Goal: Feedback & Contribution: Contribute content

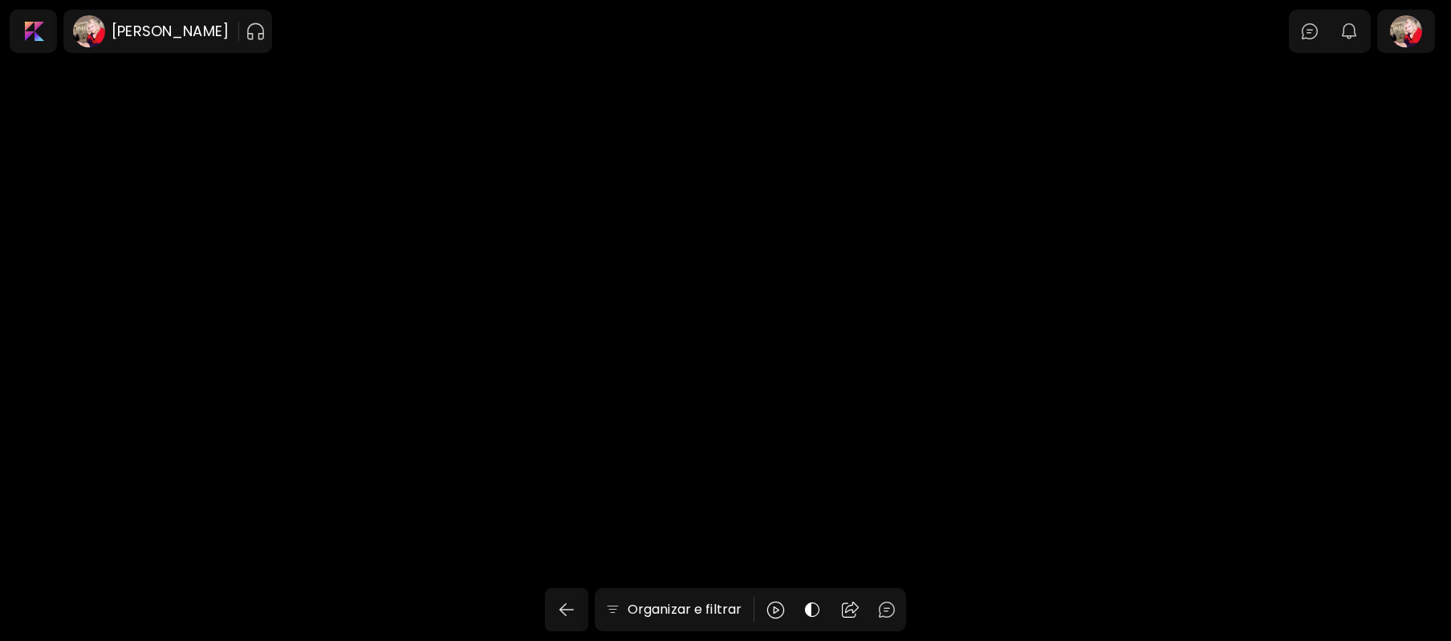
scroll to position [3734, 0]
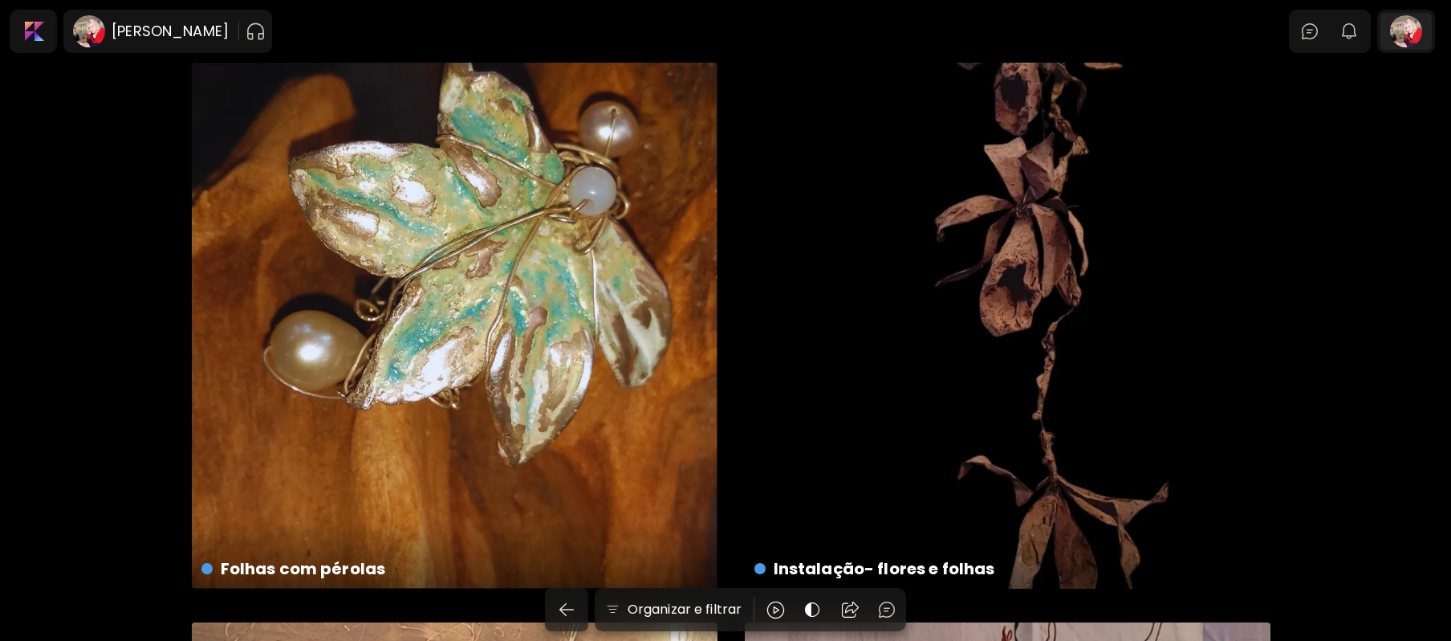
click at [1411, 39] on div at bounding box center [1406, 31] width 51 height 37
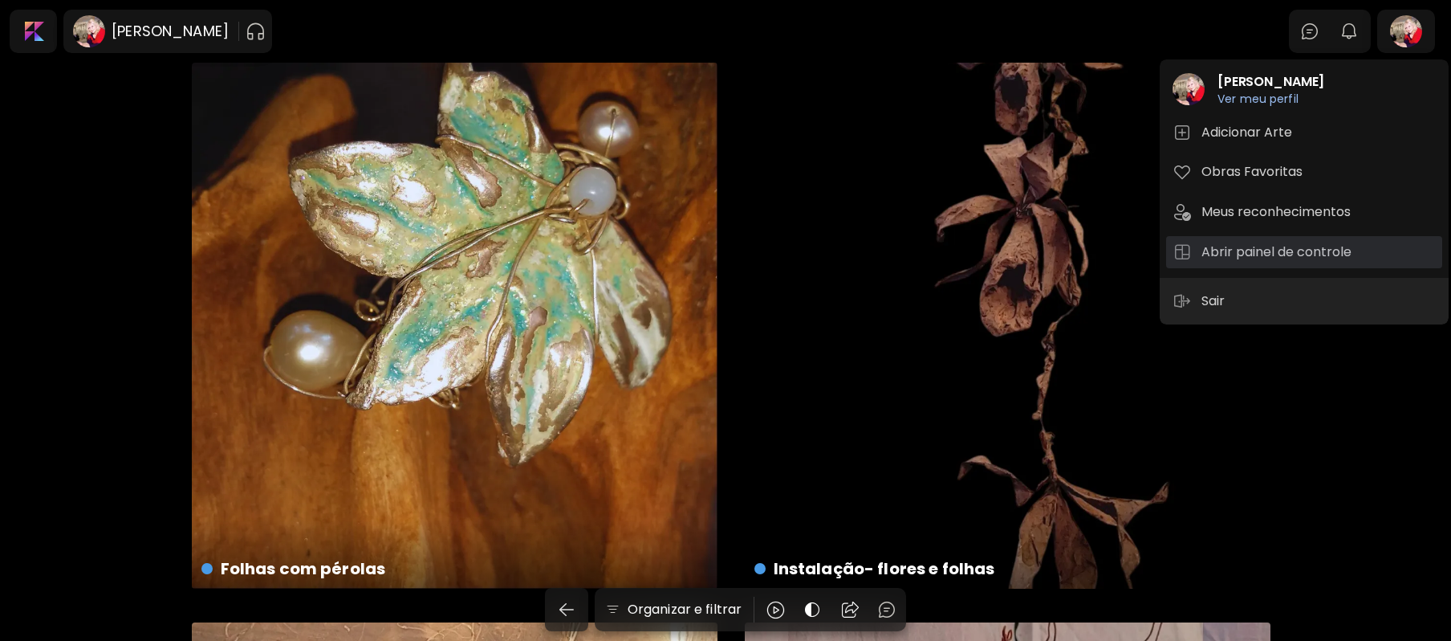
click at [1312, 249] on h5 "Abrir painel de controle" at bounding box center [1279, 251] width 155 height 19
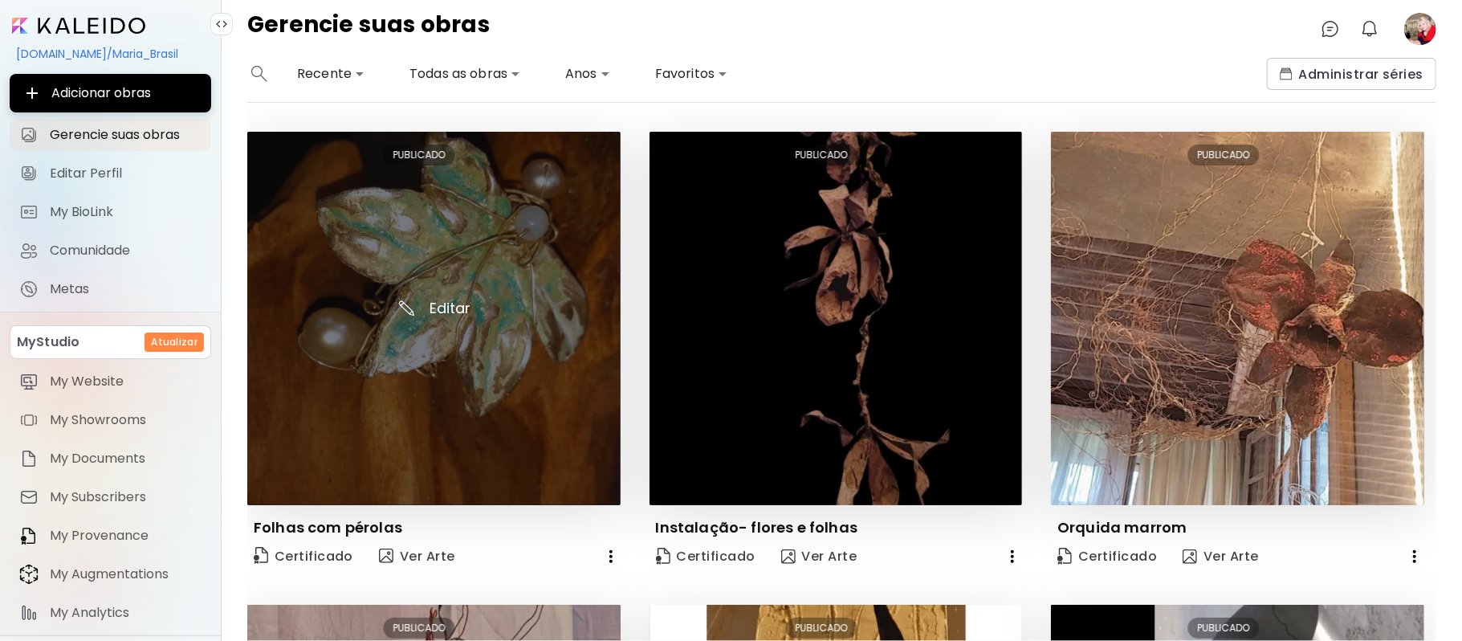
click at [427, 344] on img at bounding box center [433, 318] width 373 height 373
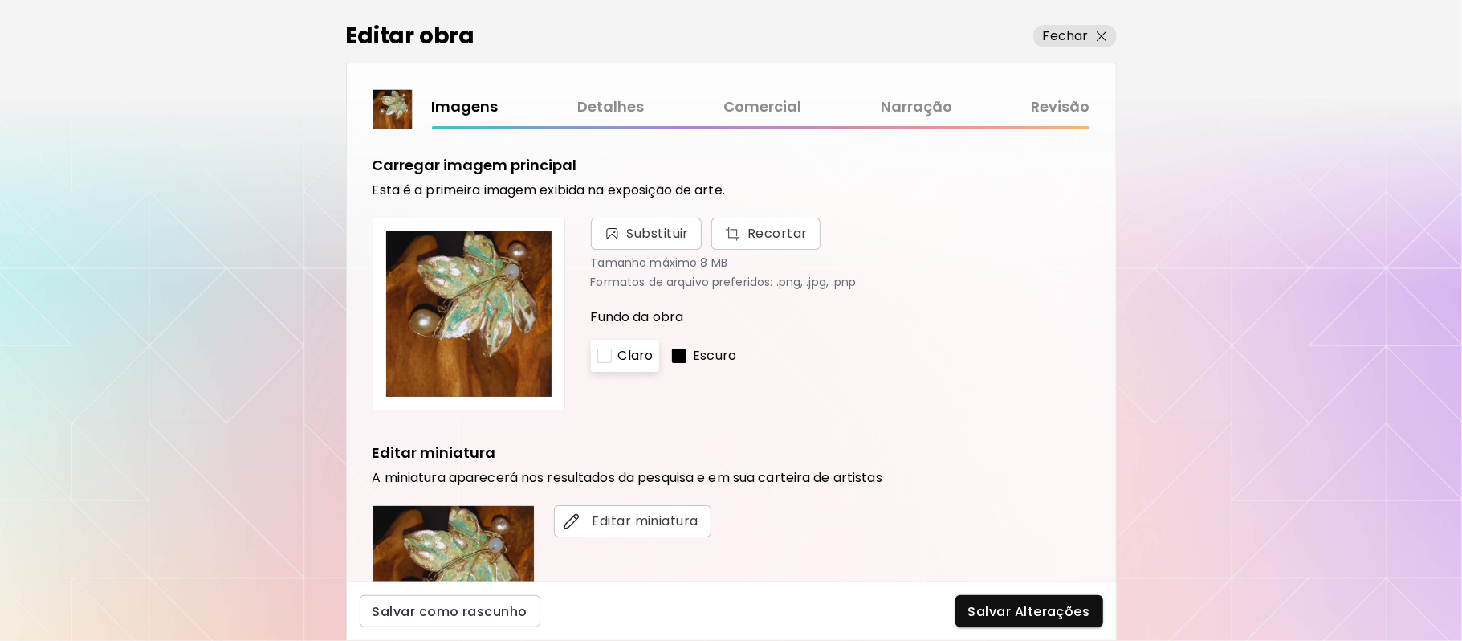
click at [432, 383] on img at bounding box center [468, 313] width 165 height 165
click at [454, 380] on img at bounding box center [468, 313] width 165 height 165
click at [460, 382] on img at bounding box center [468, 313] width 165 height 165
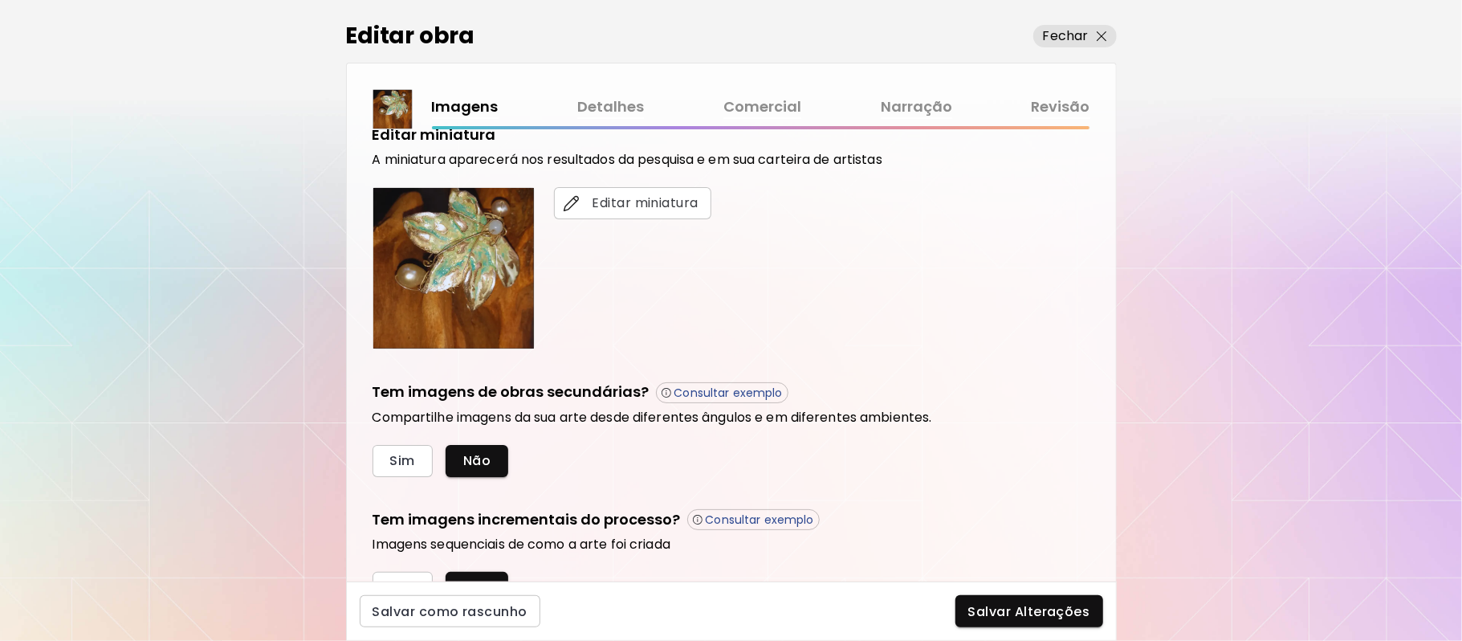
scroll to position [315, 0]
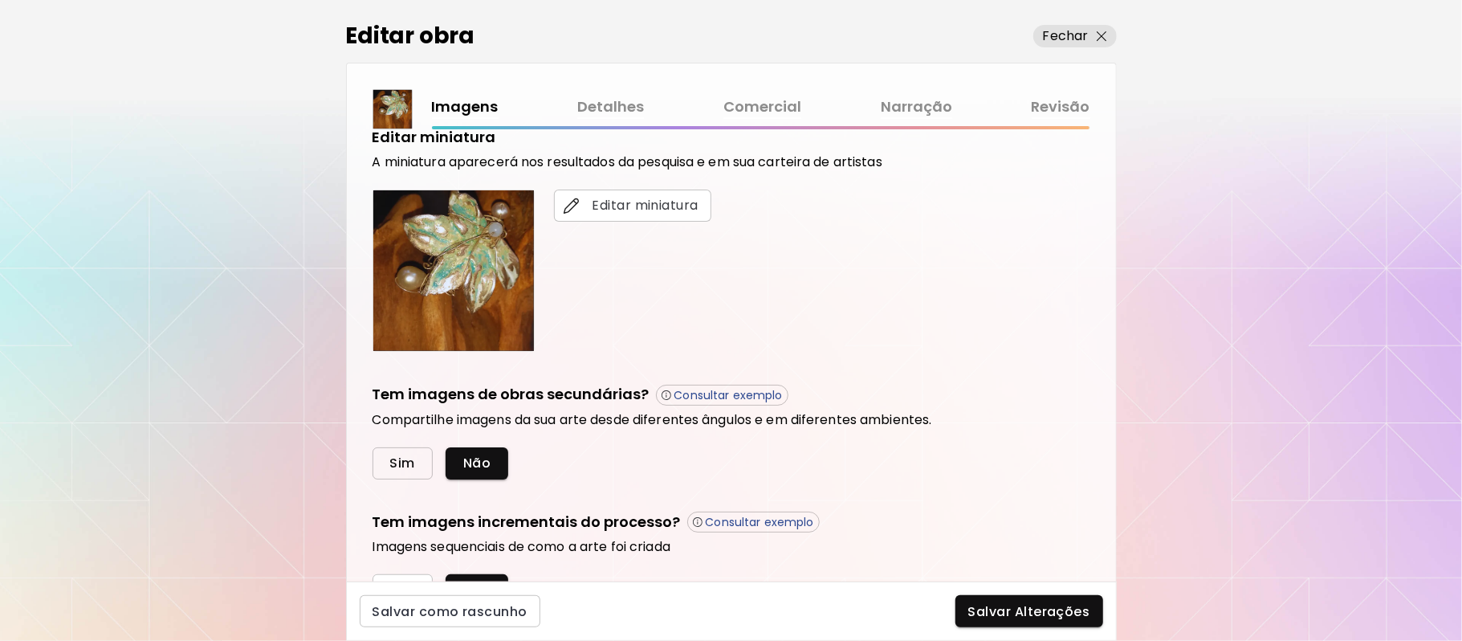
click at [393, 460] on span "Sim" at bounding box center [402, 462] width 25 height 17
click at [393, 539] on h6 "Imagens sequenciais de como a arte foi criada" at bounding box center [731, 547] width 718 height 16
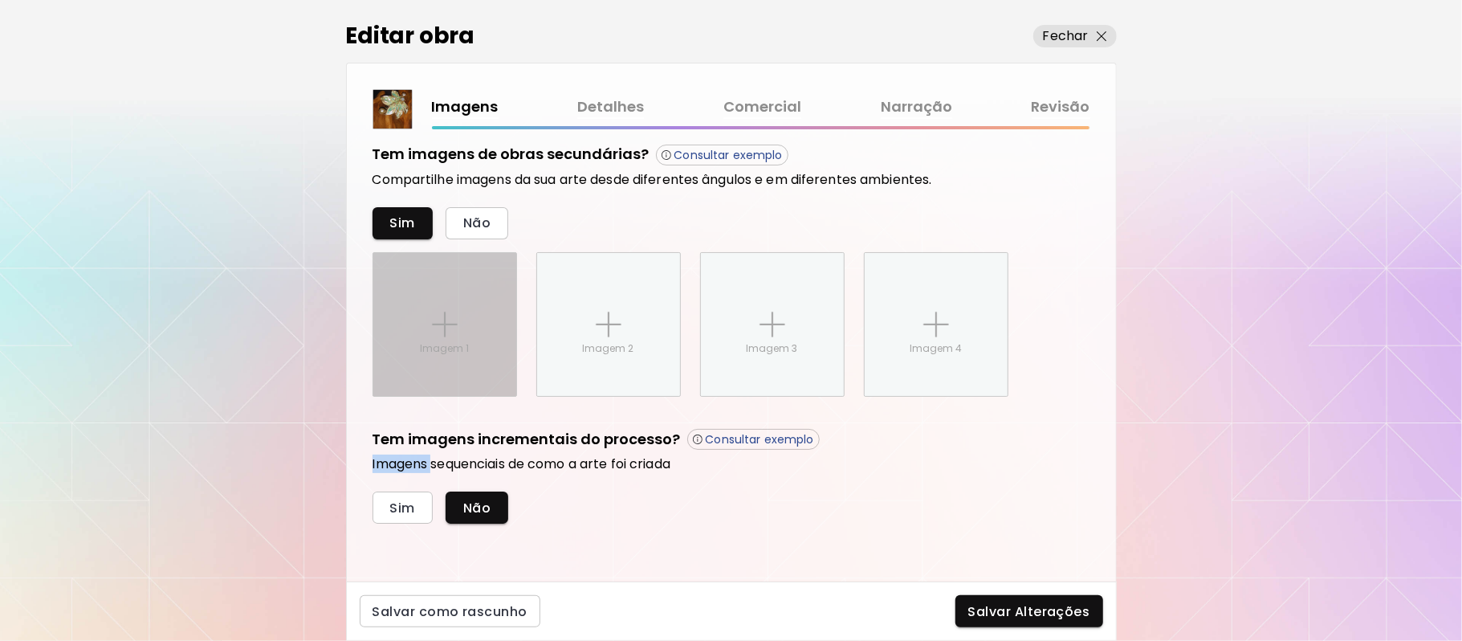
click at [440, 309] on div "Imagem 1" at bounding box center [444, 324] width 143 height 143
click at [0, 0] on input "Imagem 1" at bounding box center [0, 0] width 0 height 0
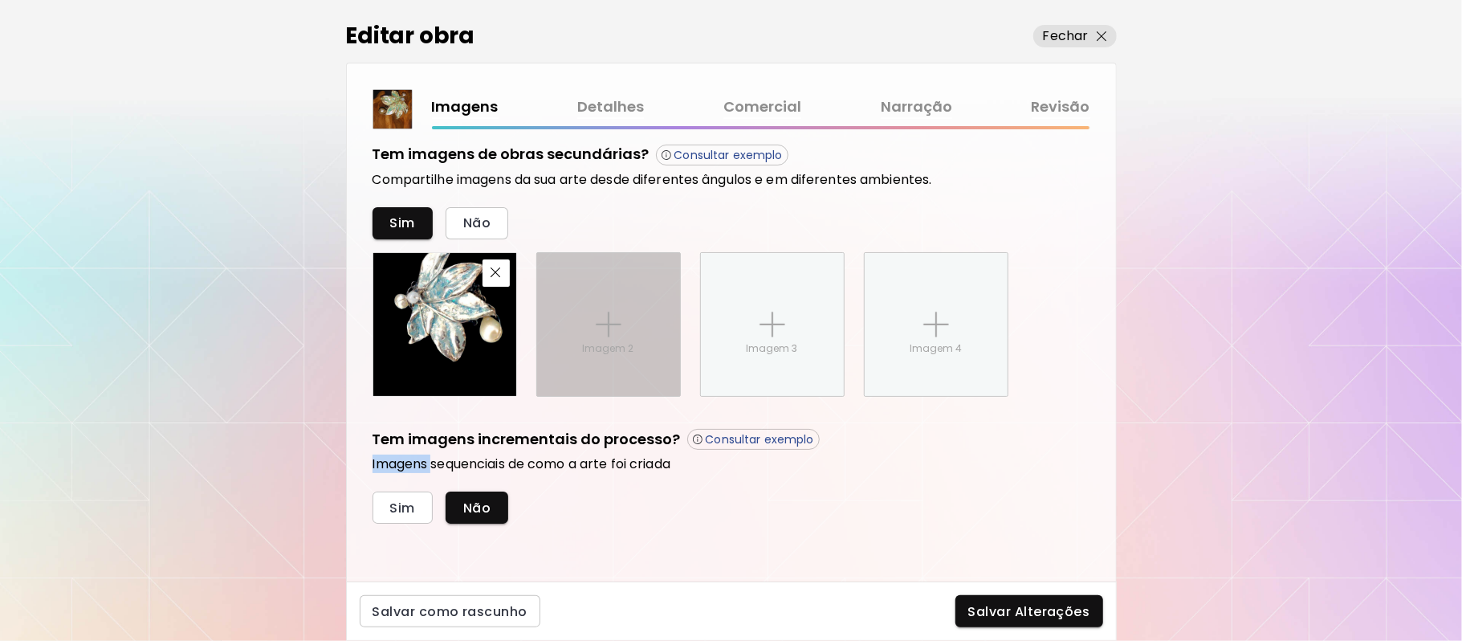
click at [620, 324] on img at bounding box center [609, 324] width 26 height 26
click at [0, 0] on input "Imagem 2" at bounding box center [0, 0] width 0 height 0
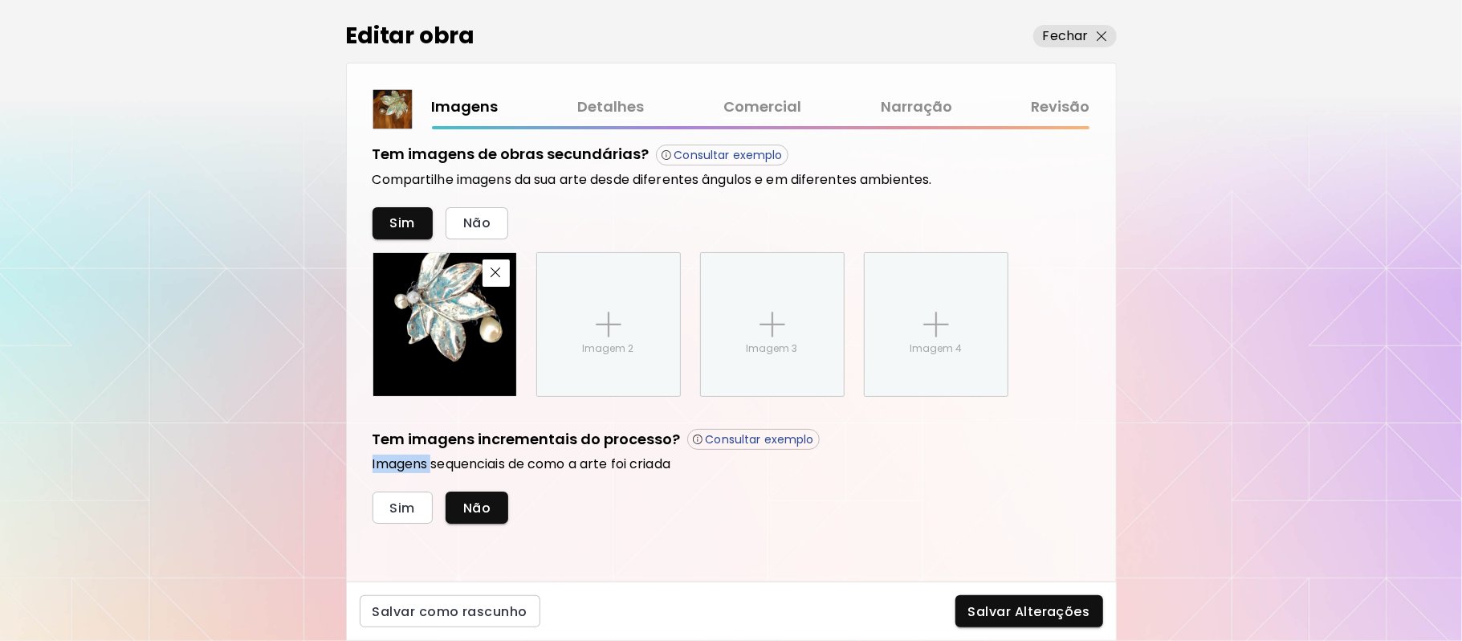
click at [1011, 605] on span "Salvar Alterações" at bounding box center [1029, 611] width 122 height 17
click at [1011, 605] on div "Salvar Alterações" at bounding box center [1029, 611] width 148 height 32
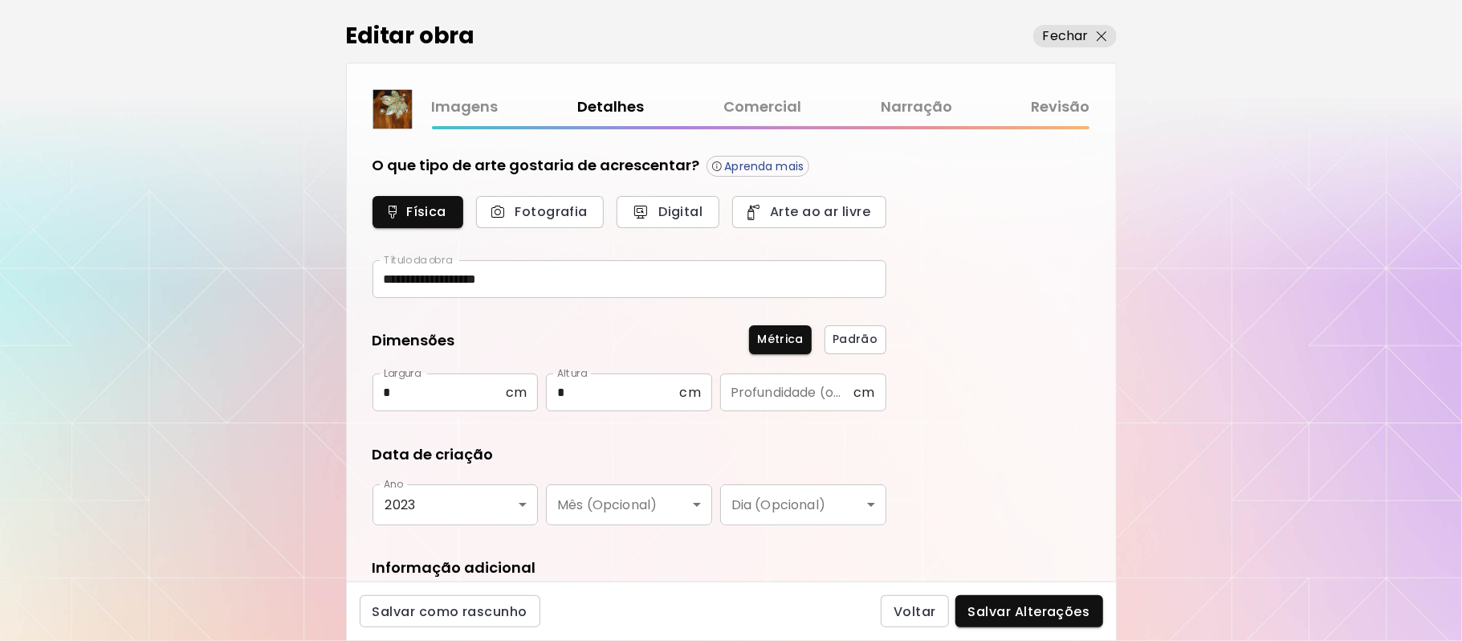
click at [1009, 605] on span "Salvar Alterações" at bounding box center [1029, 611] width 122 height 17
click at [1009, 605] on div "Voltar Salvar Alterações" at bounding box center [992, 611] width 222 height 32
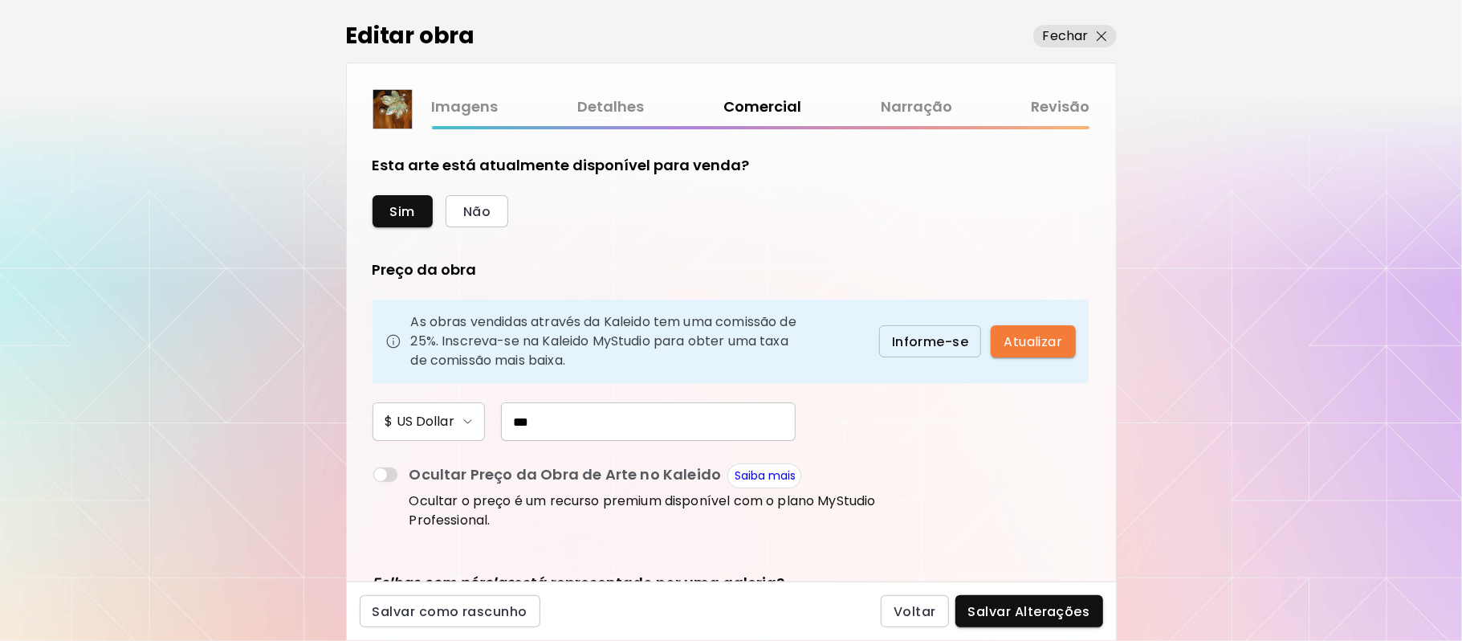
click at [1008, 605] on span "Salvar Alterações" at bounding box center [1029, 611] width 122 height 17
click at [1008, 605] on div "Voltar Salvar Alterações" at bounding box center [992, 611] width 222 height 32
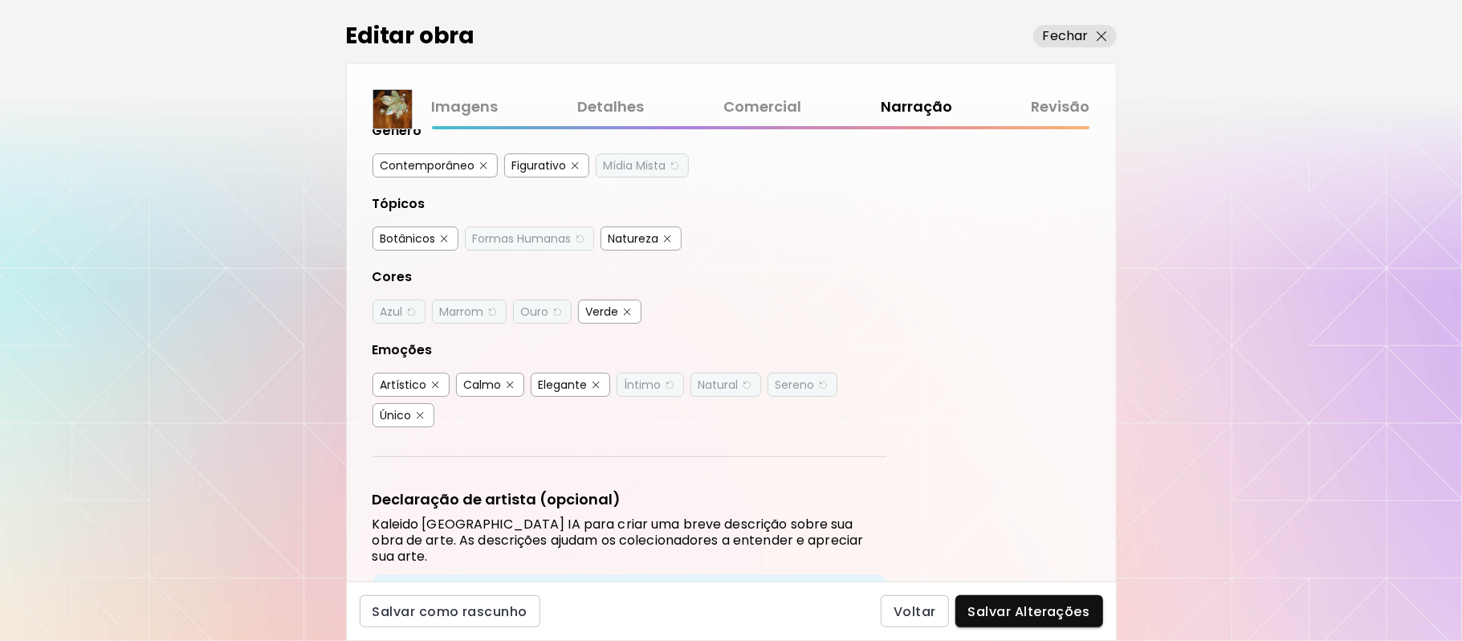
scroll to position [189, 0]
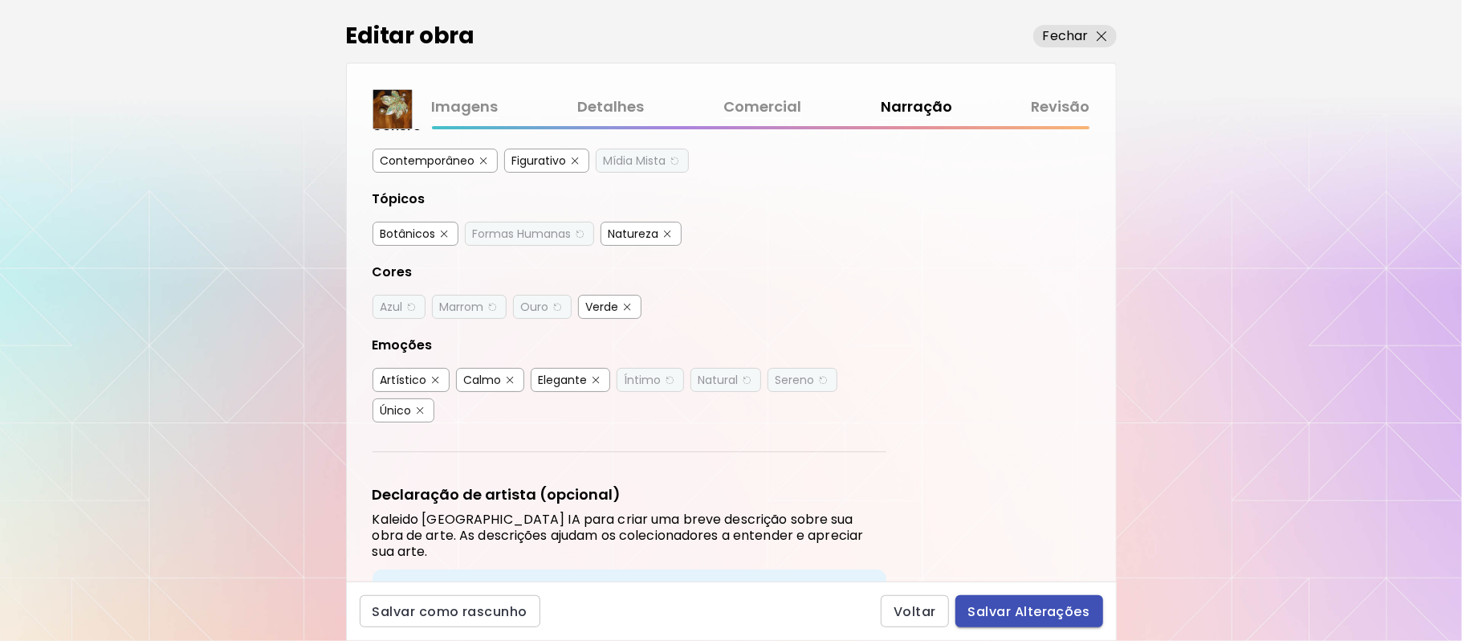
click at [1069, 620] on button "Salvar Alterações" at bounding box center [1029, 611] width 148 height 32
click at [1069, 620] on div "Voltar Salvar Alterações" at bounding box center [992, 611] width 222 height 32
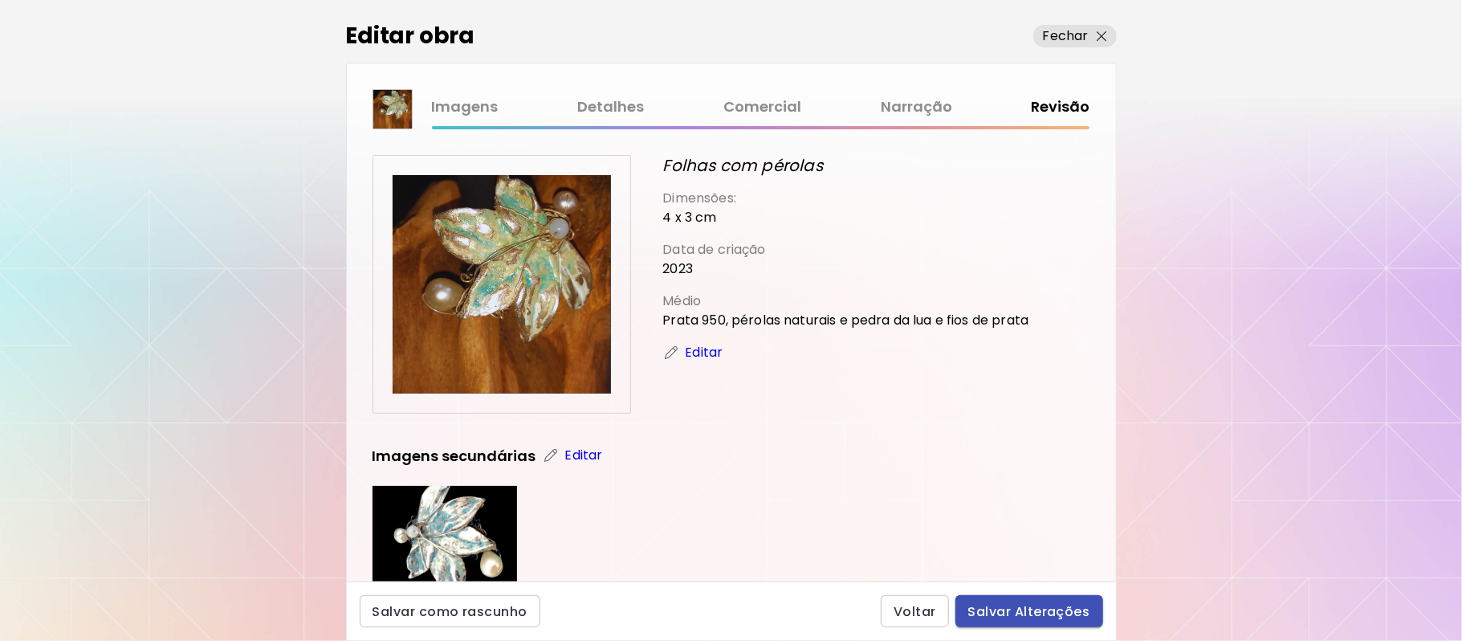
click at [1069, 611] on span "Salvar Alterações" at bounding box center [1029, 611] width 122 height 17
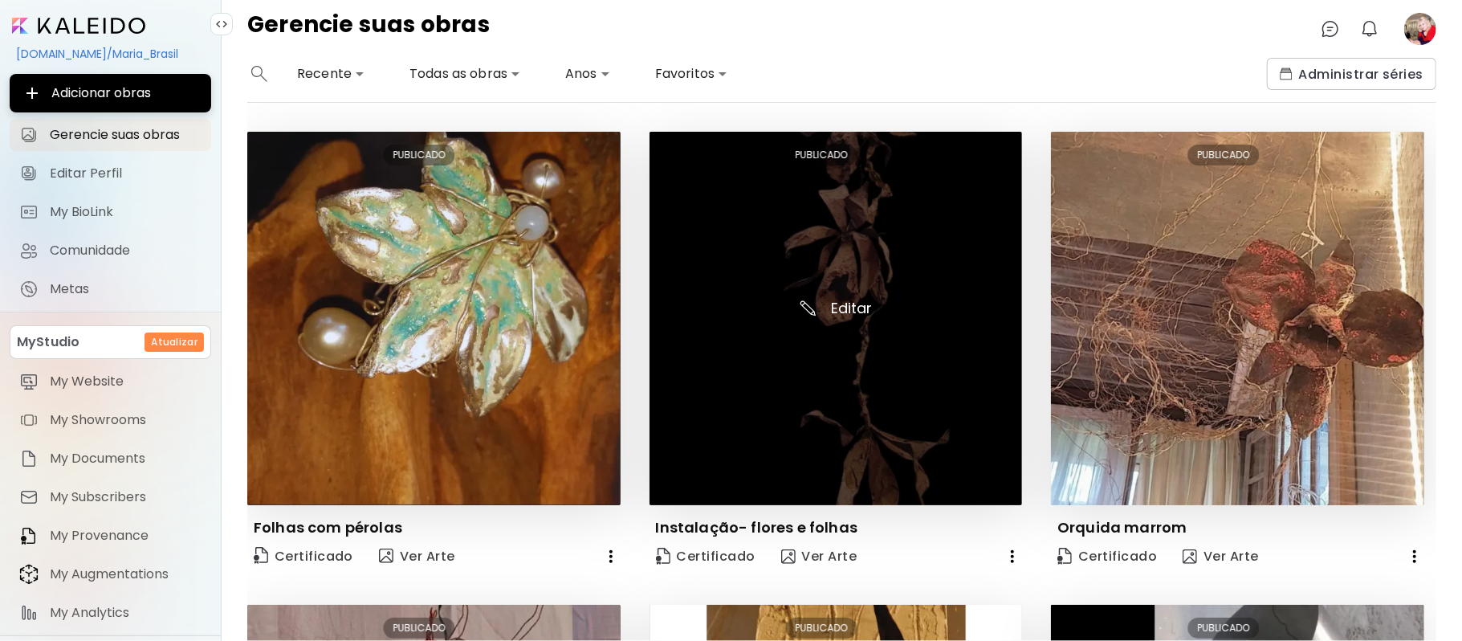
click at [822, 270] on img at bounding box center [835, 318] width 373 height 373
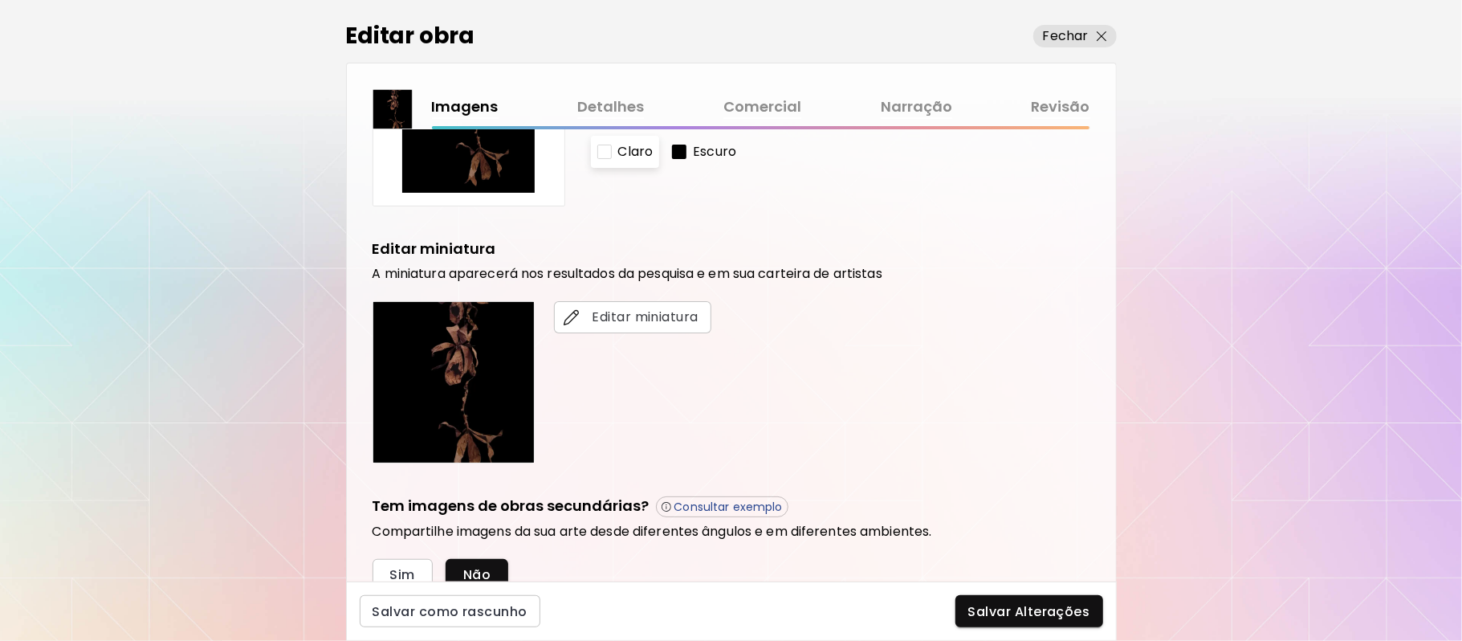
scroll to position [279, 0]
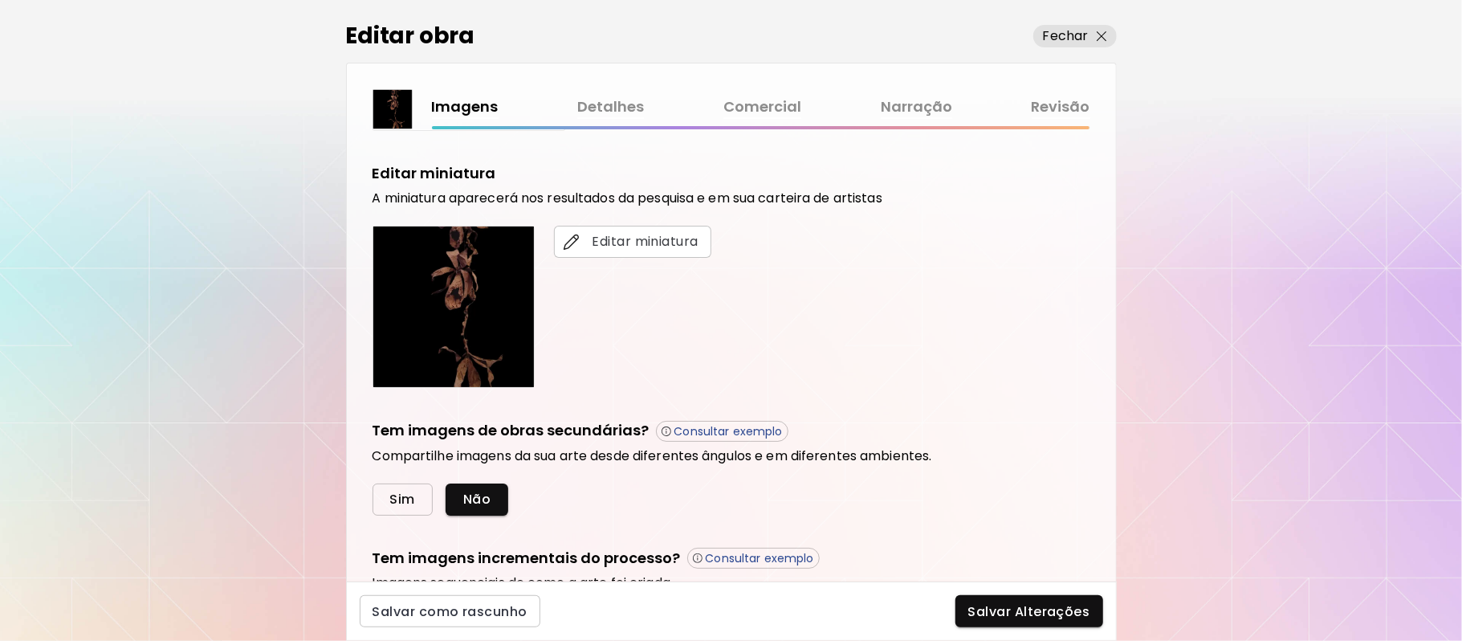
click at [385, 498] on button "Sim" at bounding box center [402, 499] width 60 height 32
click at [385, 610] on button "Sim" at bounding box center [402, 626] width 60 height 32
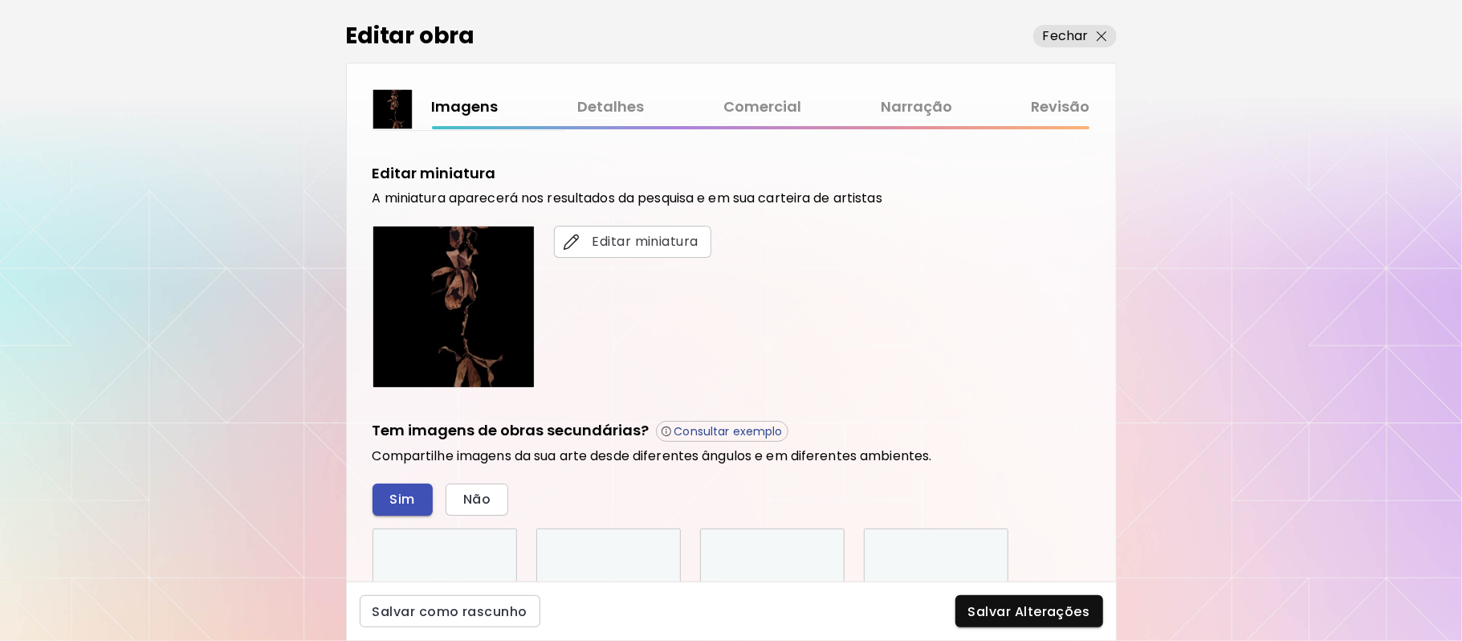
click at [0, 0] on input "Imagem 5" at bounding box center [0, 0] width 0 height 0
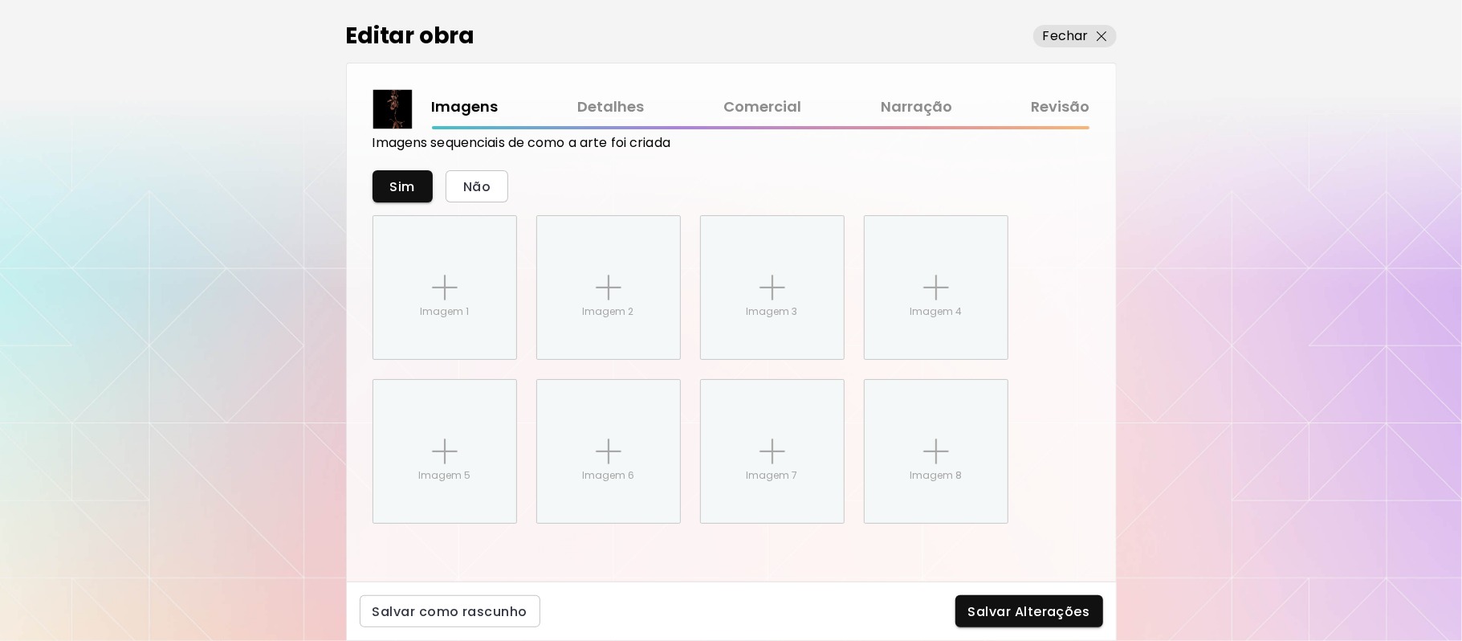
scroll to position [877, 0]
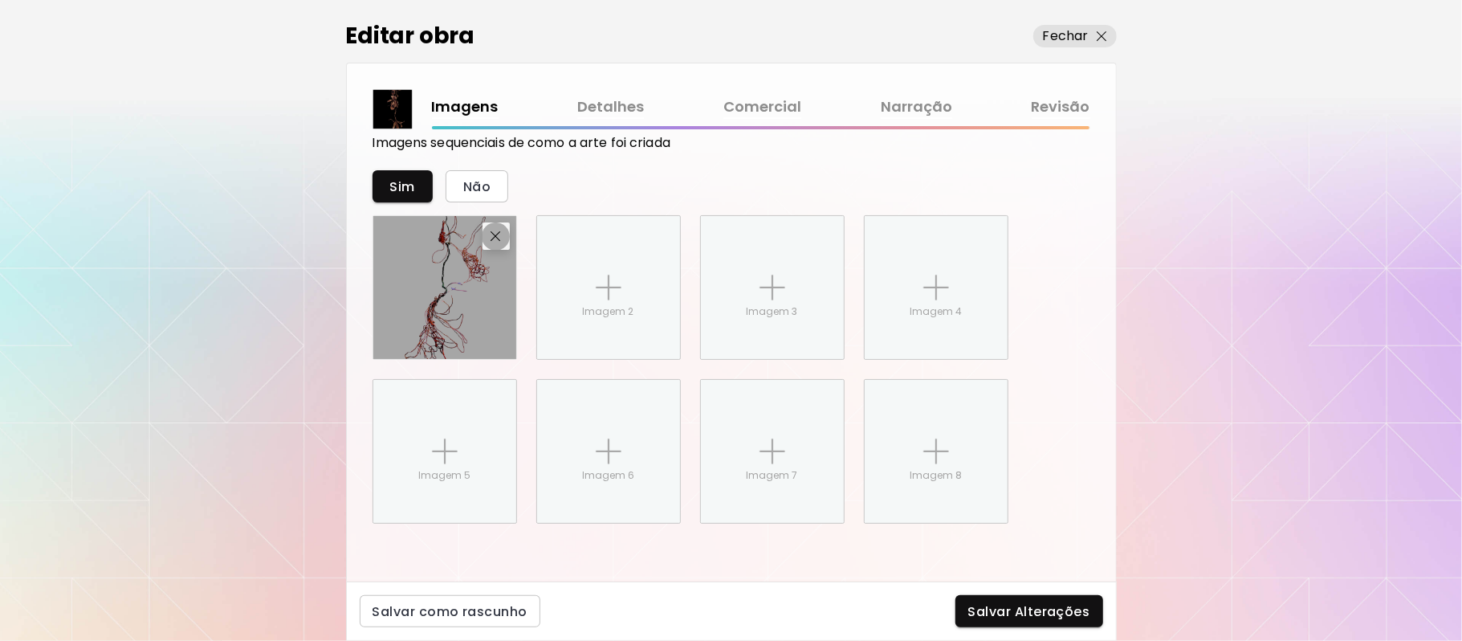
click at [491, 229] on button "button" at bounding box center [495, 235] width 27 height 27
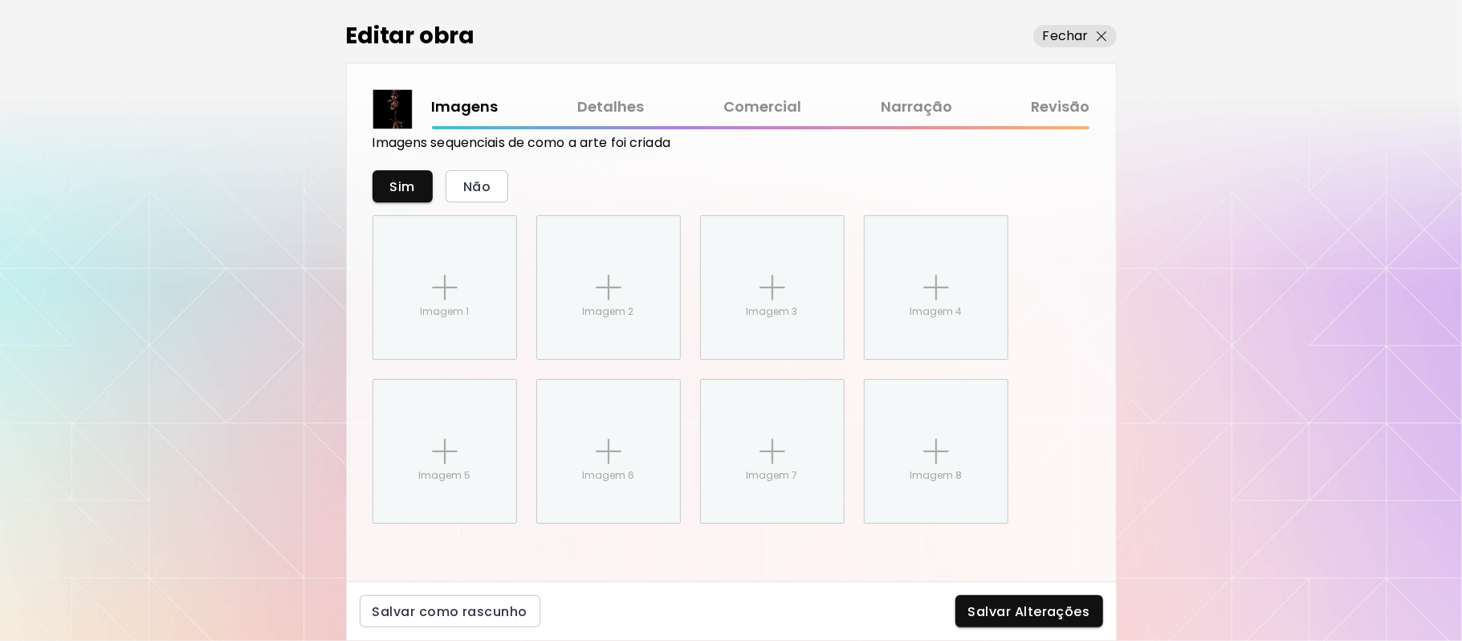
click at [1086, 23] on div "Editar obra Fechar" at bounding box center [731, 31] width 771 height 63
click at [1057, 37] on p "Fechar" at bounding box center [1066, 35] width 46 height 19
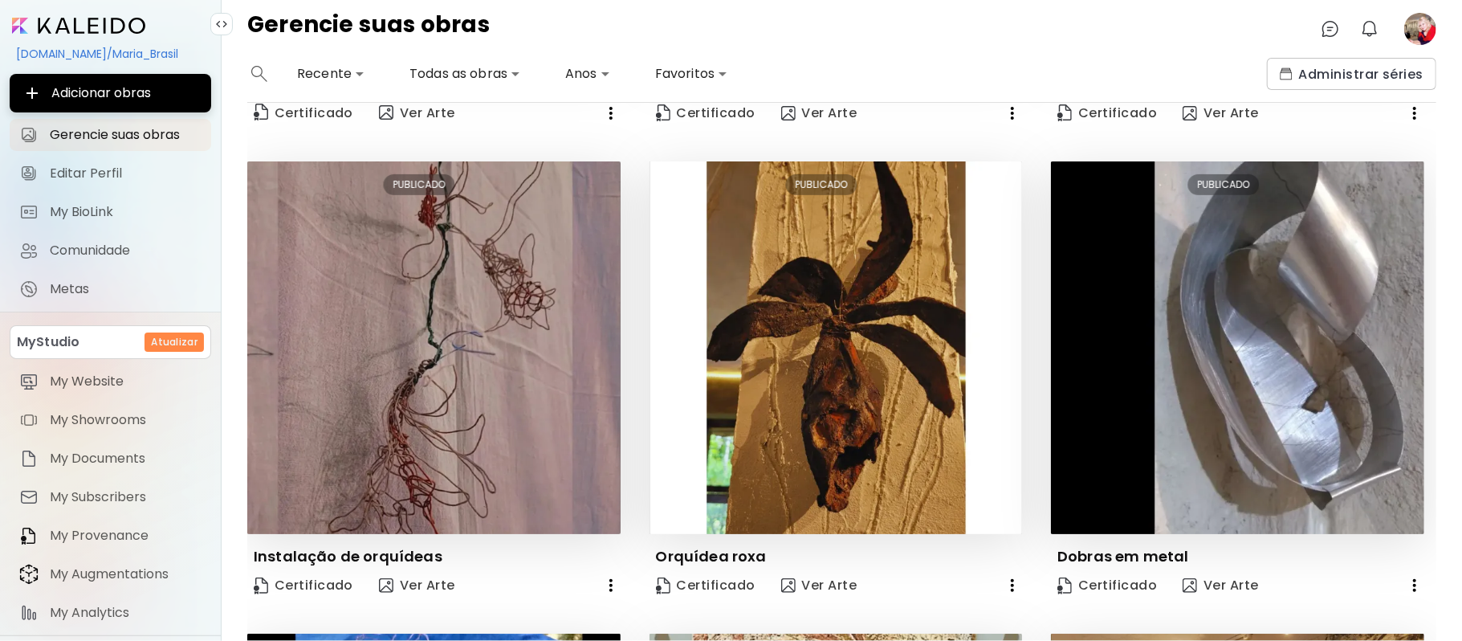
scroll to position [605, 0]
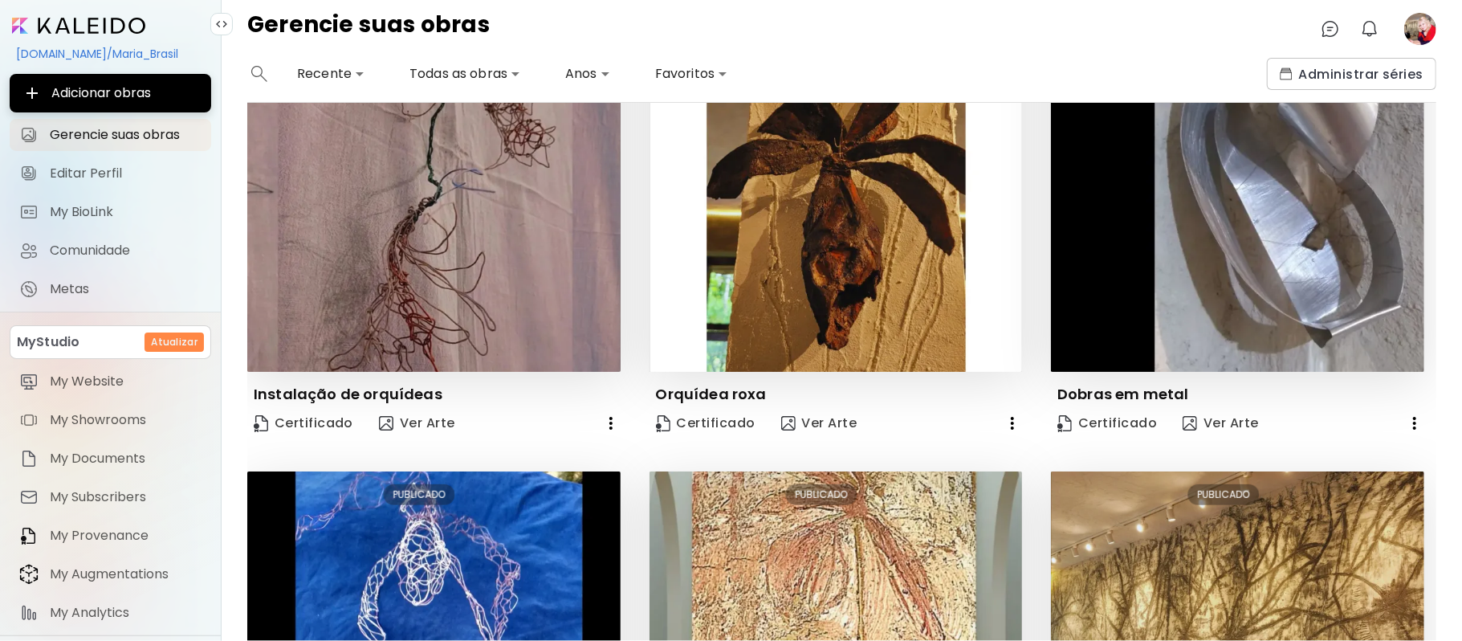
click at [1452, 345] on div "**********" at bounding box center [842, 349] width 1240 height 583
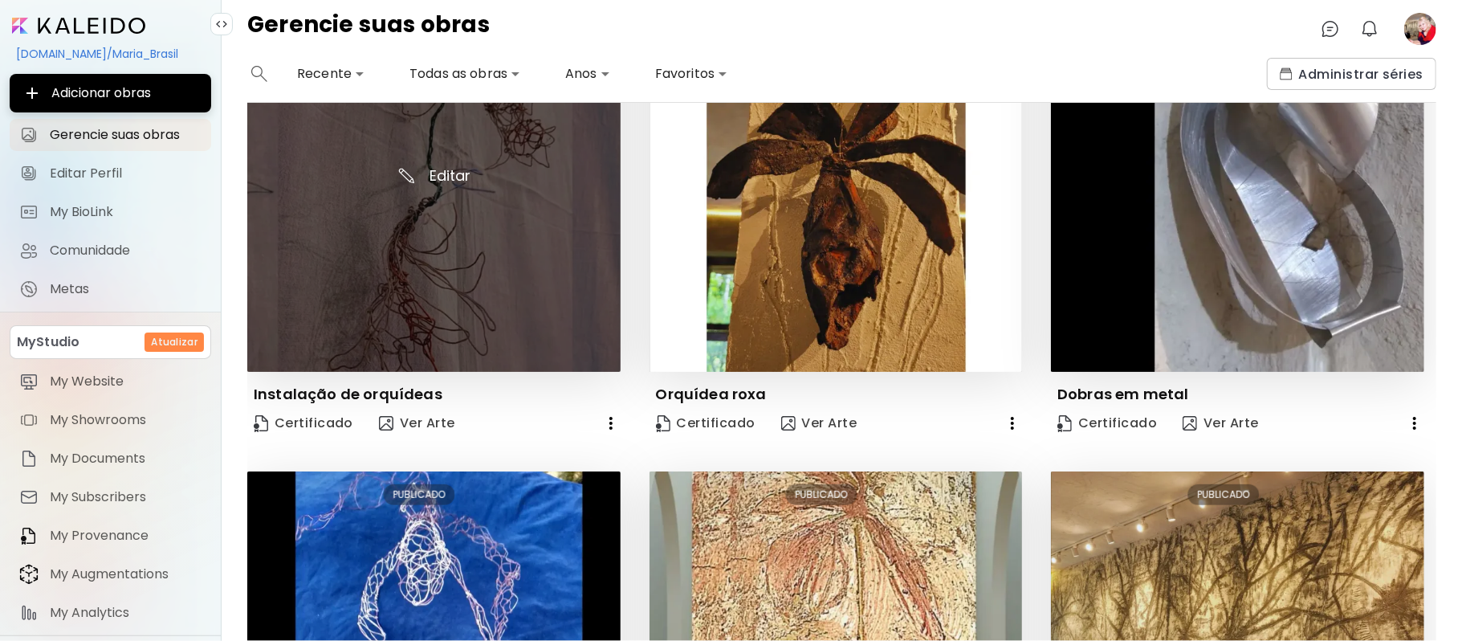
click at [486, 252] on img at bounding box center [433, 185] width 373 height 373
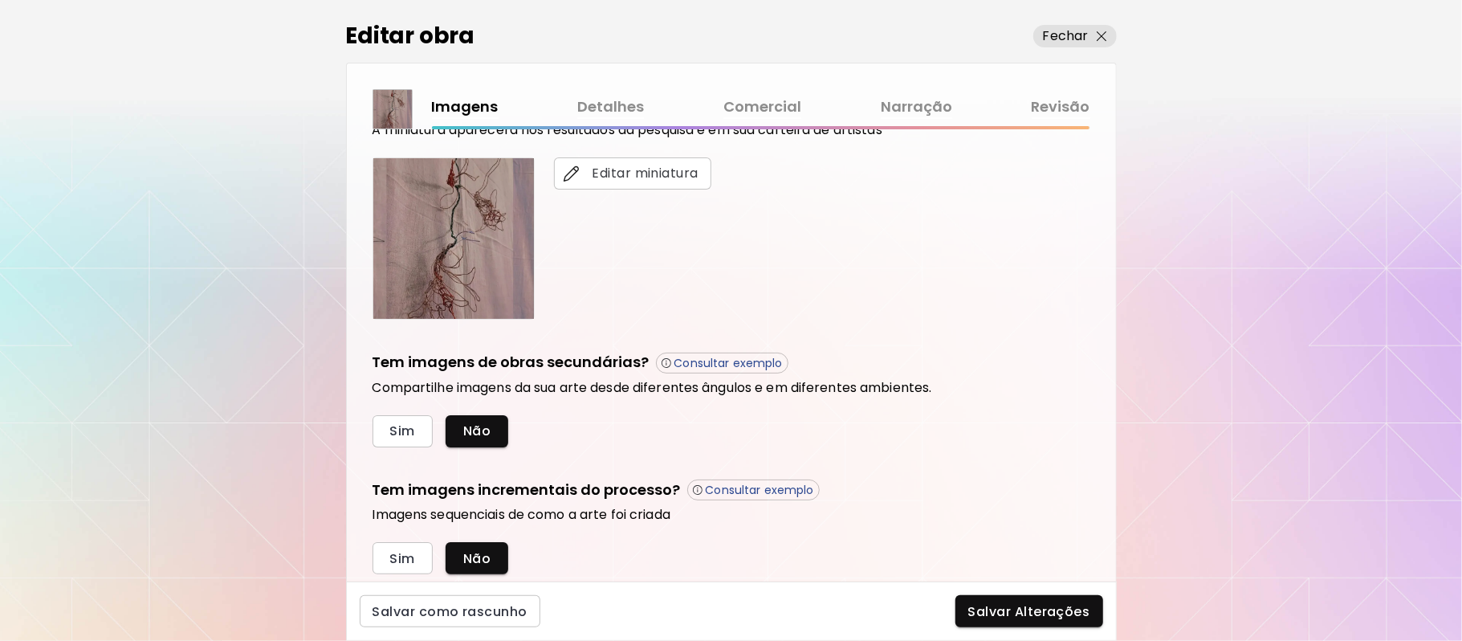
scroll to position [350, 0]
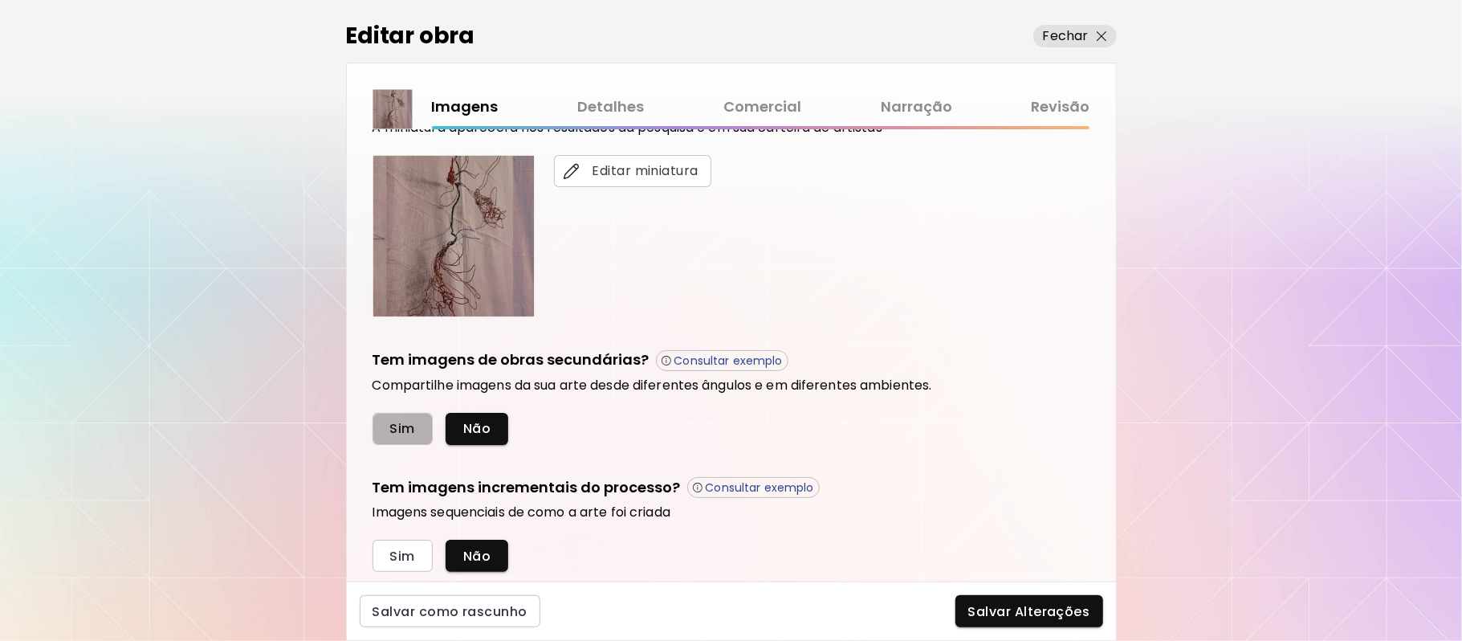
click at [398, 430] on span "Sim" at bounding box center [402, 428] width 25 height 17
click at [398, 477] on h5 "Tem imagens incrementais do processo?" at bounding box center [526, 488] width 308 height 22
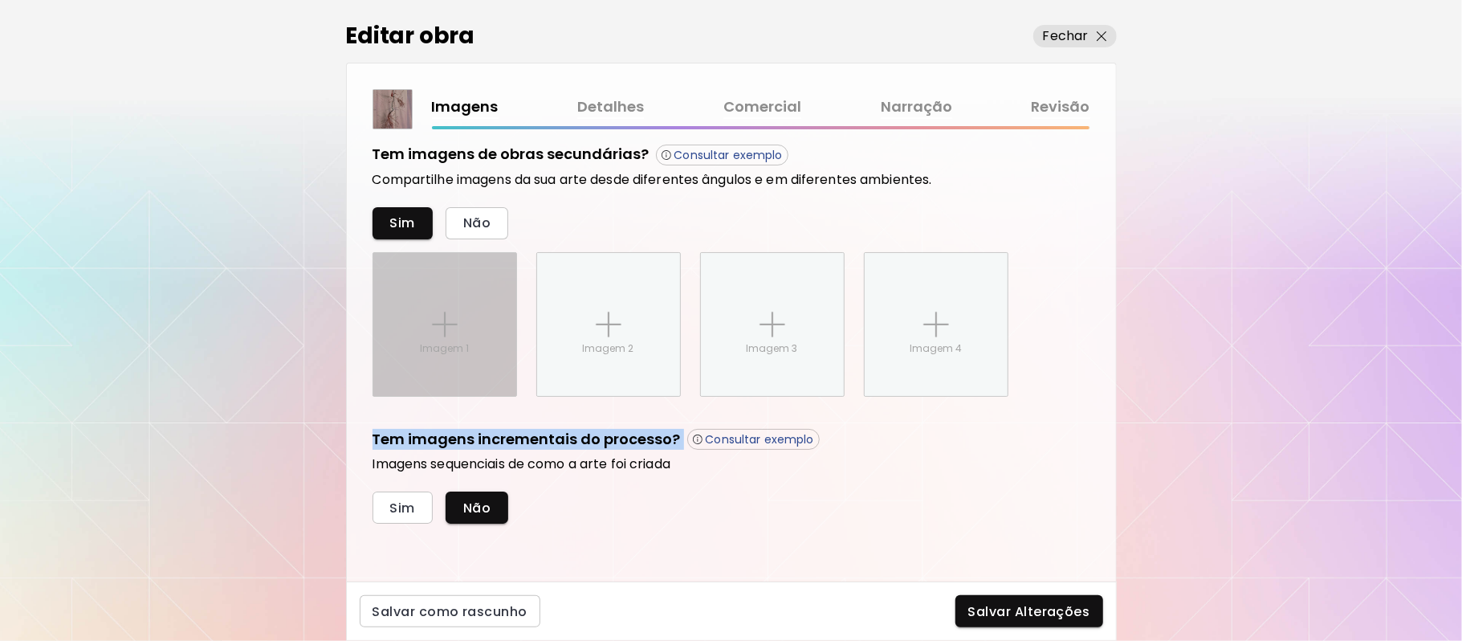
click at [461, 325] on div "Imagem 1" at bounding box center [444, 324] width 143 height 143
click at [0, 0] on input "Imagem 1" at bounding box center [0, 0] width 0 height 0
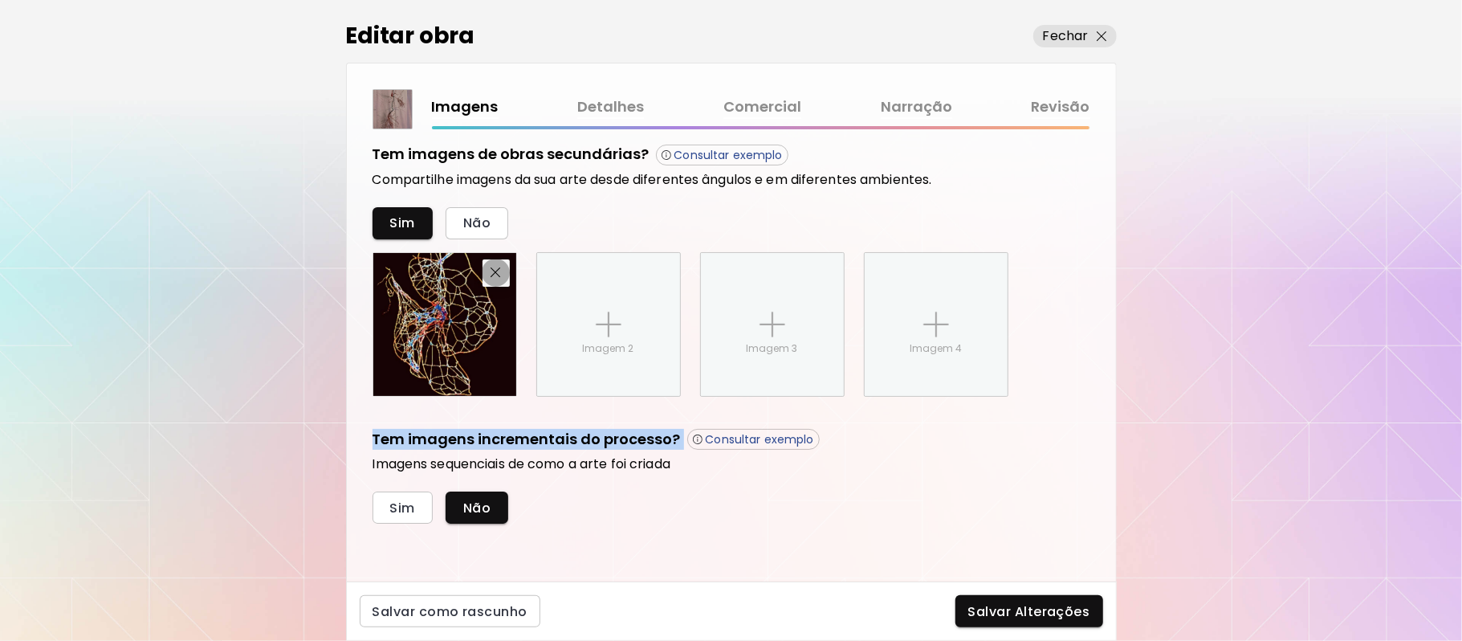
click at [494, 271] on img "button" at bounding box center [495, 272] width 10 height 10
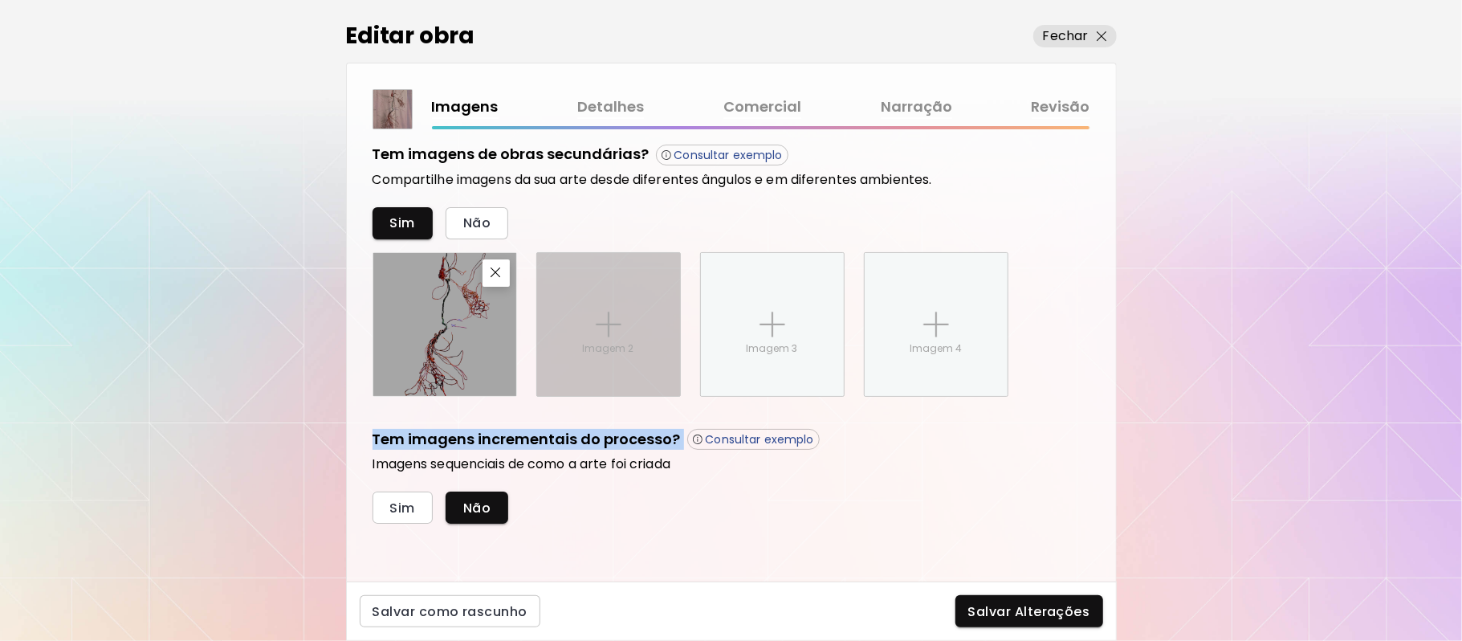
click at [601, 322] on img at bounding box center [609, 324] width 26 height 26
click at [0, 0] on input "Imagem 2" at bounding box center [0, 0] width 0 height 0
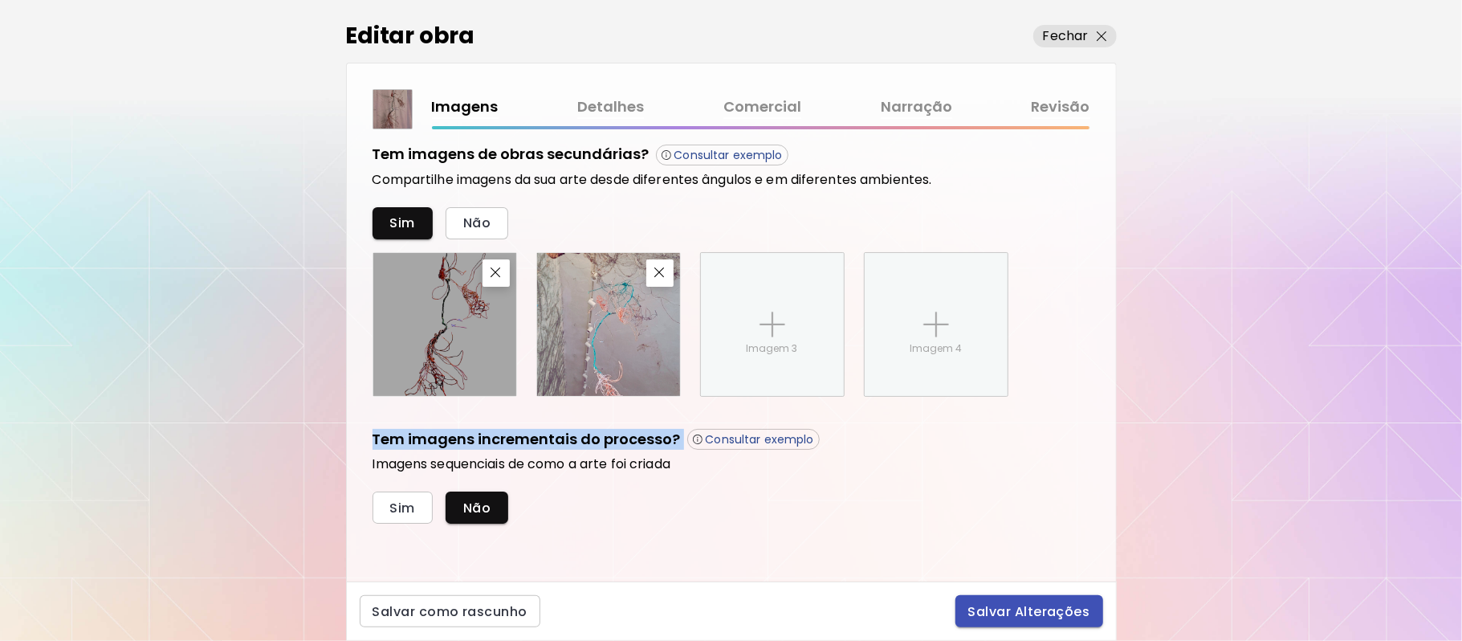
click at [1052, 615] on span "Salvar Alterações" at bounding box center [1029, 611] width 122 height 17
click at [1052, 615] on div "Salvar Alterações" at bounding box center [1029, 611] width 148 height 32
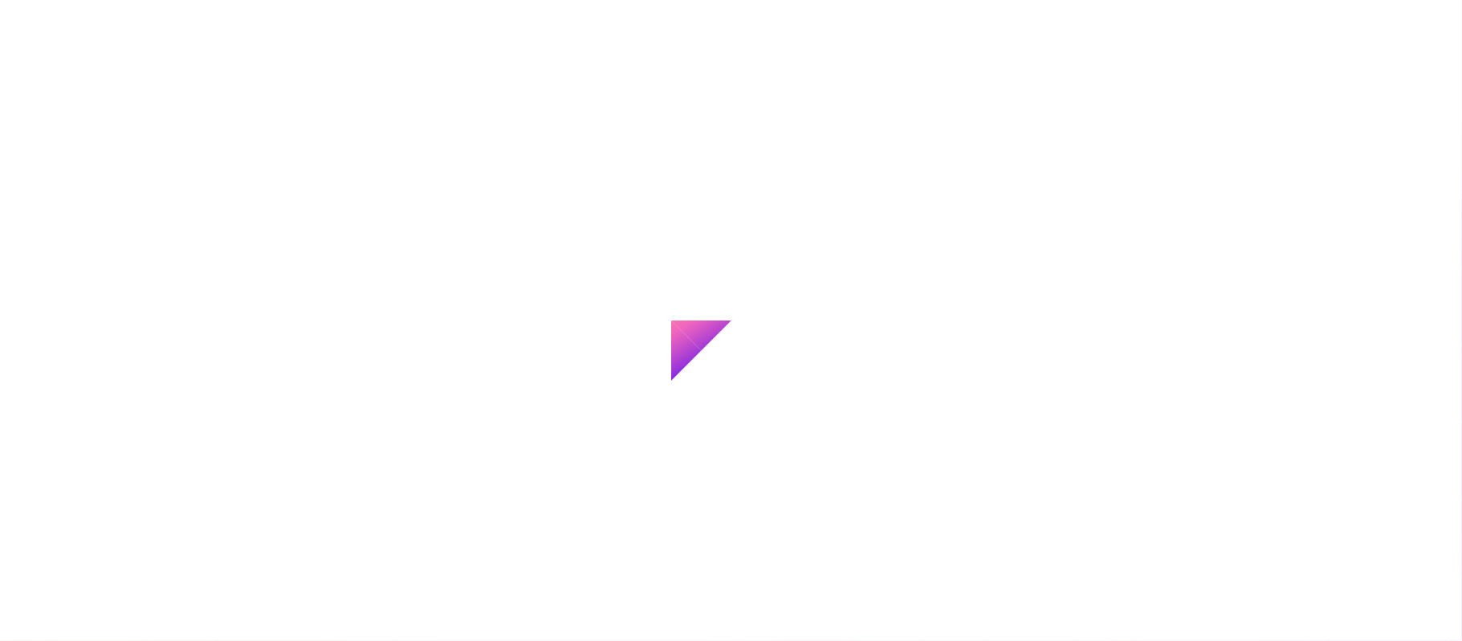
click at [1052, 615] on div "Loading" at bounding box center [731, 320] width 1462 height 641
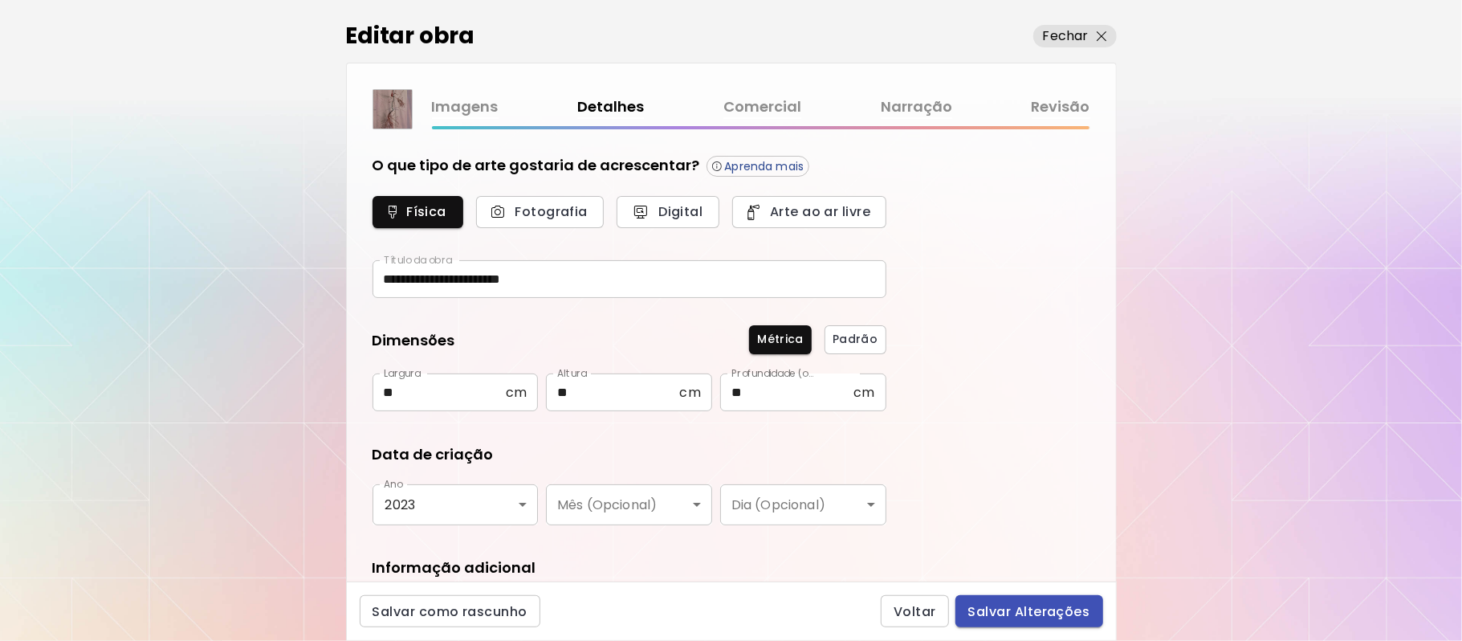
type input "**********"
click at [1052, 615] on span "Salvar Alterações" at bounding box center [1029, 611] width 122 height 17
click at [1052, 615] on div "Voltar Salvar Alterações" at bounding box center [992, 611] width 222 height 32
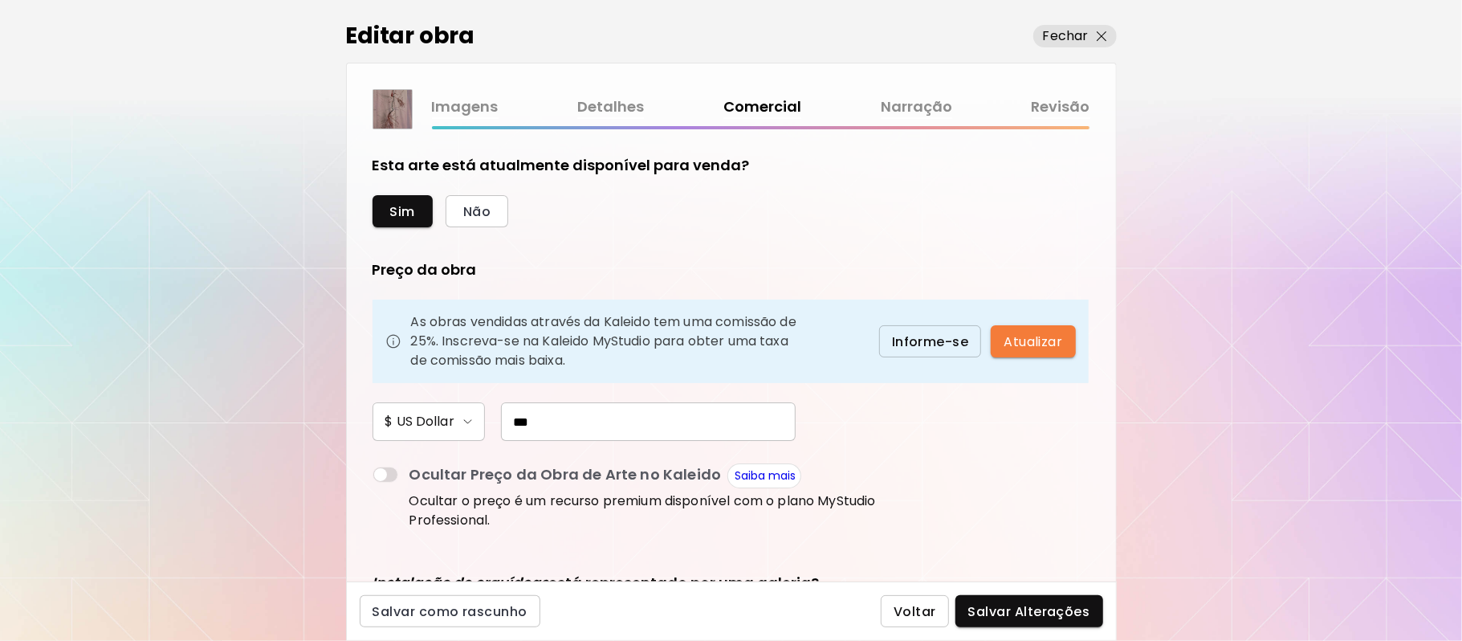
click at [909, 613] on span "Voltar" at bounding box center [914, 611] width 43 height 17
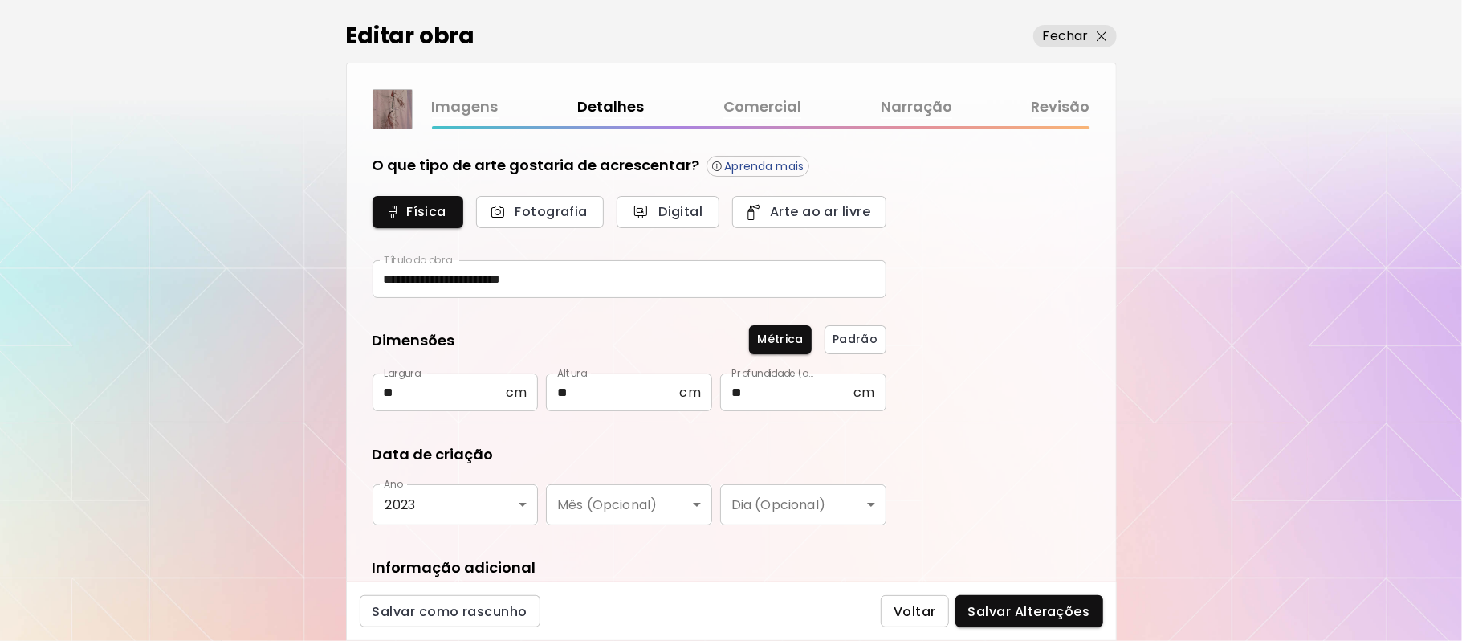
type input "**********"
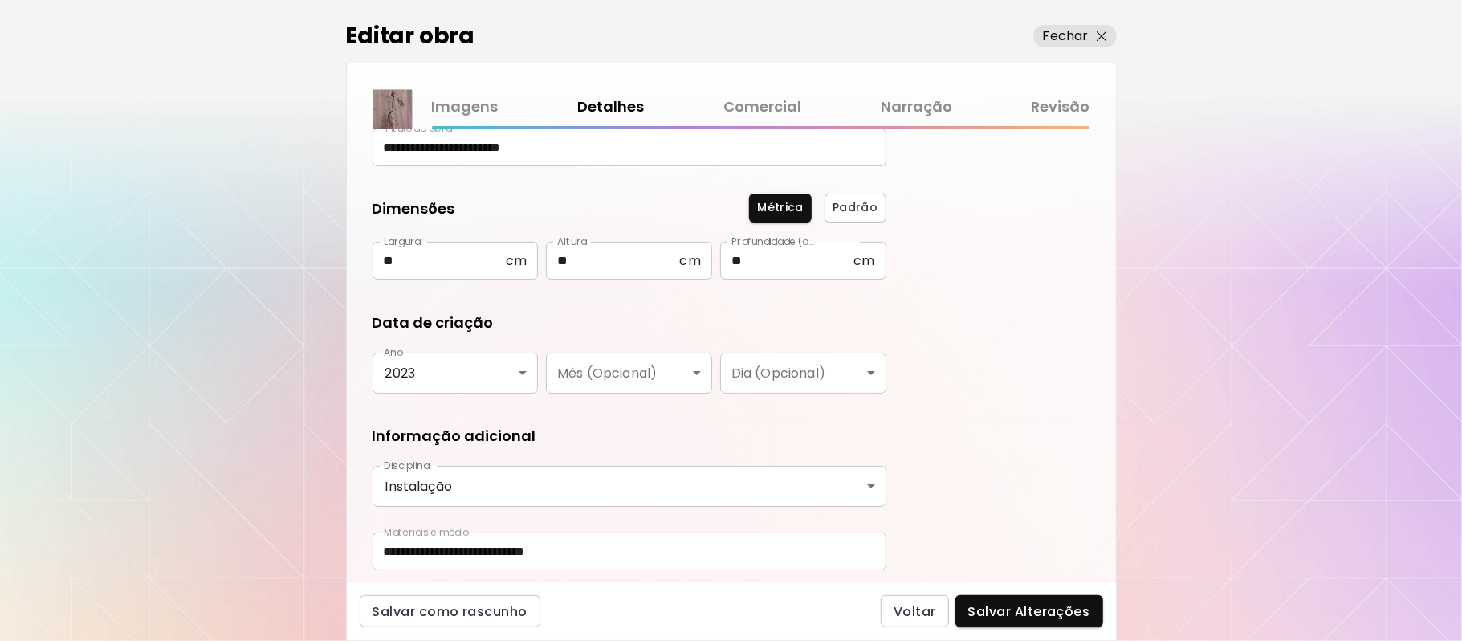
scroll to position [184, 0]
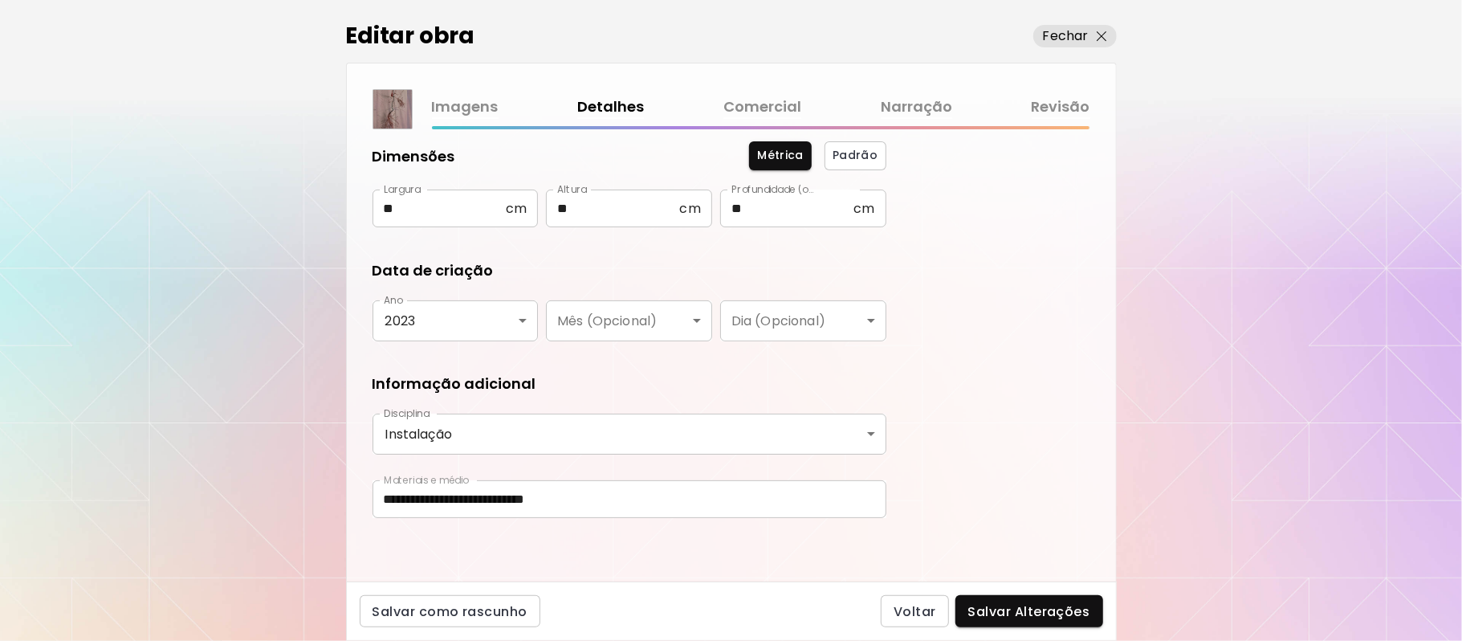
click at [1103, 614] on div "Salvar como rascunho Voltar Salvar Alterações" at bounding box center [731, 610] width 771 height 59
click at [1009, 617] on span "Salvar Alterações" at bounding box center [1029, 611] width 122 height 17
click at [1009, 617] on div "Voltar Salvar Alterações" at bounding box center [992, 611] width 222 height 32
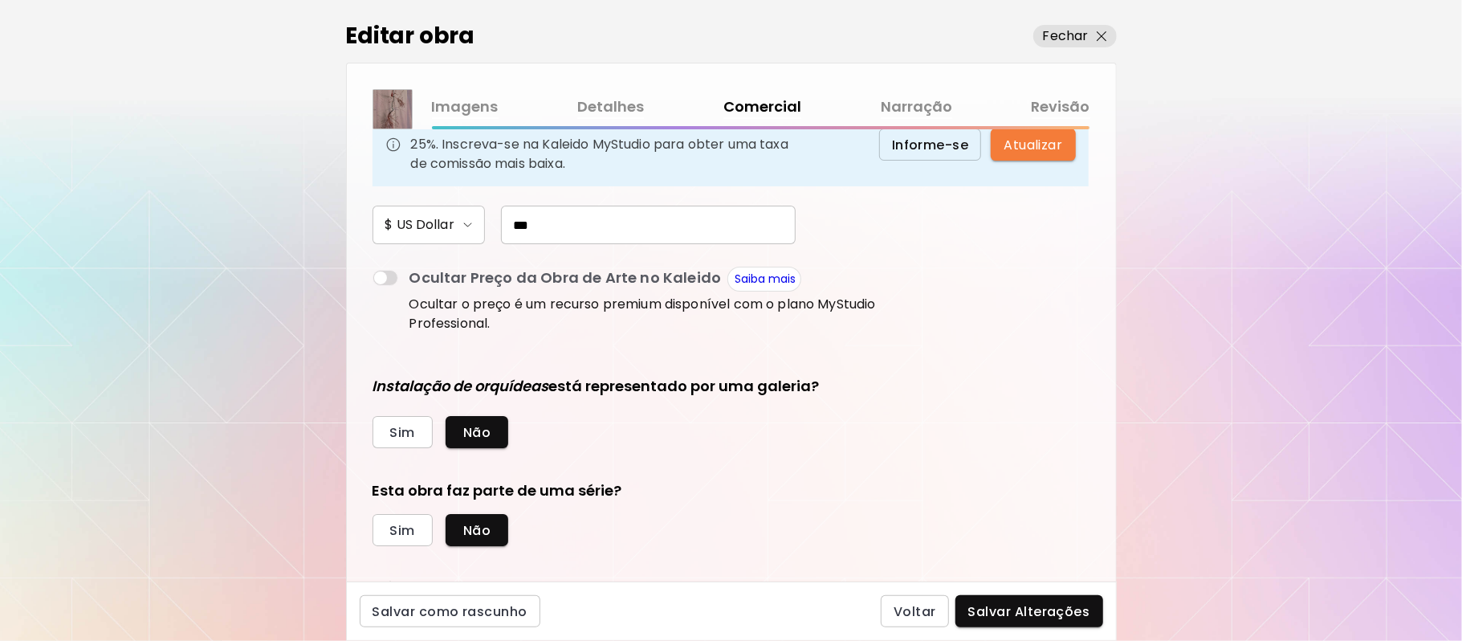
scroll to position [212, 0]
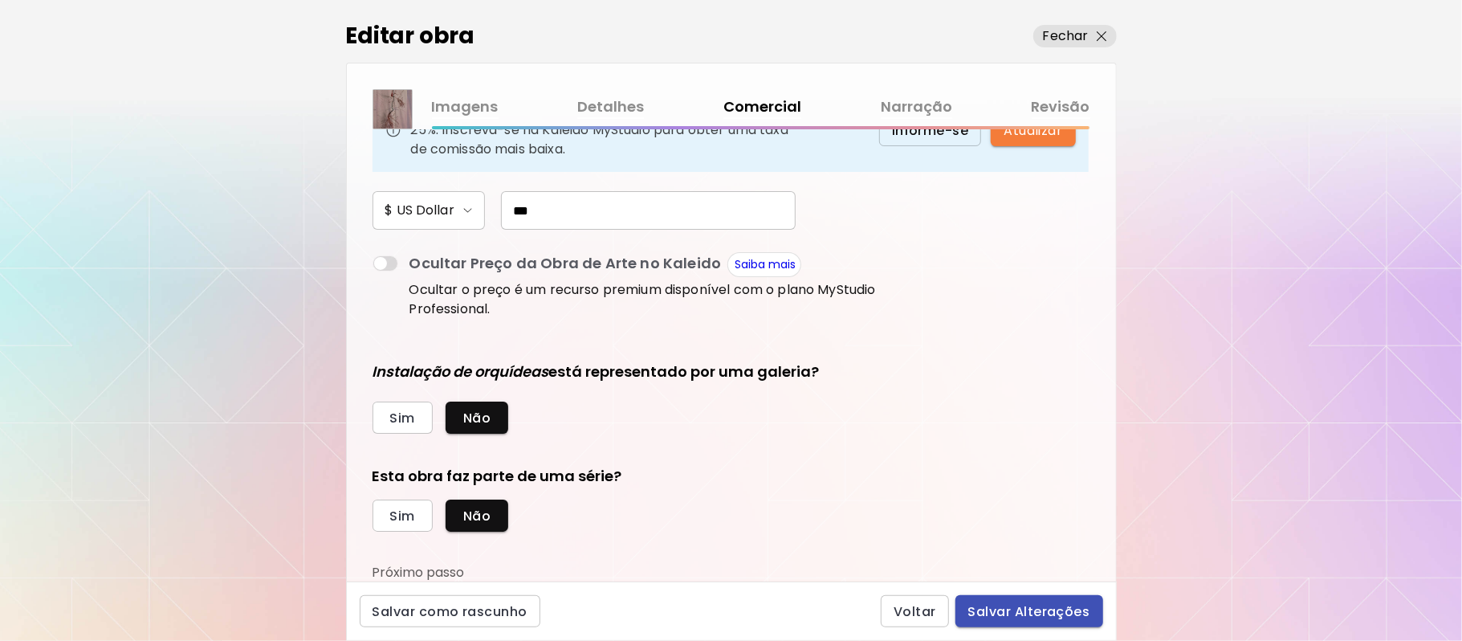
click at [1008, 613] on span "Salvar Alterações" at bounding box center [1029, 611] width 122 height 17
click at [1008, 613] on div "Voltar Salvar Alterações" at bounding box center [992, 611] width 222 height 32
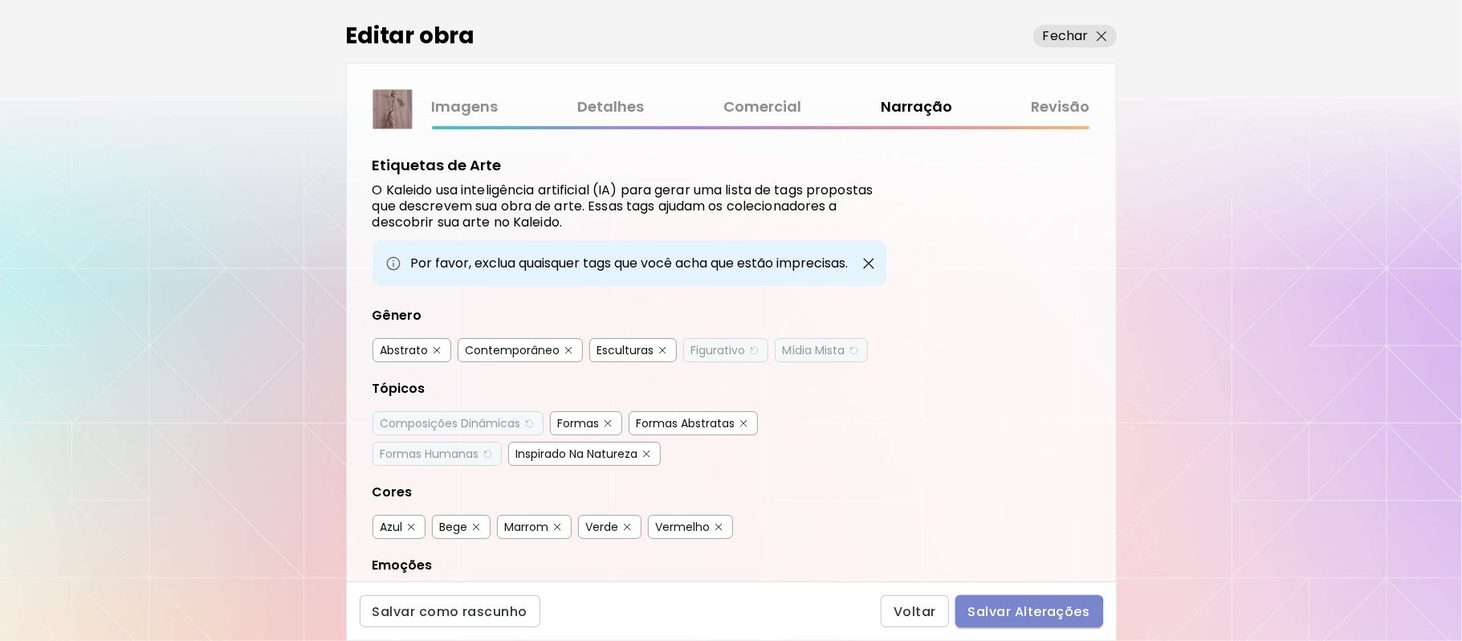
click at [1008, 612] on span "Salvar Alterações" at bounding box center [1029, 611] width 122 height 17
click at [1008, 612] on div "Voltar Salvar Alterações" at bounding box center [992, 611] width 222 height 32
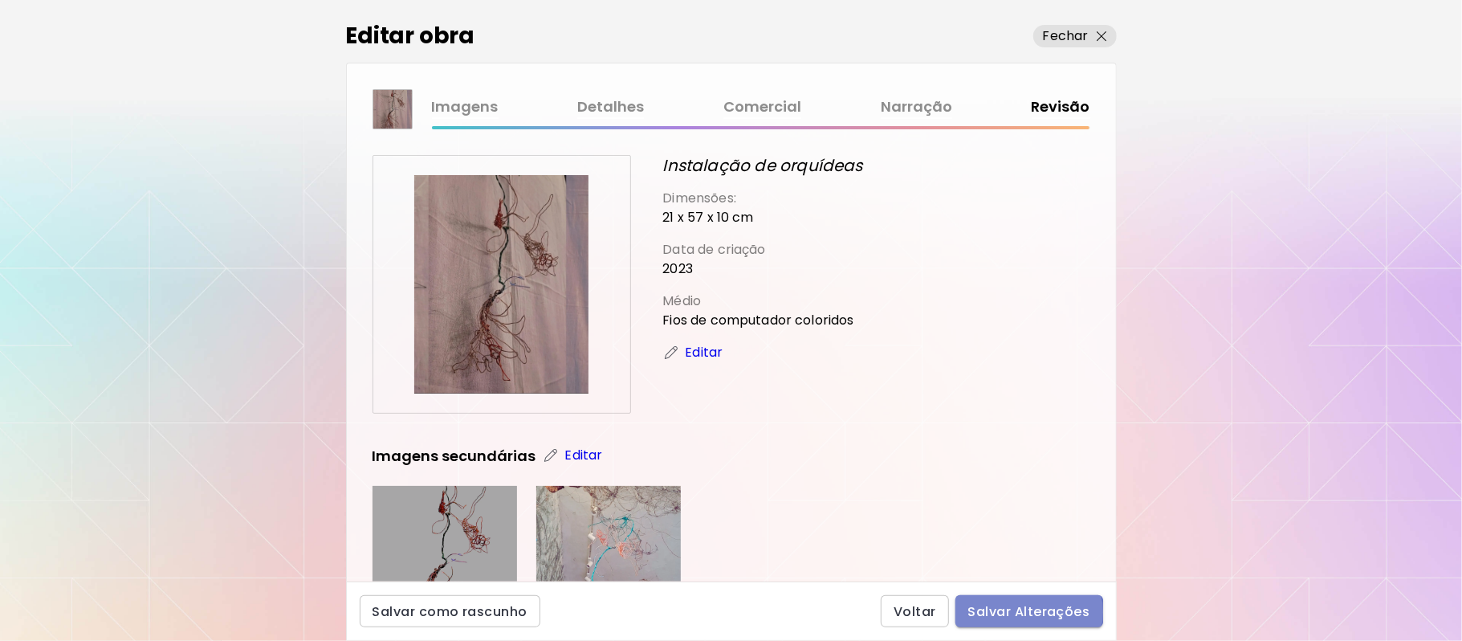
click at [1008, 612] on span "Salvar Alterações" at bounding box center [1029, 611] width 122 height 17
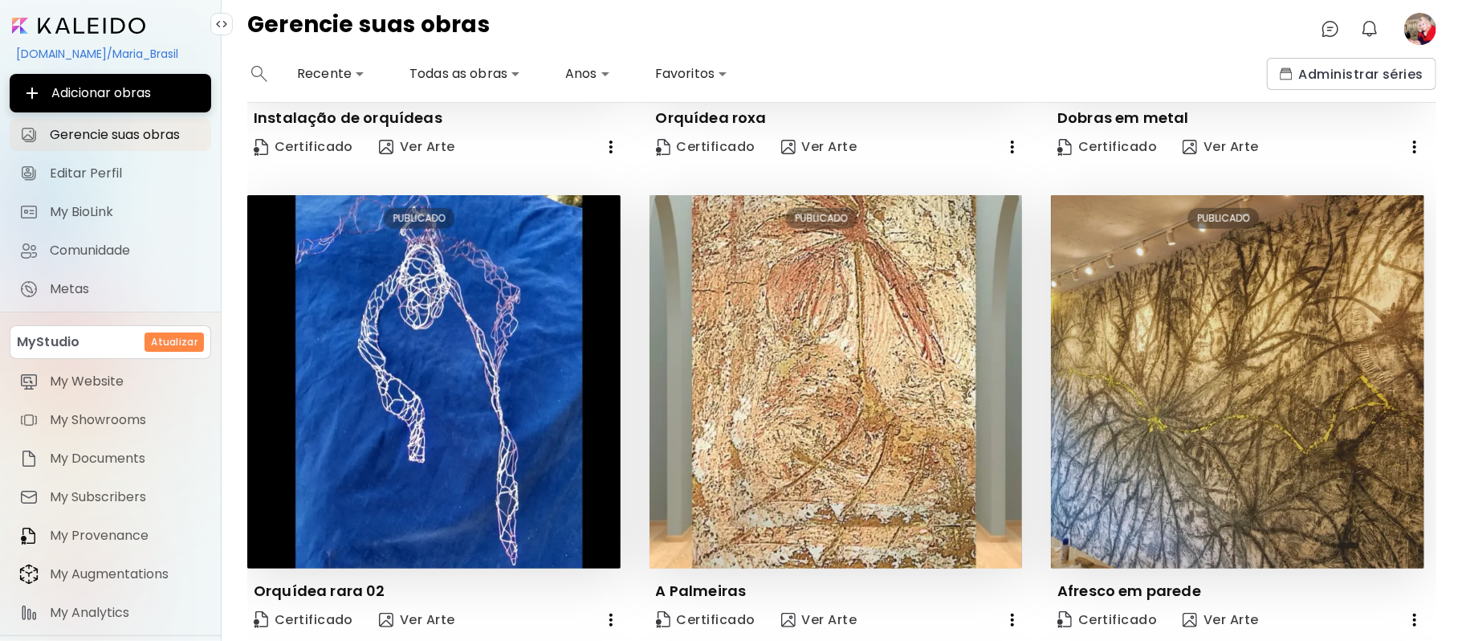
scroll to position [897, 0]
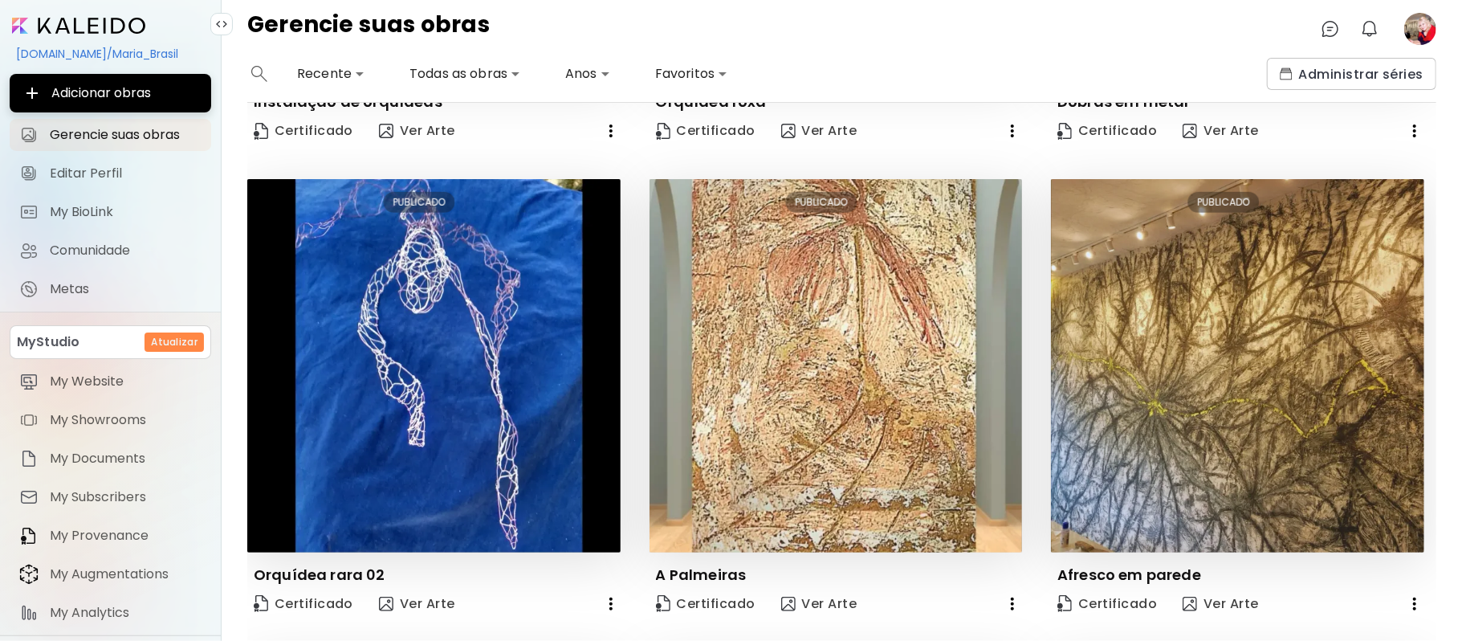
click at [1417, 402] on div "Editar PUBLICADO Folhas com pérolas Certificado Ver Arte Editar PUBLICADO Insta…" at bounding box center [827, 164] width 1218 height 1861
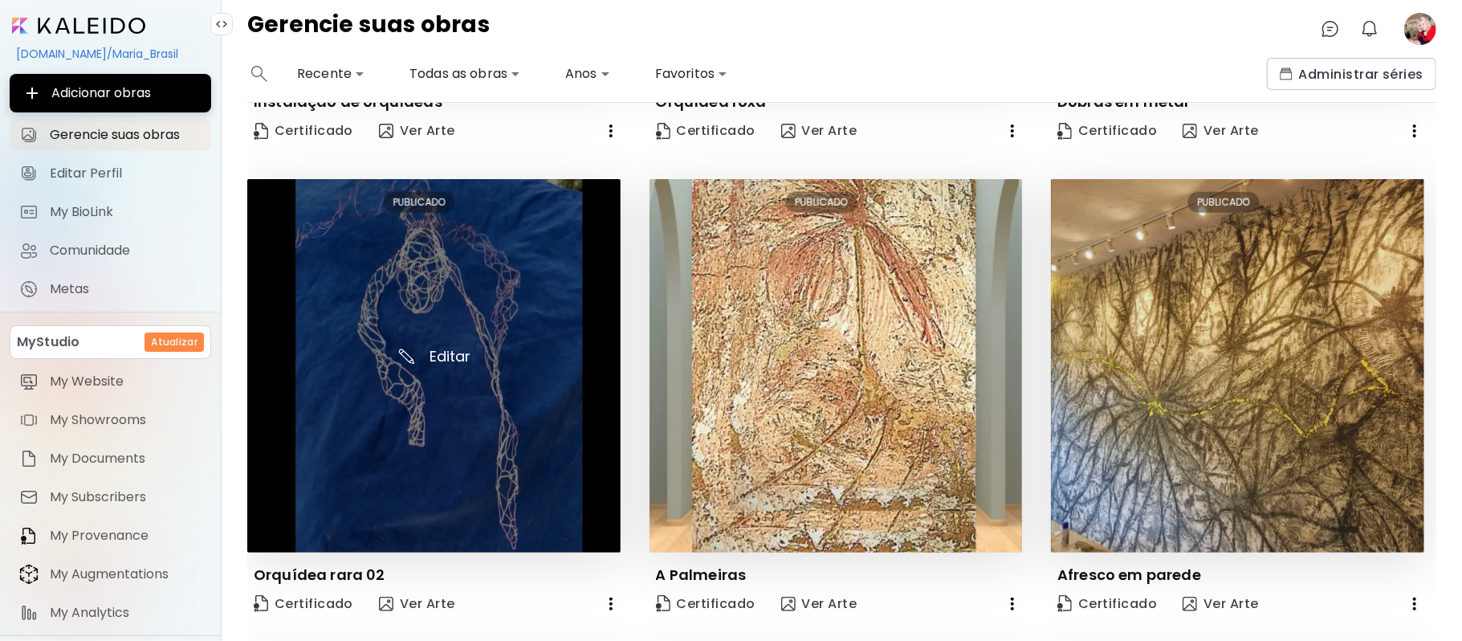
click at [409, 361] on img at bounding box center [433, 365] width 373 height 373
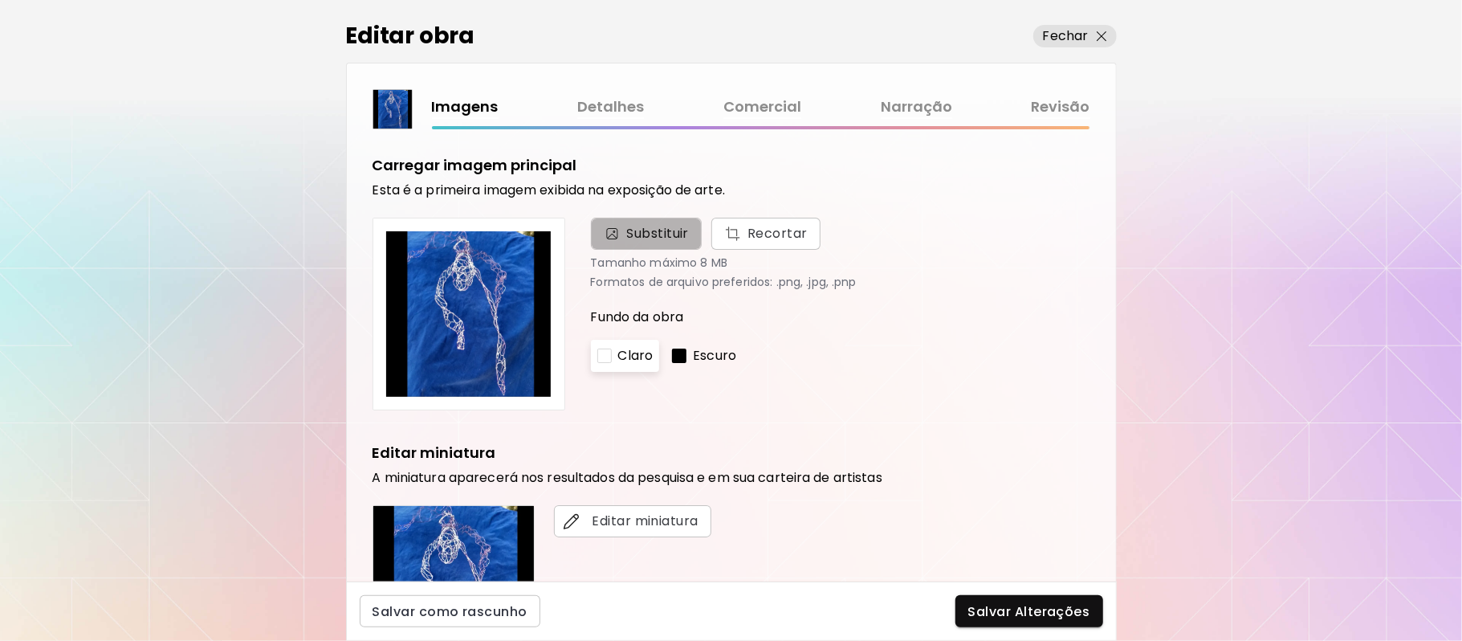
click at [655, 234] on span "Substituir" at bounding box center [658, 233] width 63 height 19
click at [0, 0] on input "Substituir Recortar" at bounding box center [0, 0] width 0 height 0
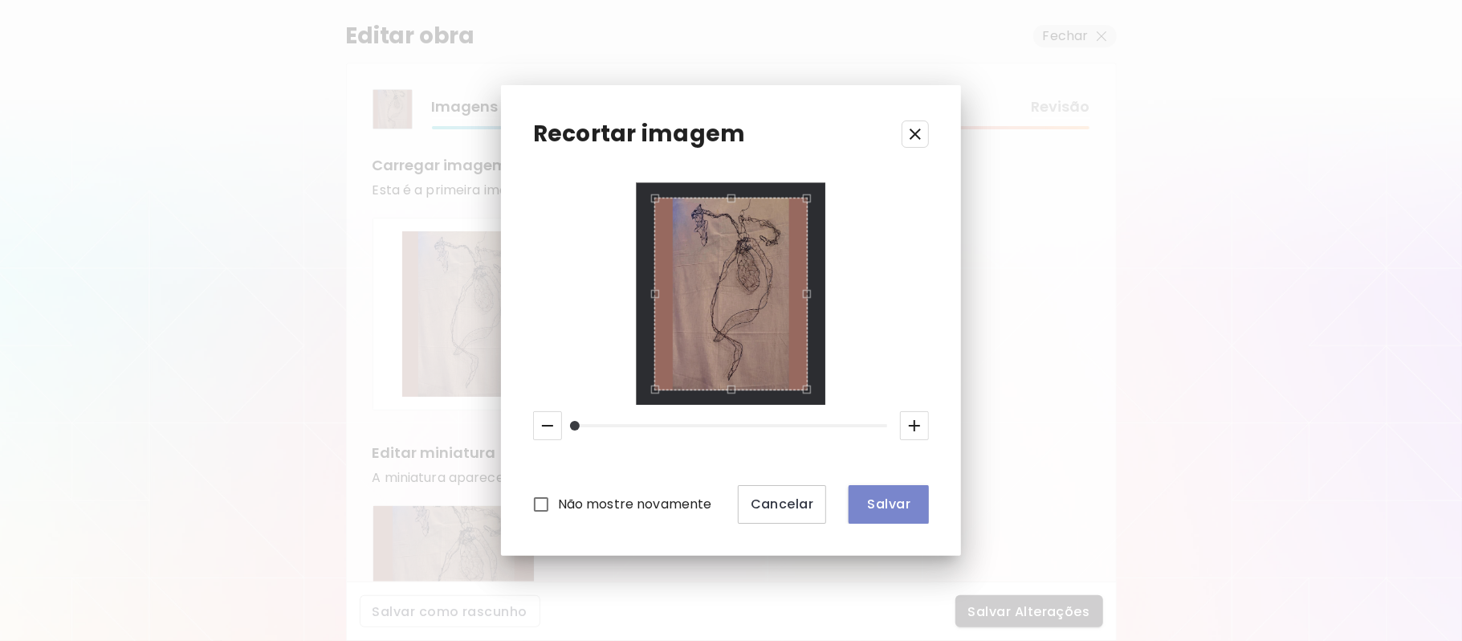
click at [864, 495] on span "Salvar" at bounding box center [888, 503] width 55 height 17
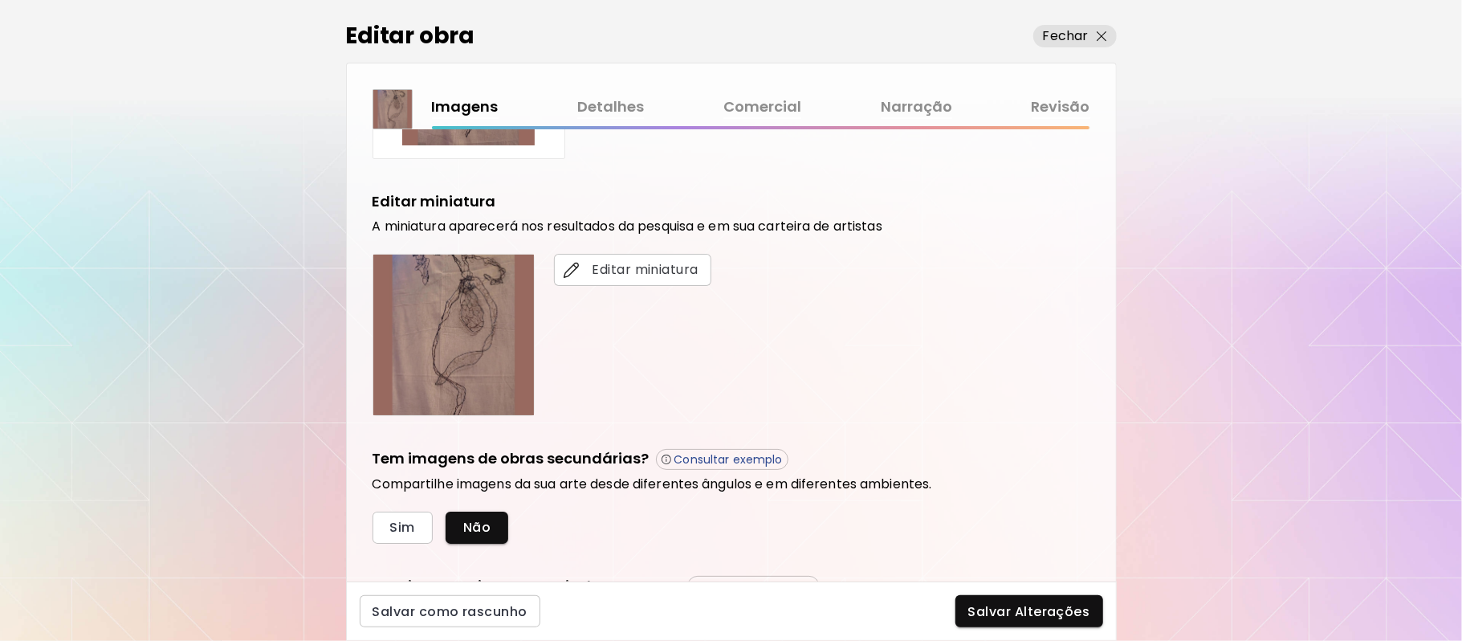
scroll to position [300, 0]
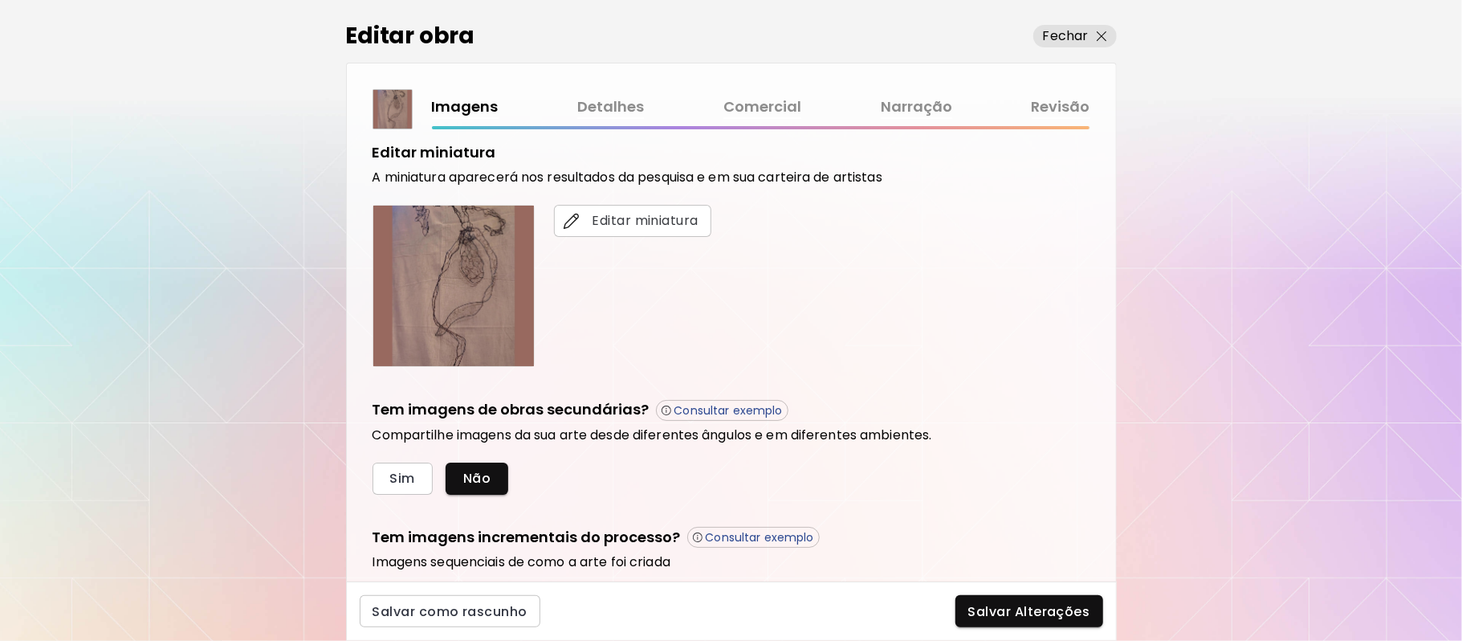
click at [1154, 496] on div "Editar obra Fechar Imagens Detalhes Comercial Narração Revisão Carregar imagem …" at bounding box center [731, 320] width 1462 height 641
click at [392, 478] on span "Sim" at bounding box center [402, 478] width 25 height 17
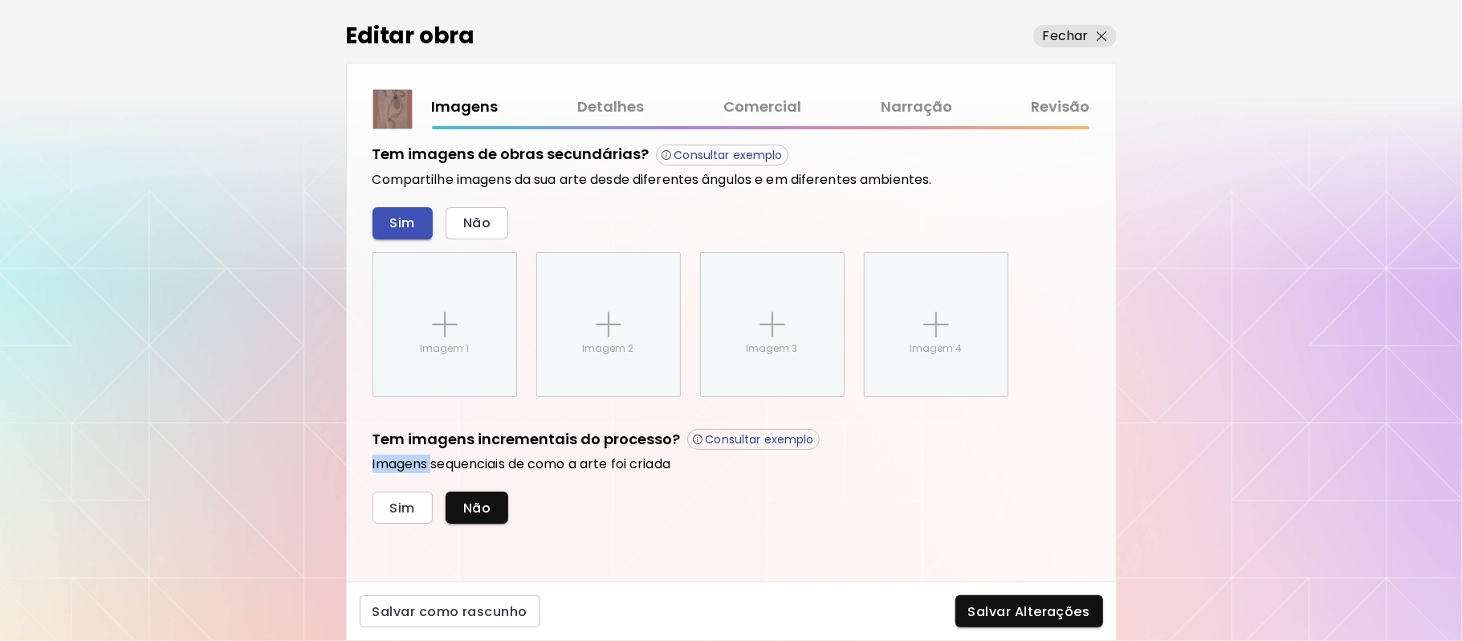
click at [392, 478] on div "Tem imagens incrementais do processo? Consultar exemplo Imagens sequenciais de …" at bounding box center [731, 477] width 718 height 96
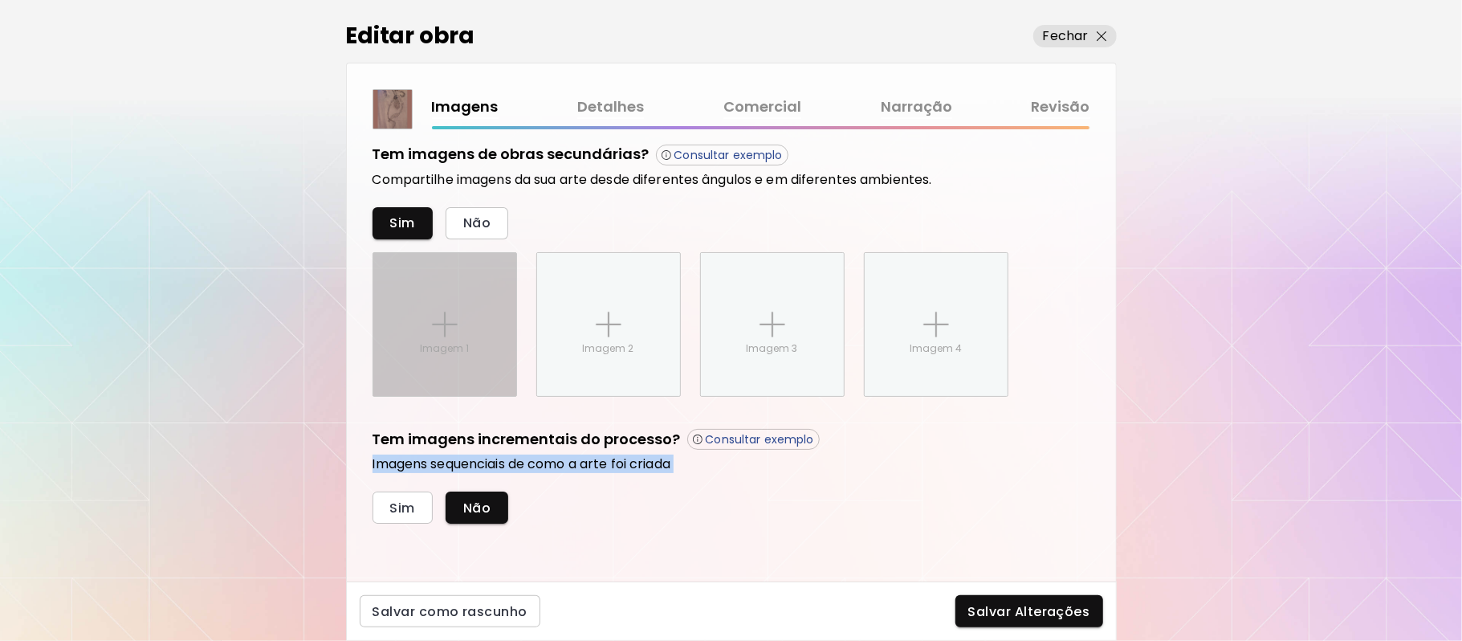
click at [445, 321] on img at bounding box center [445, 324] width 26 height 26
click at [0, 0] on input "Imagem 1" at bounding box center [0, 0] width 0 height 0
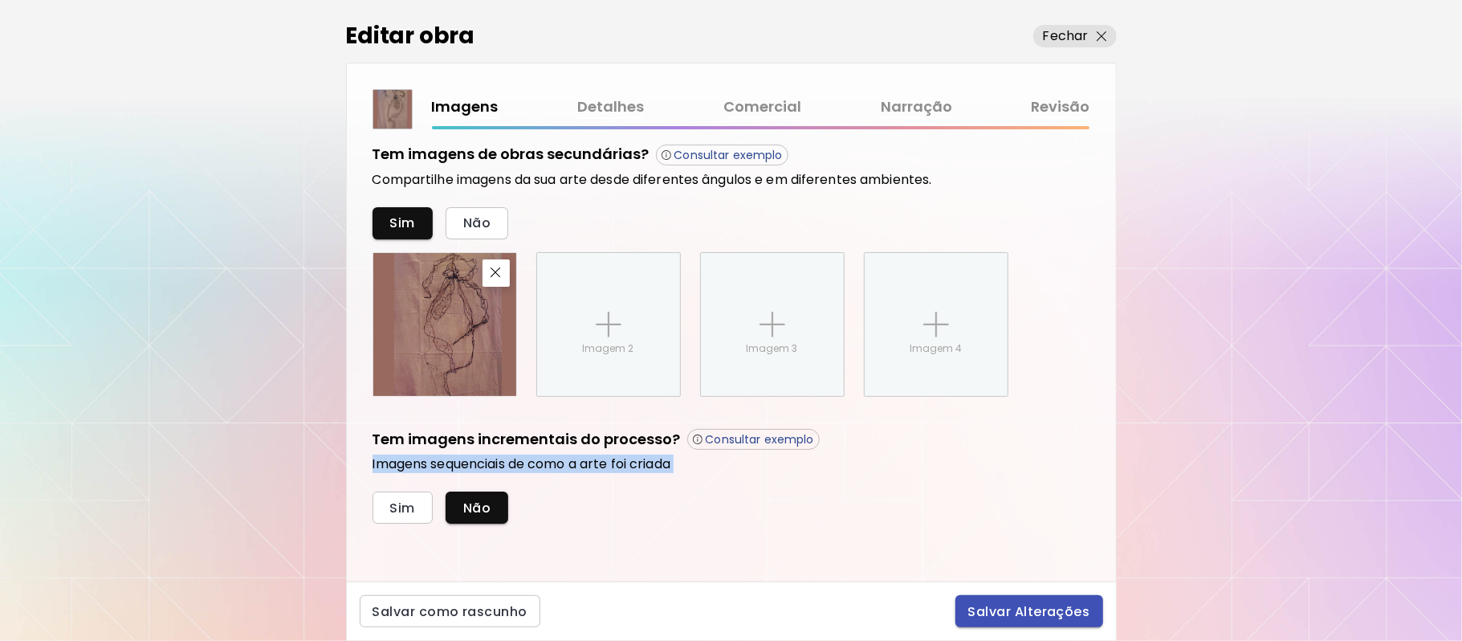
click at [1025, 616] on span "Salvar Alterações" at bounding box center [1029, 611] width 122 height 17
click at [1025, 616] on div "Salvar Alterações" at bounding box center [1029, 611] width 148 height 32
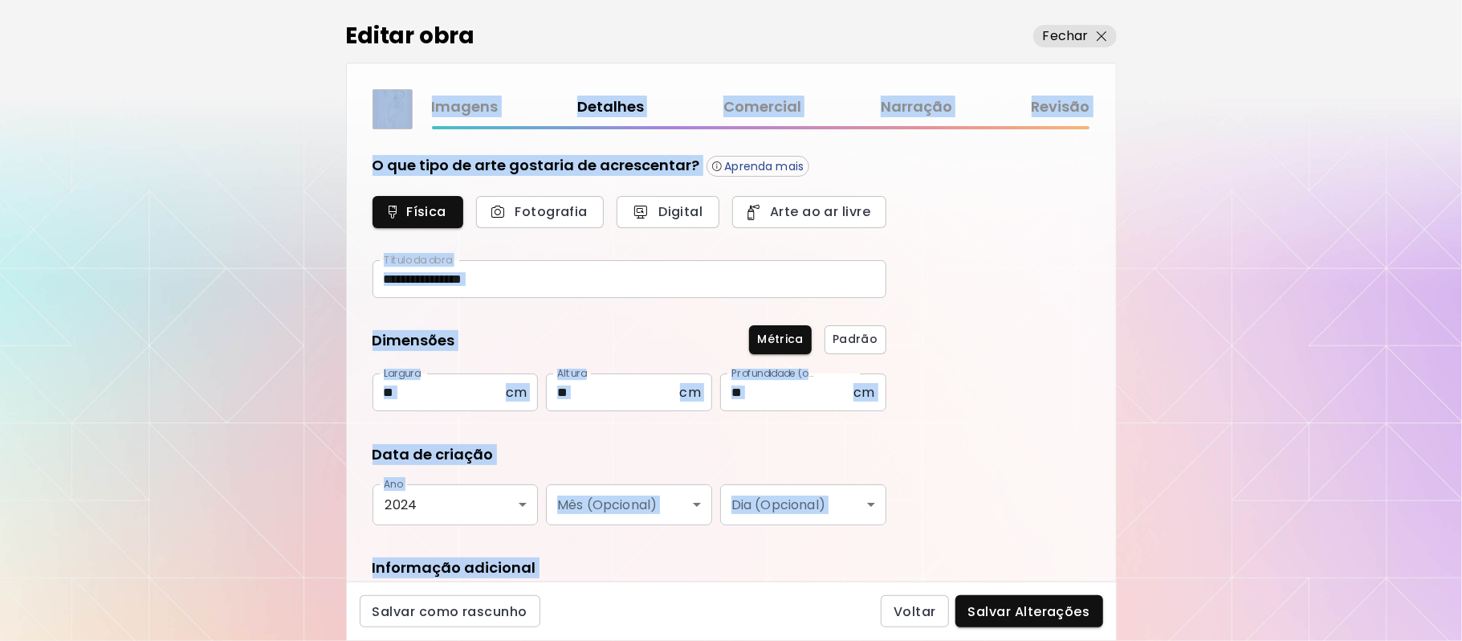
click at [1027, 451] on div "**********" at bounding box center [731, 355] width 769 height 452
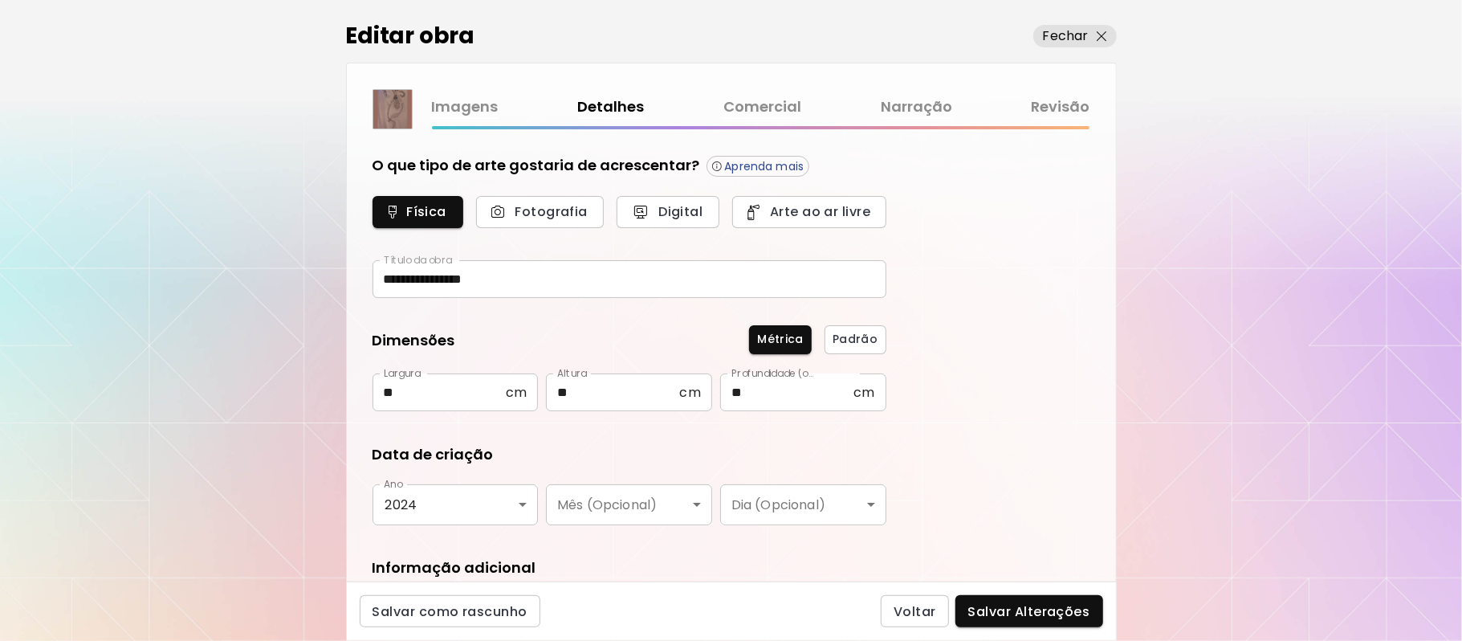
click at [1027, 451] on div "**********" at bounding box center [731, 355] width 769 height 452
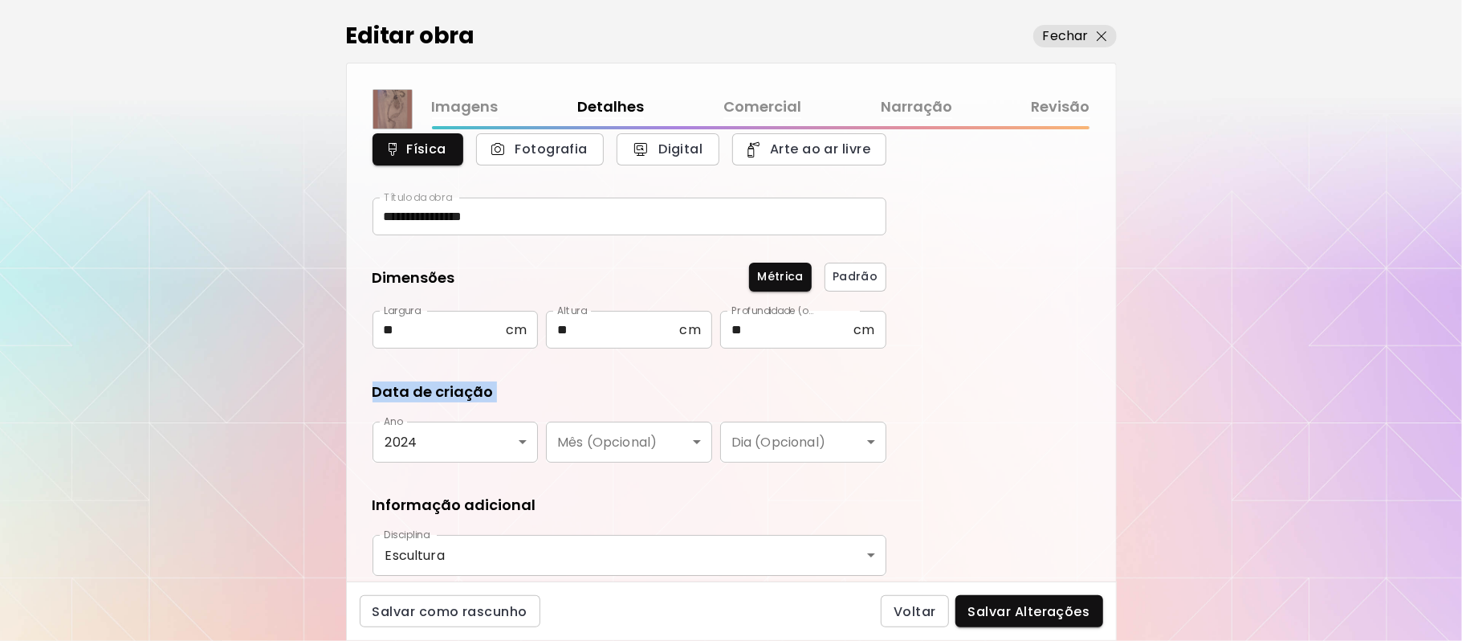
scroll to position [184, 0]
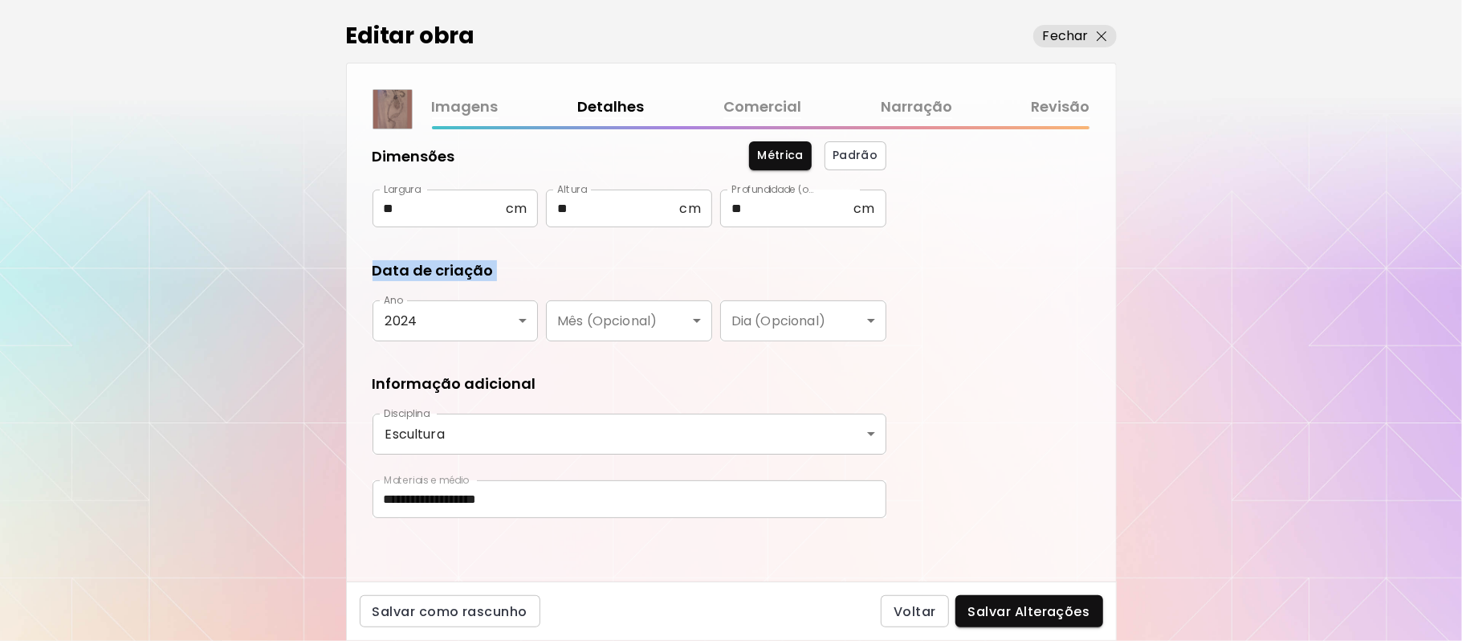
click at [1085, 535] on div "**********" at bounding box center [731, 355] width 769 height 452
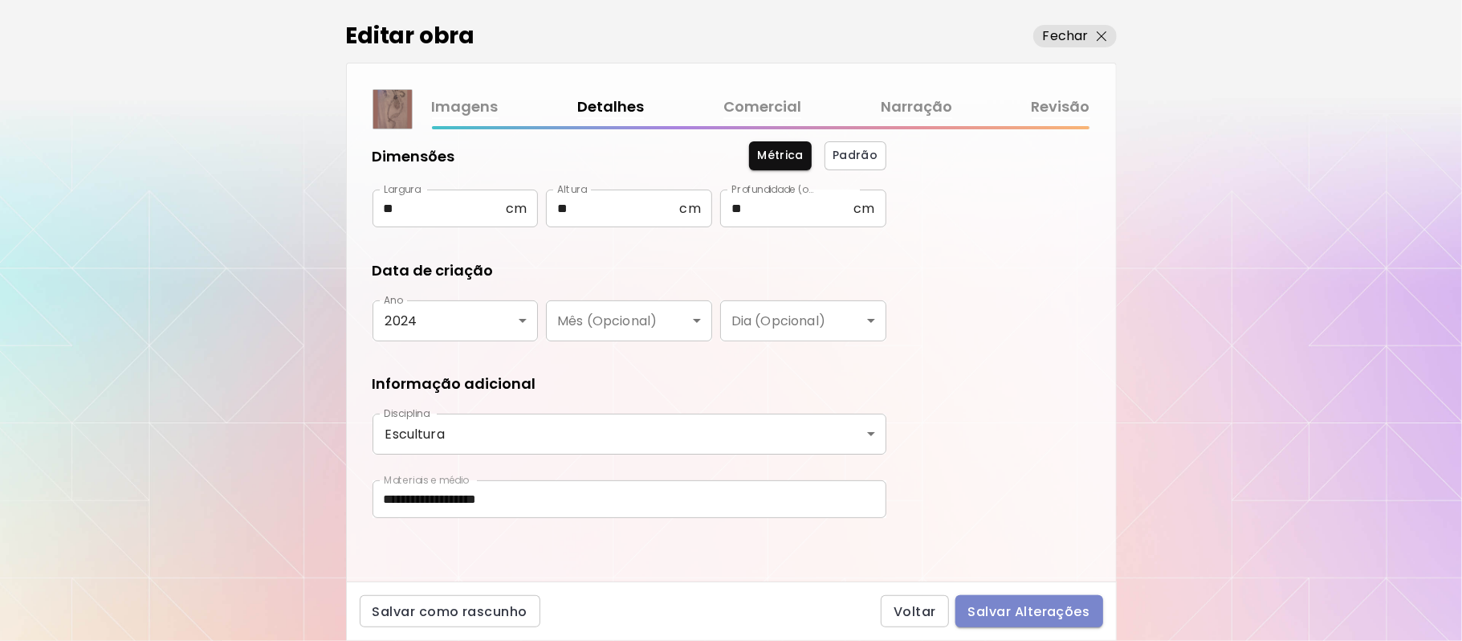
click at [1032, 597] on button "Salvar Alterações" at bounding box center [1029, 611] width 148 height 32
click at [1032, 597] on div "Voltar Salvar Alterações" at bounding box center [992, 611] width 222 height 32
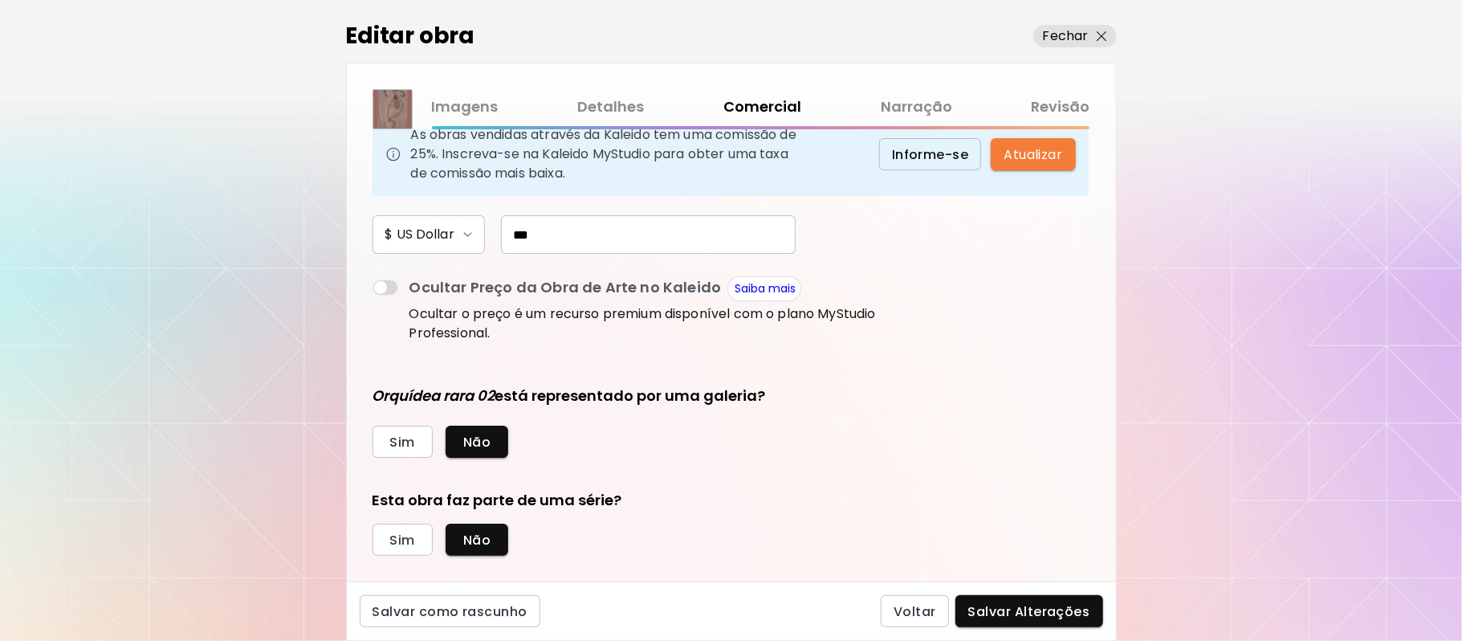
scroll to position [212, 0]
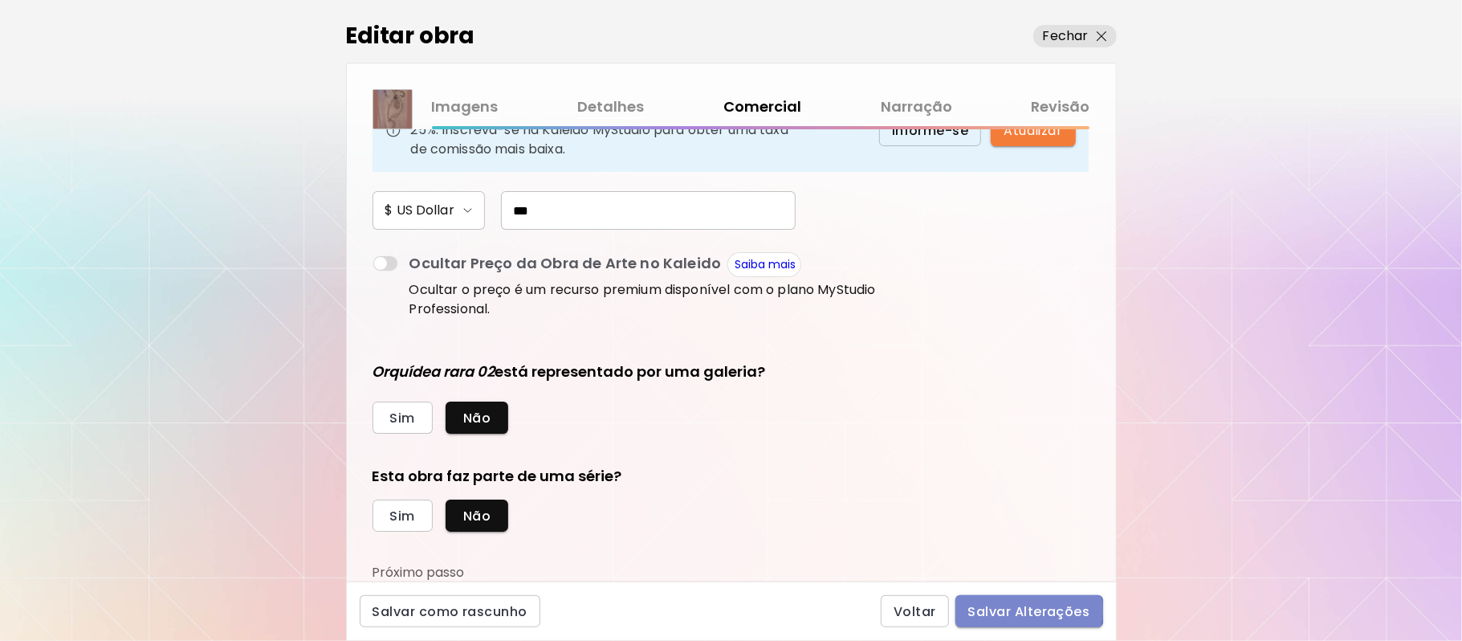
click at [1022, 611] on span "Salvar Alterações" at bounding box center [1029, 611] width 122 height 17
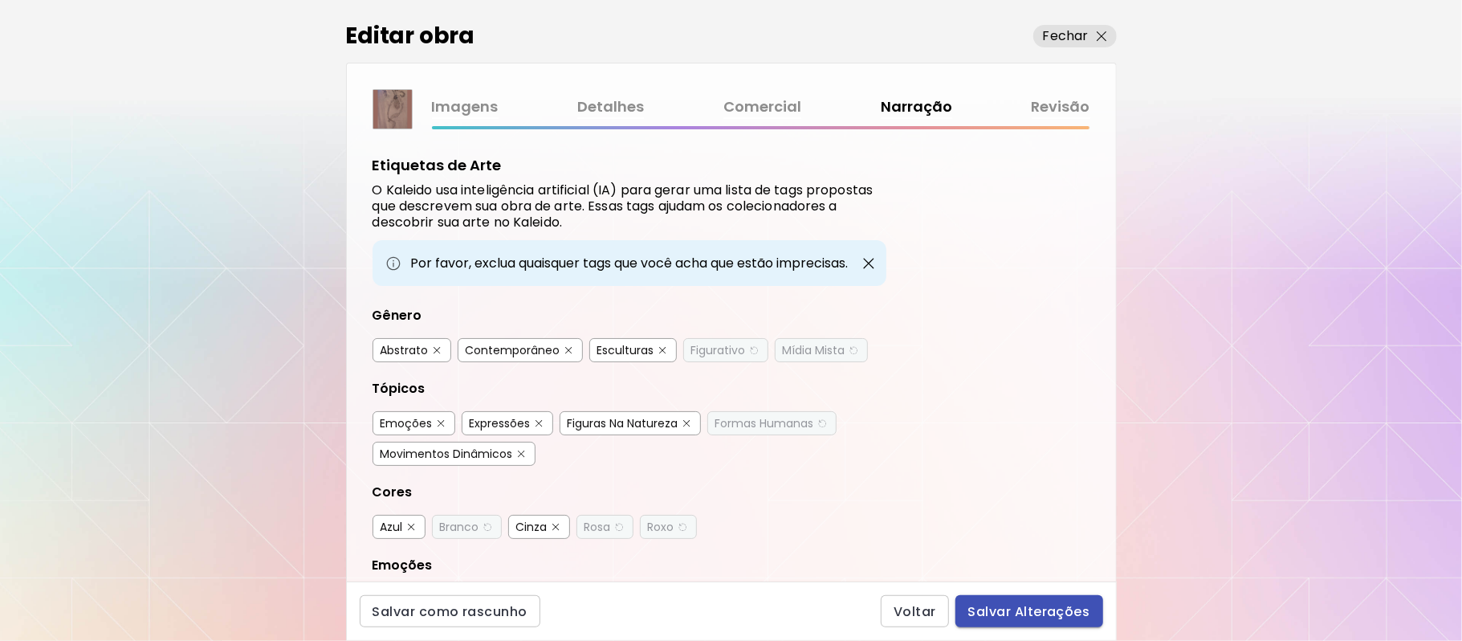
click at [1053, 608] on span "Salvar Alterações" at bounding box center [1029, 611] width 122 height 17
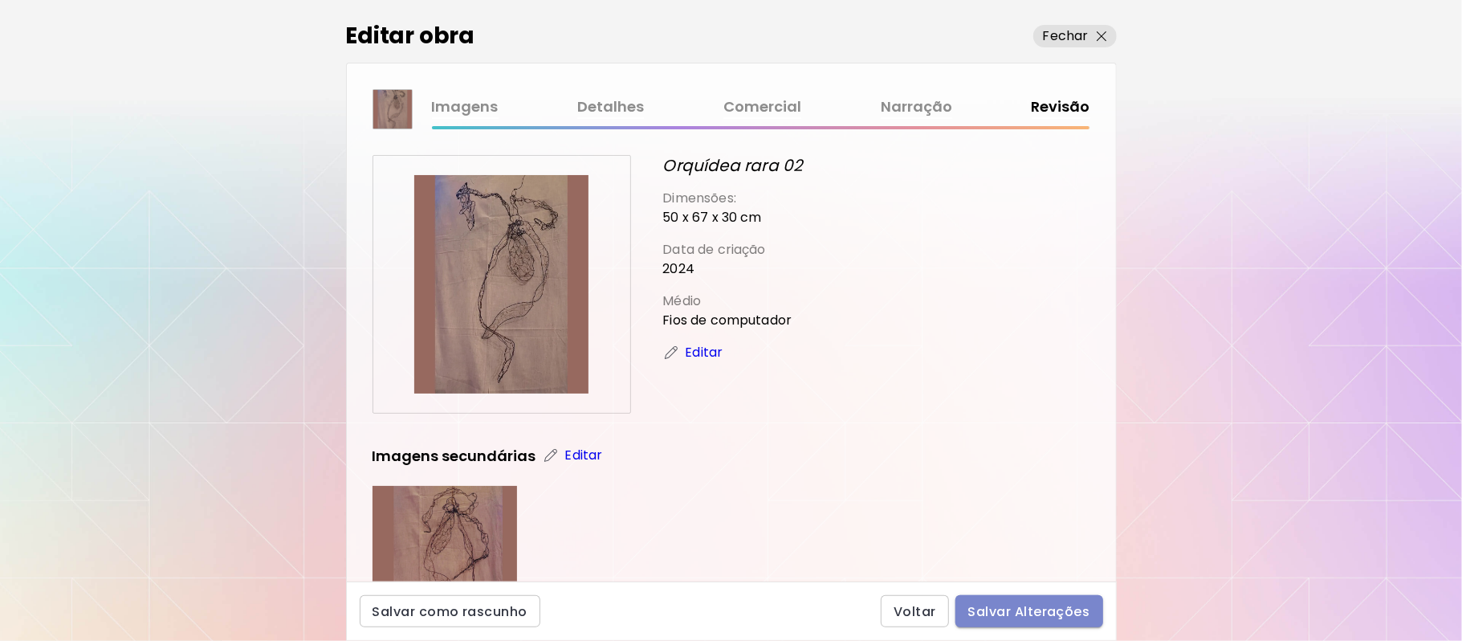
click at [1052, 612] on span "Salvar Alterações" at bounding box center [1029, 611] width 122 height 17
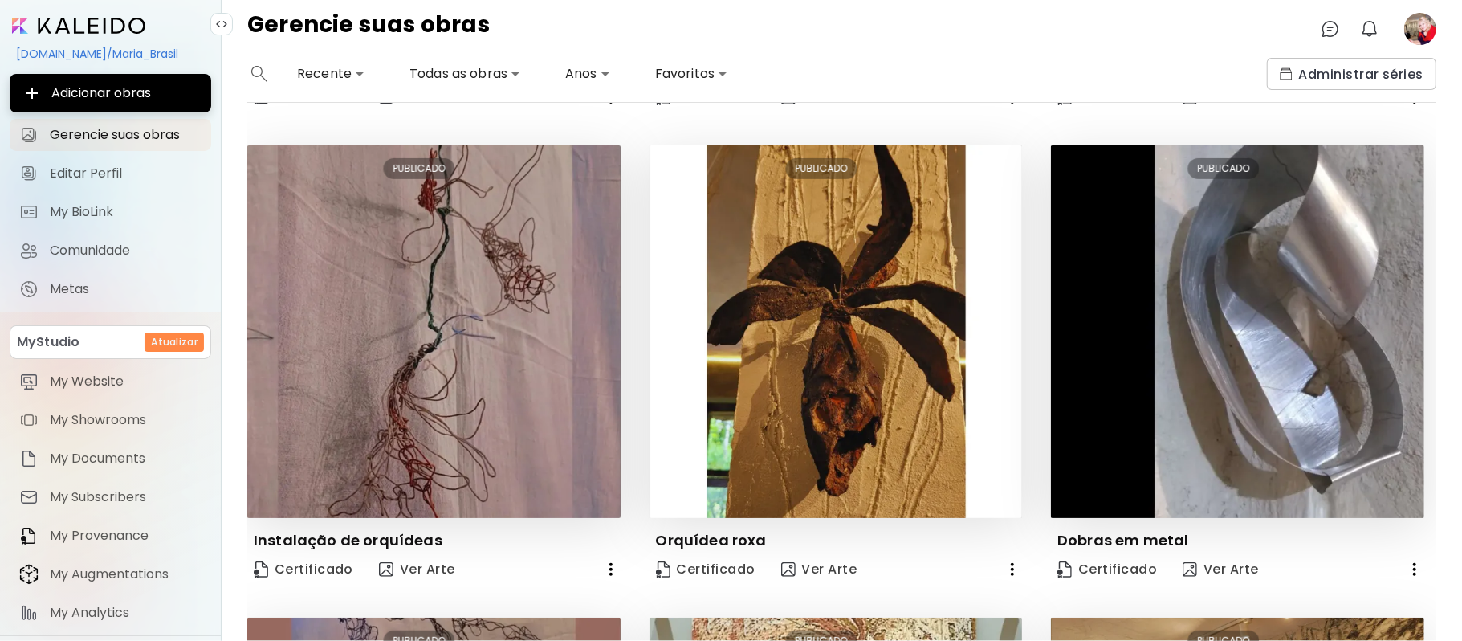
scroll to position [463, 0]
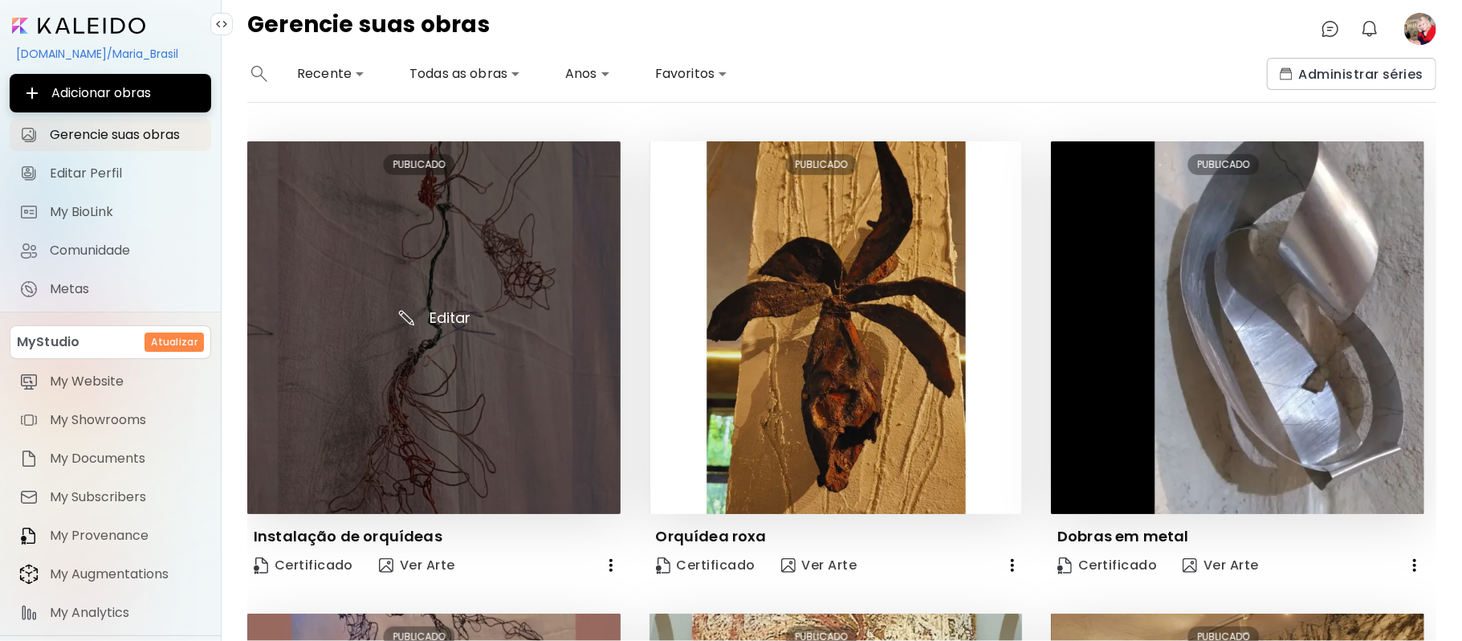
click at [541, 329] on img at bounding box center [433, 327] width 373 height 373
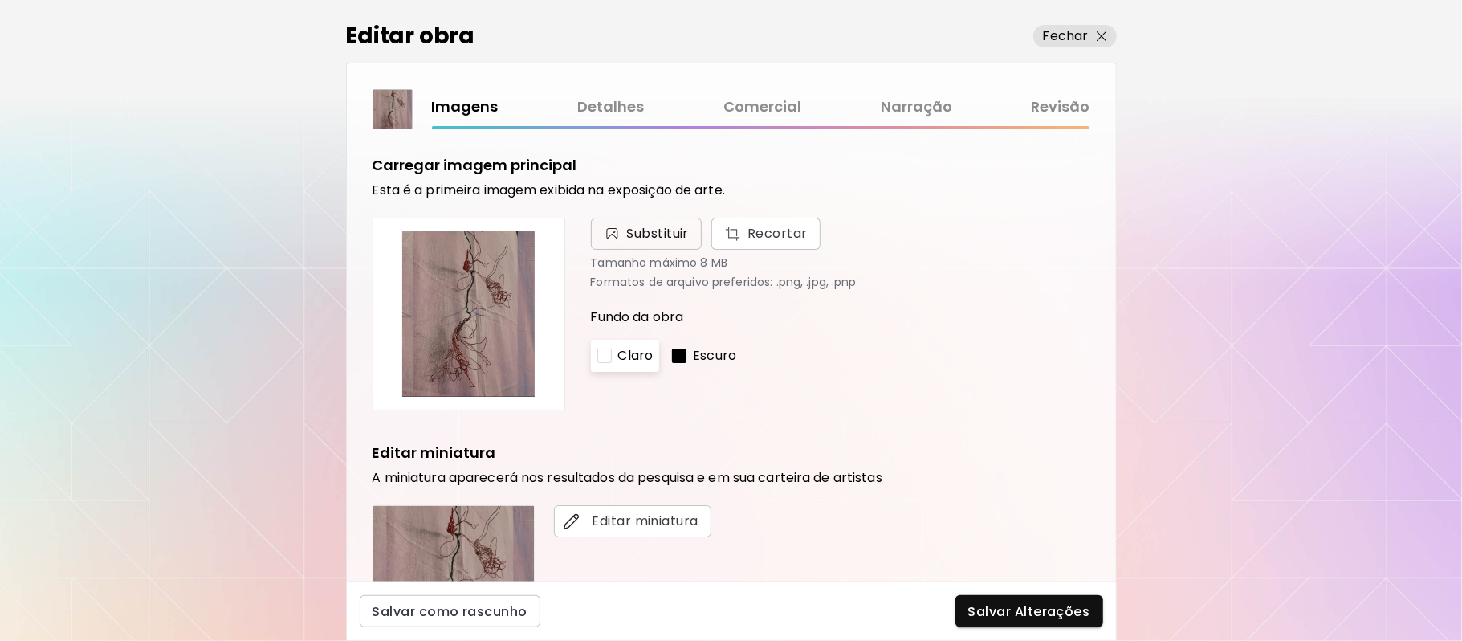
click at [662, 239] on span "Substituir" at bounding box center [658, 233] width 63 height 19
click at [0, 0] on input "Substituir Recortar" at bounding box center [0, 0] width 0 height 0
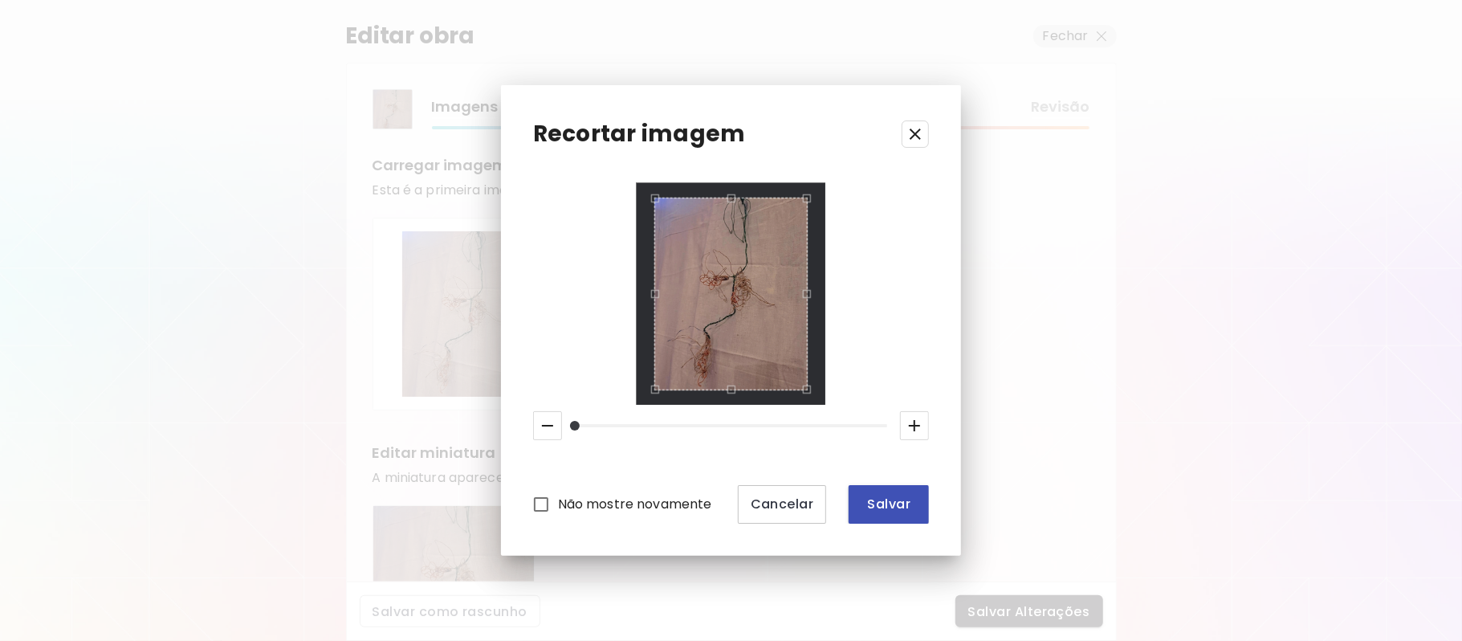
click at [871, 507] on span "Salvar" at bounding box center [888, 503] width 55 height 17
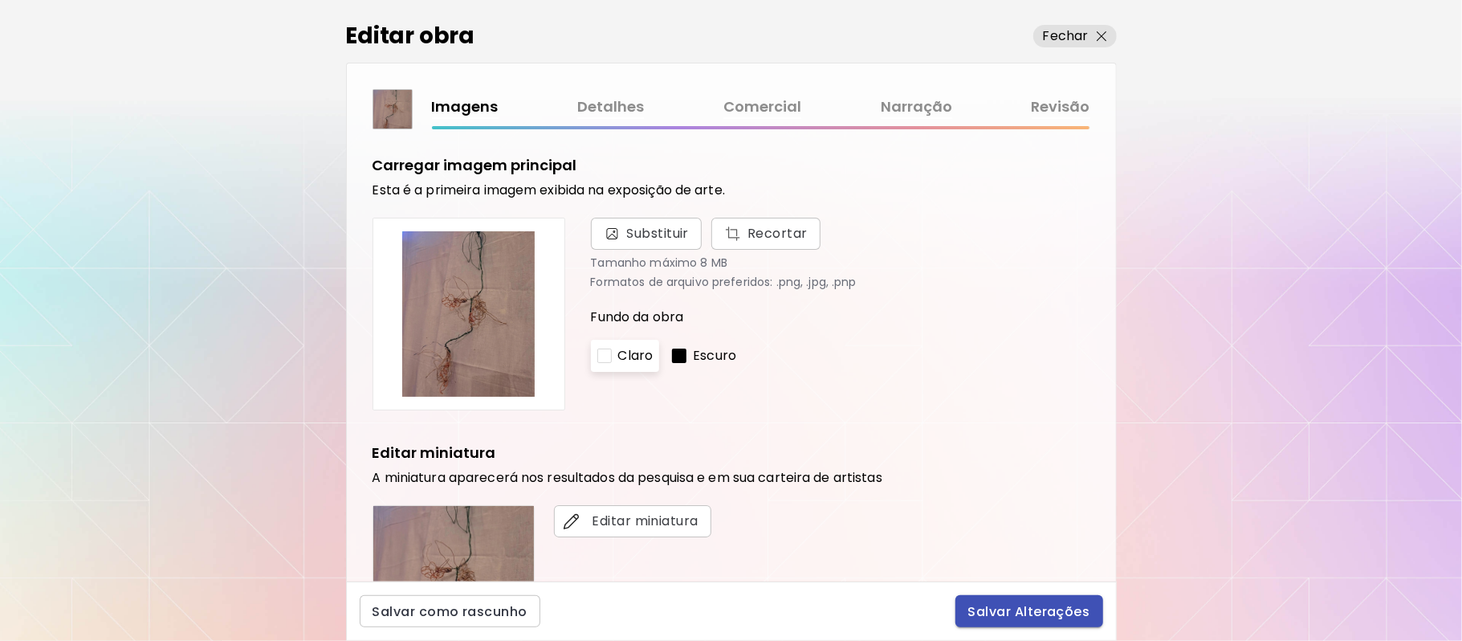
click at [1015, 611] on span "Salvar Alterações" at bounding box center [1029, 611] width 122 height 17
click at [1015, 611] on div "Salvar Alterações" at bounding box center [1029, 611] width 148 height 32
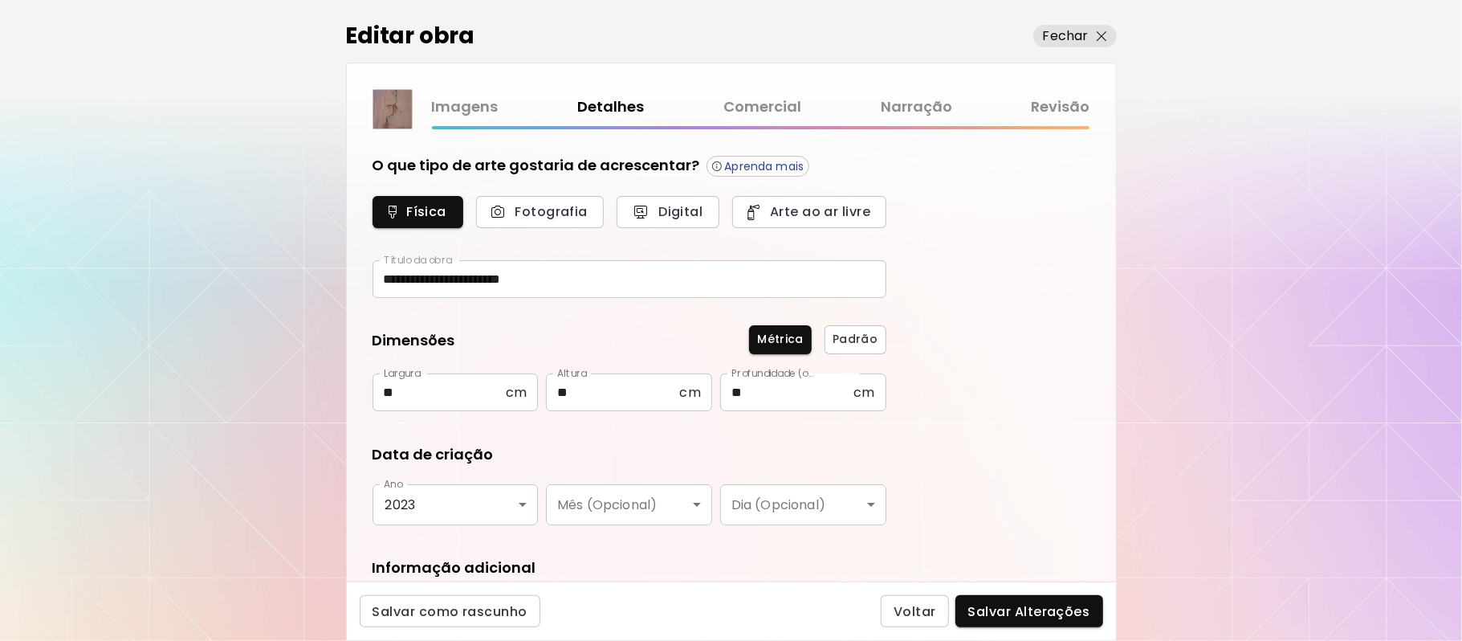
type input "**********"
click at [1009, 611] on span "Salvar Alterações" at bounding box center [1029, 611] width 122 height 17
click at [1009, 611] on div "Voltar Salvar Alterações" at bounding box center [992, 611] width 222 height 32
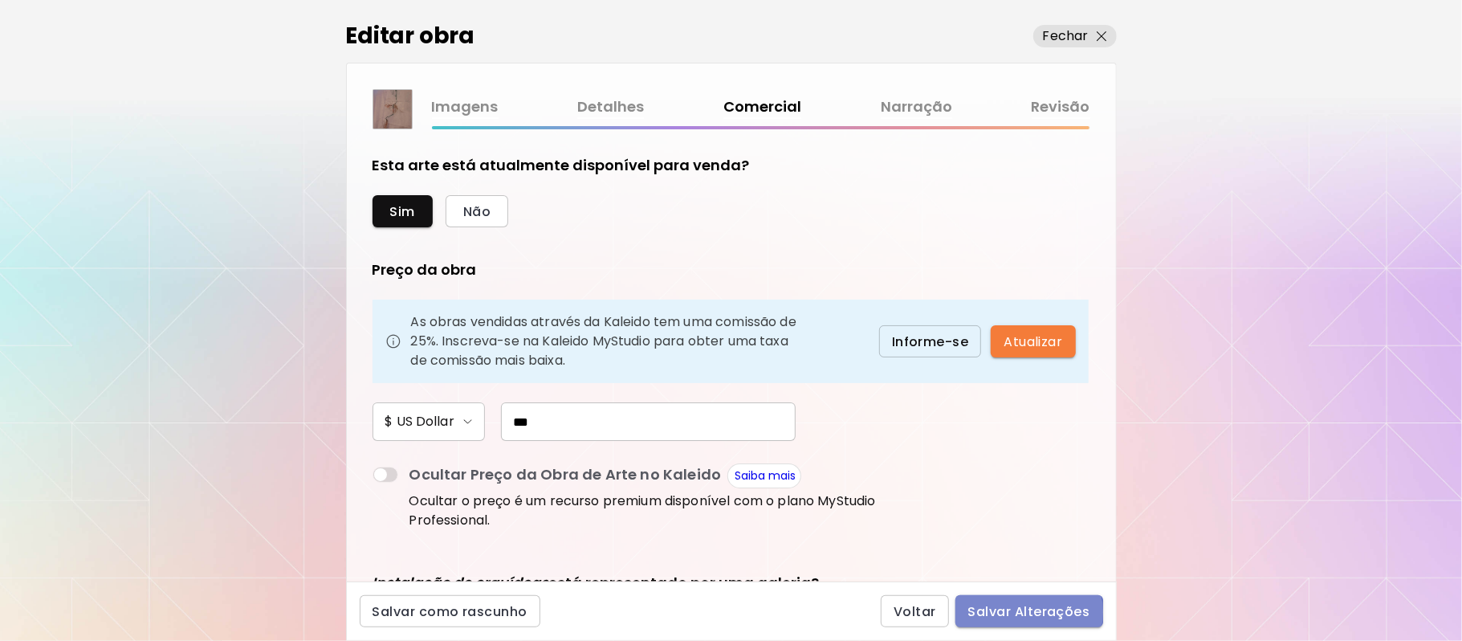
click at [1007, 613] on span "Salvar Alterações" at bounding box center [1029, 611] width 122 height 17
click at [1007, 613] on div "Voltar Salvar Alterações" at bounding box center [992, 611] width 222 height 32
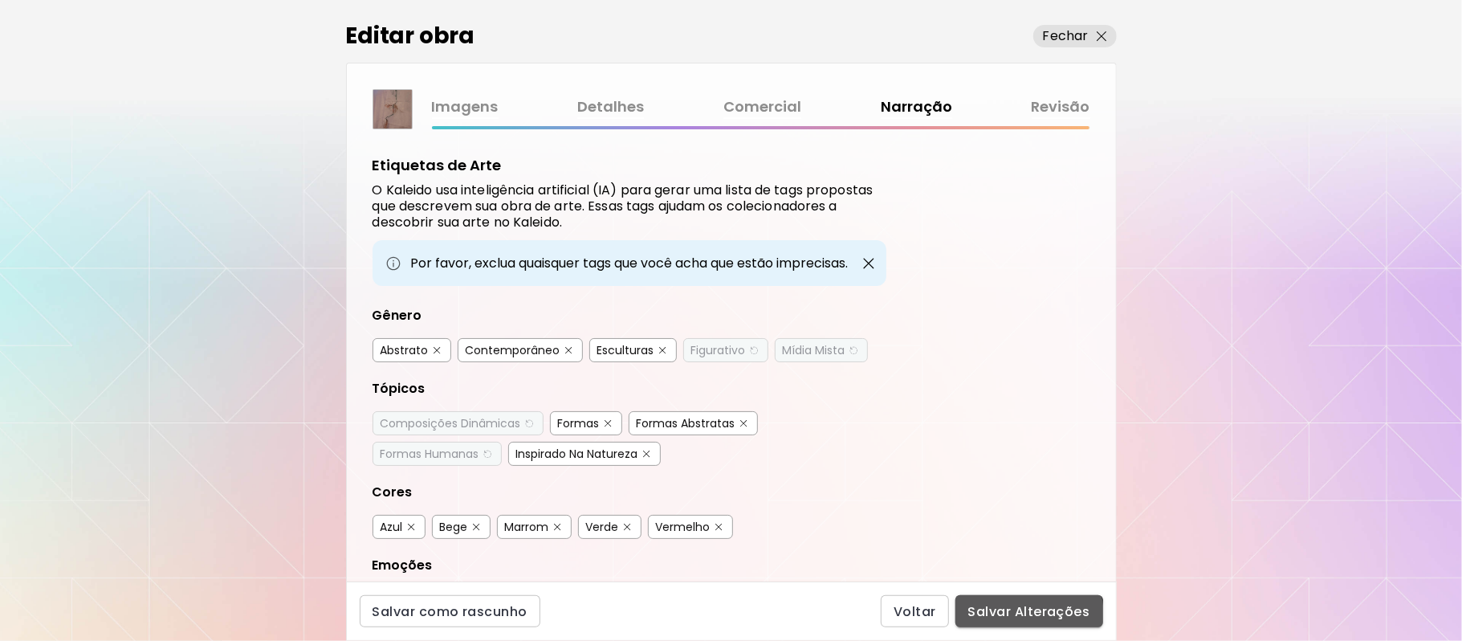
click at [1000, 617] on span "Salvar Alterações" at bounding box center [1029, 611] width 122 height 17
click at [1000, 617] on div "Voltar Salvar Alterações" at bounding box center [992, 611] width 222 height 32
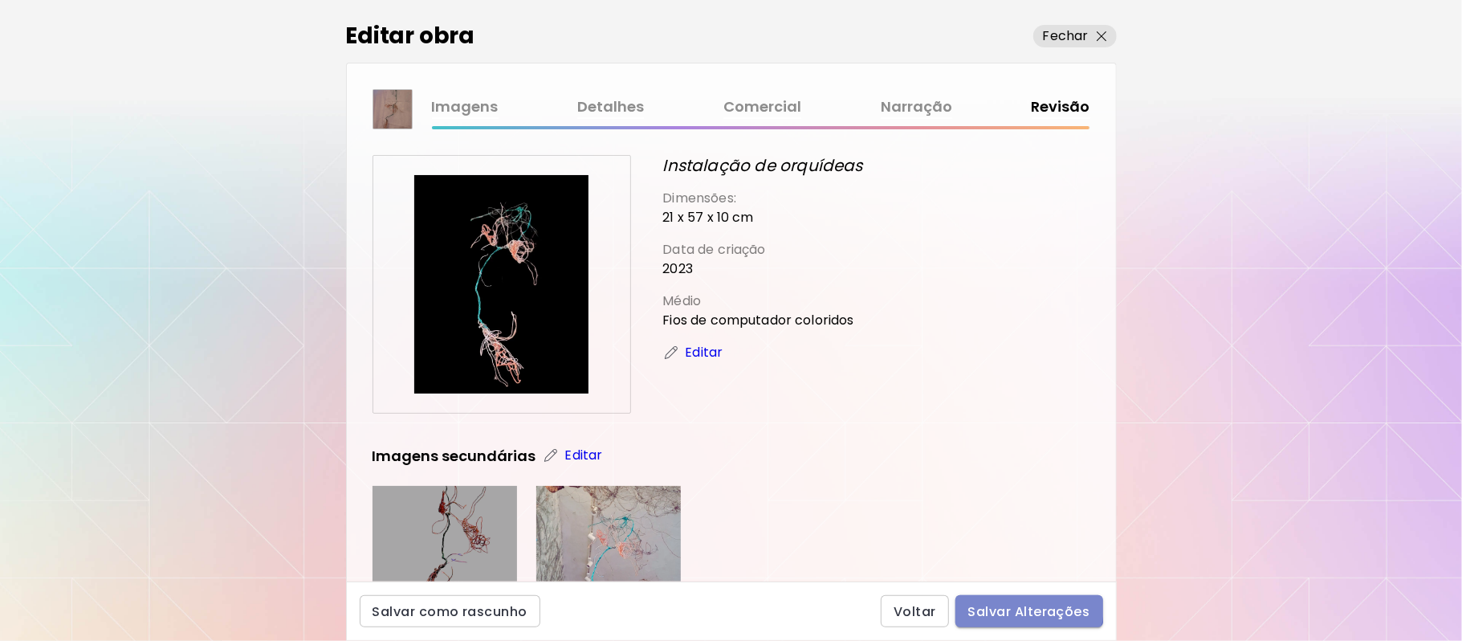
click at [996, 604] on span "Salvar Alterações" at bounding box center [1029, 611] width 122 height 17
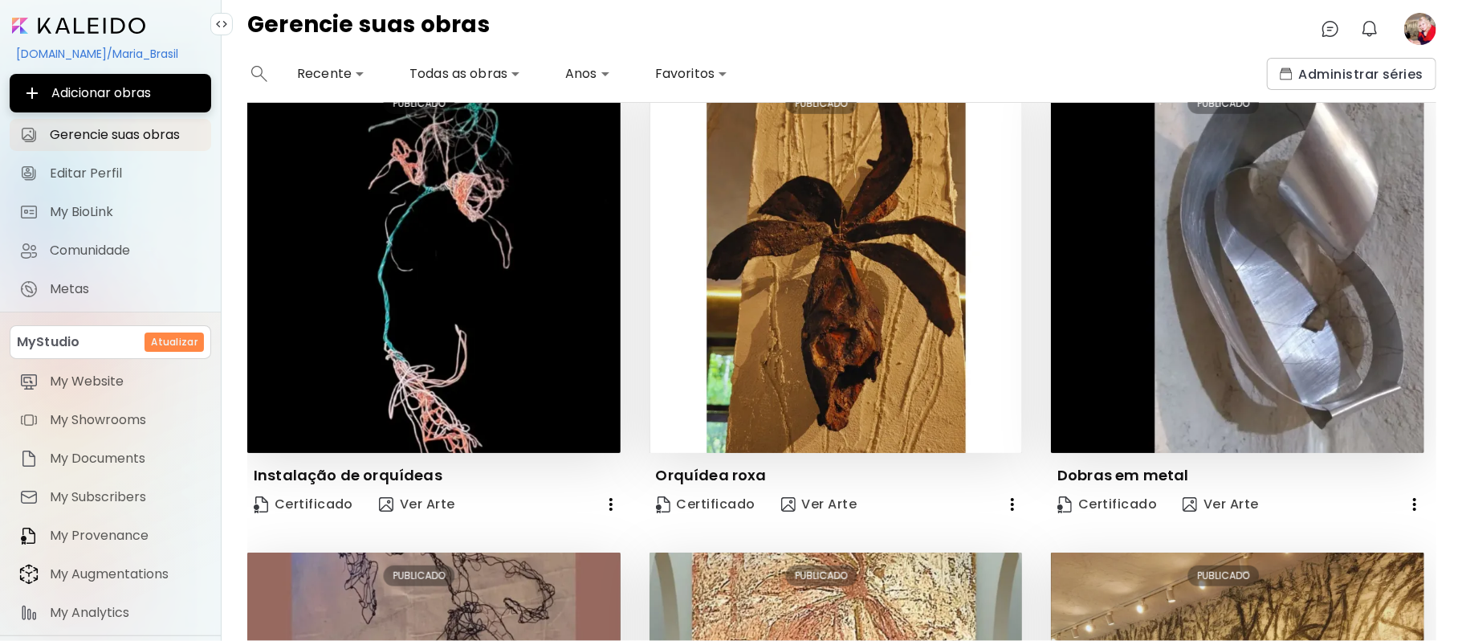
scroll to position [492, 0]
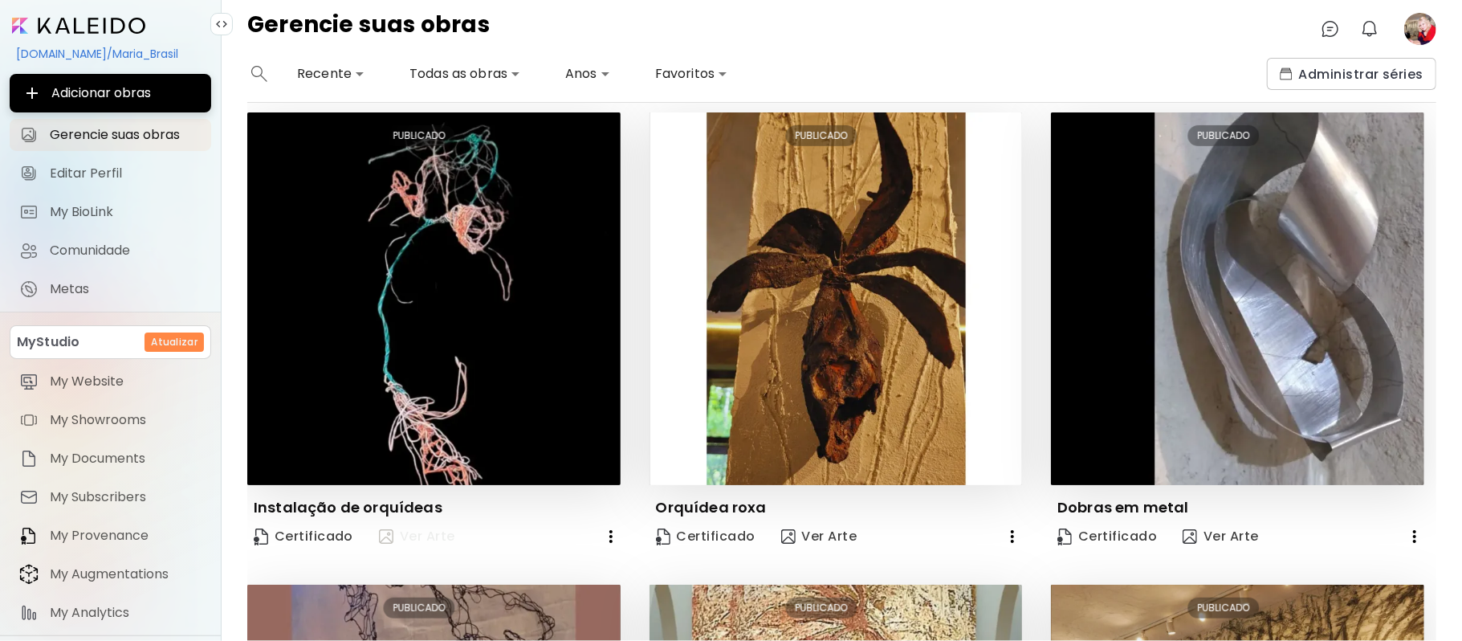
click at [417, 527] on span "Ver Arte" at bounding box center [417, 536] width 76 height 18
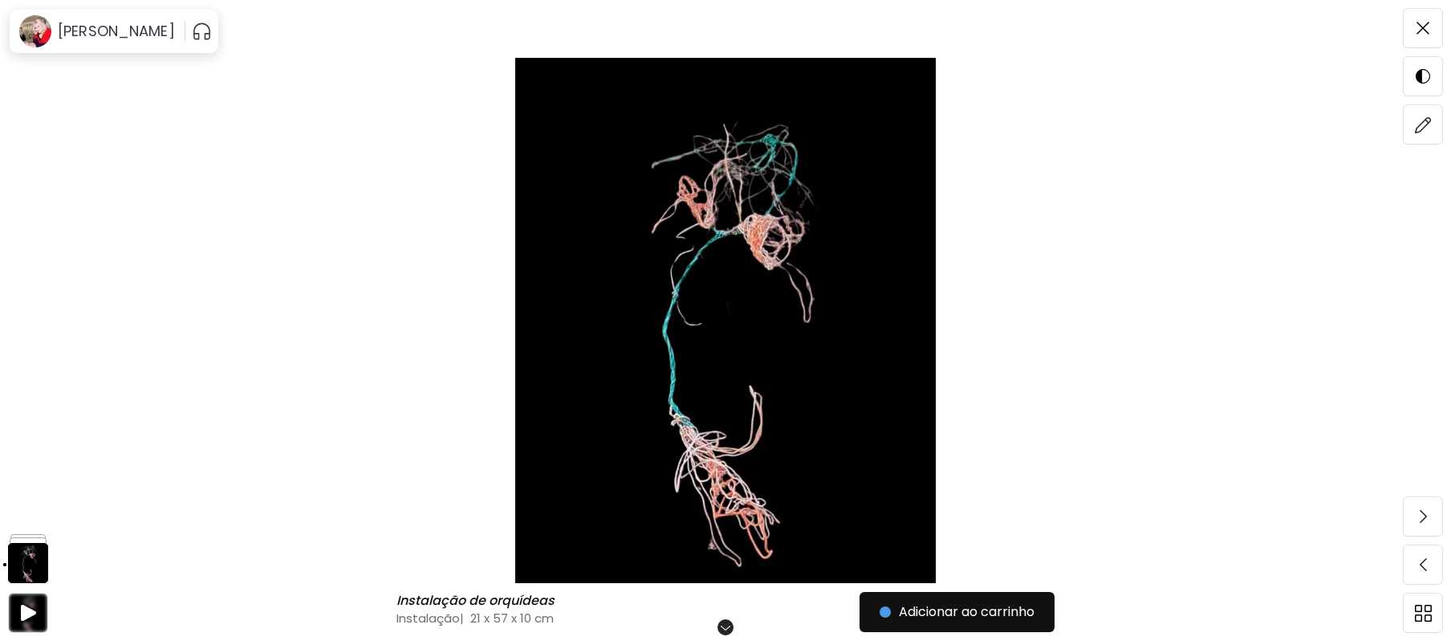
click at [762, 413] on img at bounding box center [725, 320] width 1316 height 525
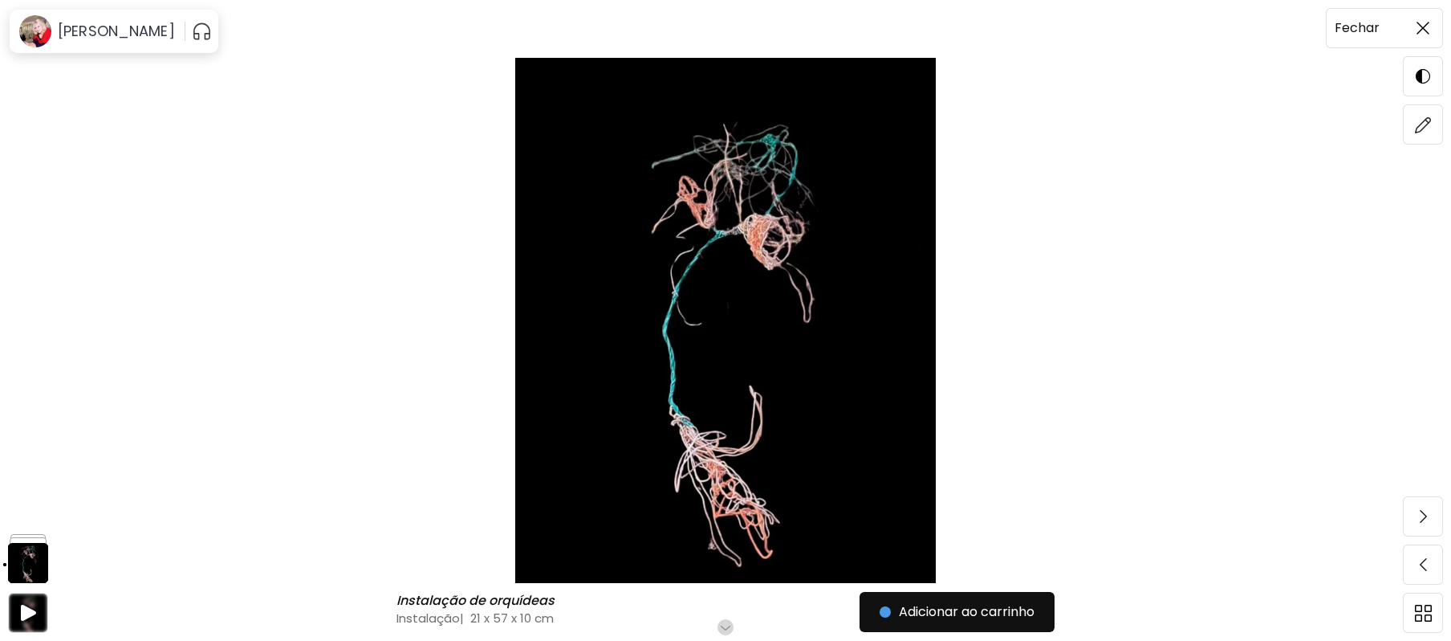
click at [1420, 27] on img at bounding box center [1423, 28] width 13 height 13
click at [1442, 31] on div at bounding box center [1442, 31] width 0 height 0
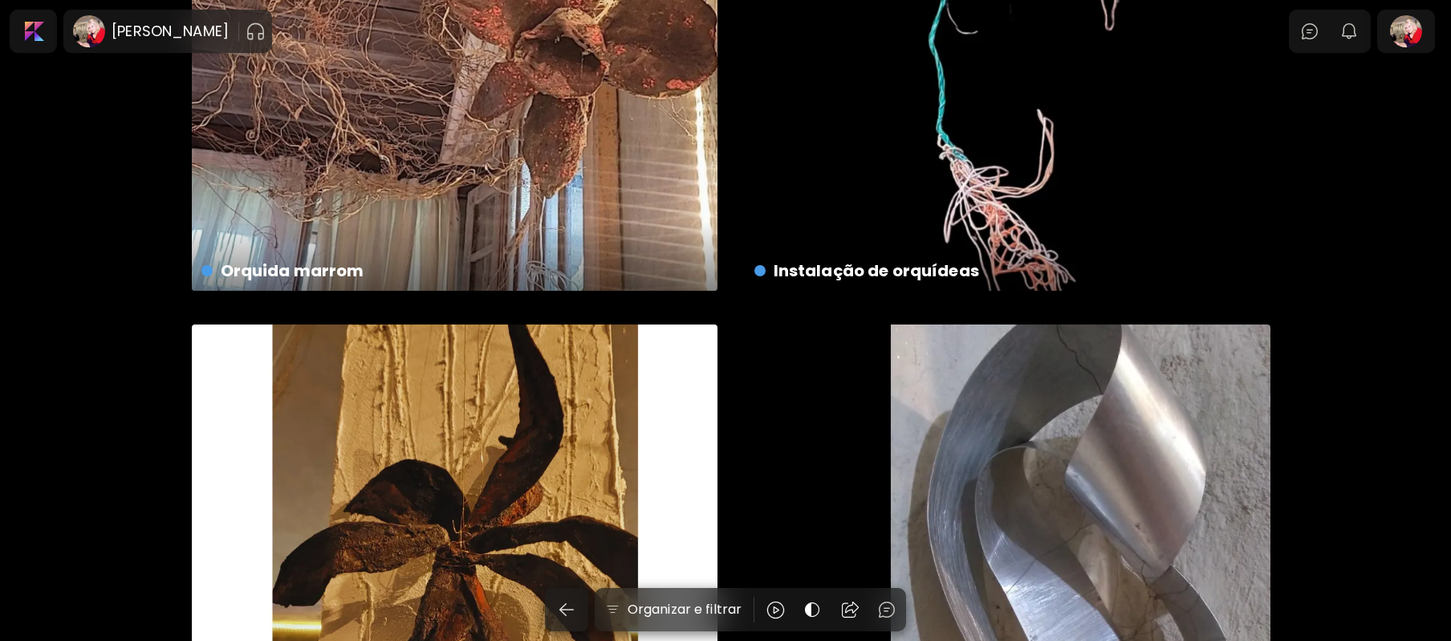
scroll to position [572, 0]
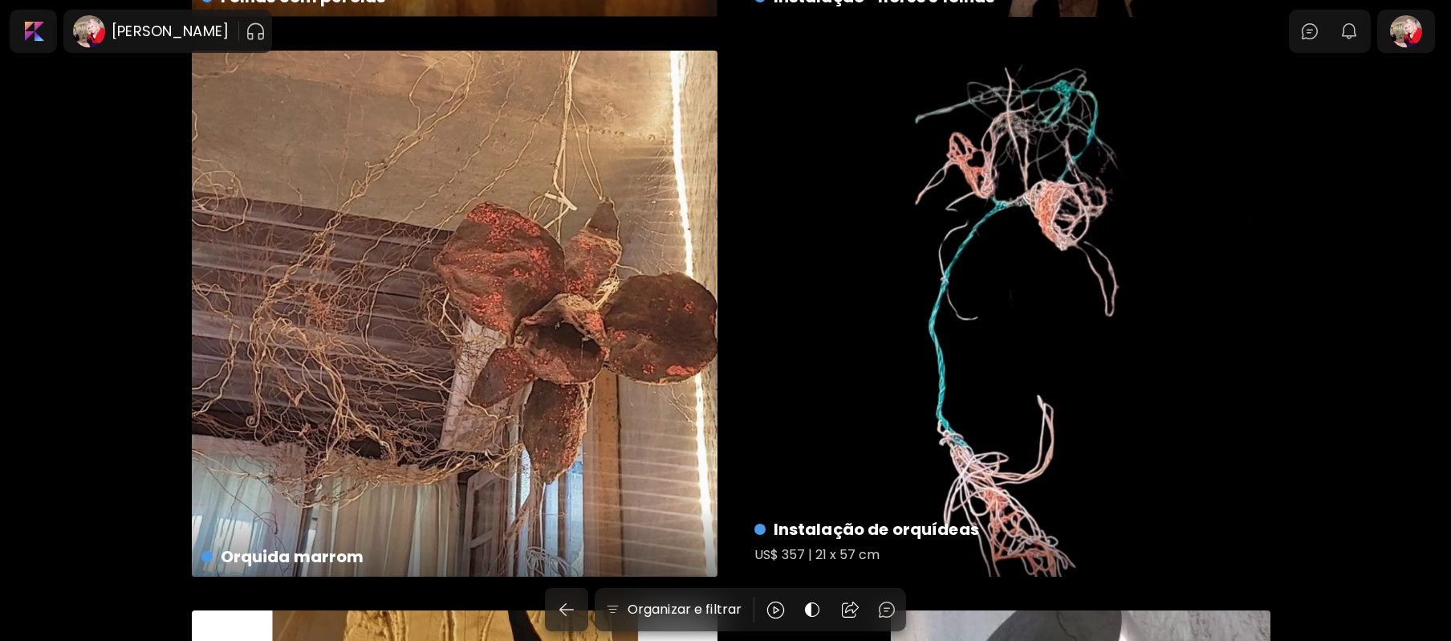
click at [1068, 369] on div "Instalação de orquídeas US$ 357 | 21 x 57 cm" at bounding box center [1008, 314] width 526 height 526
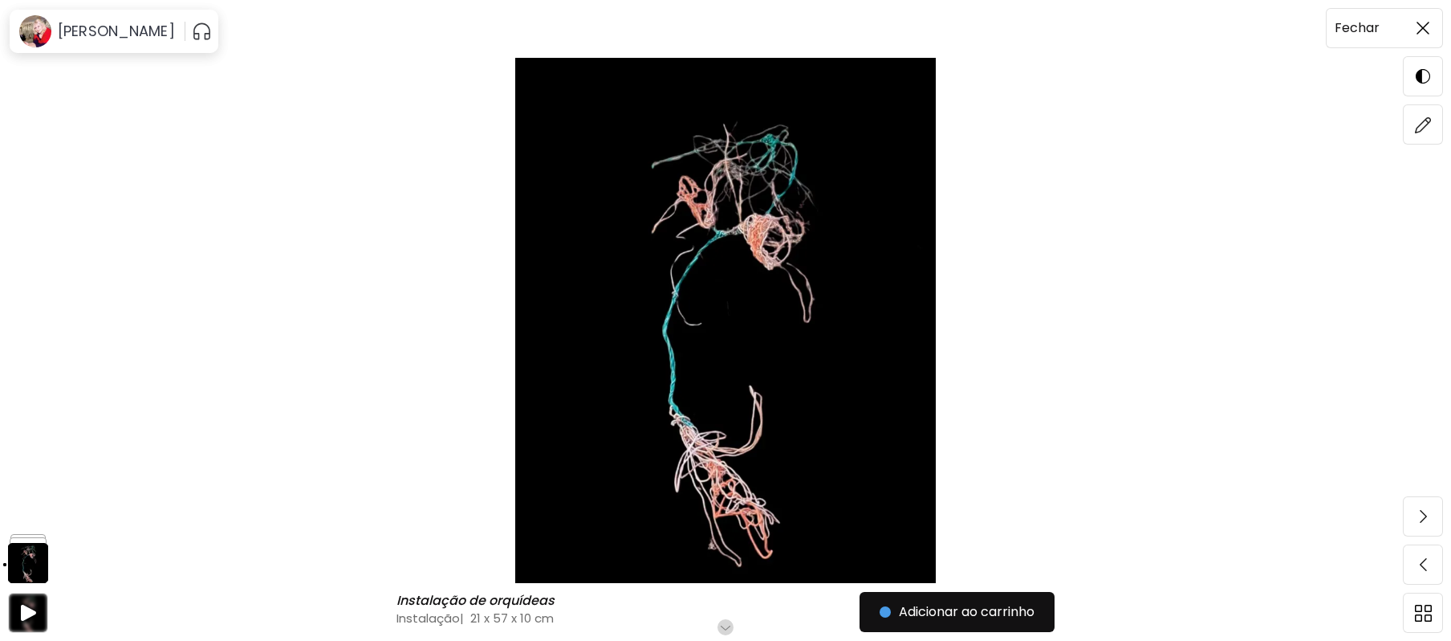
click at [1422, 32] on img at bounding box center [1423, 28] width 13 height 13
click at [1369, 30] on h6 "Fechar" at bounding box center [1357, 28] width 45 height 21
click at [1349, 22] on h6 "Fechar" at bounding box center [1357, 28] width 45 height 21
click at [1442, 31] on div at bounding box center [1442, 31] width 0 height 0
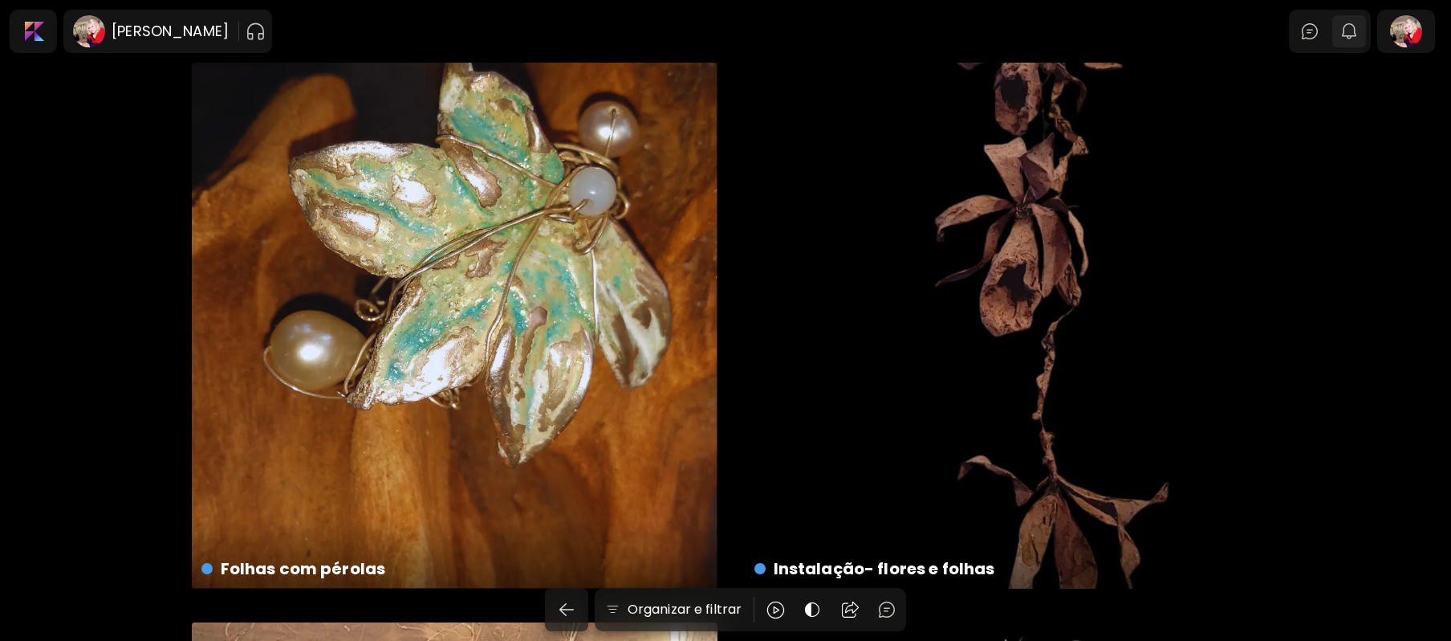
click at [1359, 26] on img "button" at bounding box center [1349, 31] width 19 height 19
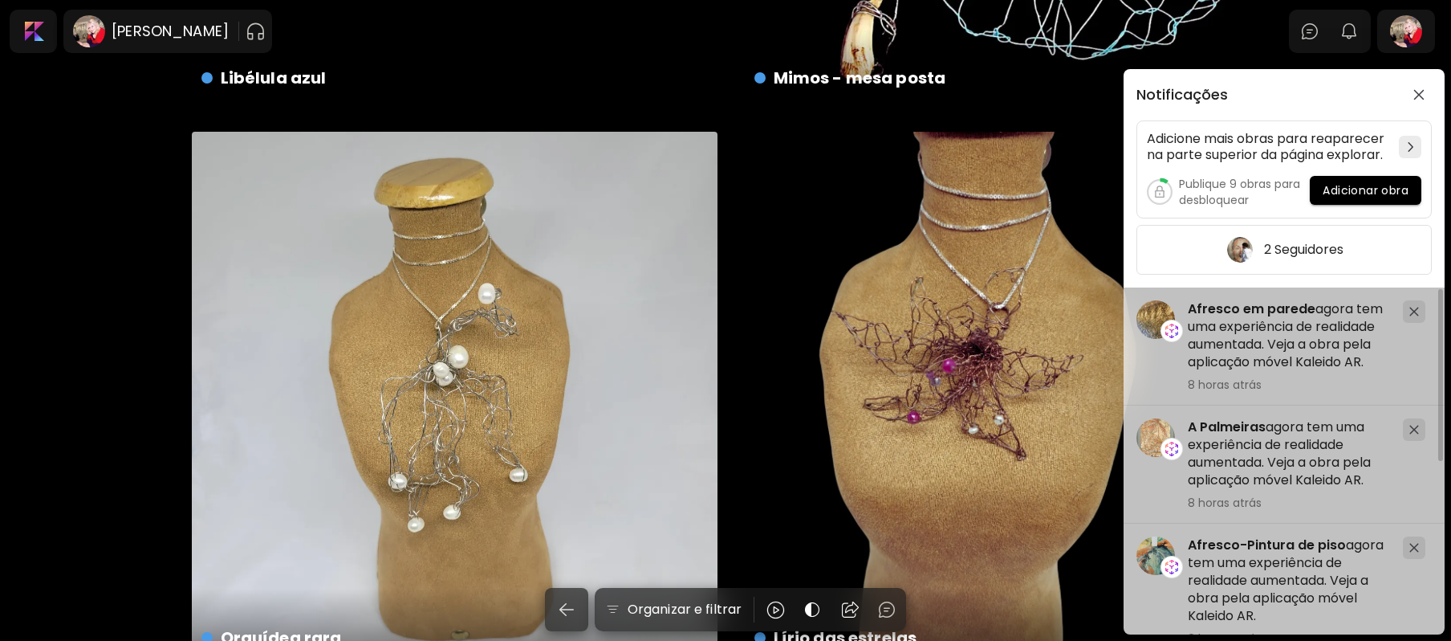
scroll to position [3302, 0]
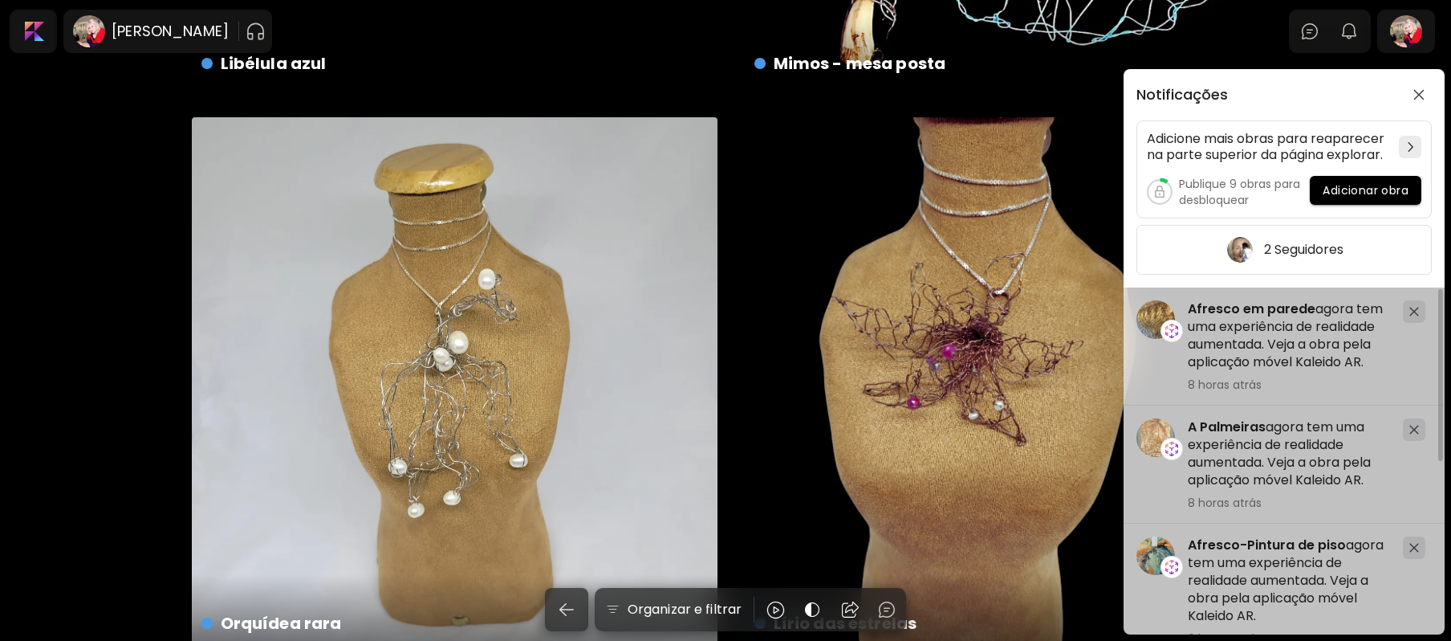
click at [1446, 281] on div "Notificações Adicione mais obras para reaparecer na parte superior da página ex…" at bounding box center [725, 320] width 1451 height 641
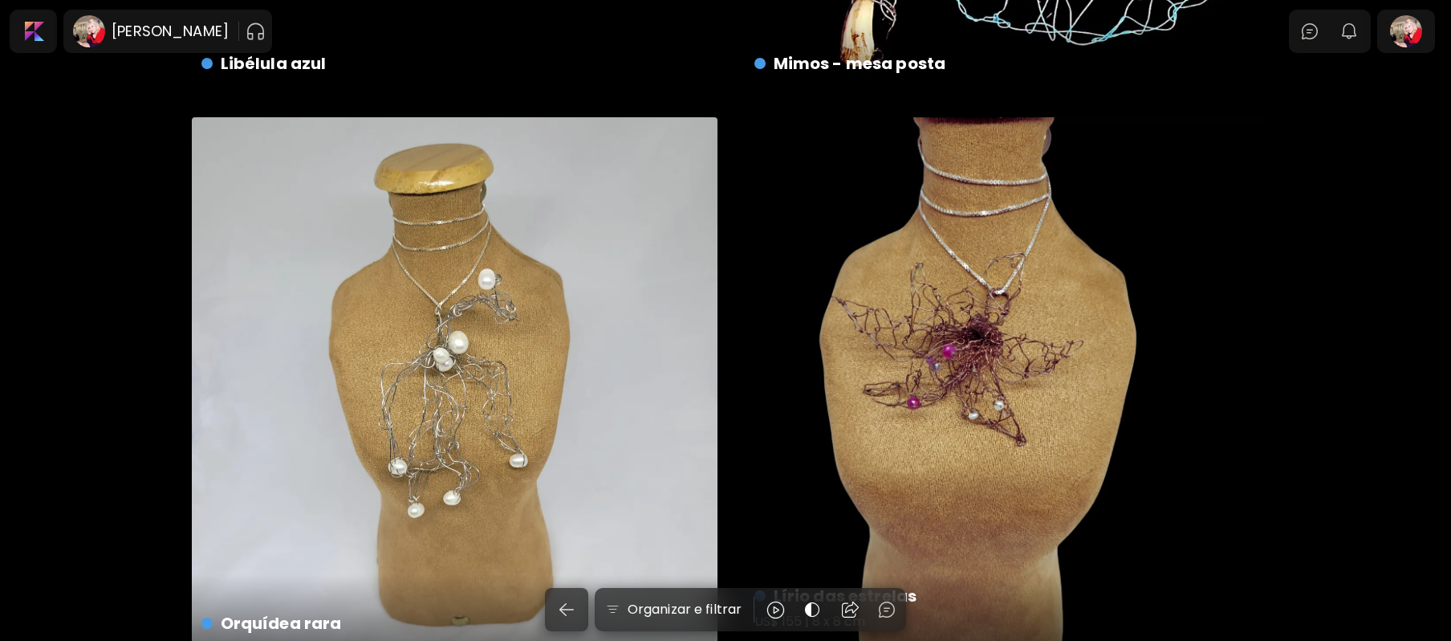
click at [950, 364] on div "Lírio das estrelas US$ 155 | 8 x 8 cm" at bounding box center [1008, 380] width 526 height 526
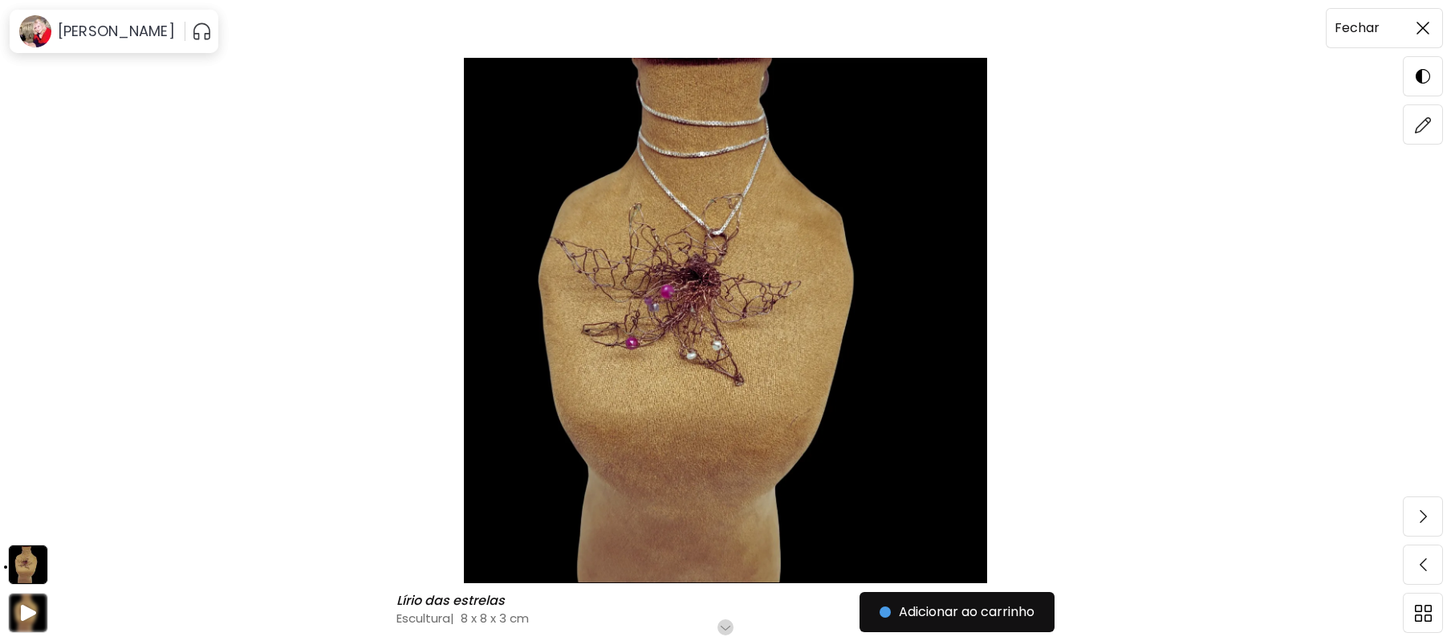
click at [1421, 33] on img at bounding box center [1423, 28] width 13 height 13
click at [1442, 31] on div at bounding box center [1442, 31] width 0 height 0
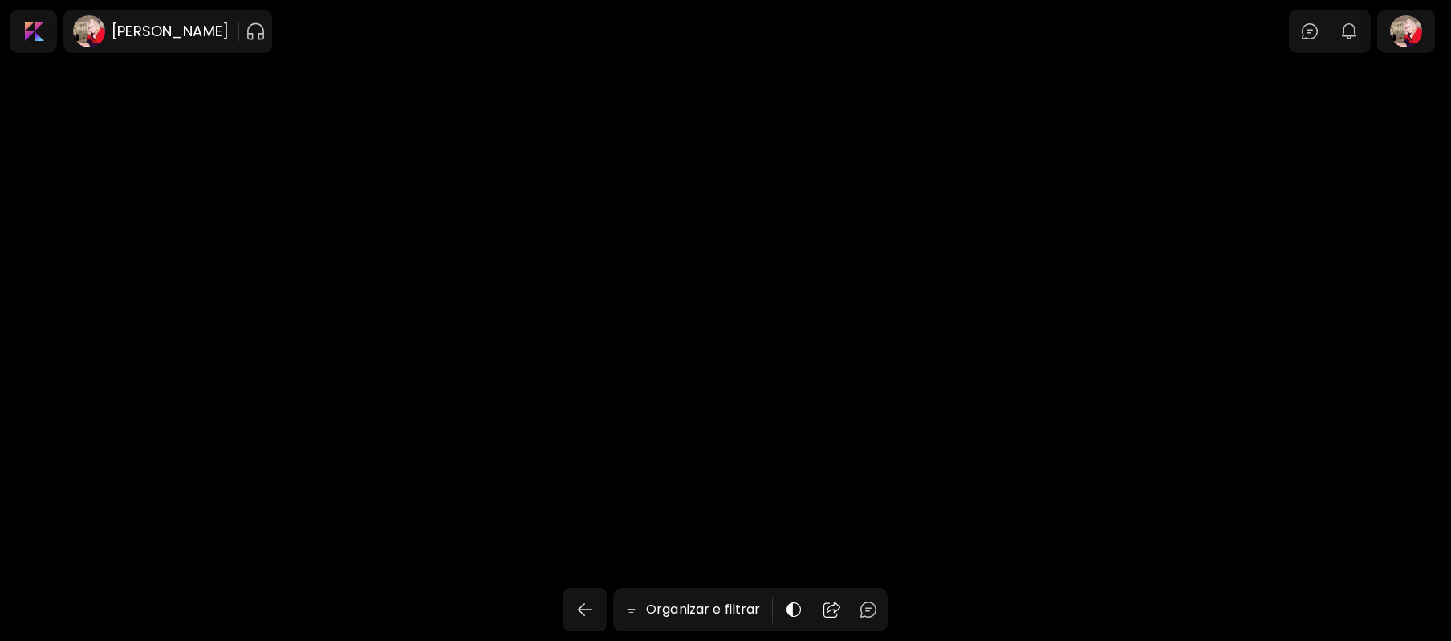
scroll to position [3302, 0]
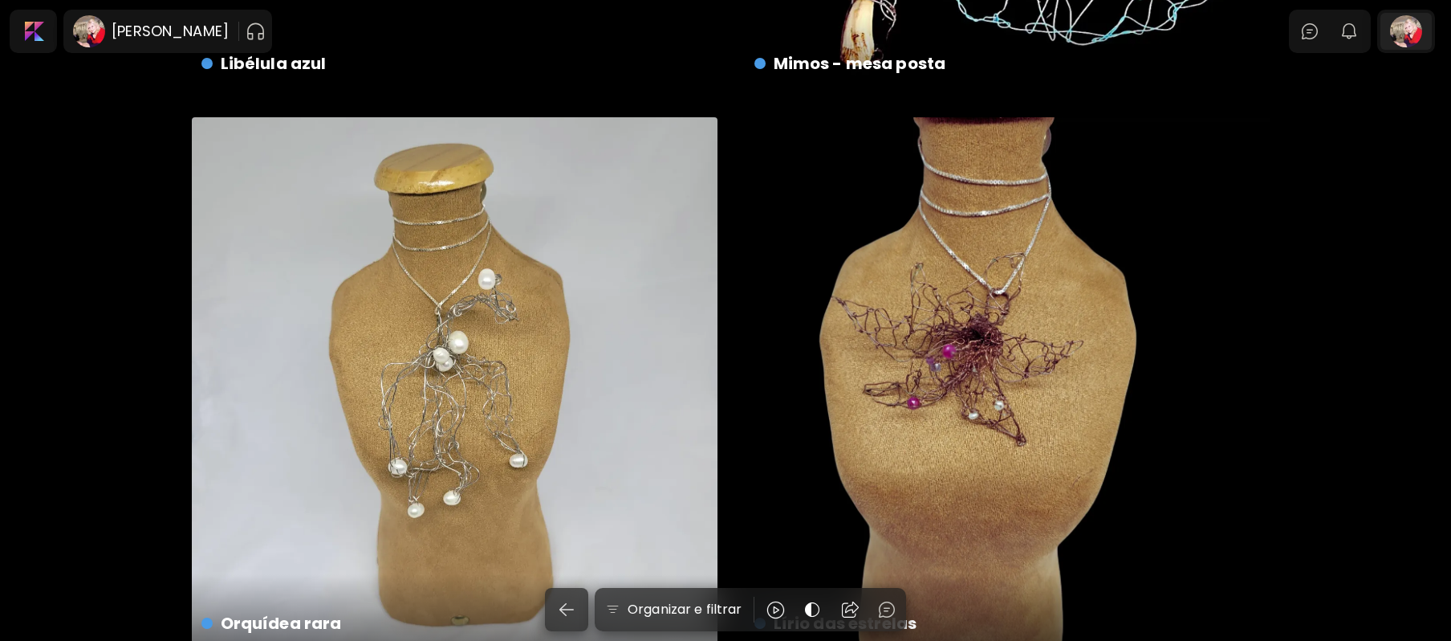
click at [1419, 33] on div at bounding box center [1406, 31] width 51 height 37
click at [1411, 43] on div at bounding box center [1406, 31] width 51 height 37
click at [1411, 35] on div at bounding box center [1406, 31] width 51 height 37
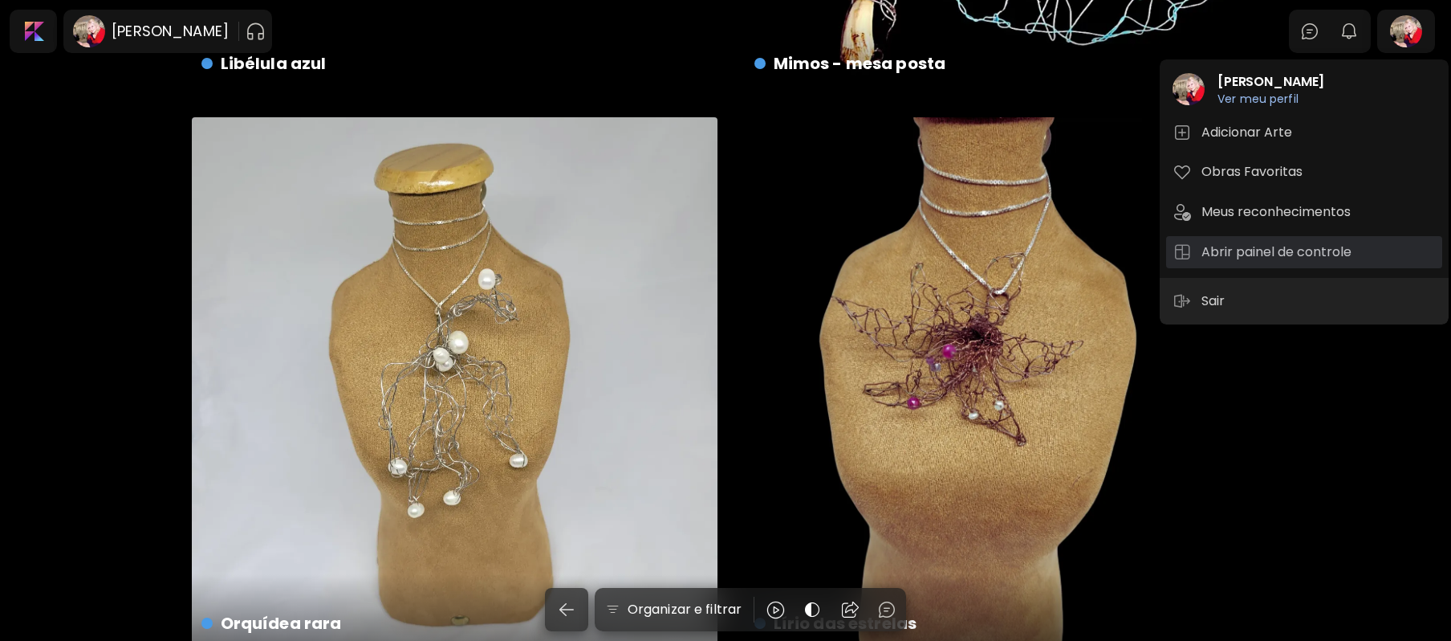
click at [1237, 244] on h5 "Abrir painel de controle" at bounding box center [1279, 251] width 155 height 19
click at [1237, 244] on div at bounding box center [725, 383] width 1451 height 641
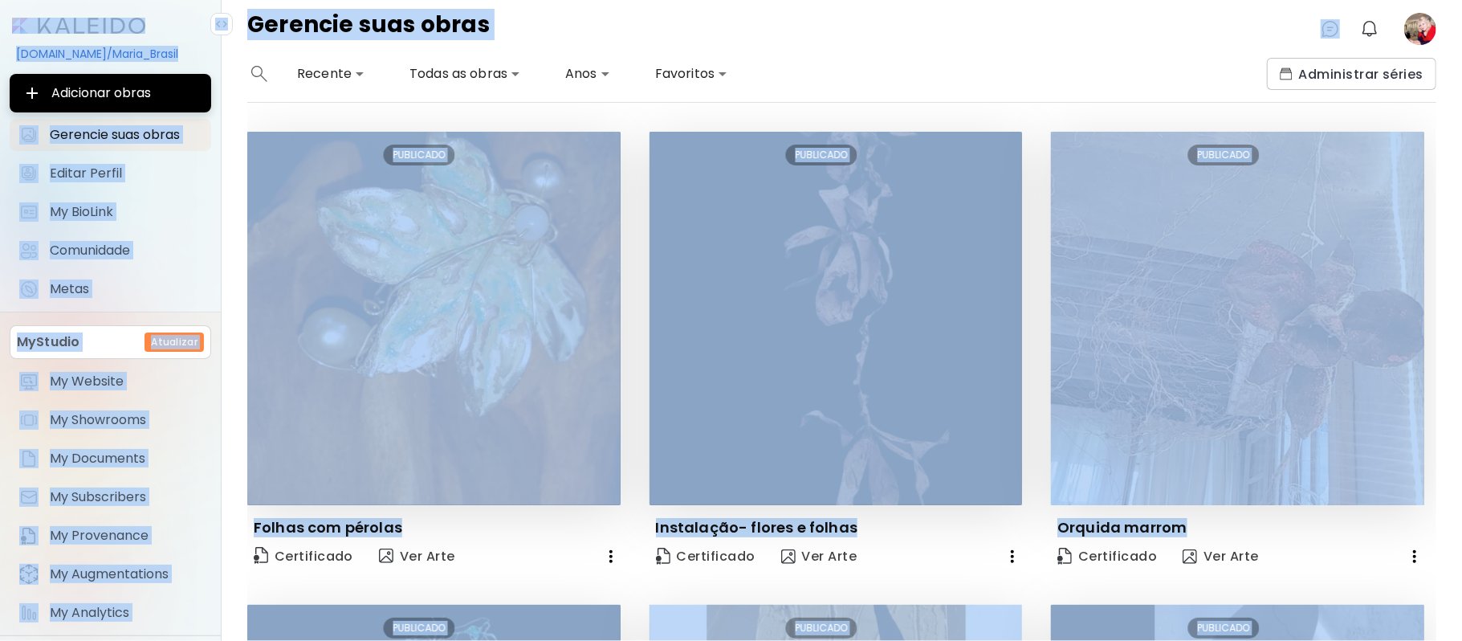
click at [1024, 30] on div "Gerencie suas obras 0 0" at bounding box center [842, 29] width 1240 height 58
click at [962, 58] on div "**********" at bounding box center [750, 74] width 1007 height 32
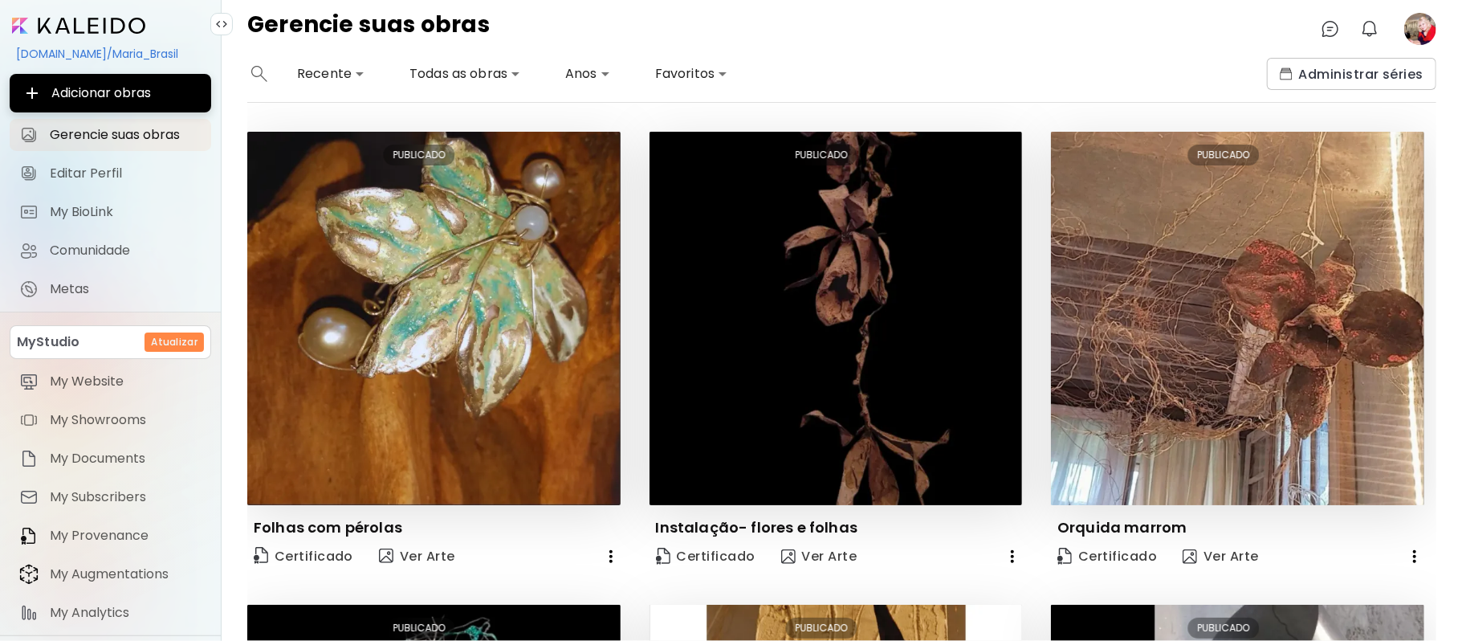
click at [962, 58] on div "**********" at bounding box center [750, 74] width 1007 height 32
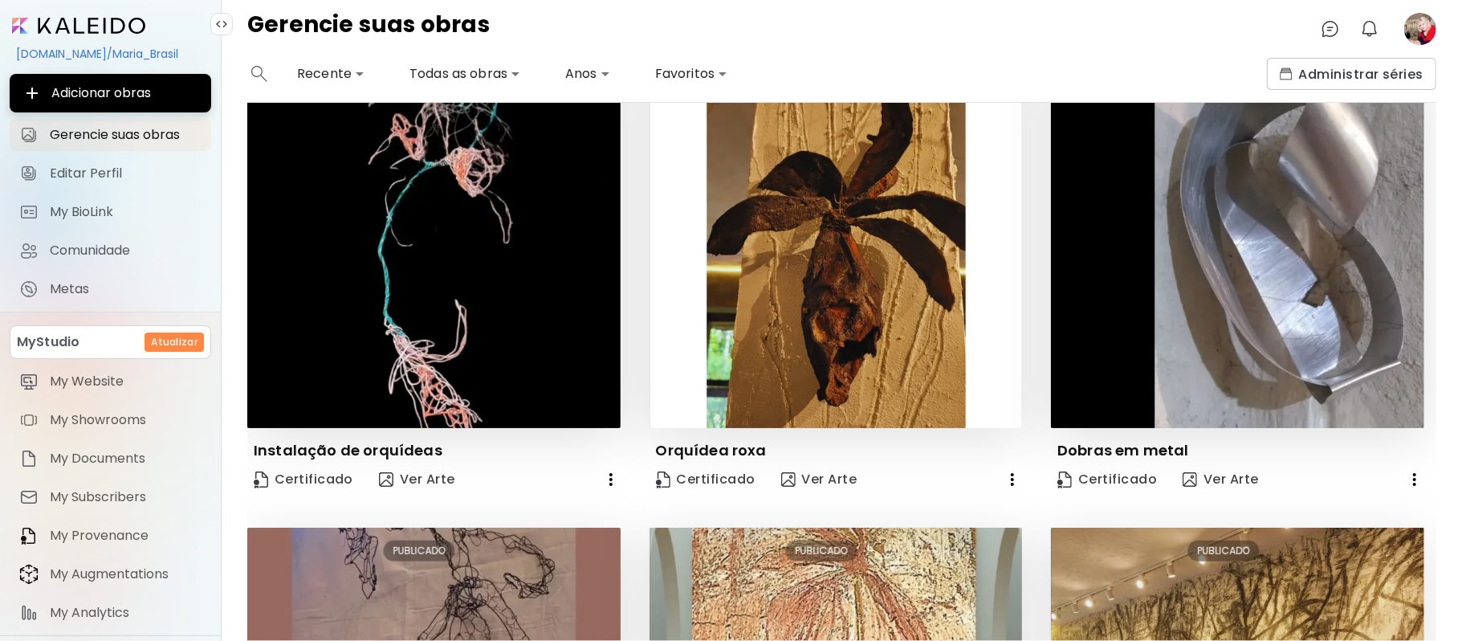
scroll to position [601, 0]
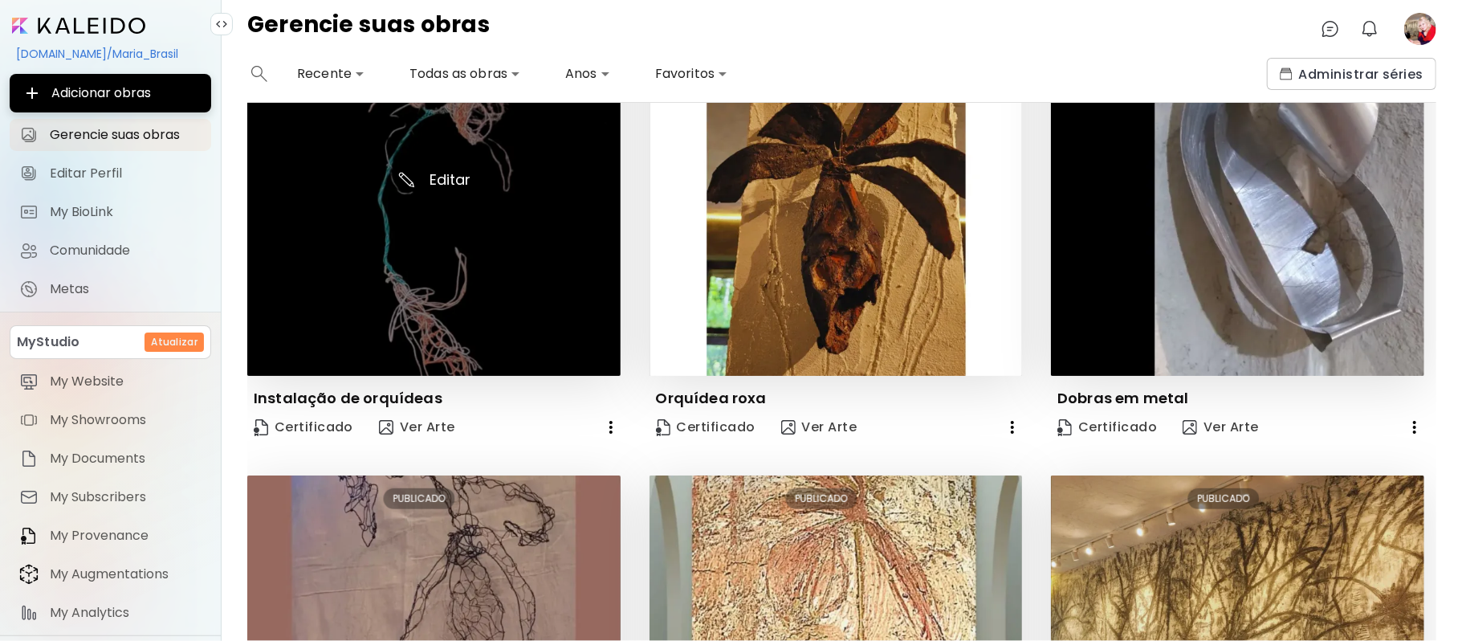
click at [476, 242] on img at bounding box center [433, 189] width 373 height 373
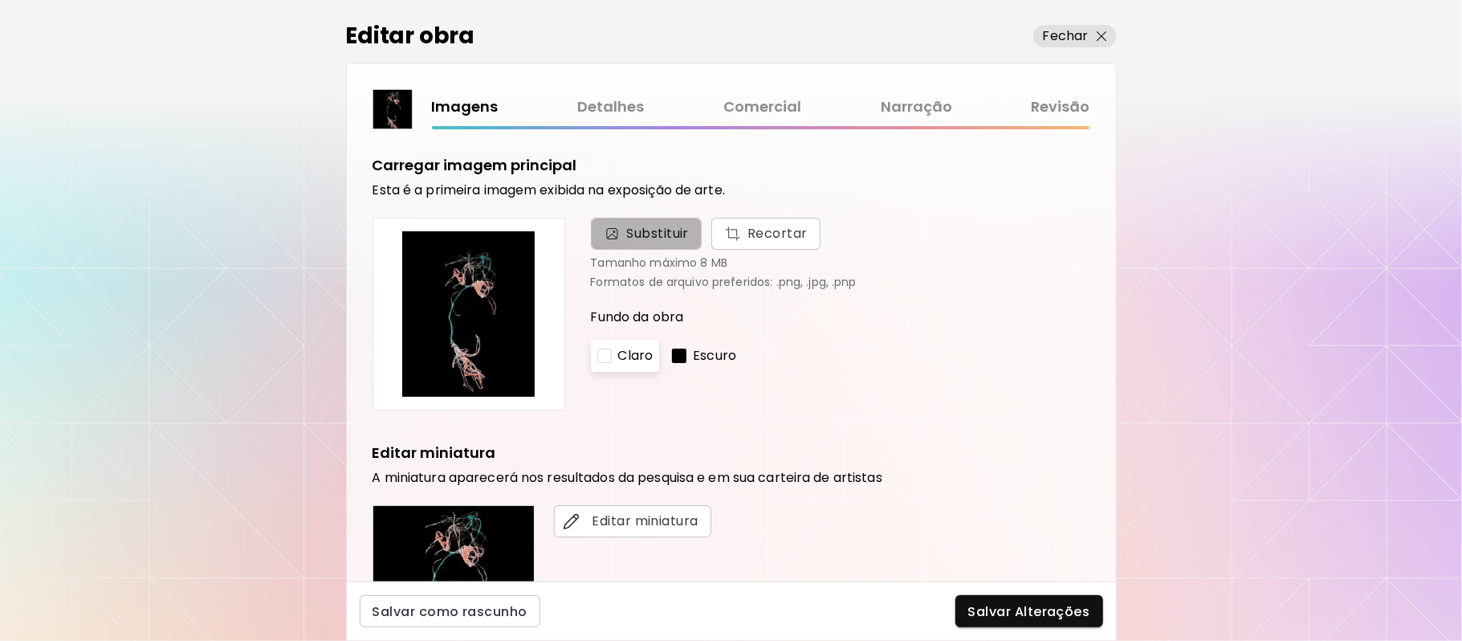
click at [655, 226] on span "Substituir" at bounding box center [658, 233] width 63 height 19
click at [0, 0] on input "Substituir Recortar" at bounding box center [0, 0] width 0 height 0
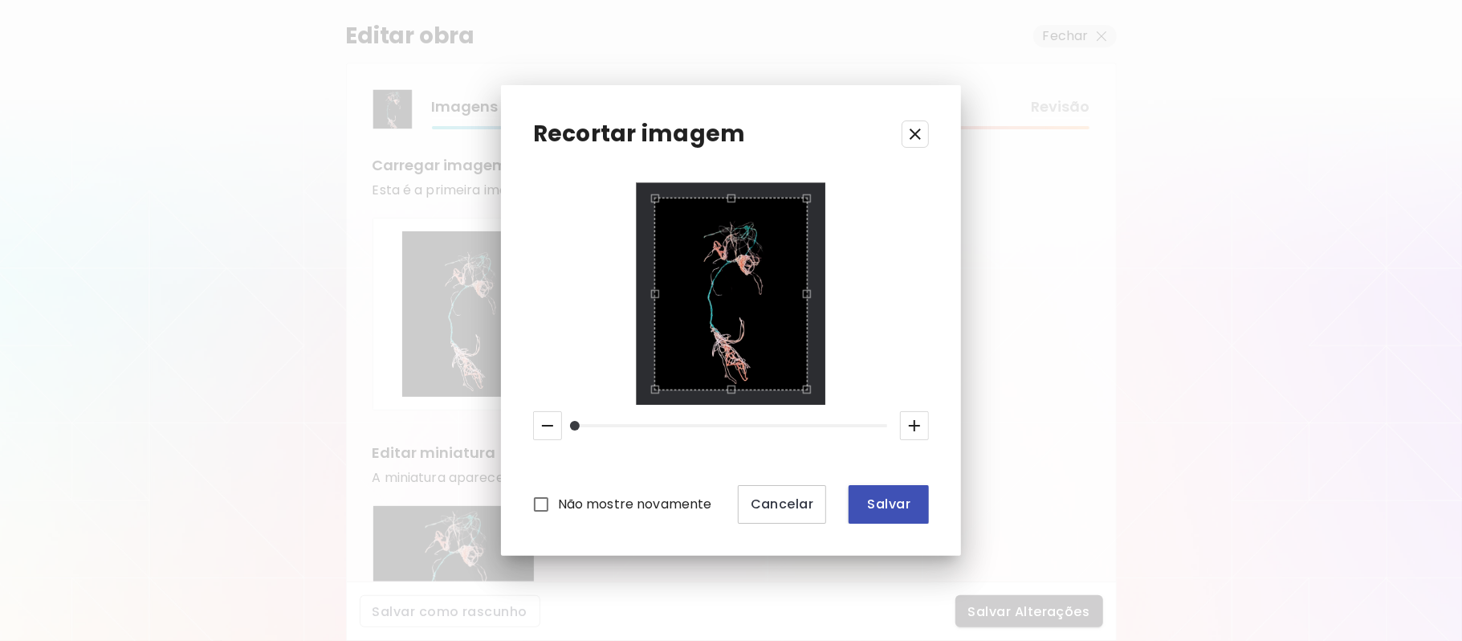
click at [880, 501] on span "Salvar" at bounding box center [888, 503] width 55 height 17
click at [878, 501] on span "Salvar" at bounding box center [888, 503] width 55 height 17
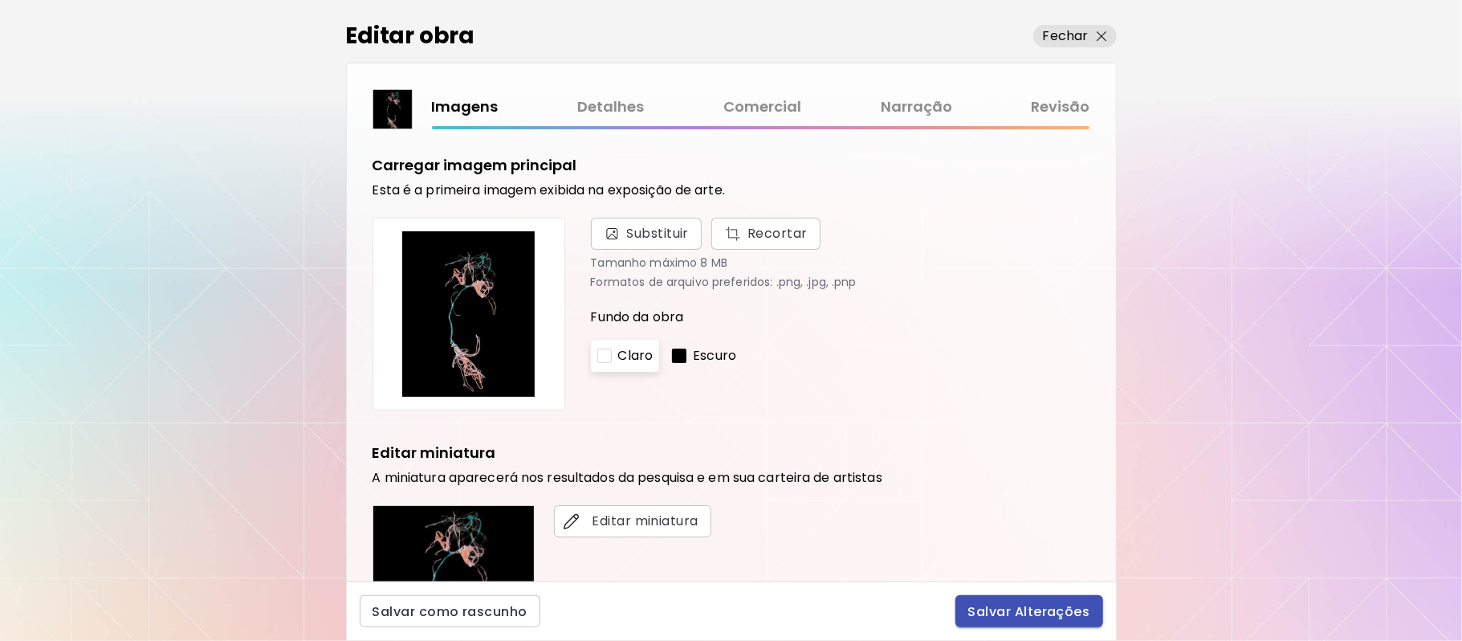
click at [1006, 603] on span "Salvar Alterações" at bounding box center [1029, 611] width 122 height 17
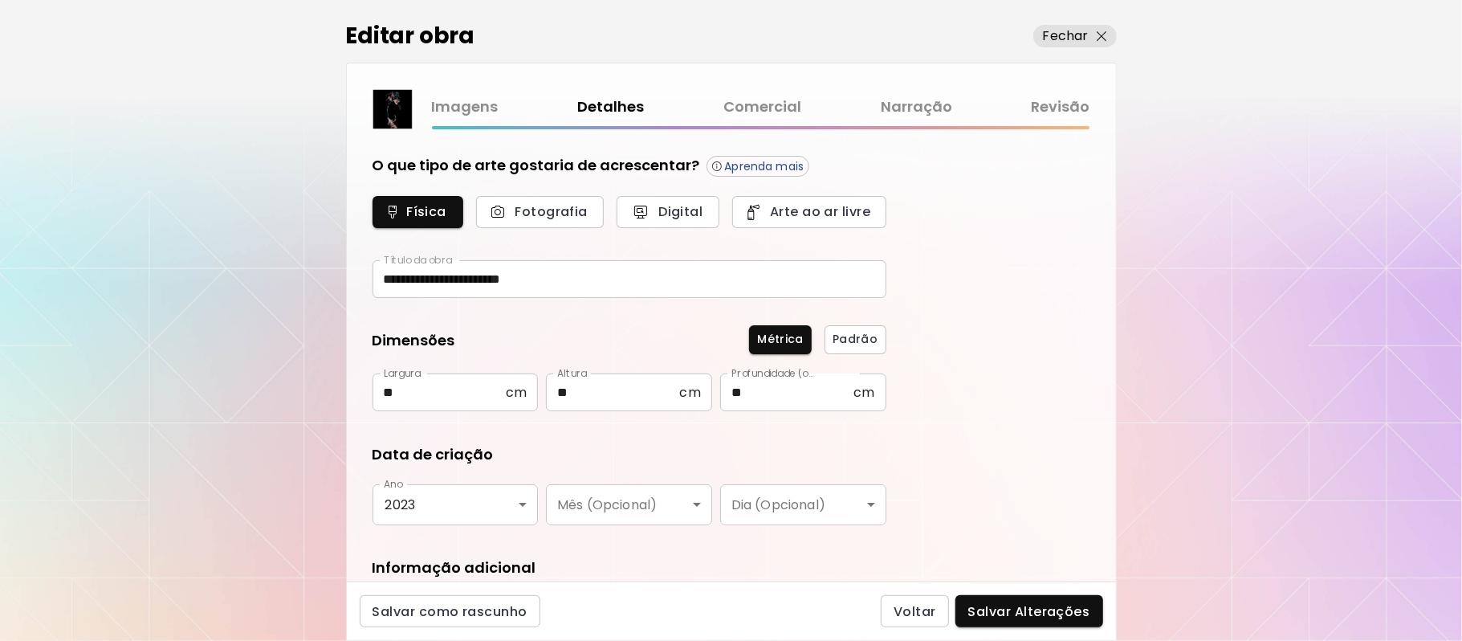
type input "**********"
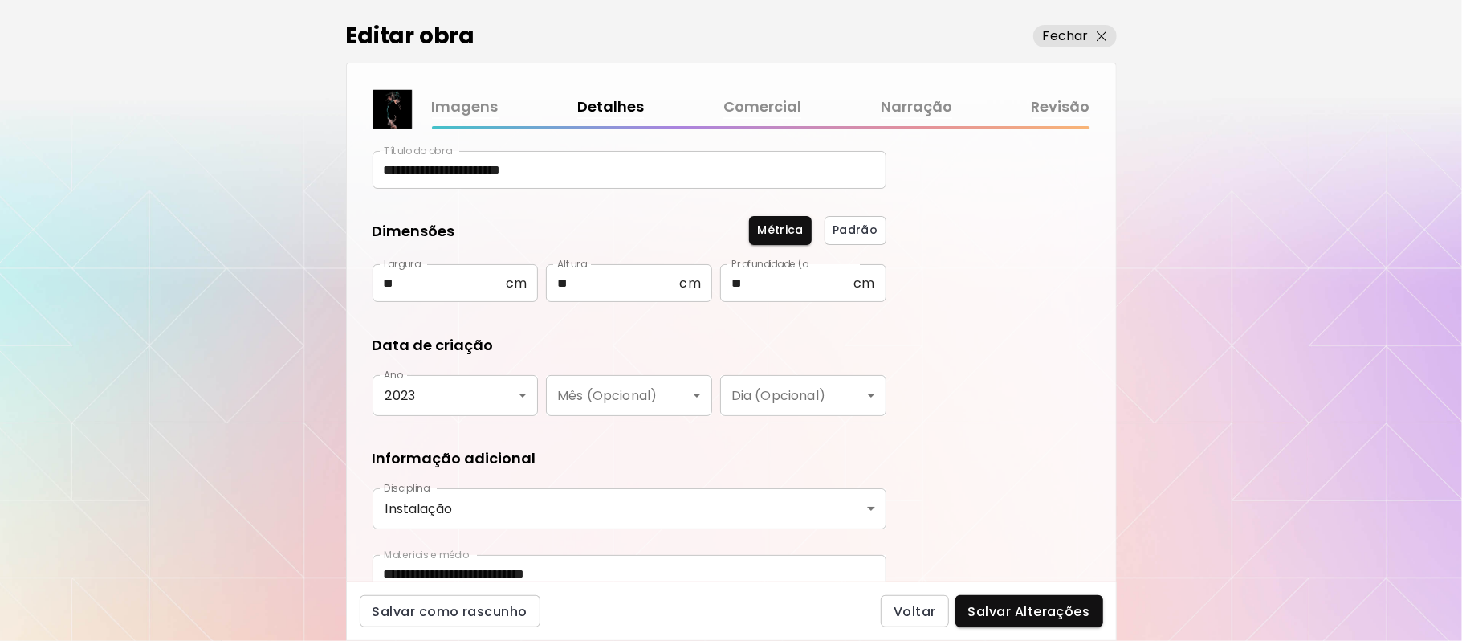
scroll to position [184, 0]
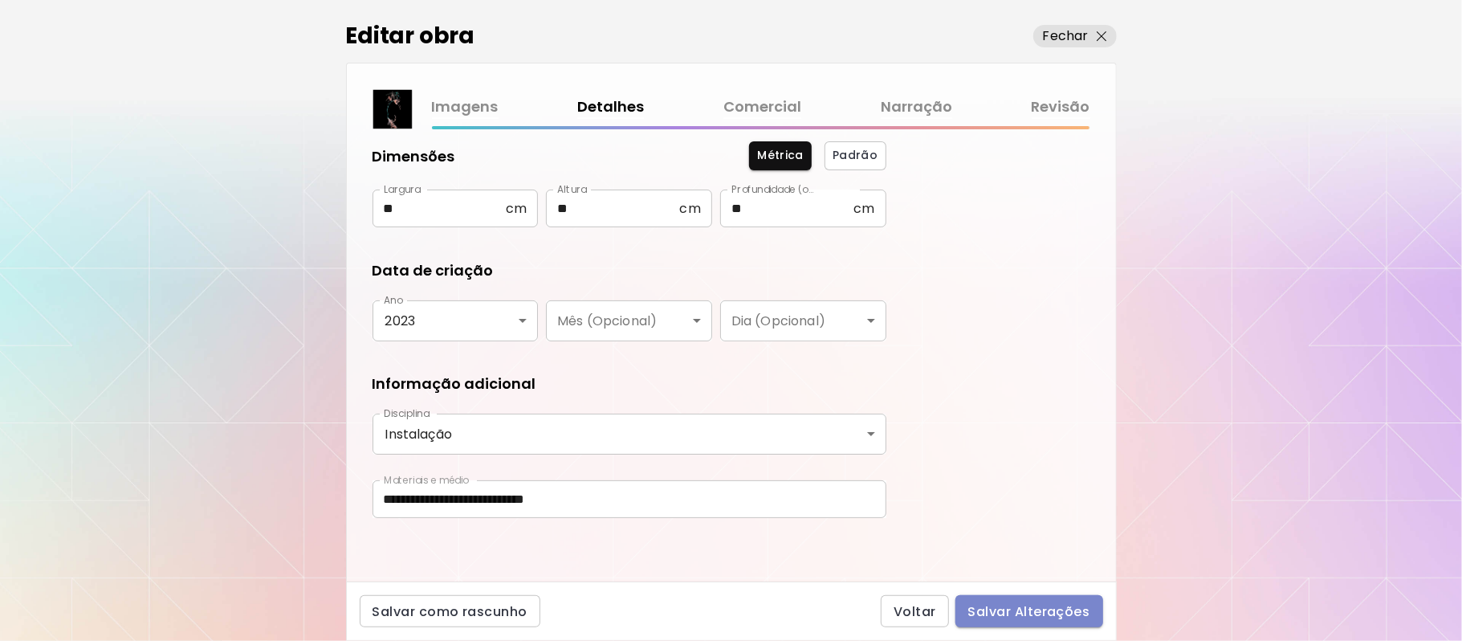
click at [1051, 605] on span "Salvar Alterações" at bounding box center [1029, 611] width 122 height 17
click at [1051, 605] on div "Voltar Salvar Alterações" at bounding box center [992, 611] width 222 height 32
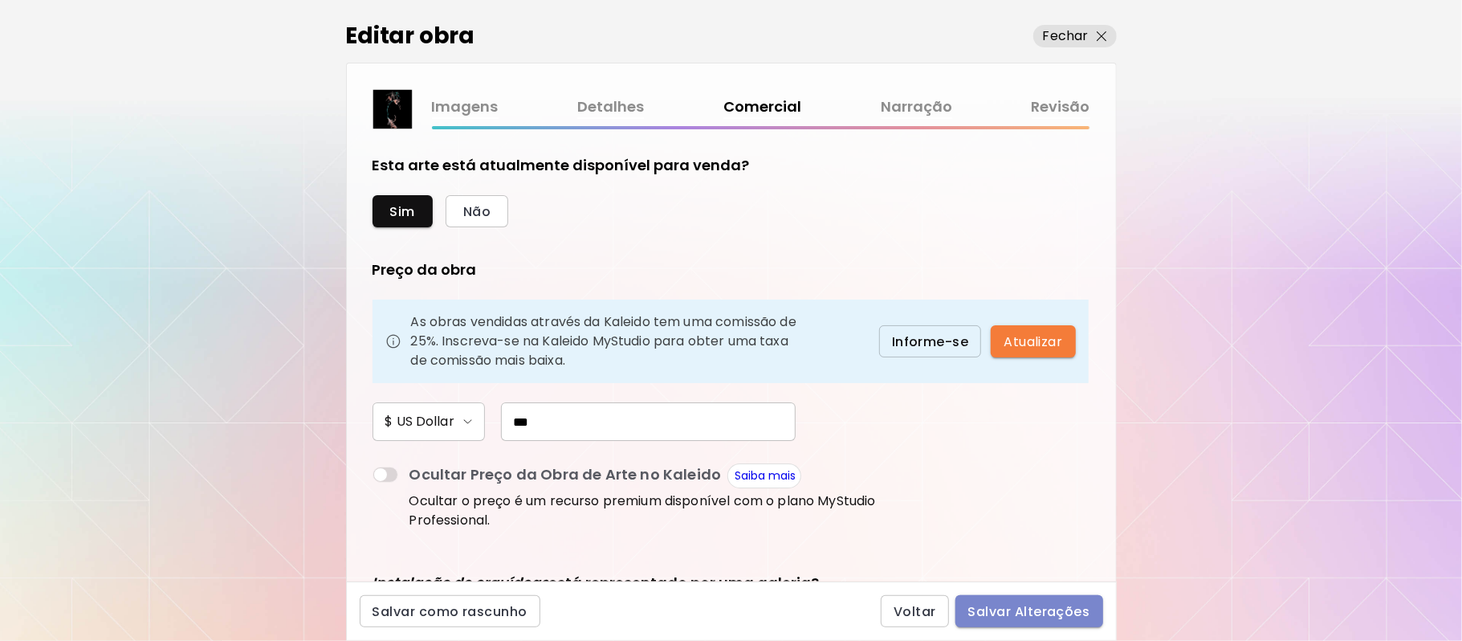
click at [1034, 604] on span "Salvar Alterações" at bounding box center [1029, 611] width 122 height 17
click at [1034, 604] on div "Voltar Salvar Alterações" at bounding box center [992, 611] width 222 height 32
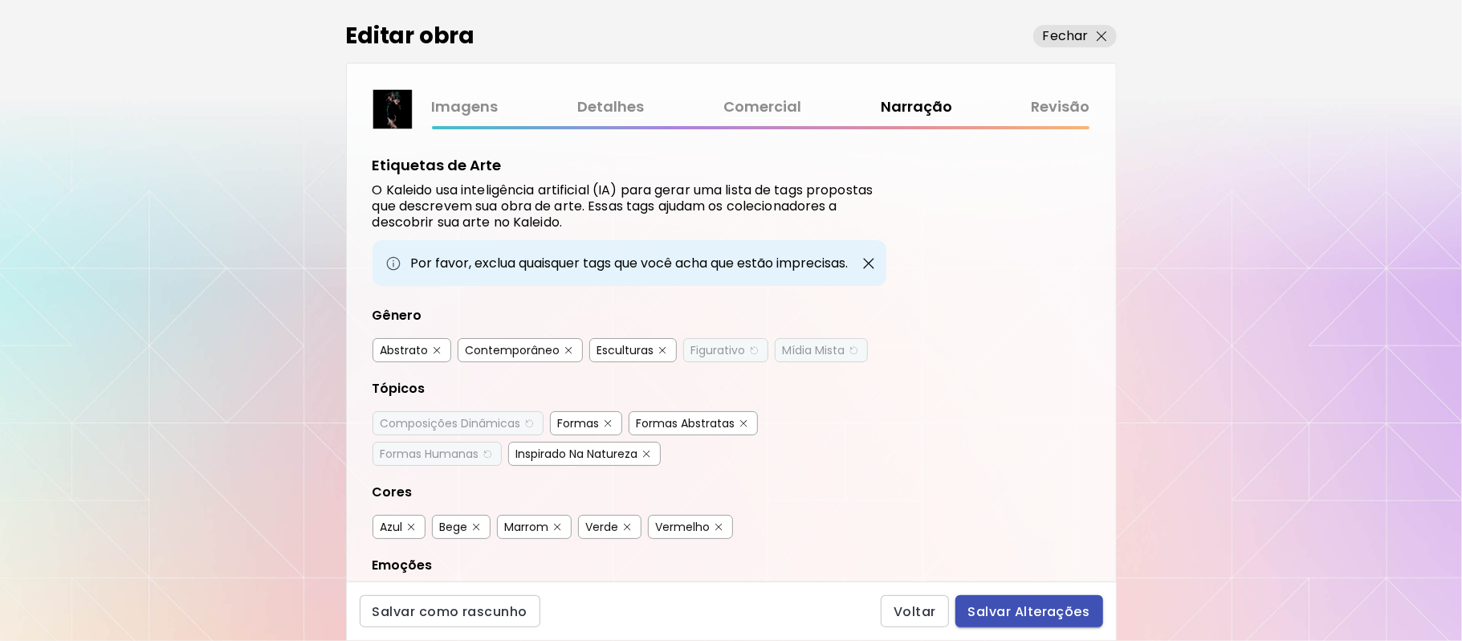
click at [1034, 604] on span "Salvar Alterações" at bounding box center [1029, 611] width 122 height 17
click at [1034, 604] on div "Voltar Salvar Alterações" at bounding box center [992, 611] width 222 height 32
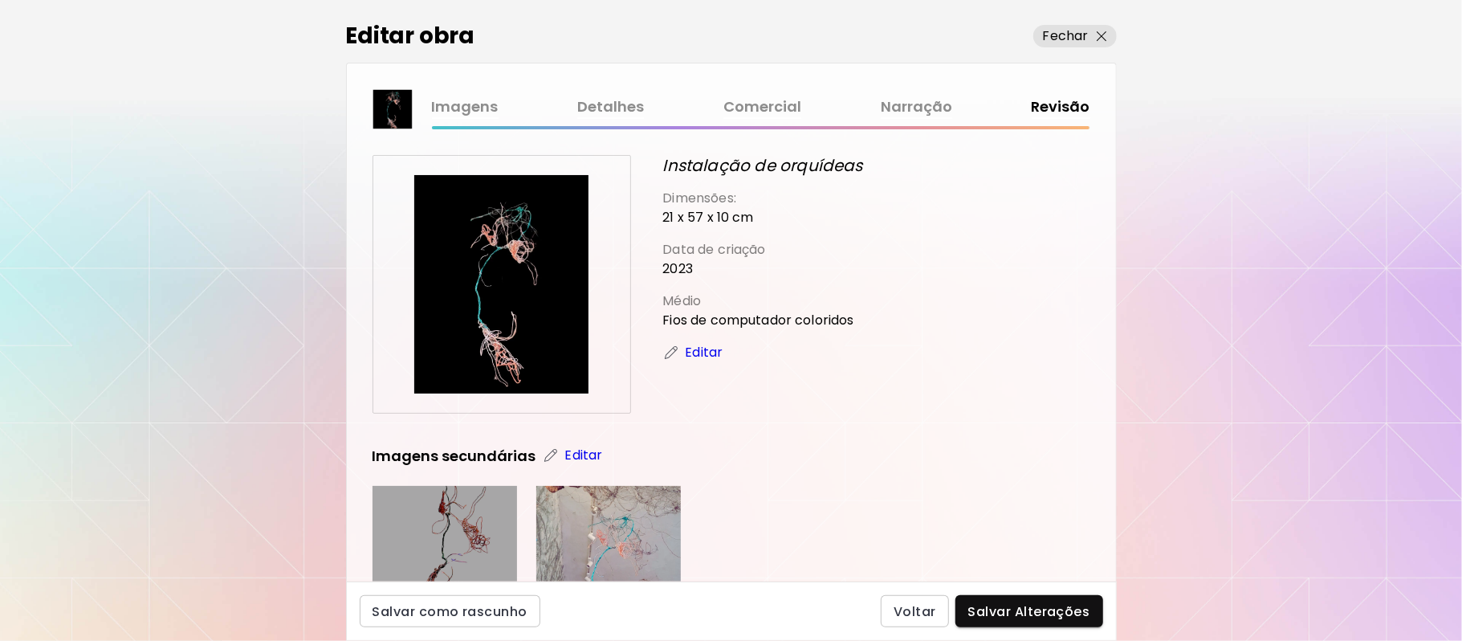
click at [1035, 592] on div "Salvar como rascunho Voltar Salvar Alterações" at bounding box center [731, 610] width 771 height 59
click at [1019, 614] on span "Salvar Alterações" at bounding box center [1029, 611] width 122 height 17
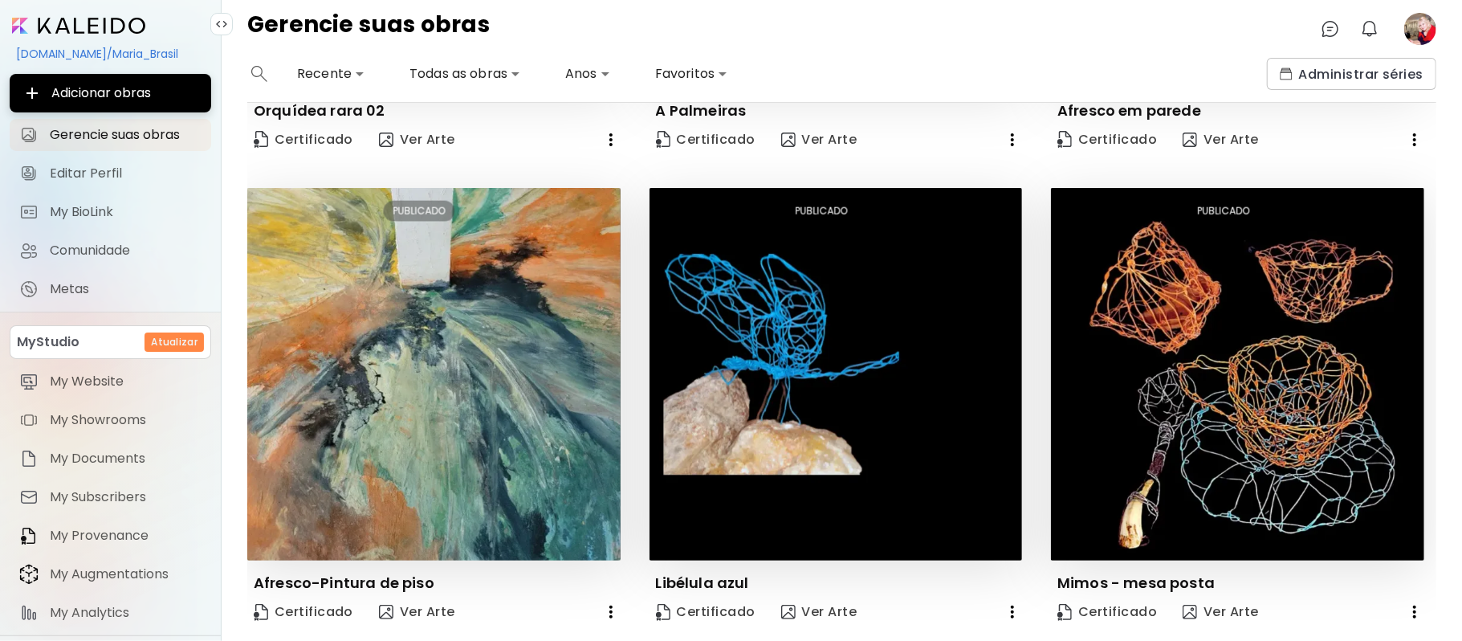
scroll to position [1353, 0]
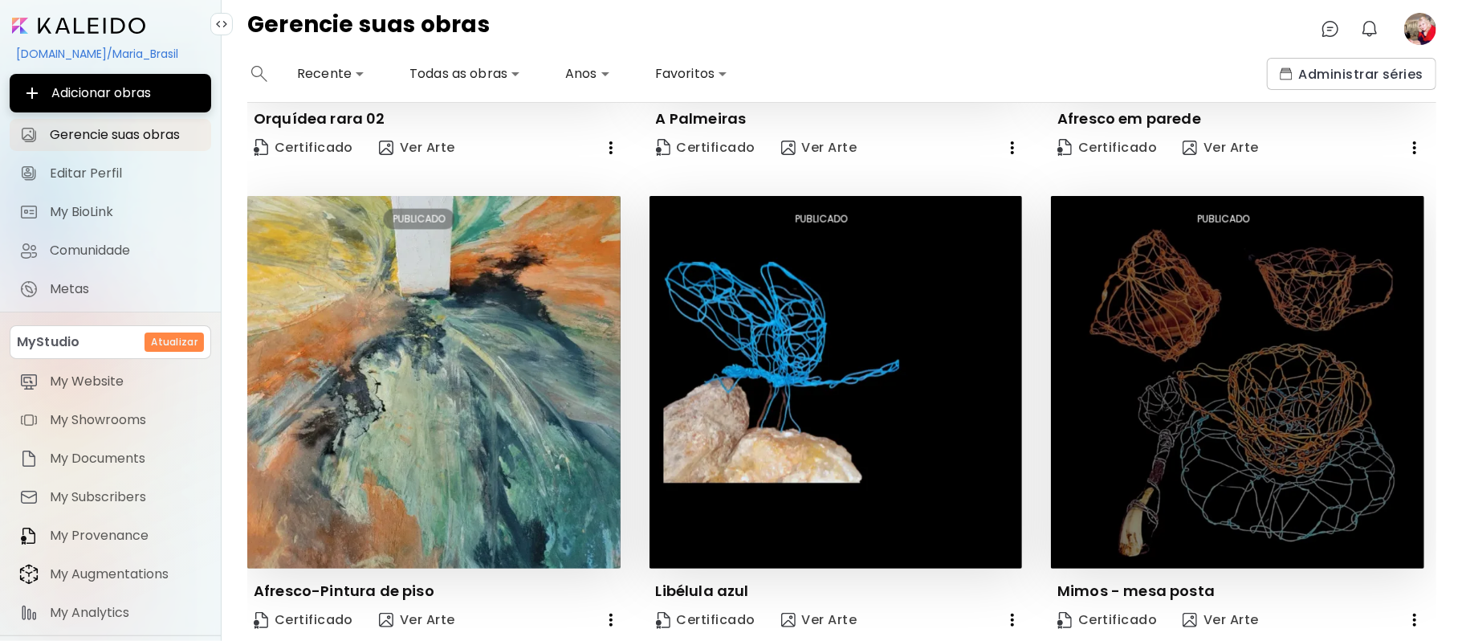
click at [1408, 547] on img at bounding box center [1237, 382] width 373 height 373
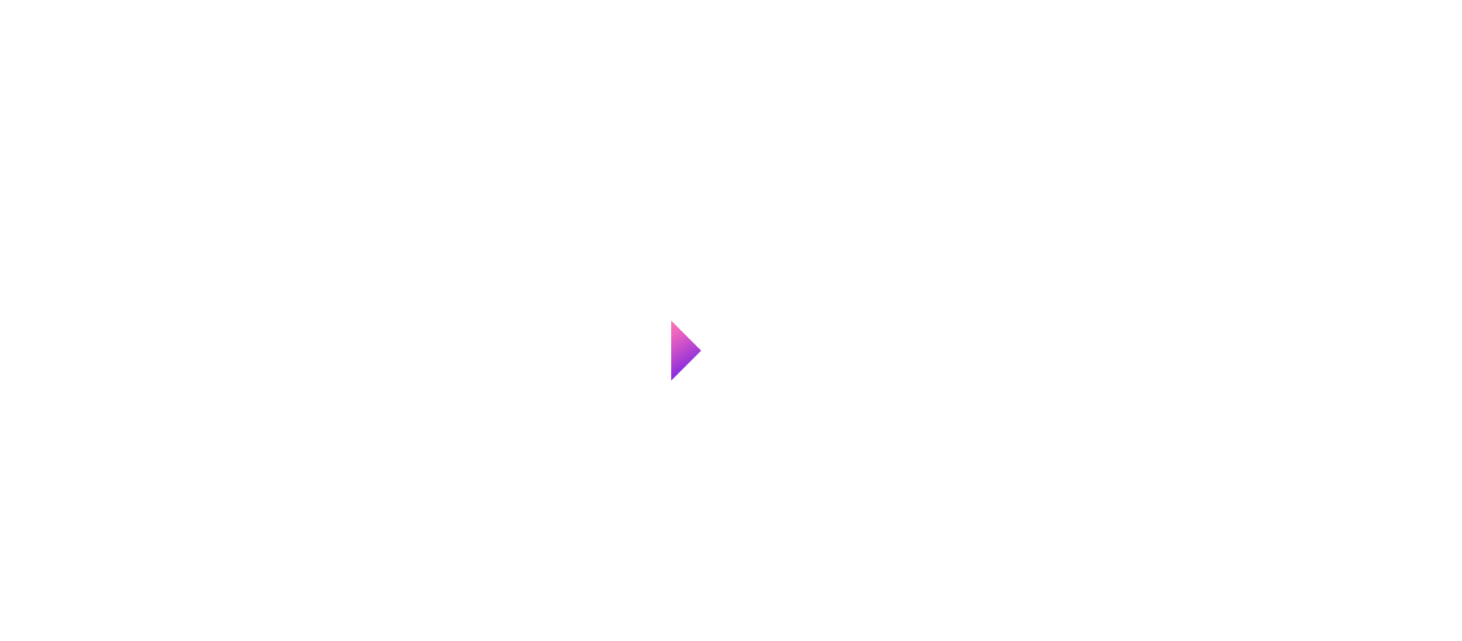
click at [1426, 0] on html at bounding box center [731, 0] width 1462 height 0
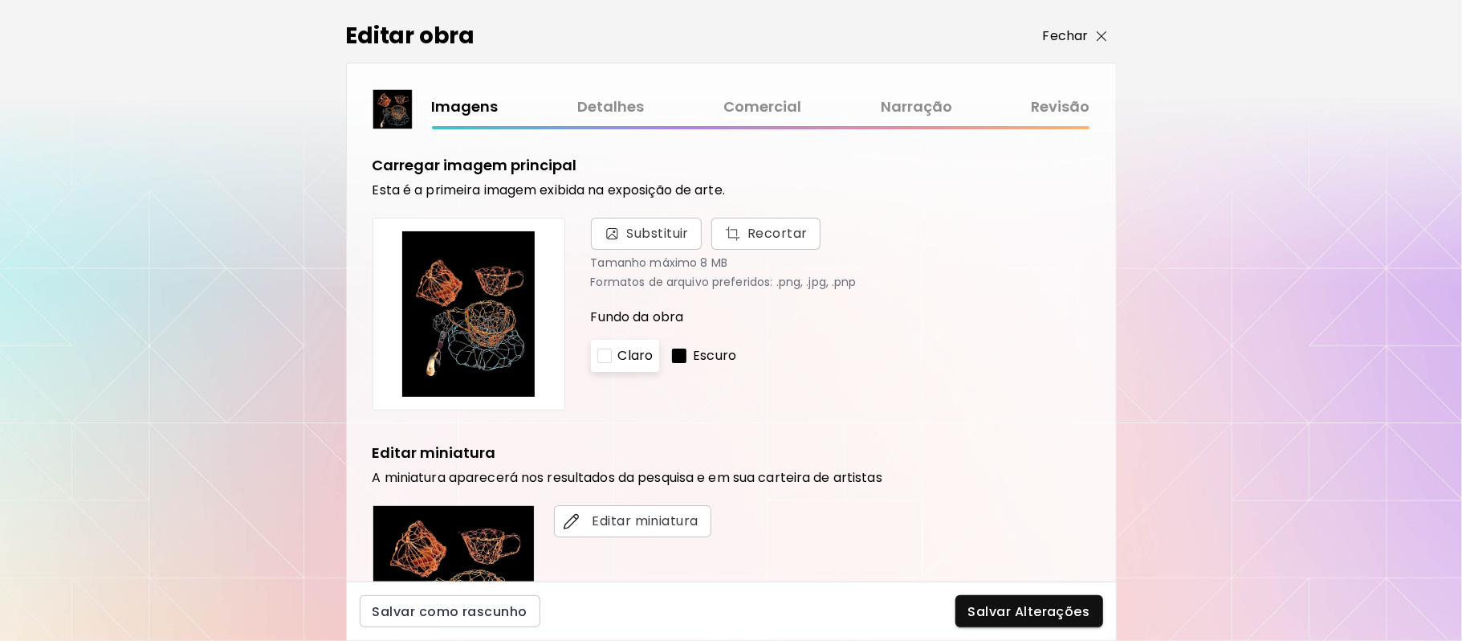
click at [1070, 31] on p "Fechar" at bounding box center [1066, 35] width 46 height 19
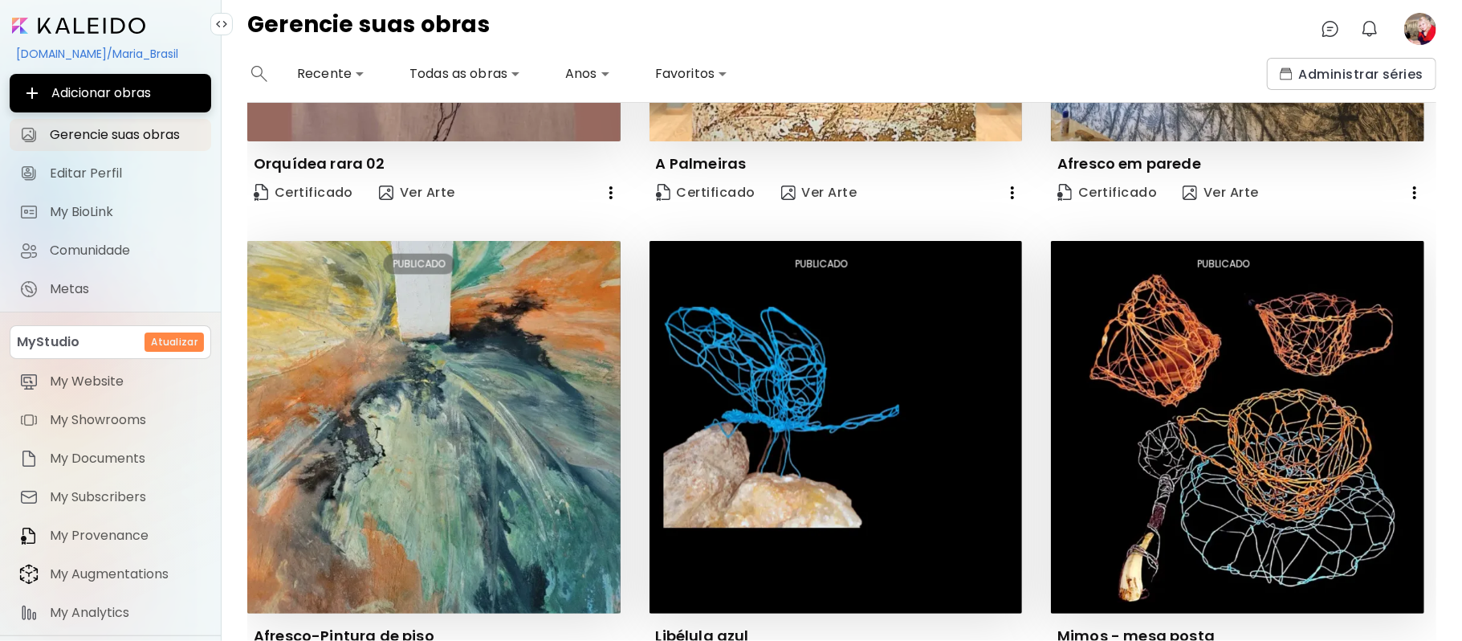
scroll to position [1406, 0]
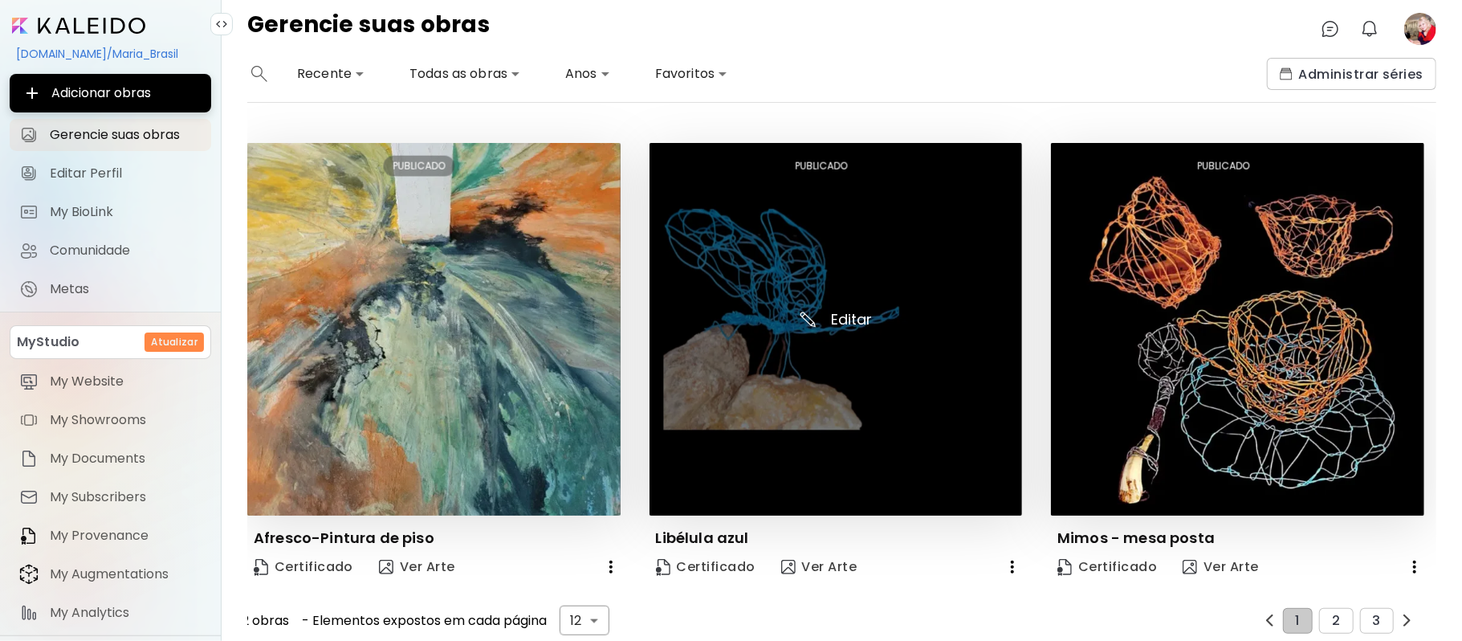
click at [835, 303] on img at bounding box center [835, 329] width 373 height 373
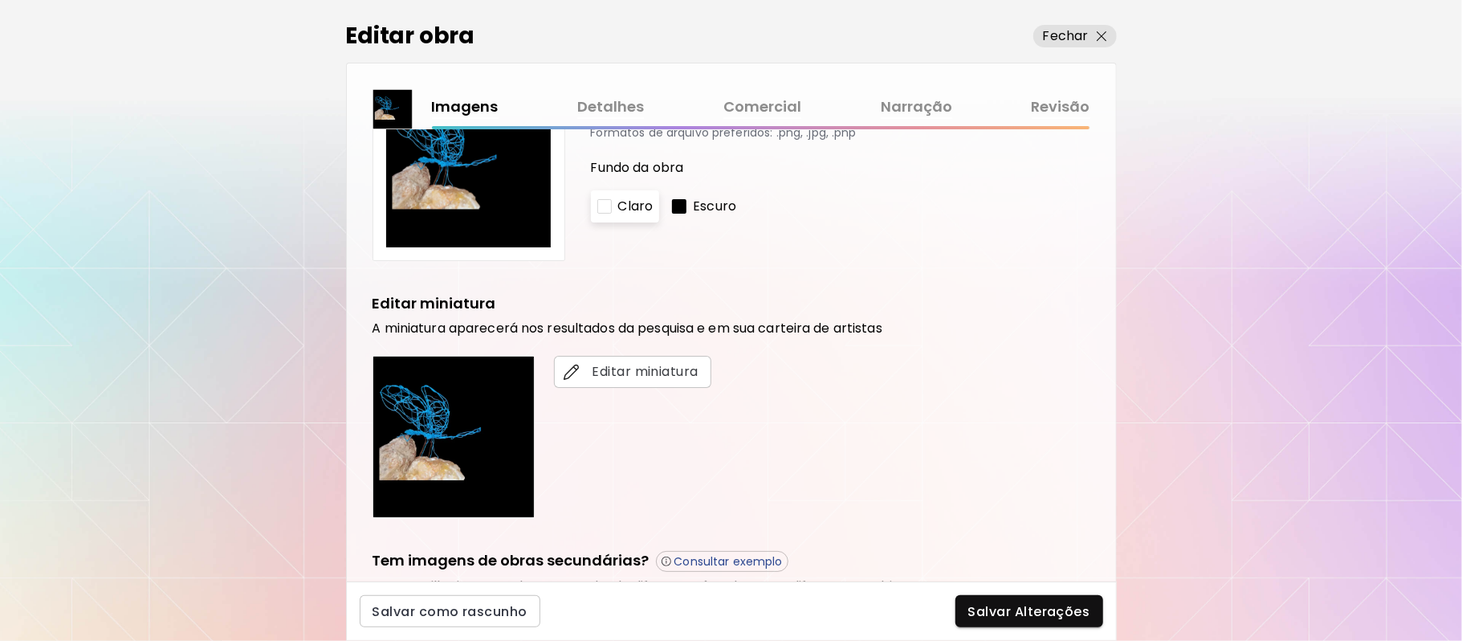
scroll to position [398, 0]
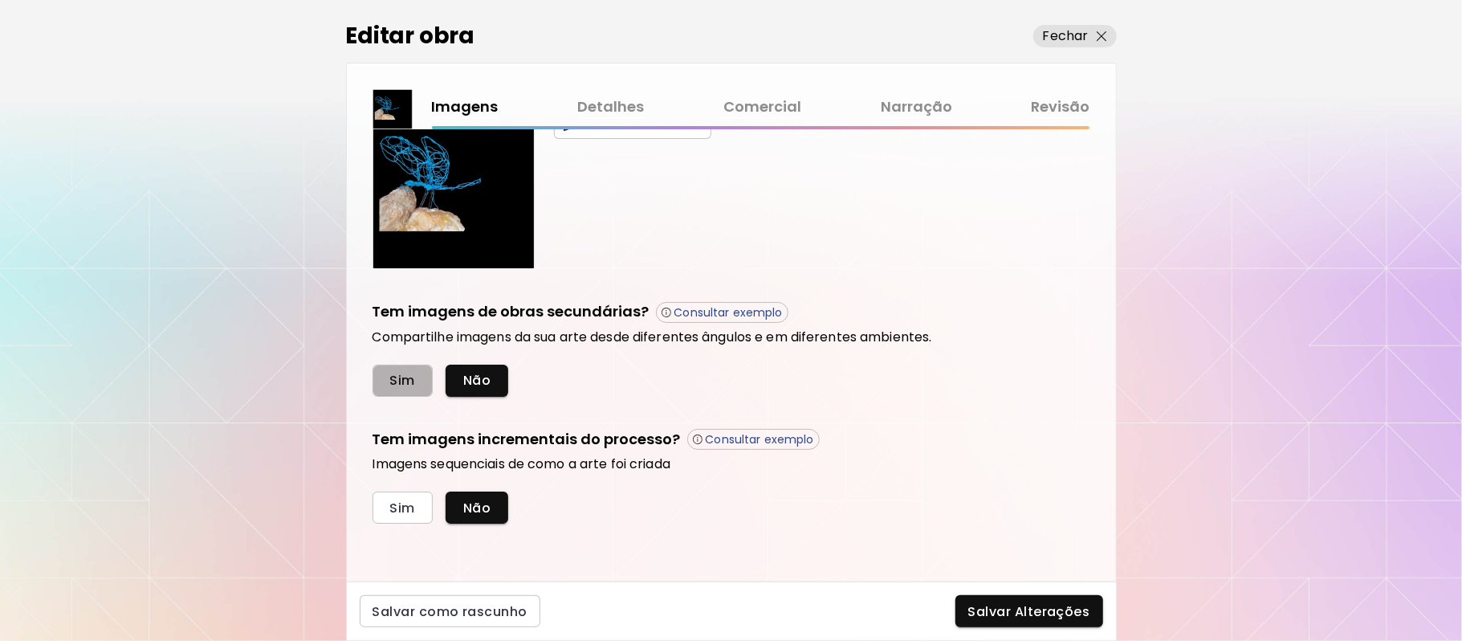
click at [402, 376] on span "Sim" at bounding box center [402, 380] width 25 height 17
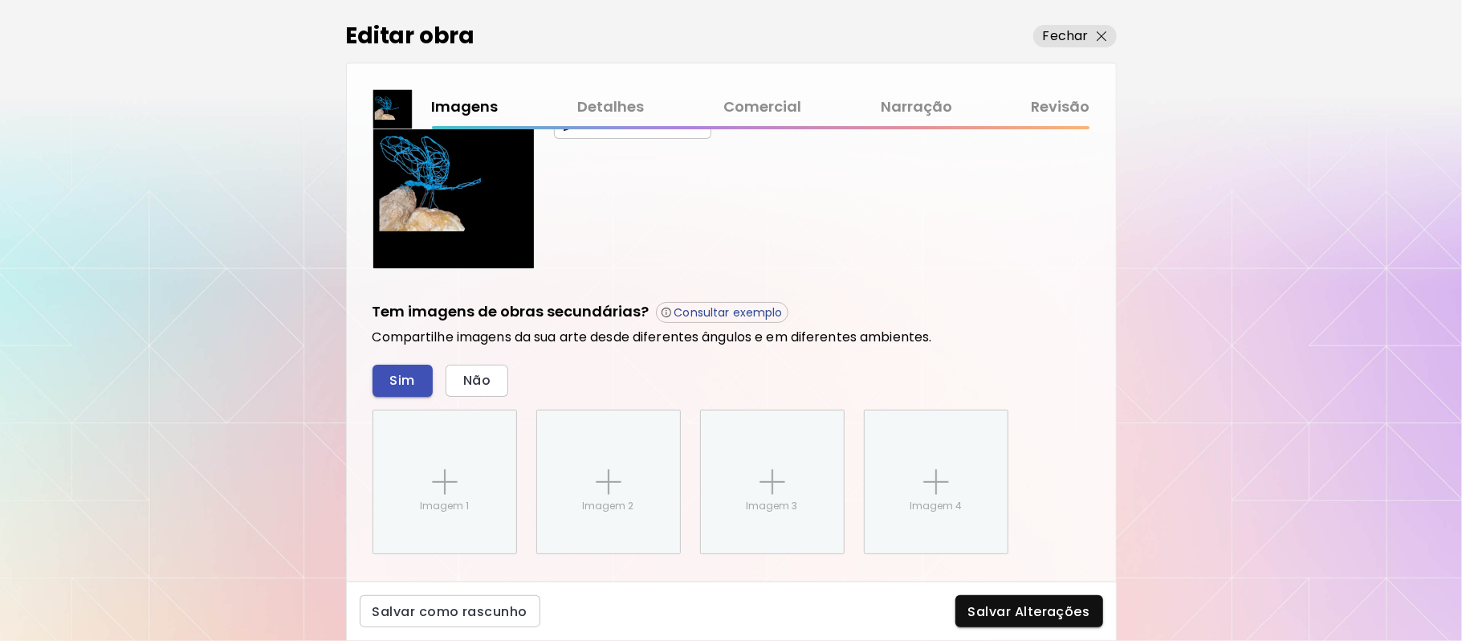
scroll to position [555, 0]
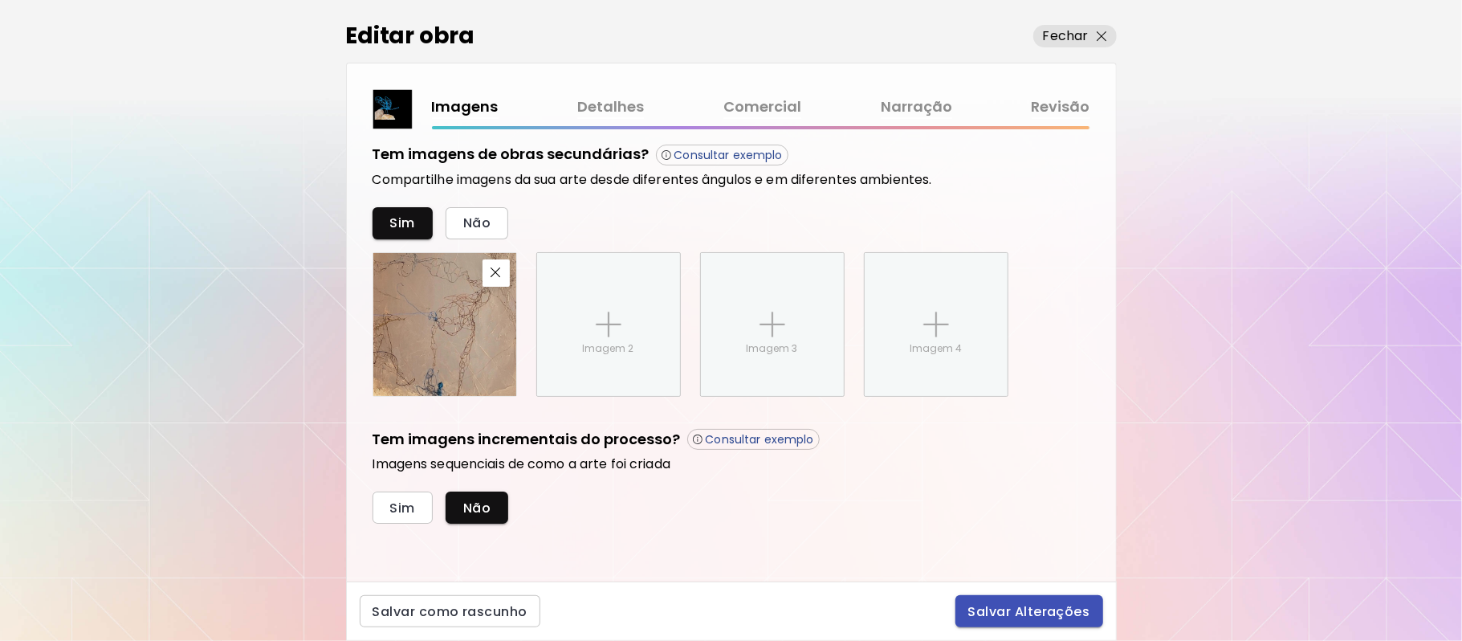
click at [994, 604] on span "Salvar Alterações" at bounding box center [1029, 611] width 122 height 17
click at [994, 604] on div "Salvar Alterações" at bounding box center [1029, 611] width 148 height 32
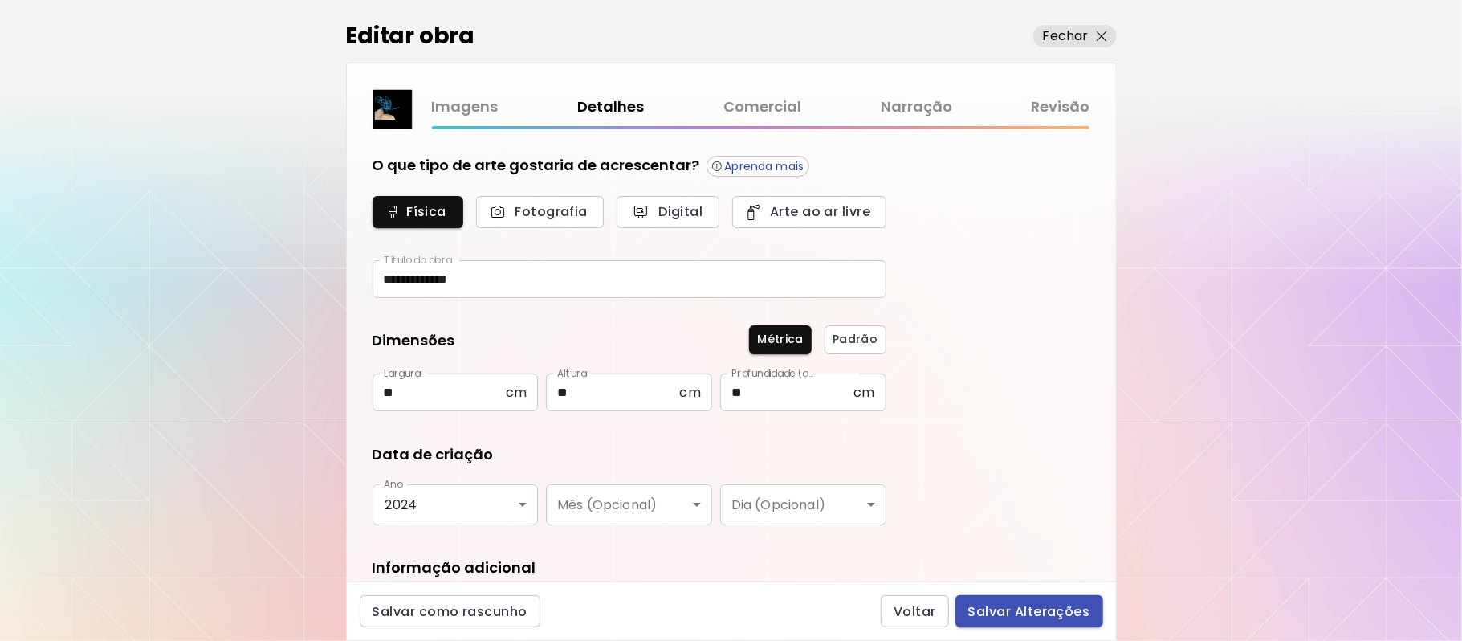
type input "*********"
click at [1008, 620] on button "Salvar Alterações" at bounding box center [1029, 611] width 148 height 32
click at [1008, 620] on div "Voltar Salvar Alterações" at bounding box center [992, 611] width 222 height 32
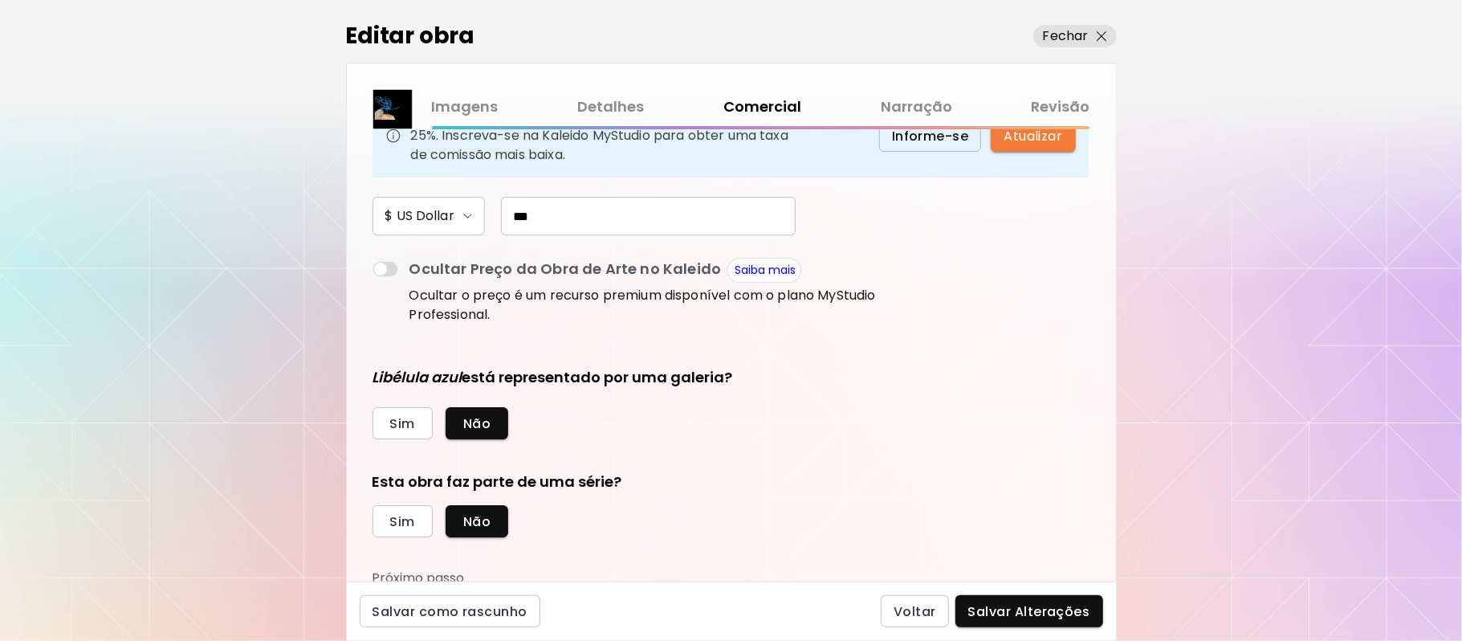
scroll to position [212, 0]
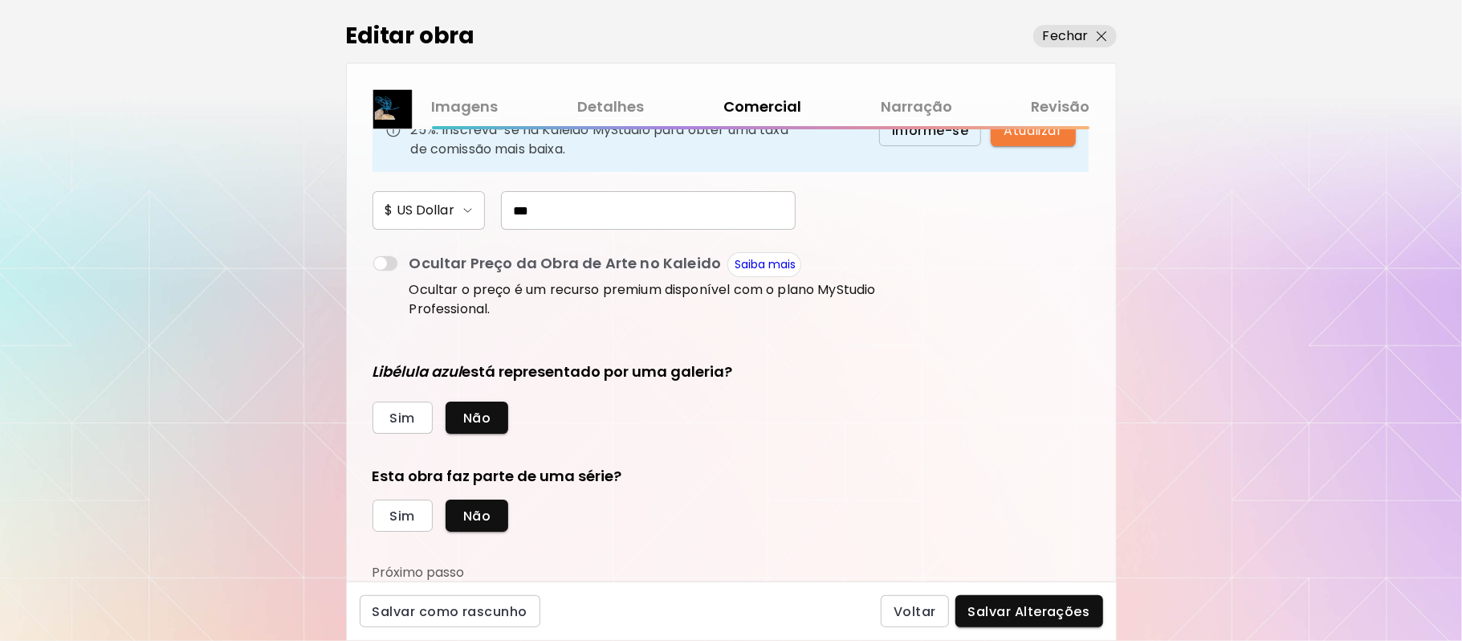
click at [1115, 572] on div "Imagens Detalhes Comercial Narração Revisão Esta arte está atualmente disponíve…" at bounding box center [731, 322] width 771 height 519
click at [1007, 604] on span "Salvar Alterações" at bounding box center [1029, 611] width 122 height 17
click at [1007, 604] on div "Voltar Salvar Alterações" at bounding box center [992, 611] width 222 height 32
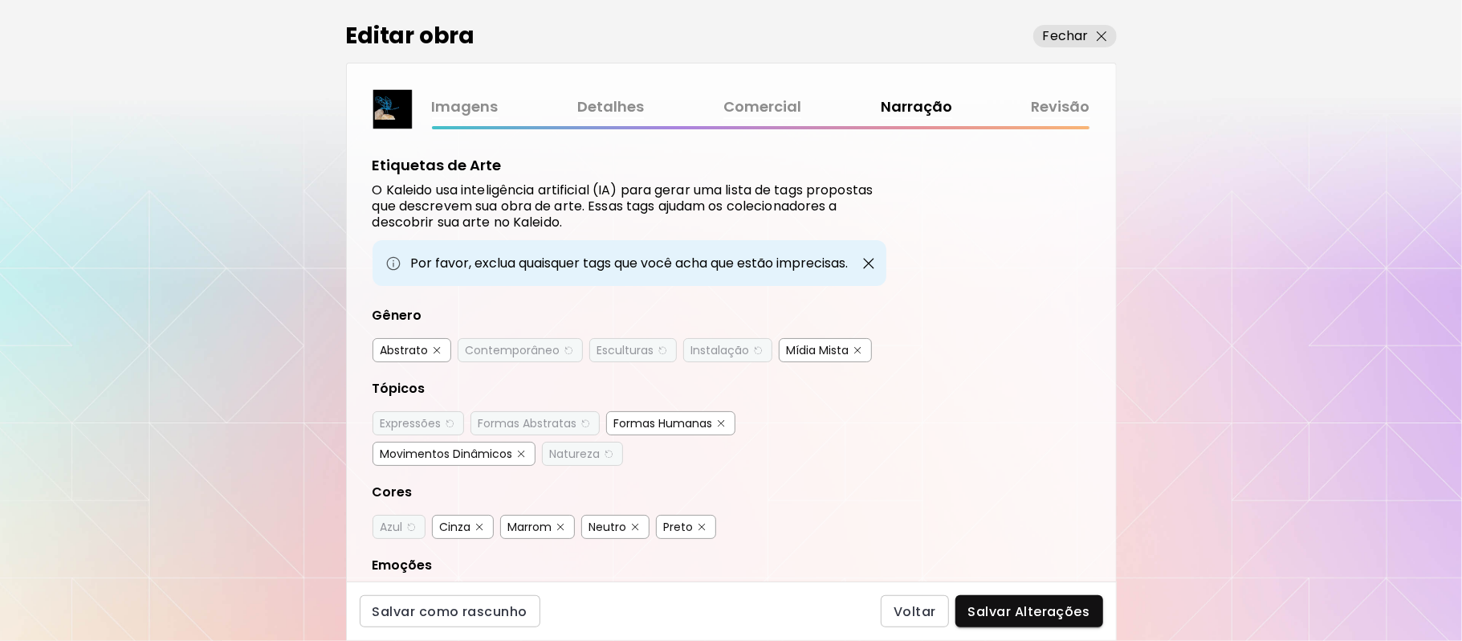
click at [723, 420] on img "button" at bounding box center [721, 423] width 7 height 7
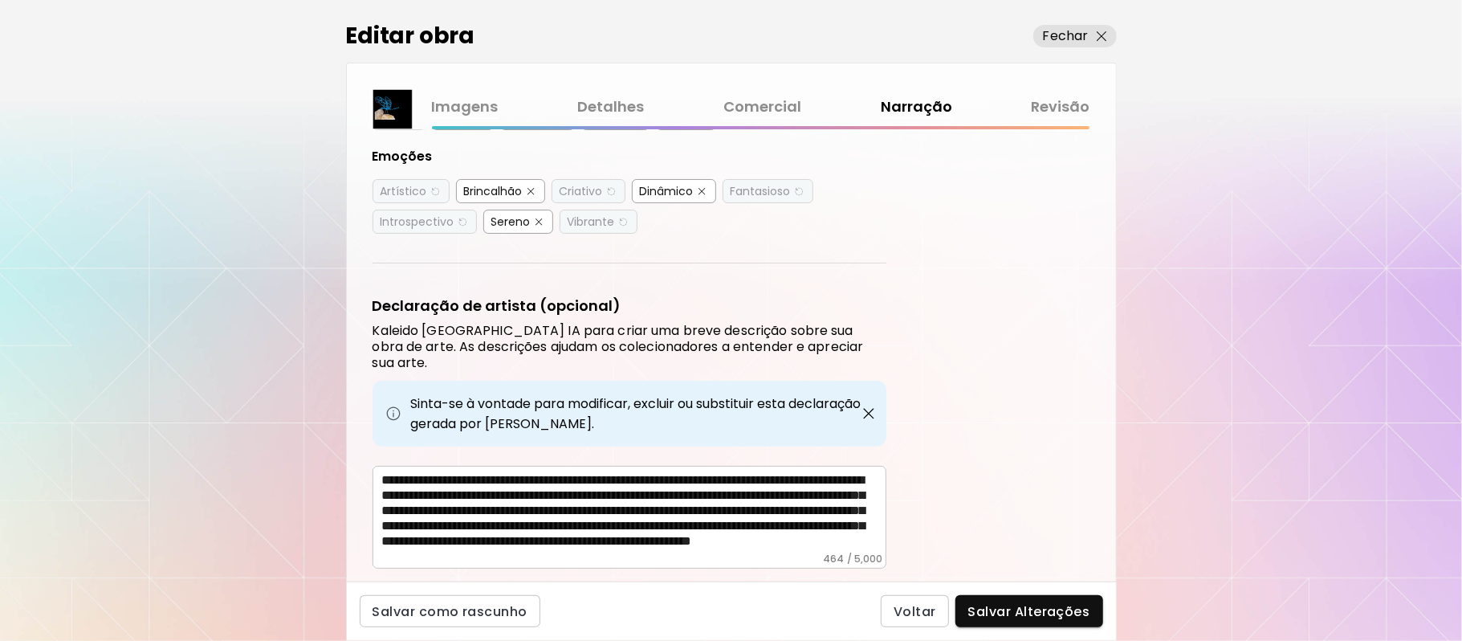
scroll to position [413, 0]
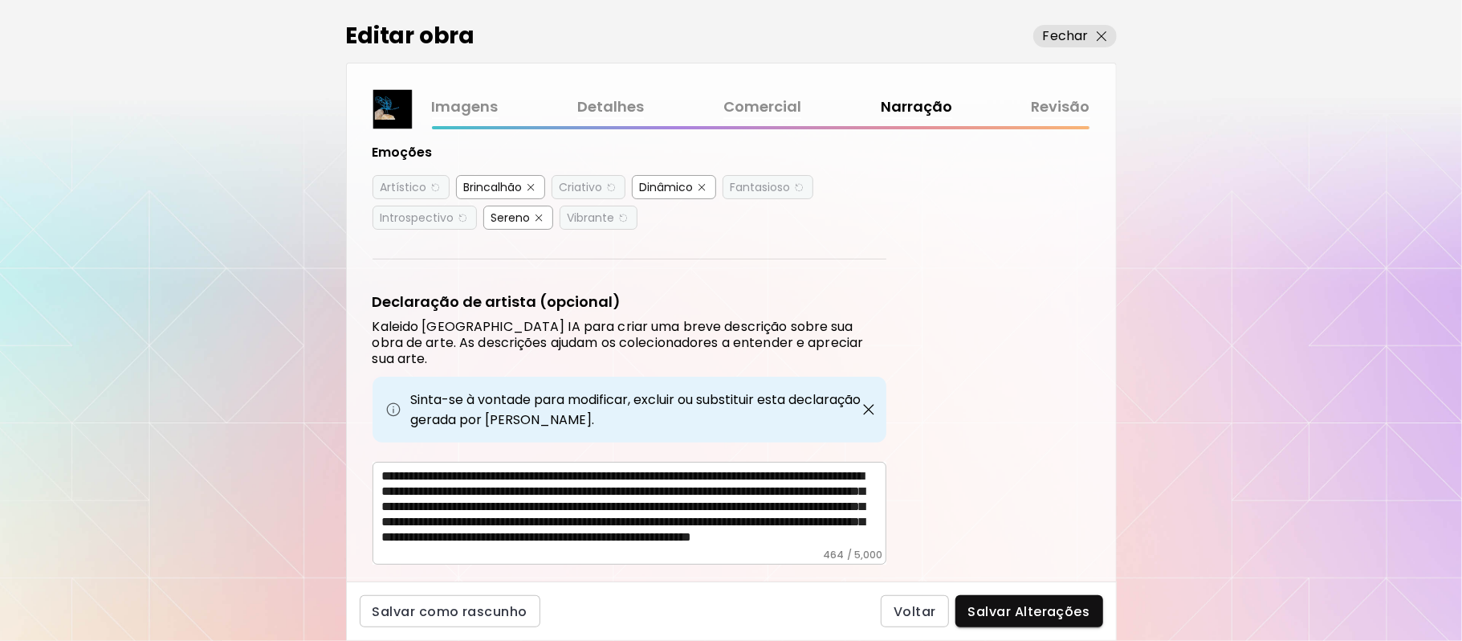
click at [1068, 524] on div "Etiquetas de Arte O Kaleido usa inteligência artificial (IA) para gerar uma lis…" at bounding box center [731, 355] width 769 height 452
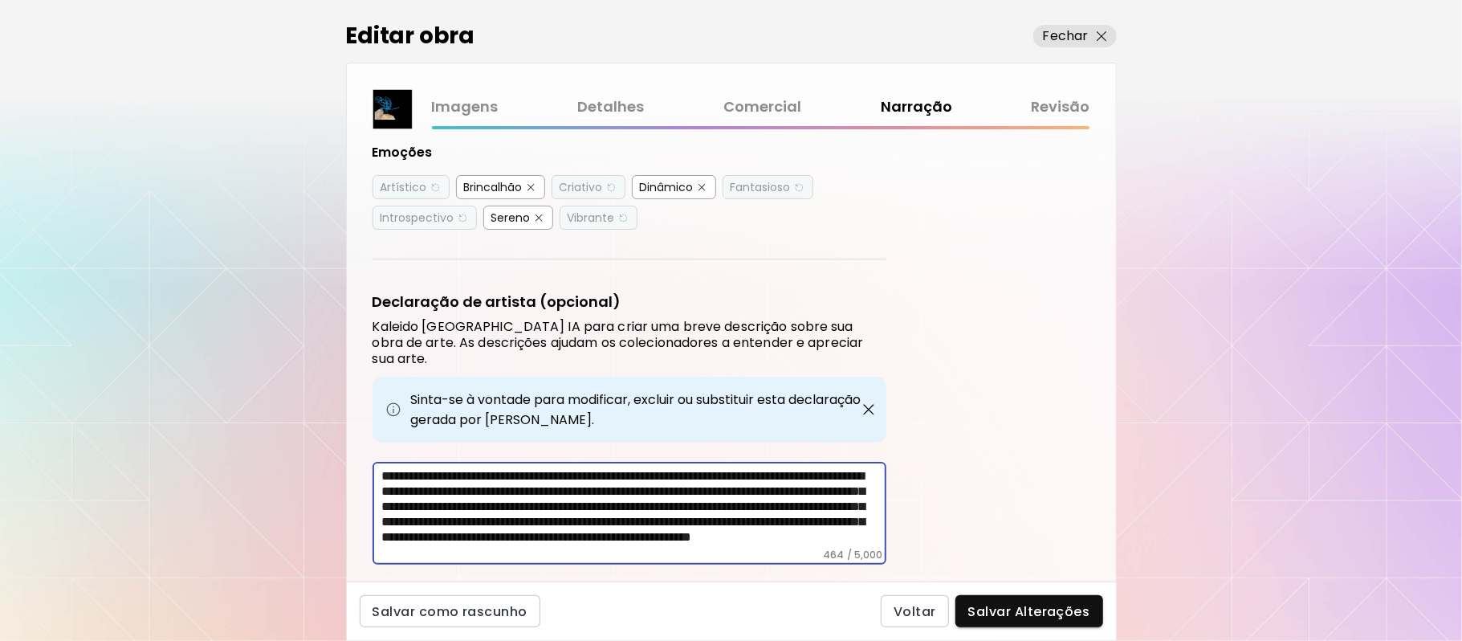
click at [515, 470] on textarea "**********" at bounding box center [634, 508] width 504 height 80
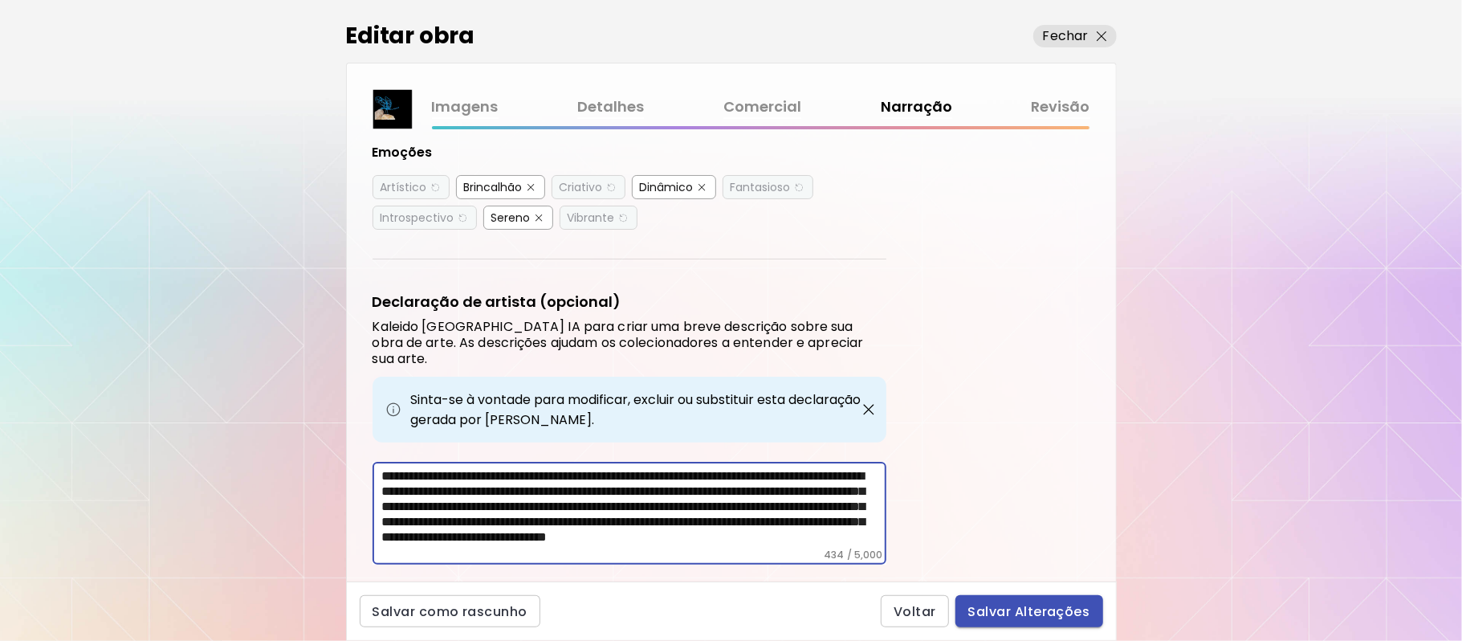
type textarea "**********"
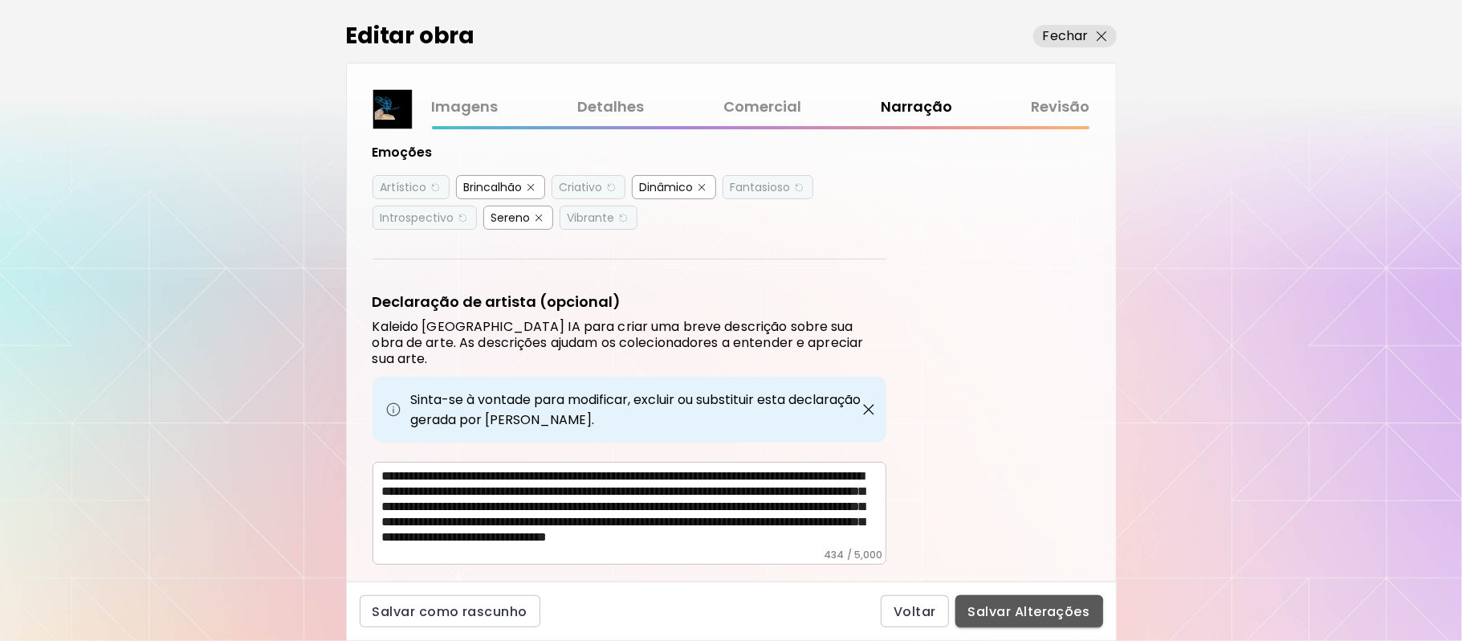
click at [1013, 615] on span "Salvar Alterações" at bounding box center [1029, 611] width 122 height 17
click at [1013, 615] on div "Voltar Salvar Alterações" at bounding box center [992, 611] width 222 height 32
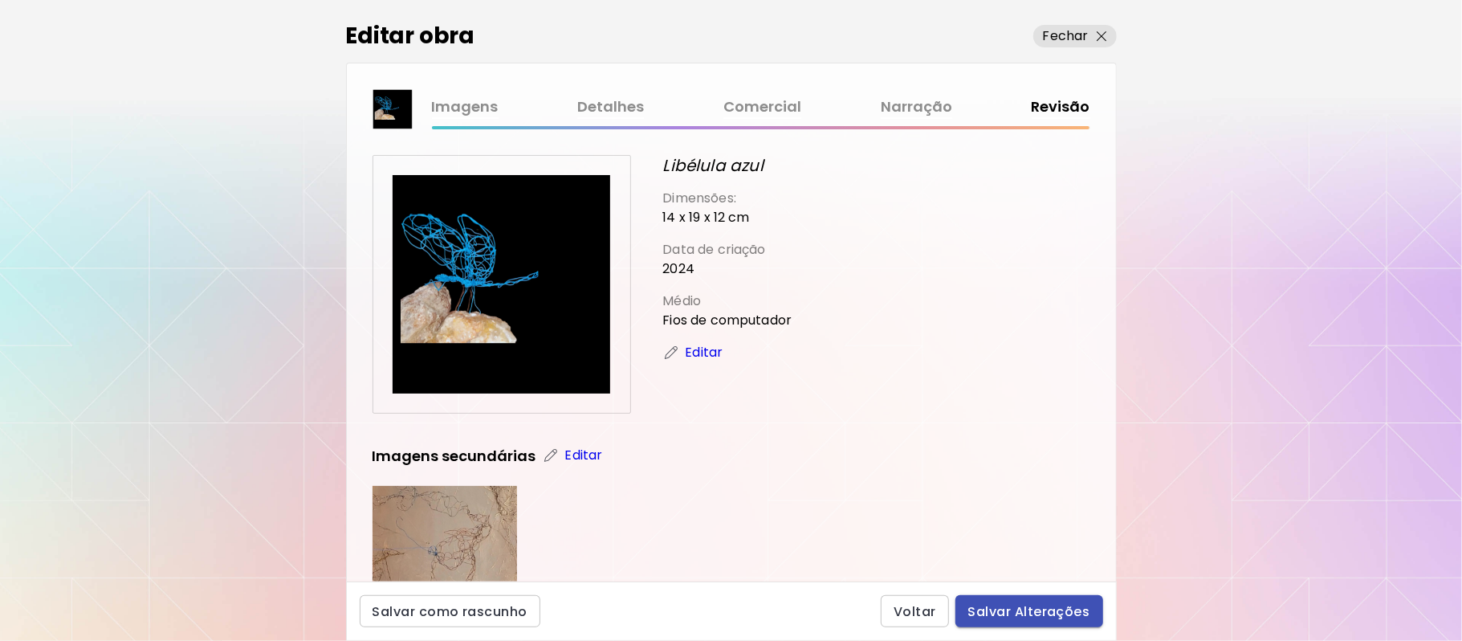
click at [1027, 608] on span "Salvar Alterações" at bounding box center [1029, 611] width 122 height 17
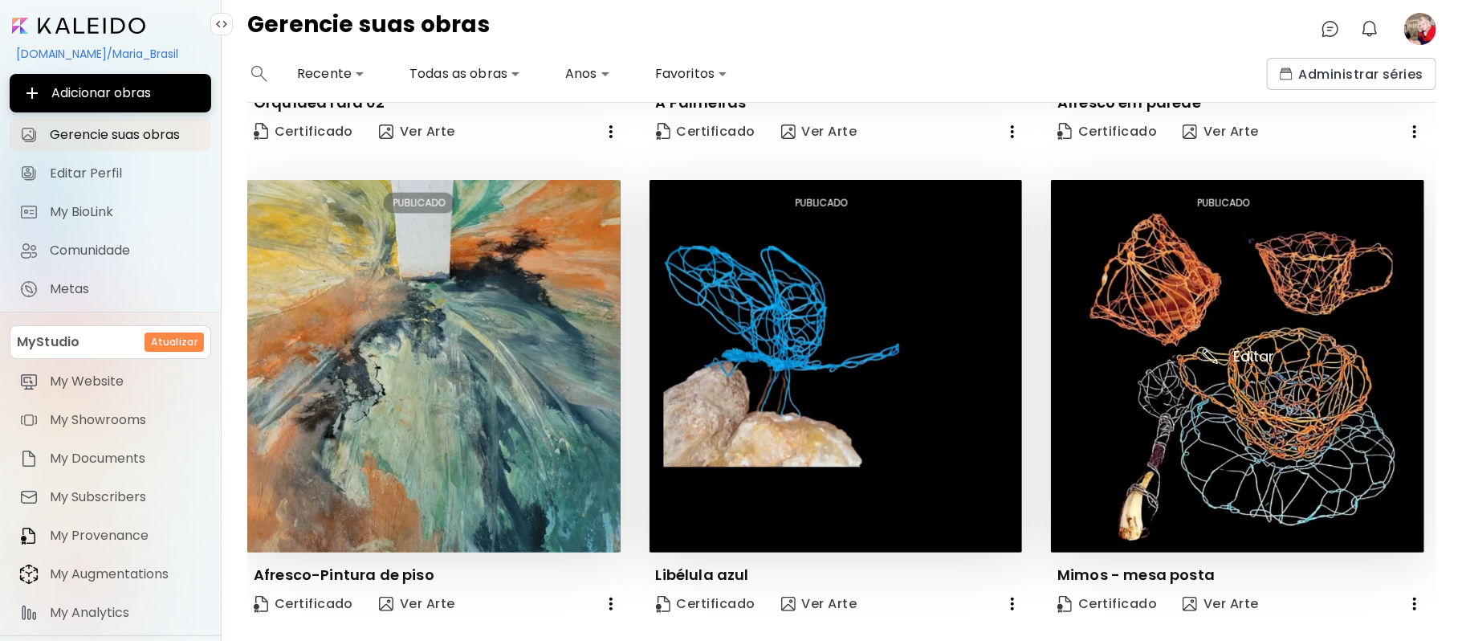
scroll to position [1406, 0]
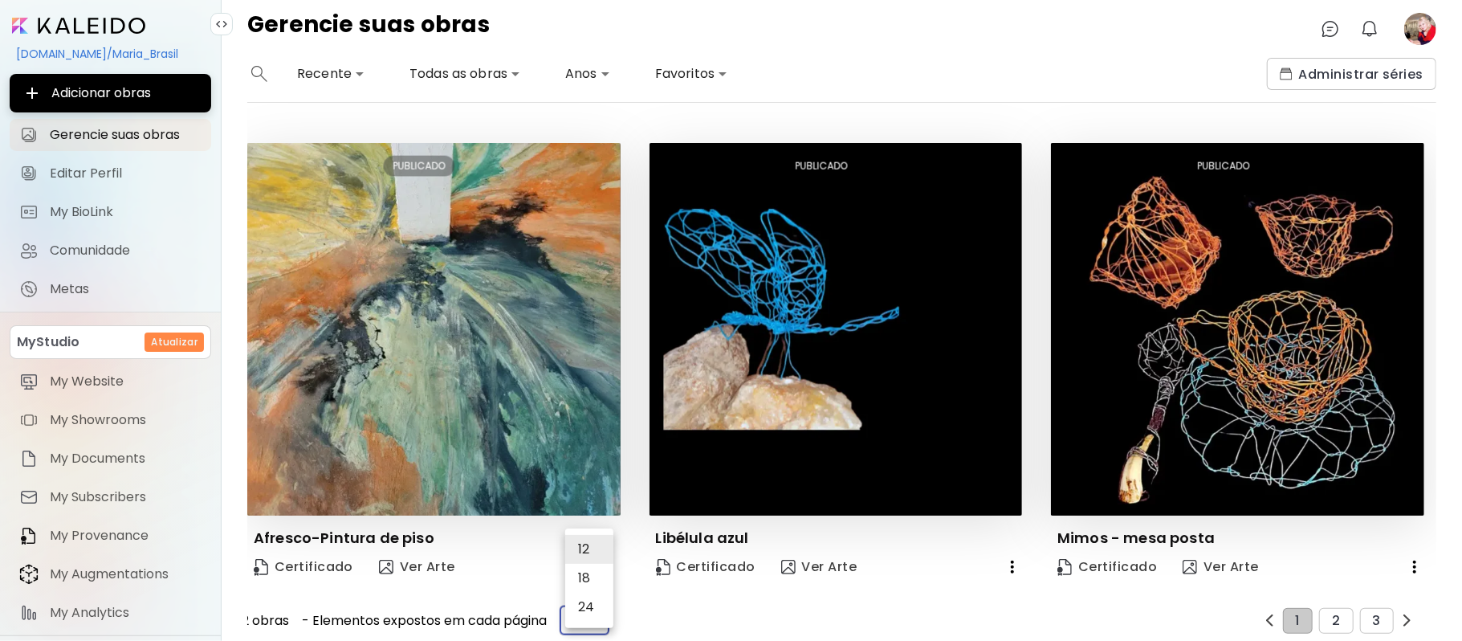
click at [592, 604] on body "**********" at bounding box center [731, 320] width 1462 height 641
click at [592, 604] on li "24" at bounding box center [589, 606] width 48 height 29
type input "**"
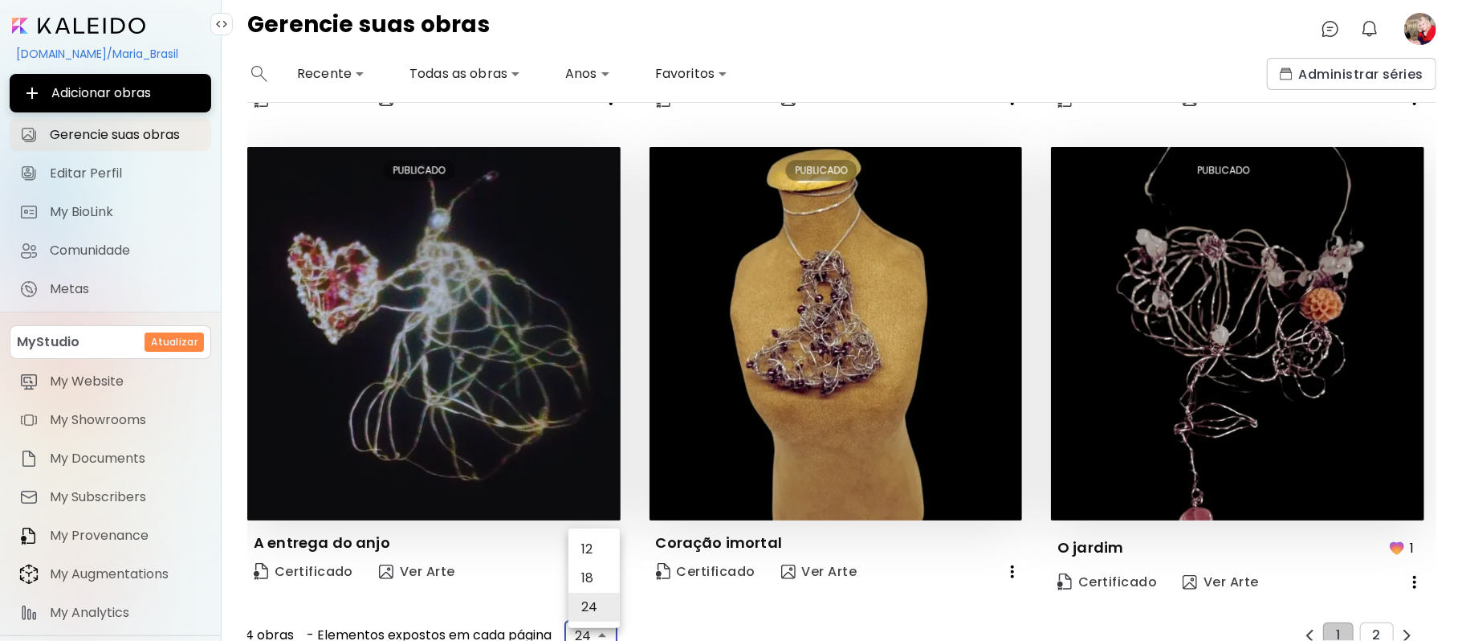
click at [399, 572] on div at bounding box center [731, 320] width 1462 height 641
click at [399, 572] on div "12 18 24" at bounding box center [731, 320] width 1462 height 641
click at [610, 602] on body "**********" at bounding box center [731, 320] width 1462 height 641
click at [610, 602] on li "24" at bounding box center [593, 606] width 51 height 29
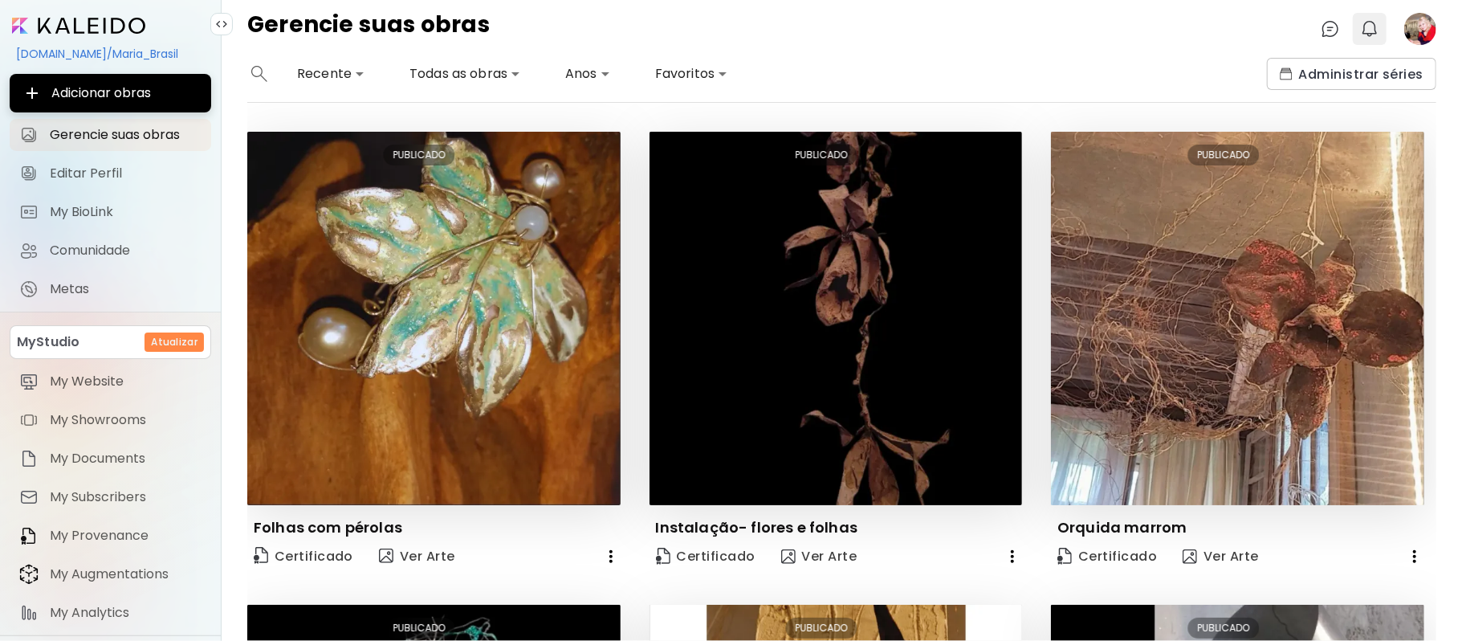
click at [1372, 26] on img "button" at bounding box center [1369, 28] width 19 height 19
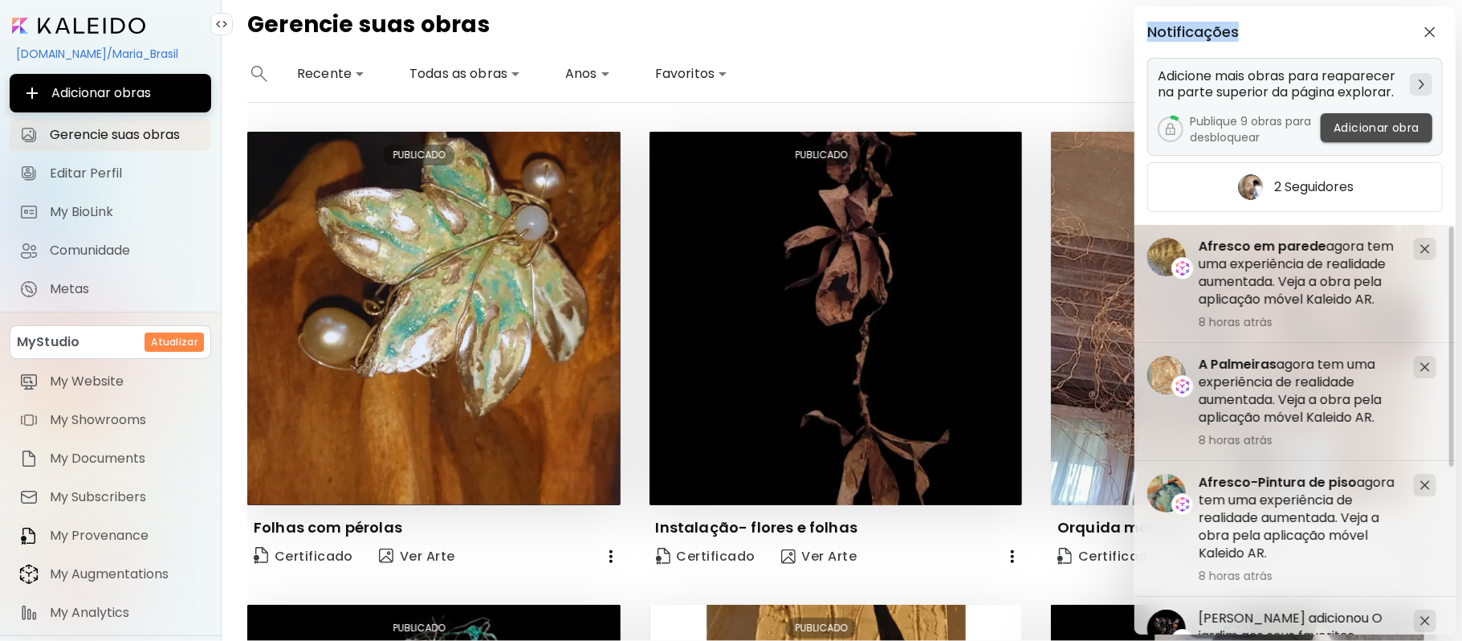
click at [1356, 130] on span "Adicionar obra" at bounding box center [1376, 128] width 86 height 17
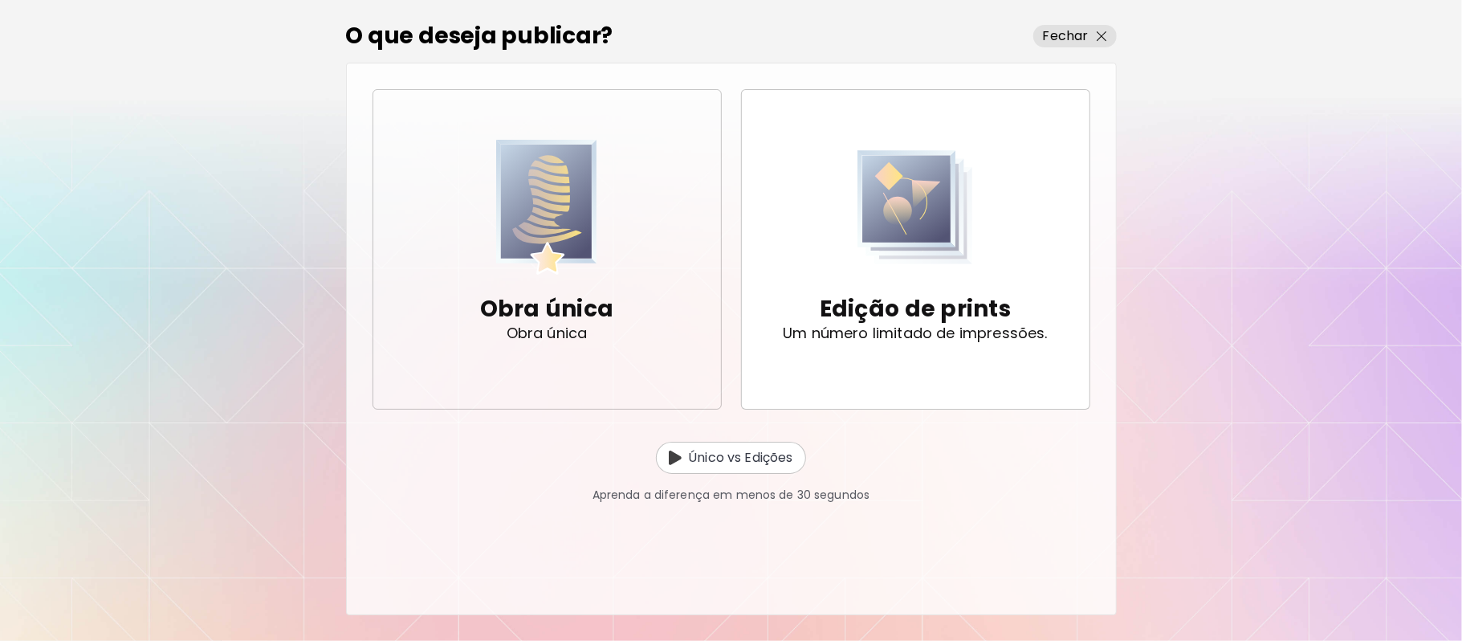
click at [576, 321] on p "Obra única" at bounding box center [547, 309] width 134 height 32
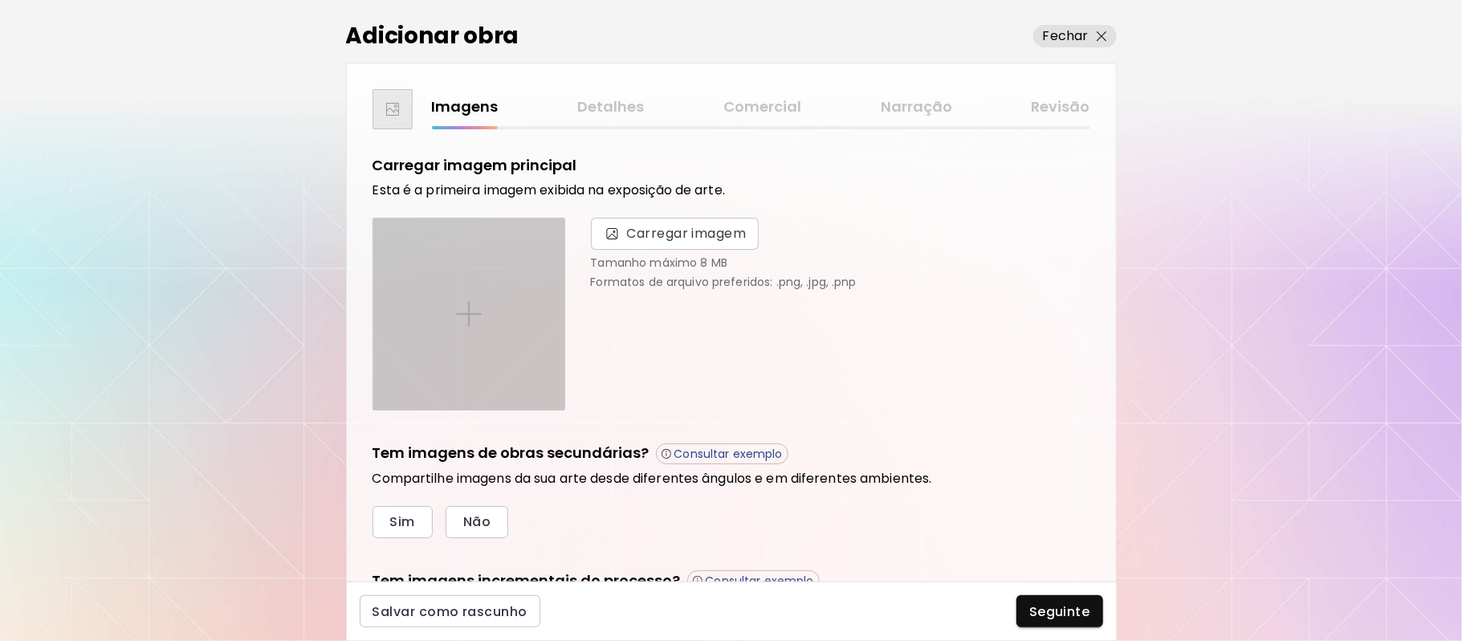
click at [463, 299] on div at bounding box center [468, 313] width 191 height 191
click at [0, 0] on input "file" at bounding box center [0, 0] width 0 height 0
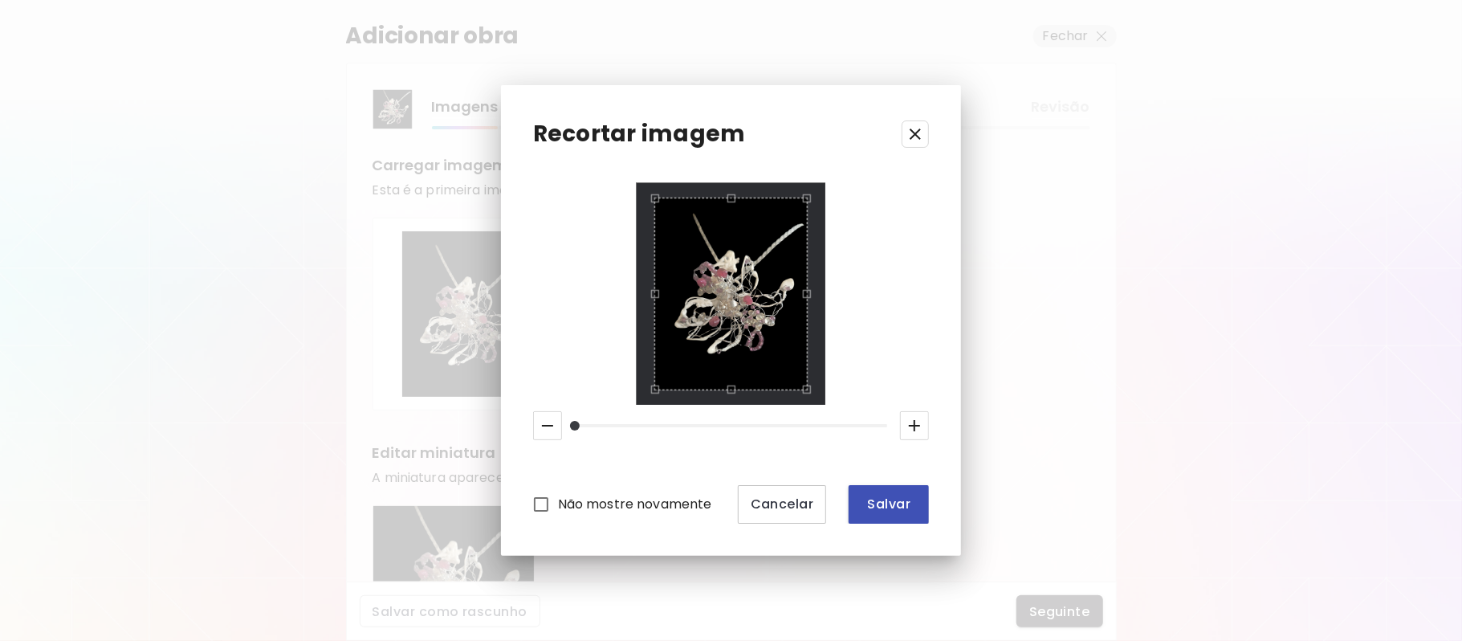
click at [890, 502] on span "Salvar" at bounding box center [888, 503] width 55 height 17
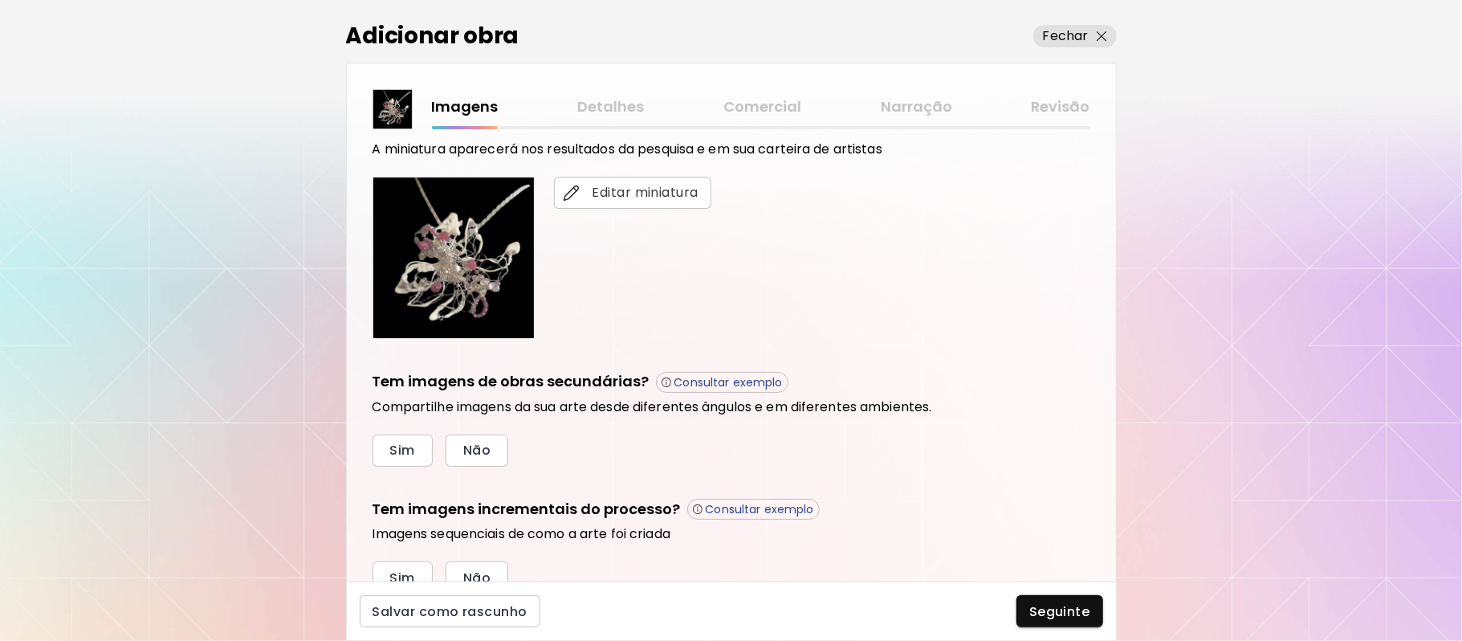
scroll to position [344, 0]
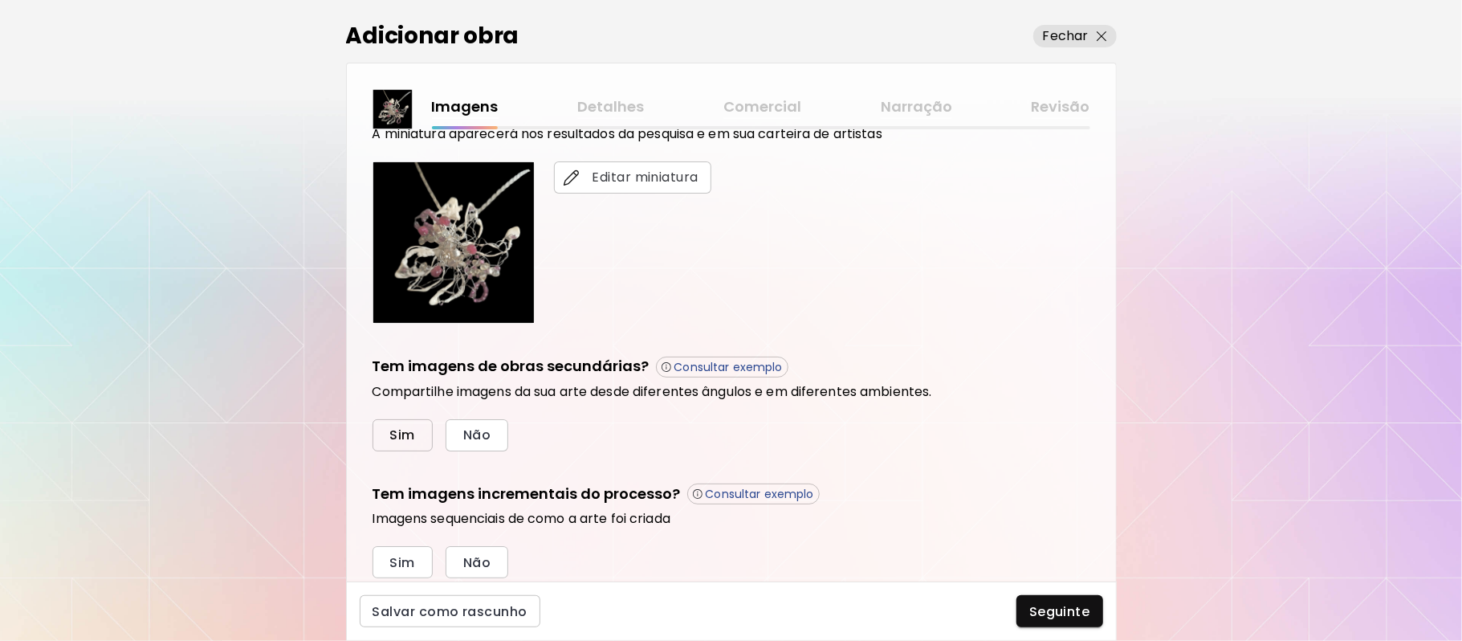
click at [409, 441] on span "Sim" at bounding box center [402, 434] width 25 height 17
click at [409, 483] on h5 "Tem imagens incrementais do processo?" at bounding box center [526, 494] width 308 height 22
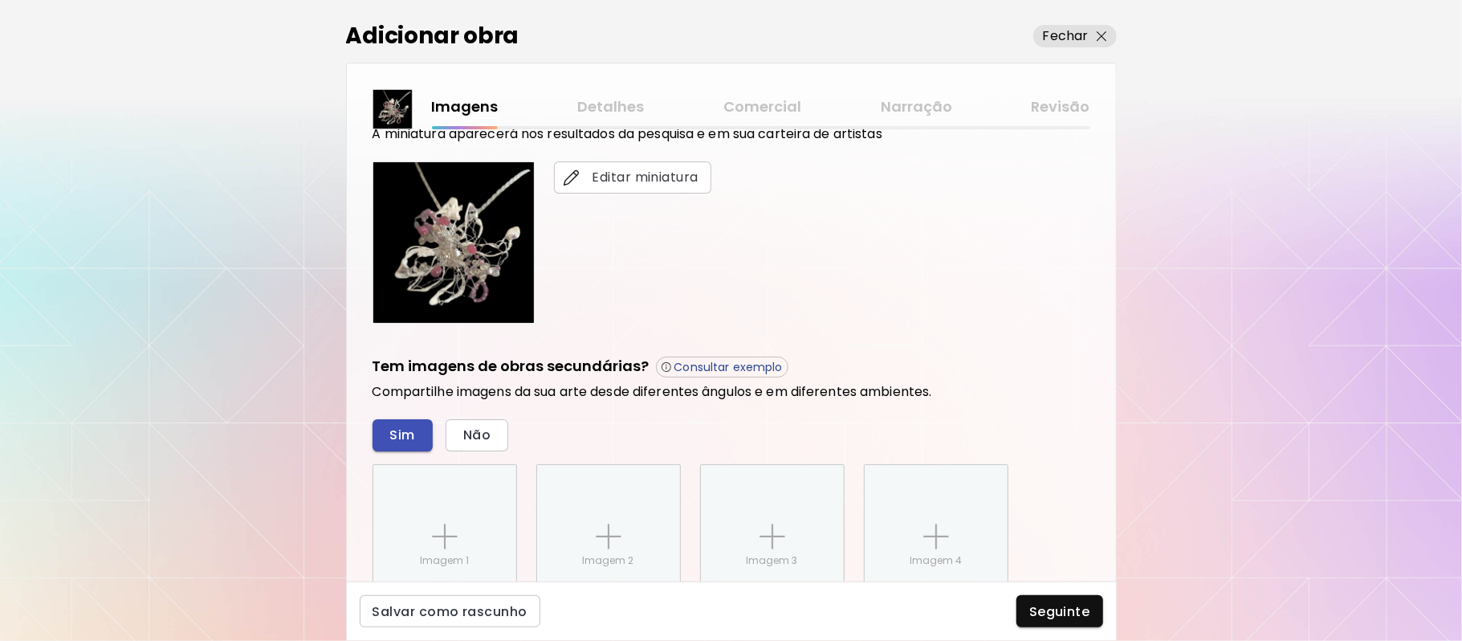
scroll to position [555, 0]
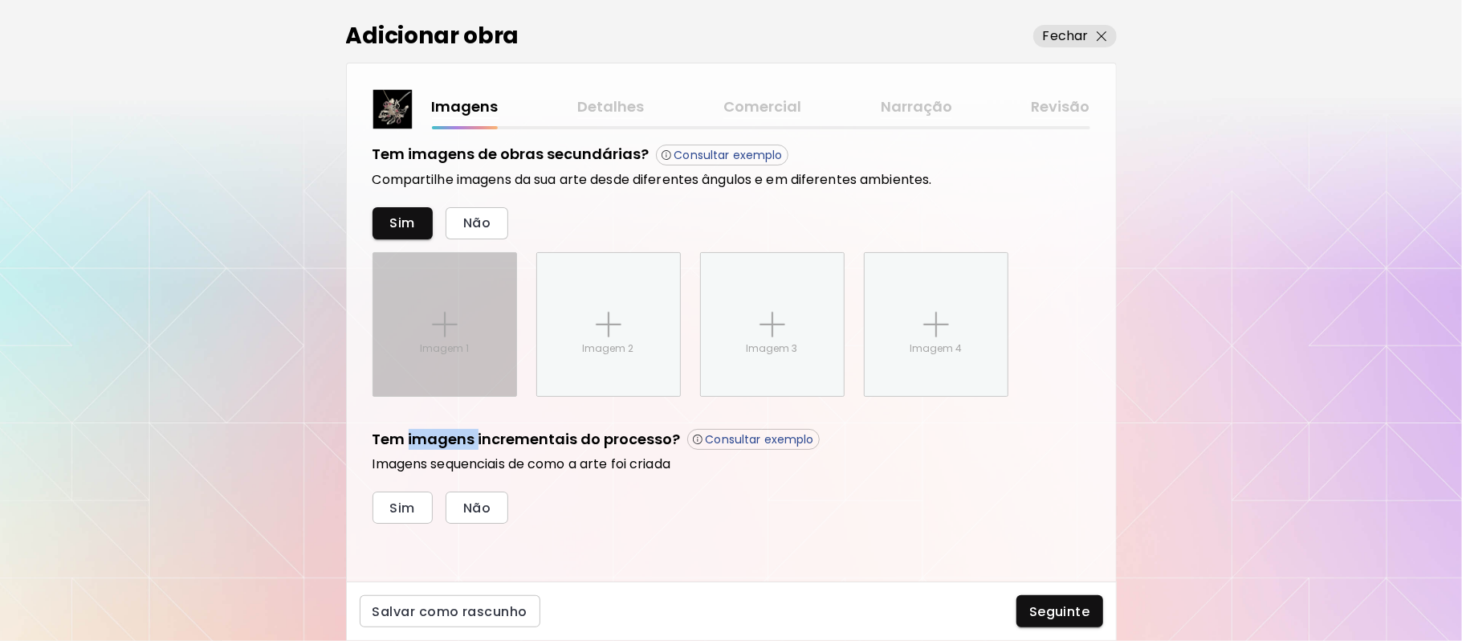
click at [434, 310] on div "Imagem 1" at bounding box center [444, 324] width 143 height 143
click at [0, 0] on input "Imagem 1" at bounding box center [0, 0] width 0 height 0
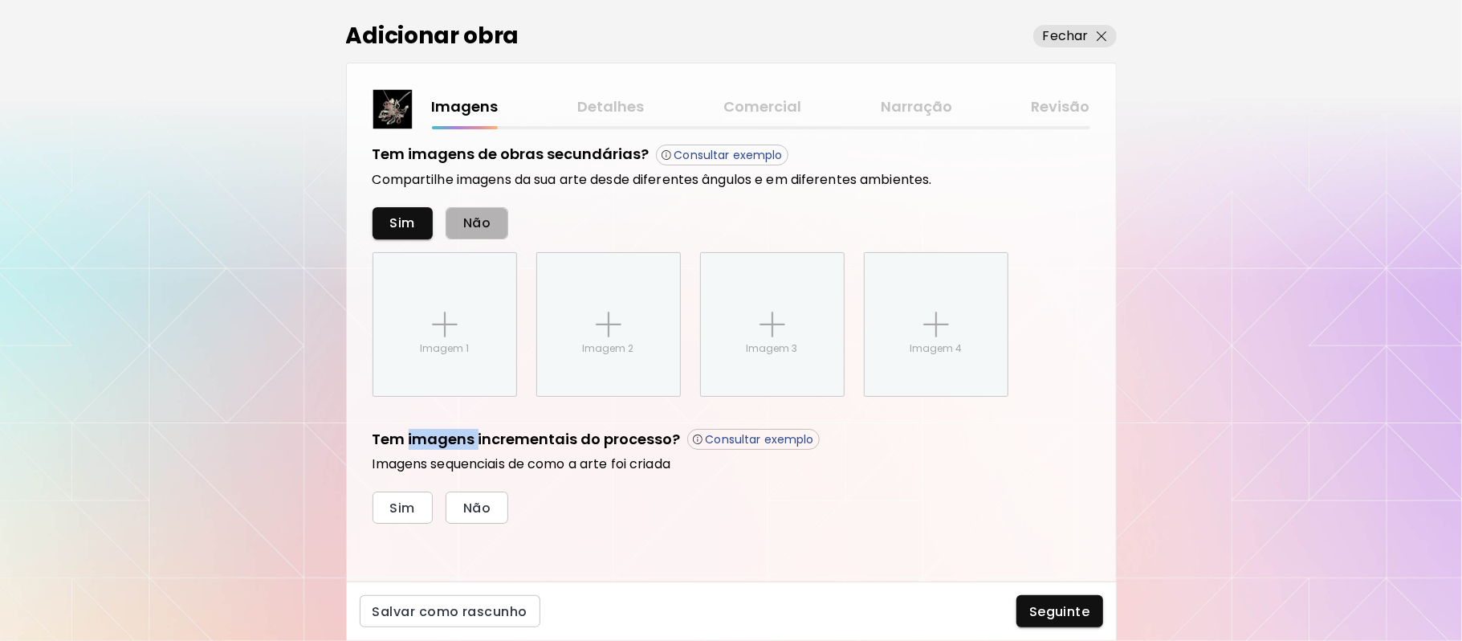
click at [470, 225] on span "Não" at bounding box center [476, 222] width 27 height 17
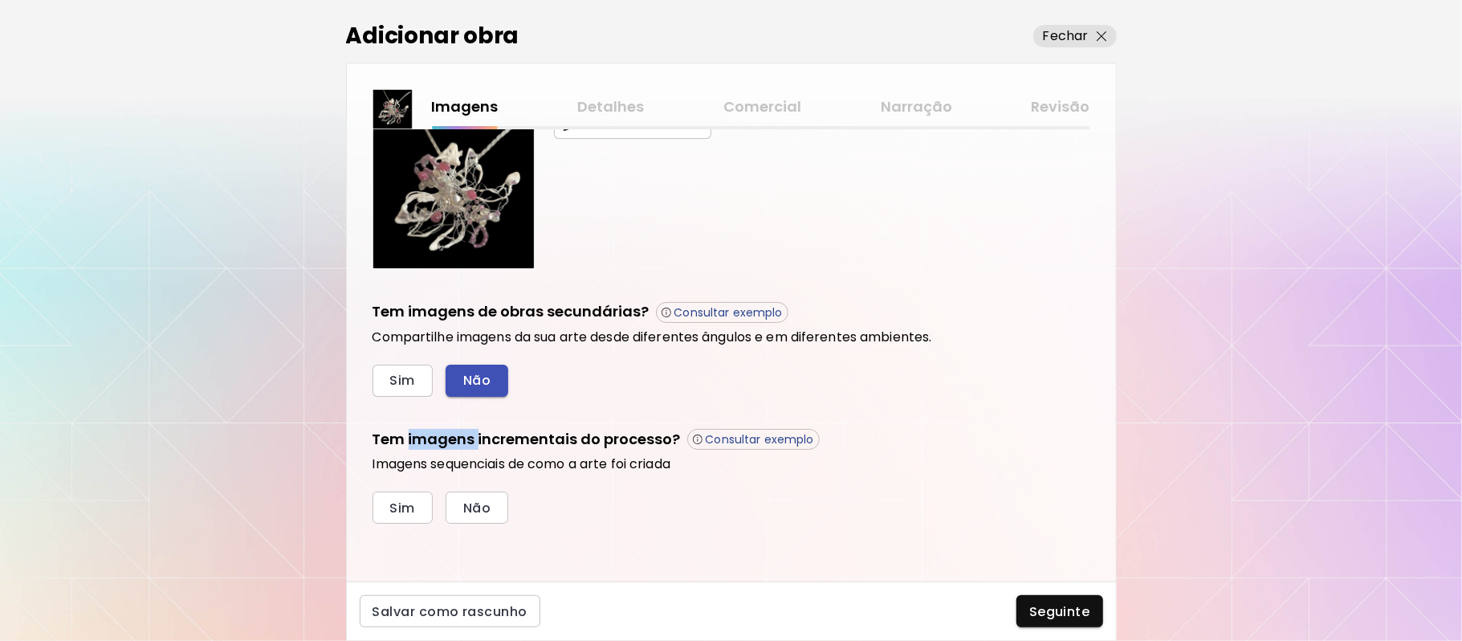
scroll to position [398, 0]
click at [1044, 612] on span "Seguinte" at bounding box center [1059, 611] width 61 height 17
click at [1044, 612] on div at bounding box center [731, 320] width 1462 height 641
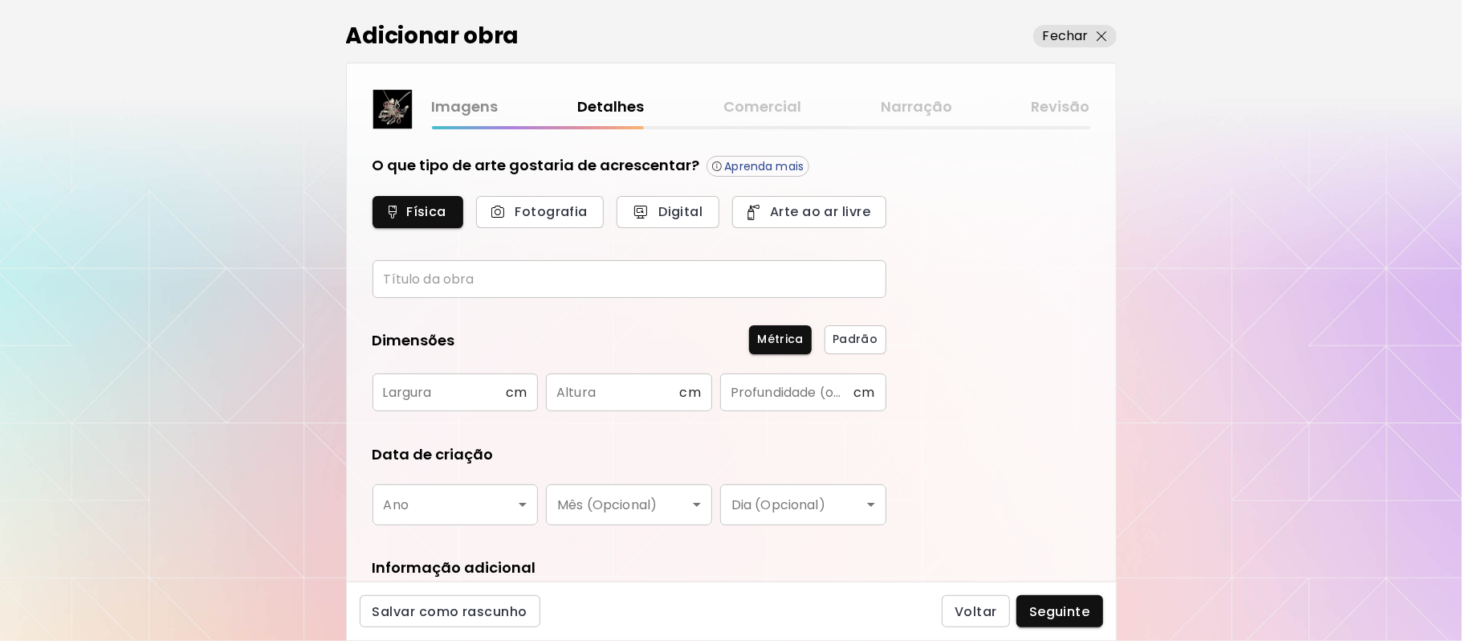
click at [976, 454] on div "O que tipo de arte gostaria de acrescentar? Aprenda mais Física Fotografia Digi…" at bounding box center [731, 355] width 769 height 452
click at [466, 393] on input "text" at bounding box center [438, 392] width 133 height 38
type input "*"
click at [633, 393] on input "text" at bounding box center [612, 392] width 133 height 38
type input "*"
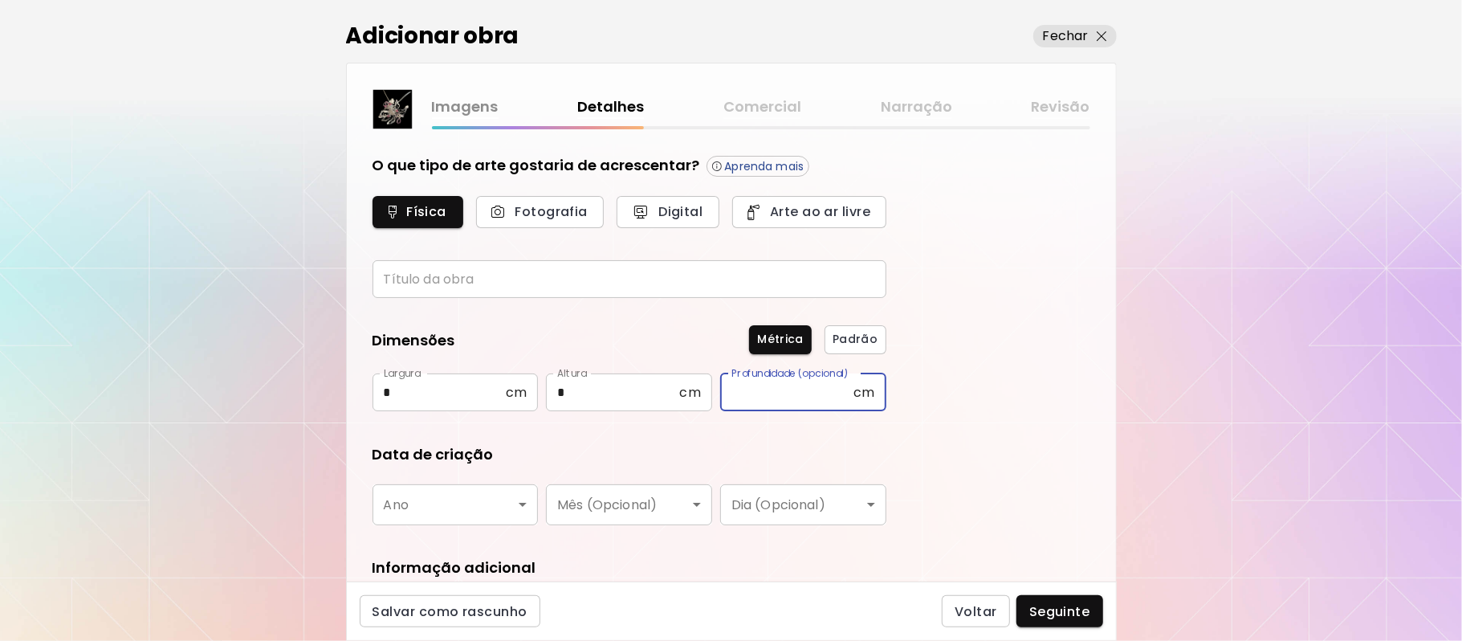
click at [797, 397] on input "text" at bounding box center [786, 392] width 133 height 38
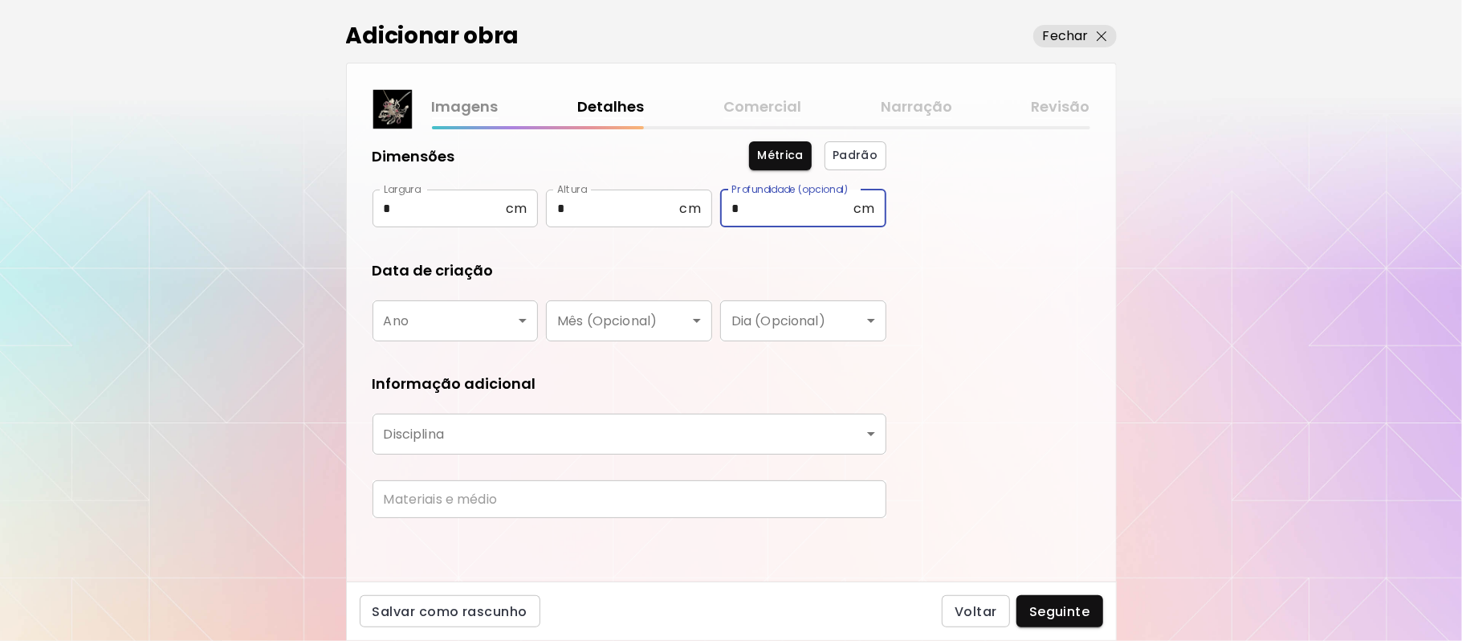
type input "*"
click at [865, 429] on body "kaleido.art/Maria_Brasil Adicionar obras Gerencie suas obras Editar Perfil My B…" at bounding box center [731, 320] width 1462 height 641
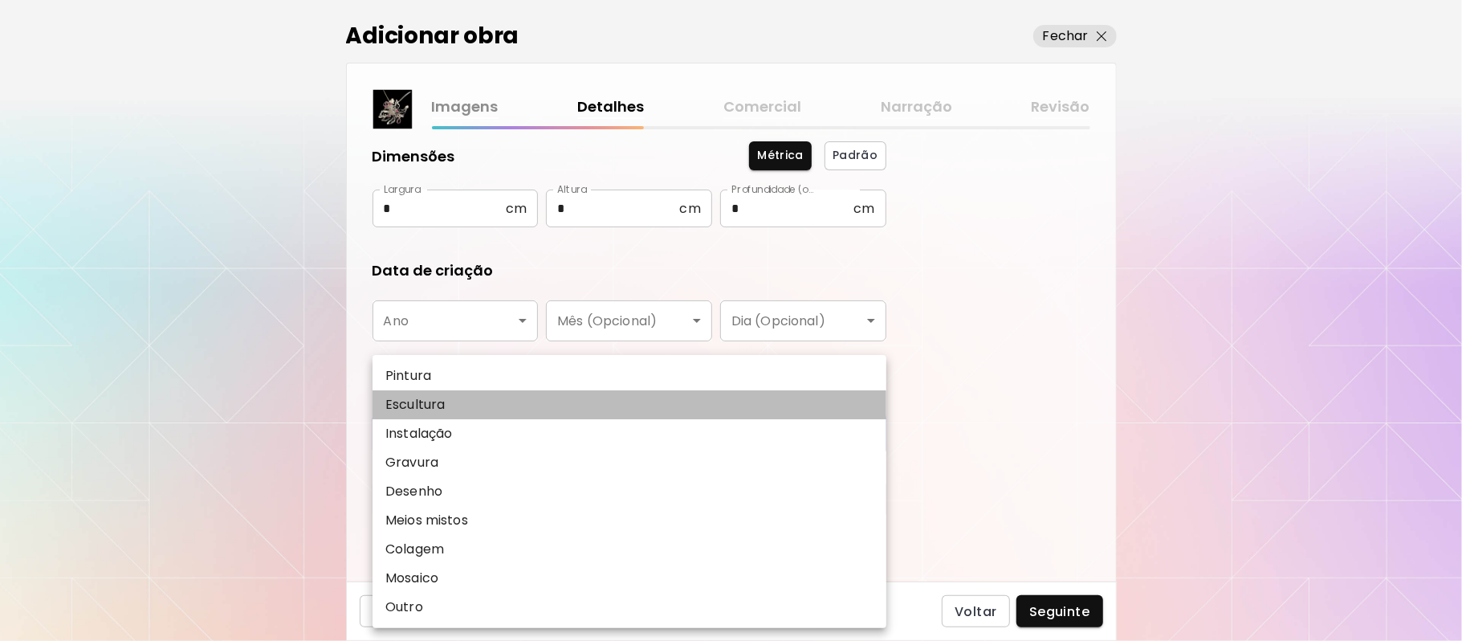
click at [444, 406] on p "Escultura" at bounding box center [414, 404] width 59 height 19
type input "*********"
click at [444, 406] on p "Escultura" at bounding box center [414, 404] width 59 height 19
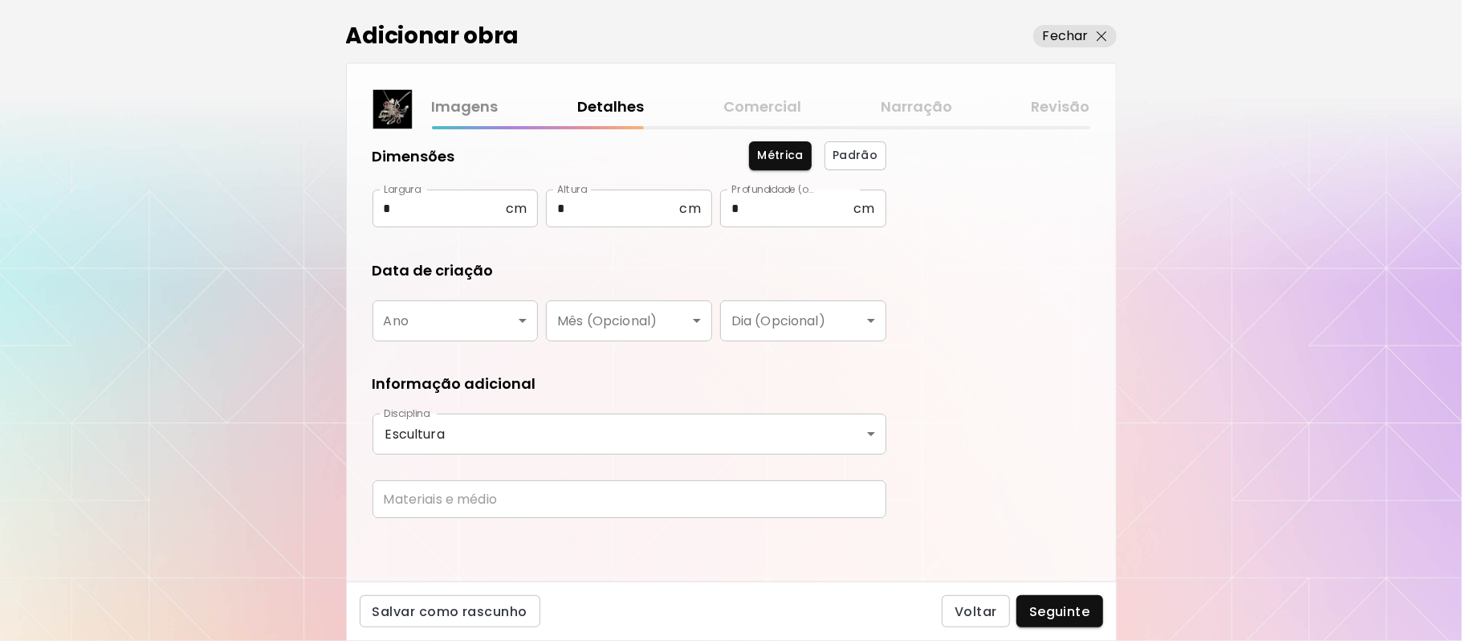
click at [626, 505] on input "text" at bounding box center [629, 499] width 514 height 38
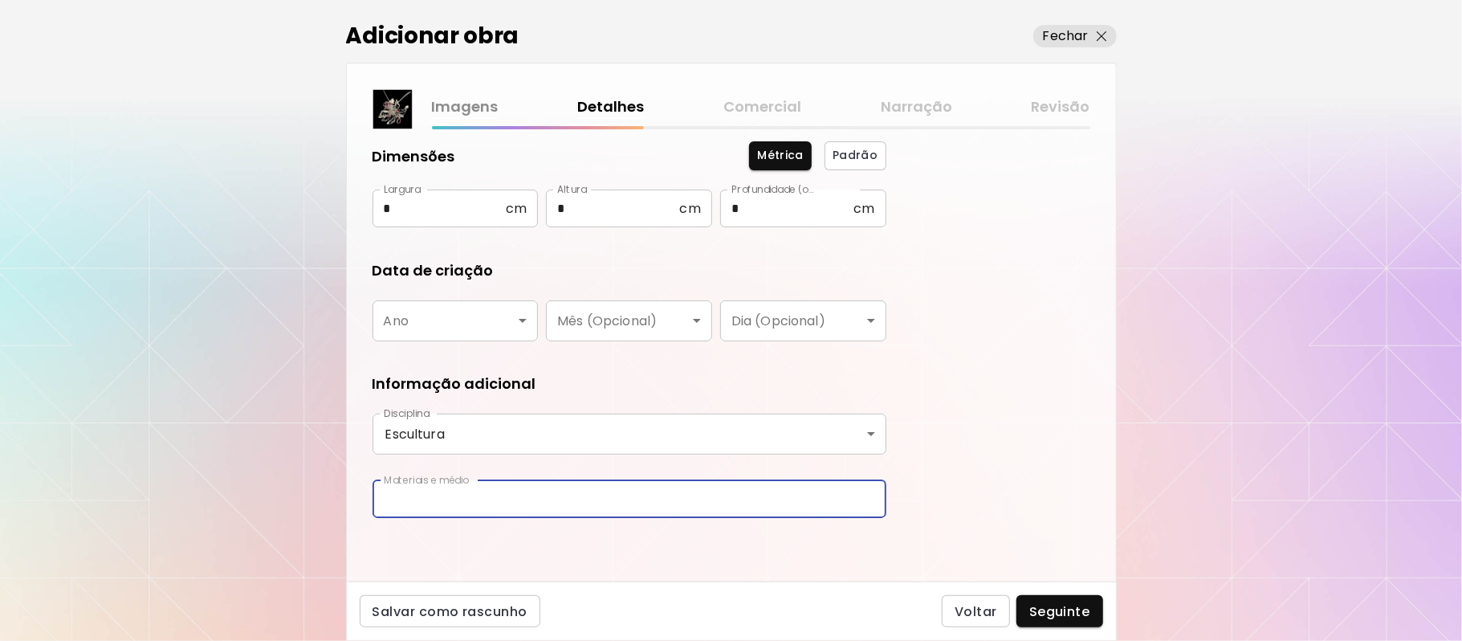
click at [626, 505] on input "text" at bounding box center [629, 499] width 514 height 38
type input "**********"
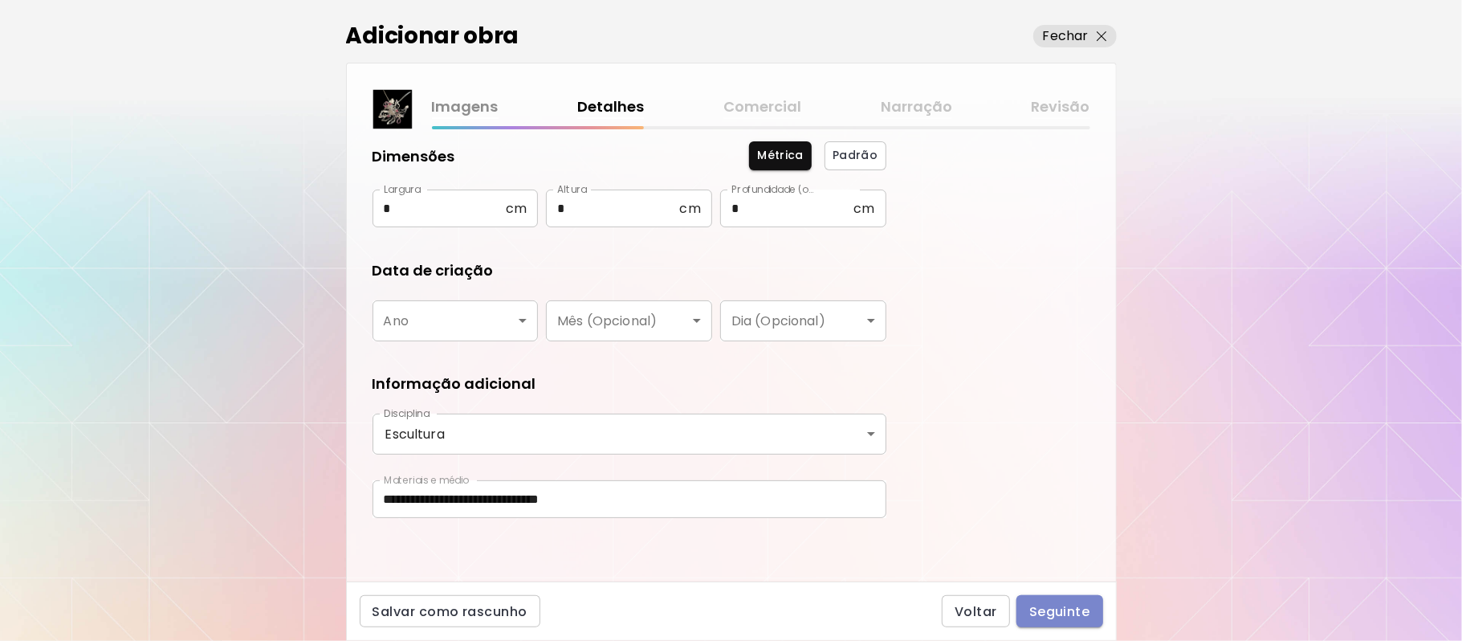
click at [1076, 624] on button "Seguinte" at bounding box center [1059, 611] width 87 height 32
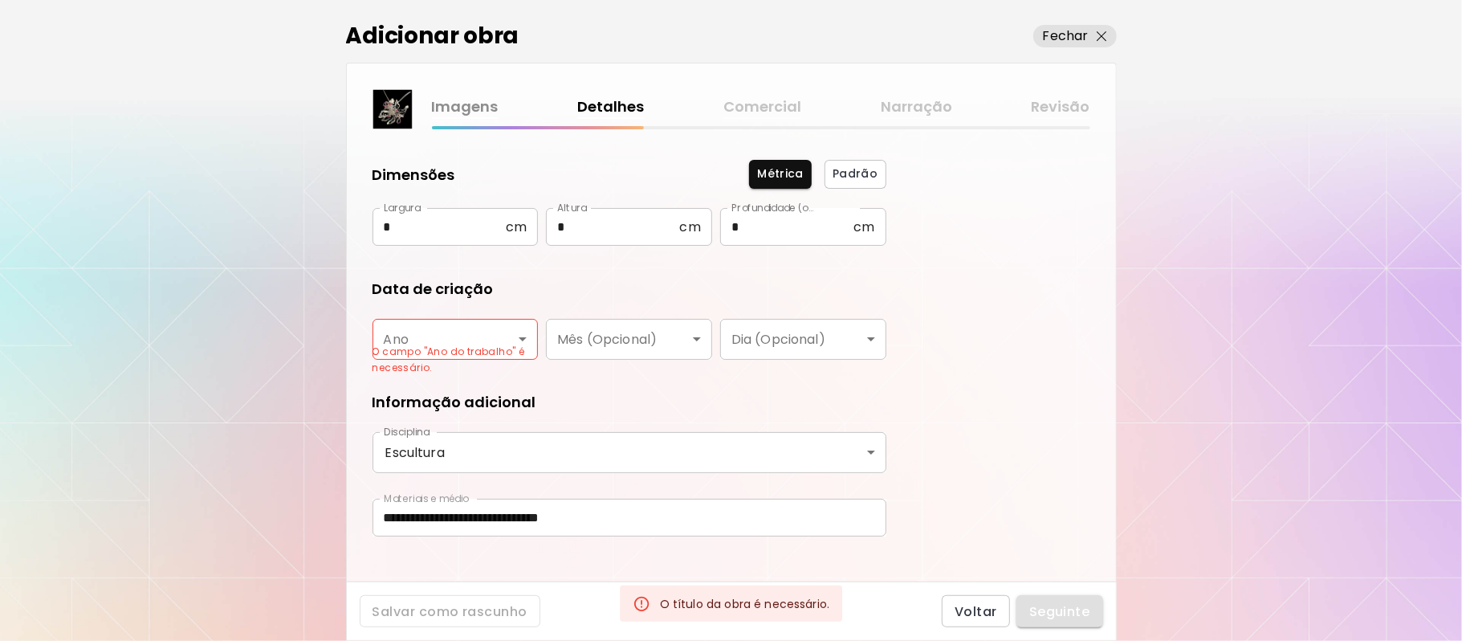
scroll to position [202, 0]
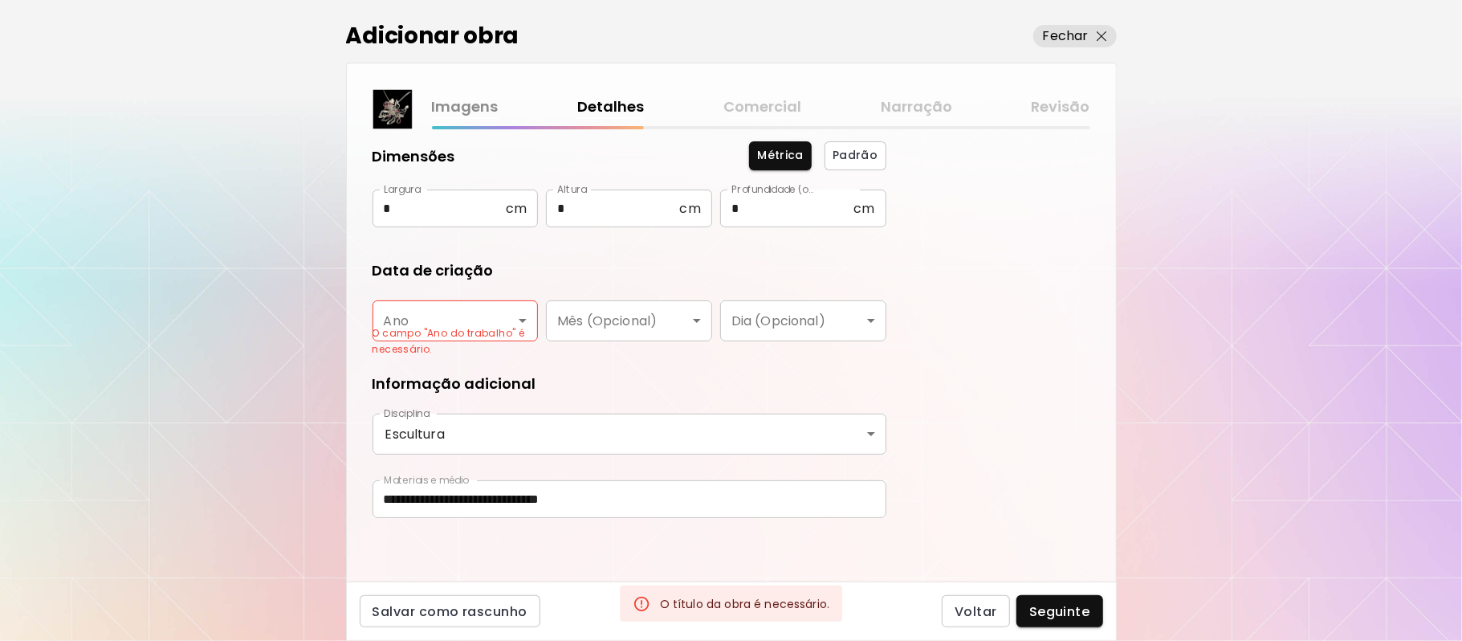
click at [514, 315] on body "**********" at bounding box center [731, 320] width 1462 height 641
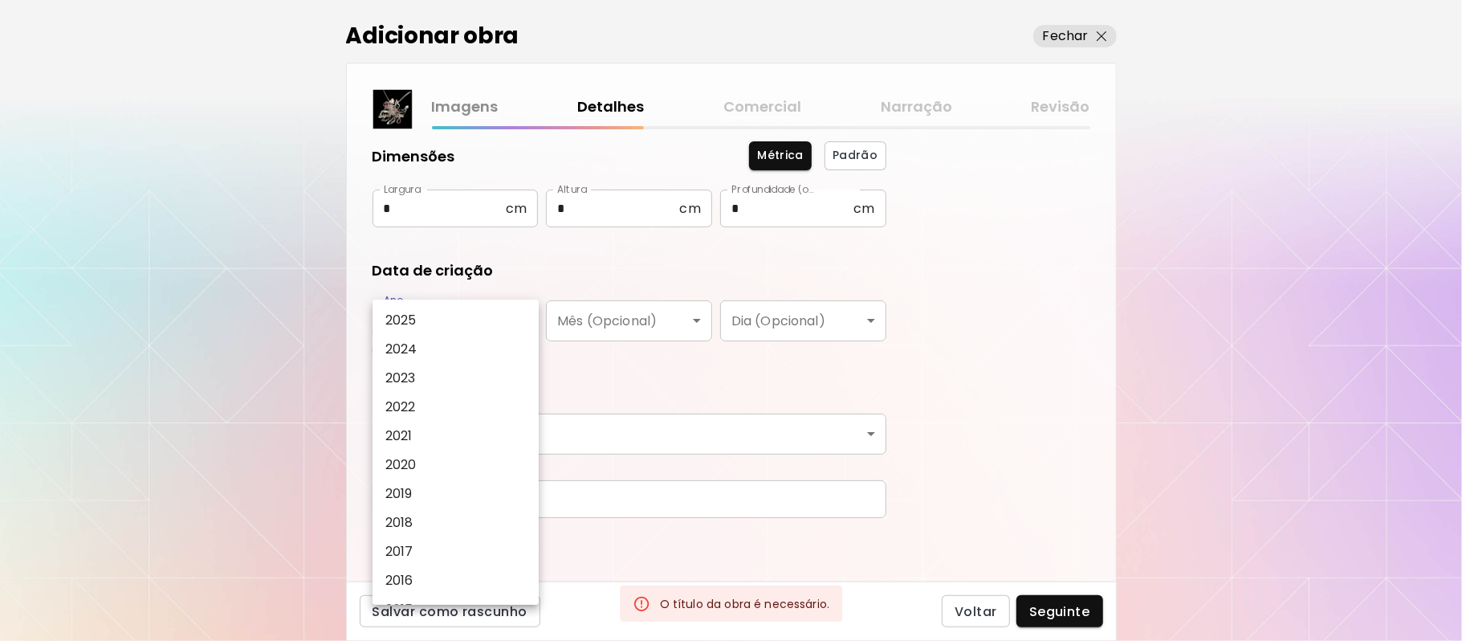
click at [519, 322] on body "**********" at bounding box center [731, 320] width 1462 height 641
click at [519, 322] on div at bounding box center [731, 320] width 1462 height 641
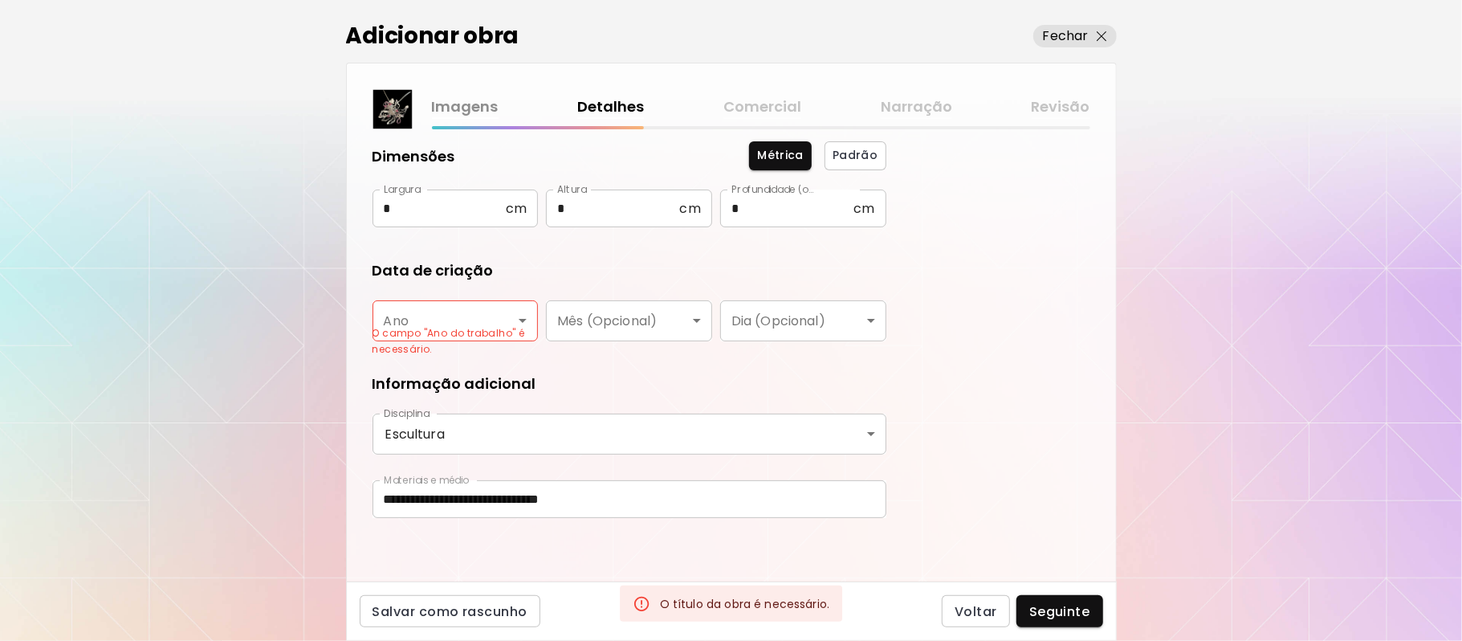
click at [520, 319] on body "**********" at bounding box center [731, 320] width 1462 height 641
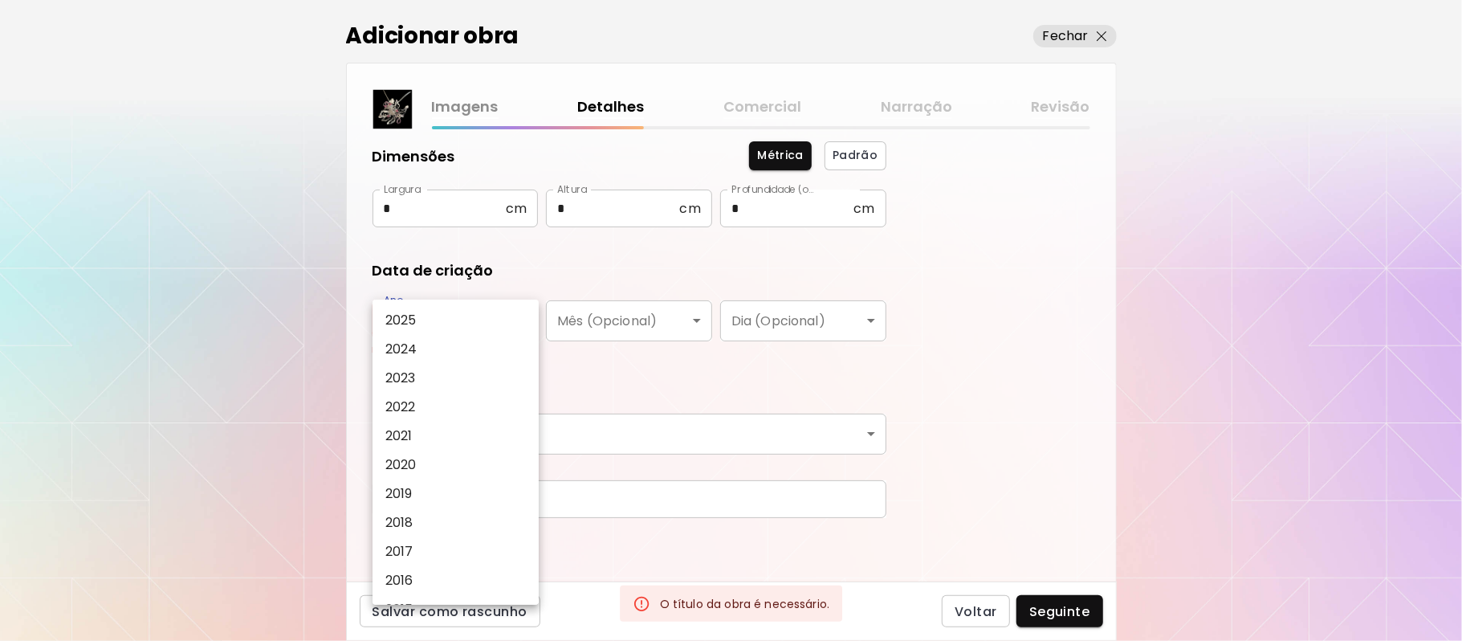
click at [520, 319] on body "**********" at bounding box center [731, 320] width 1462 height 641
click at [445, 315] on li "2025" at bounding box center [460, 320] width 177 height 29
type input "****"
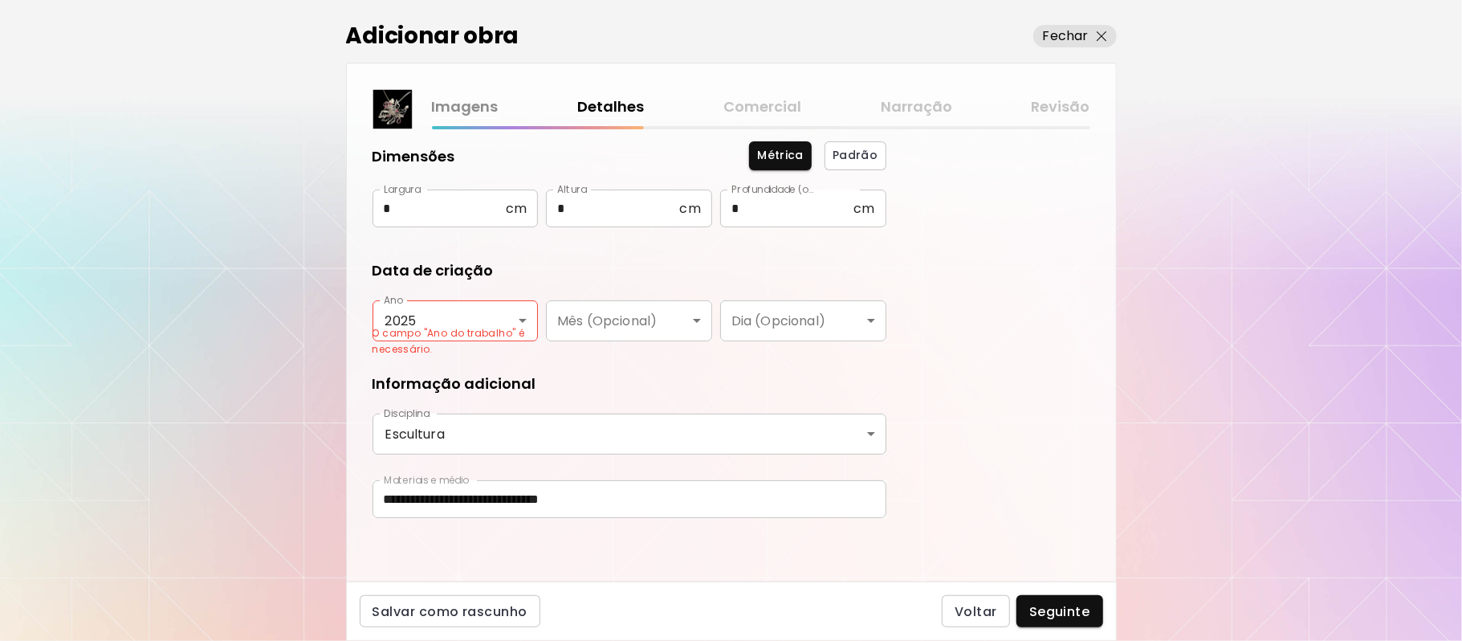
click at [796, 373] on div "Informação adicional" at bounding box center [629, 383] width 514 height 21
click at [1044, 616] on span "Seguinte" at bounding box center [1059, 611] width 61 height 17
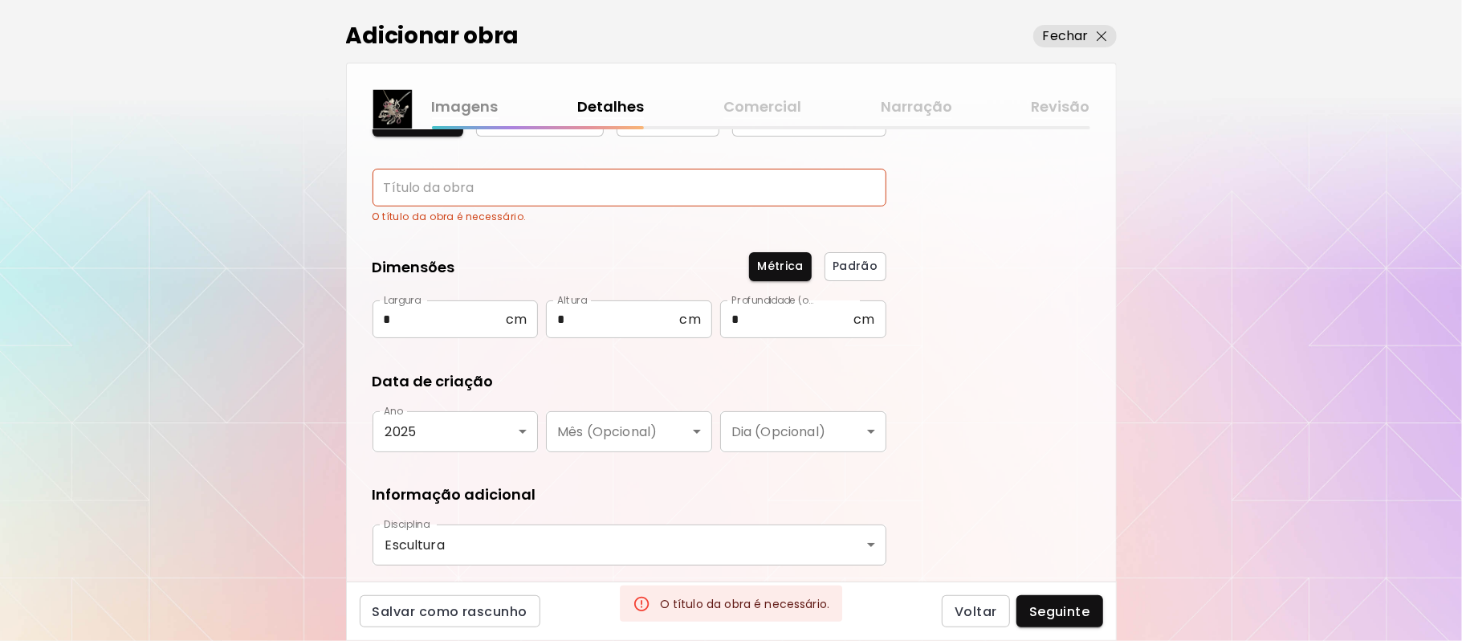
scroll to position [0, 0]
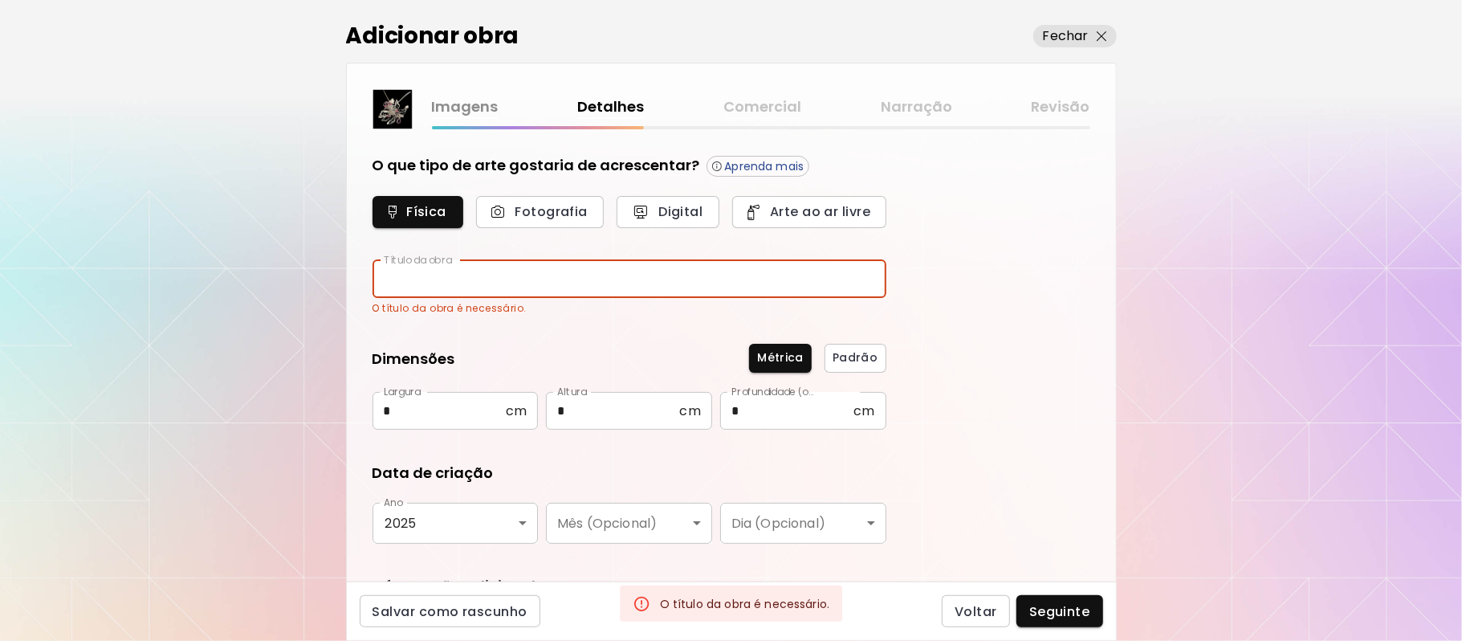
click at [534, 275] on input "text" at bounding box center [629, 279] width 514 height 38
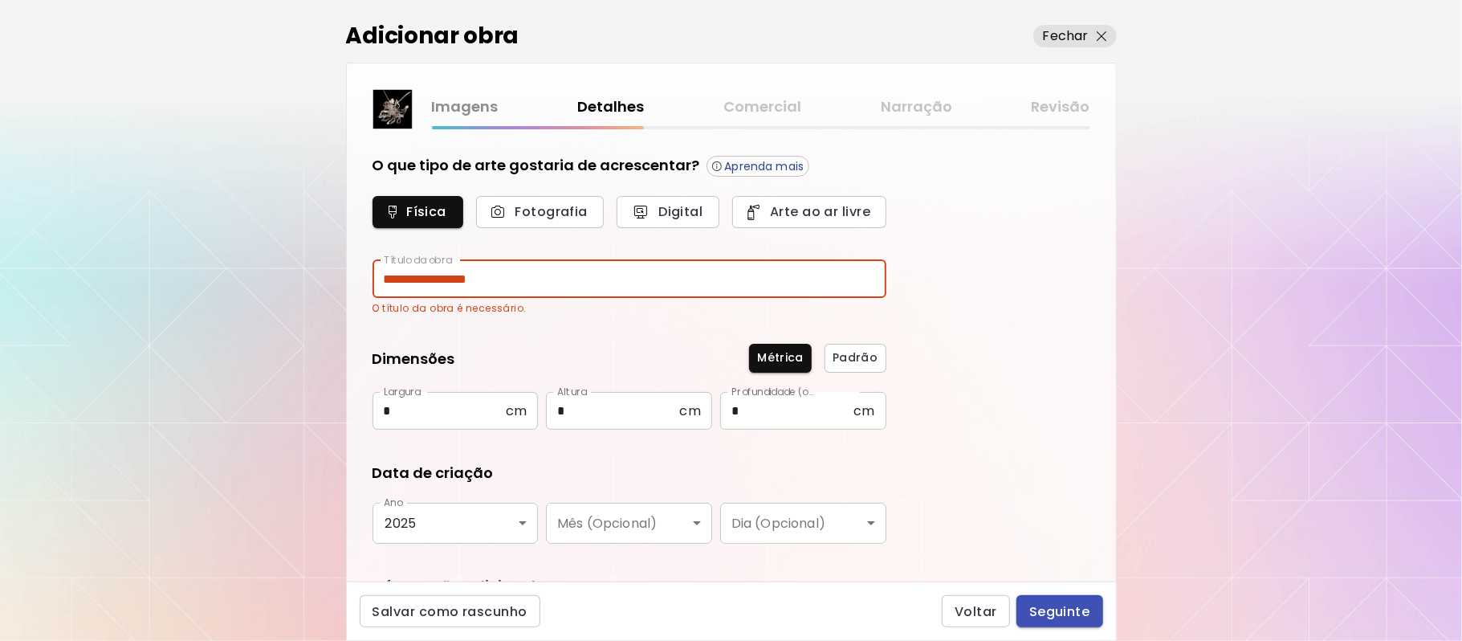
type input "**********"
click at [1073, 614] on span "Seguinte" at bounding box center [1059, 611] width 61 height 17
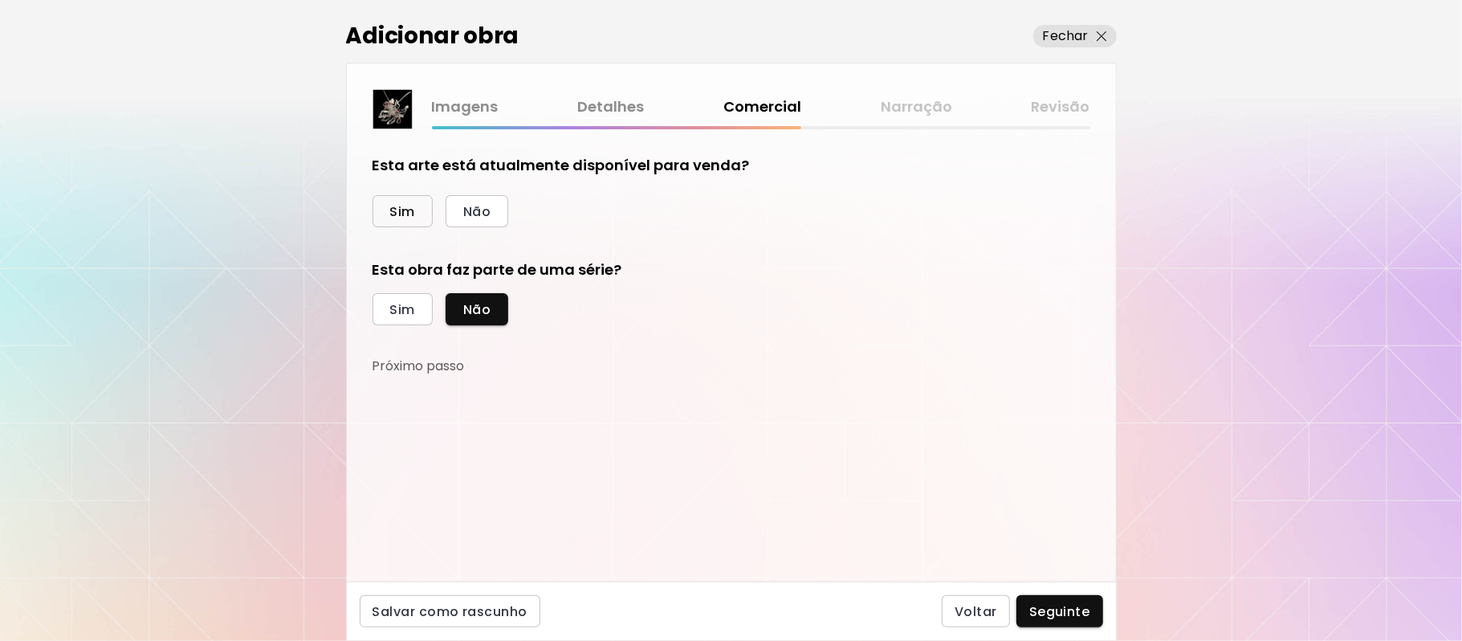
click at [415, 207] on span "Sim" at bounding box center [402, 211] width 25 height 17
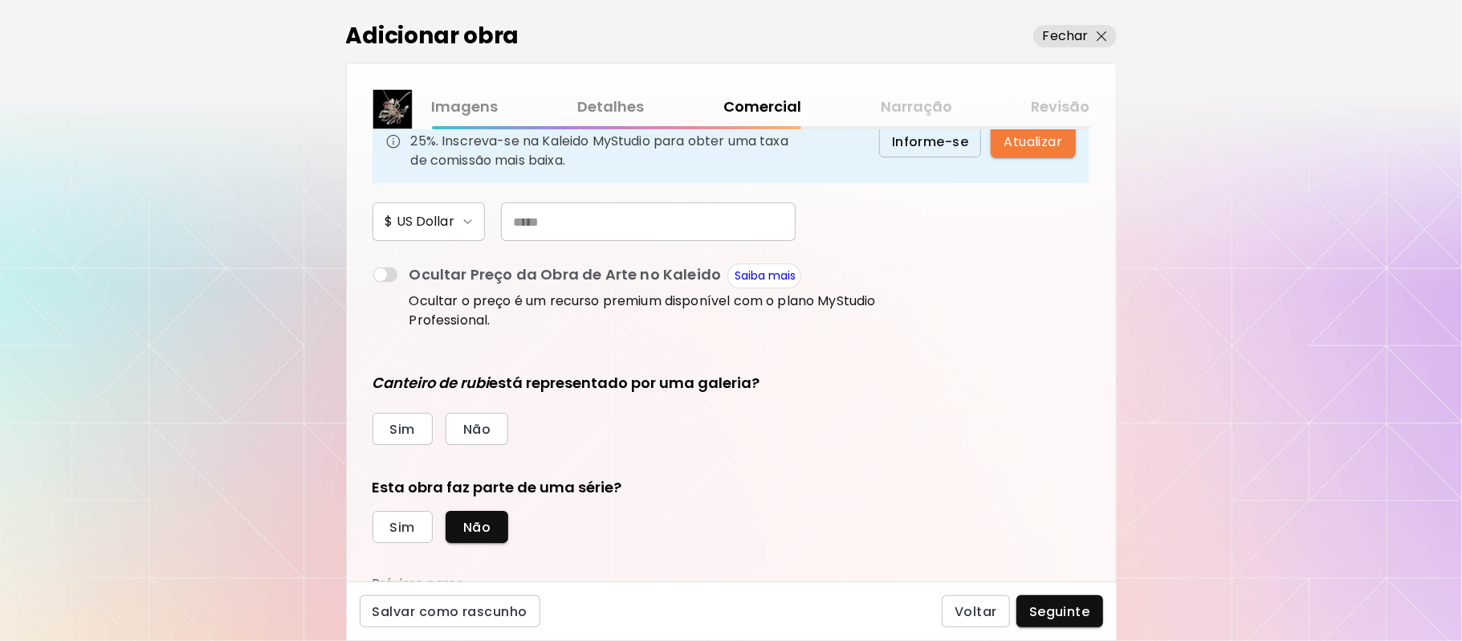
scroll to position [203, 0]
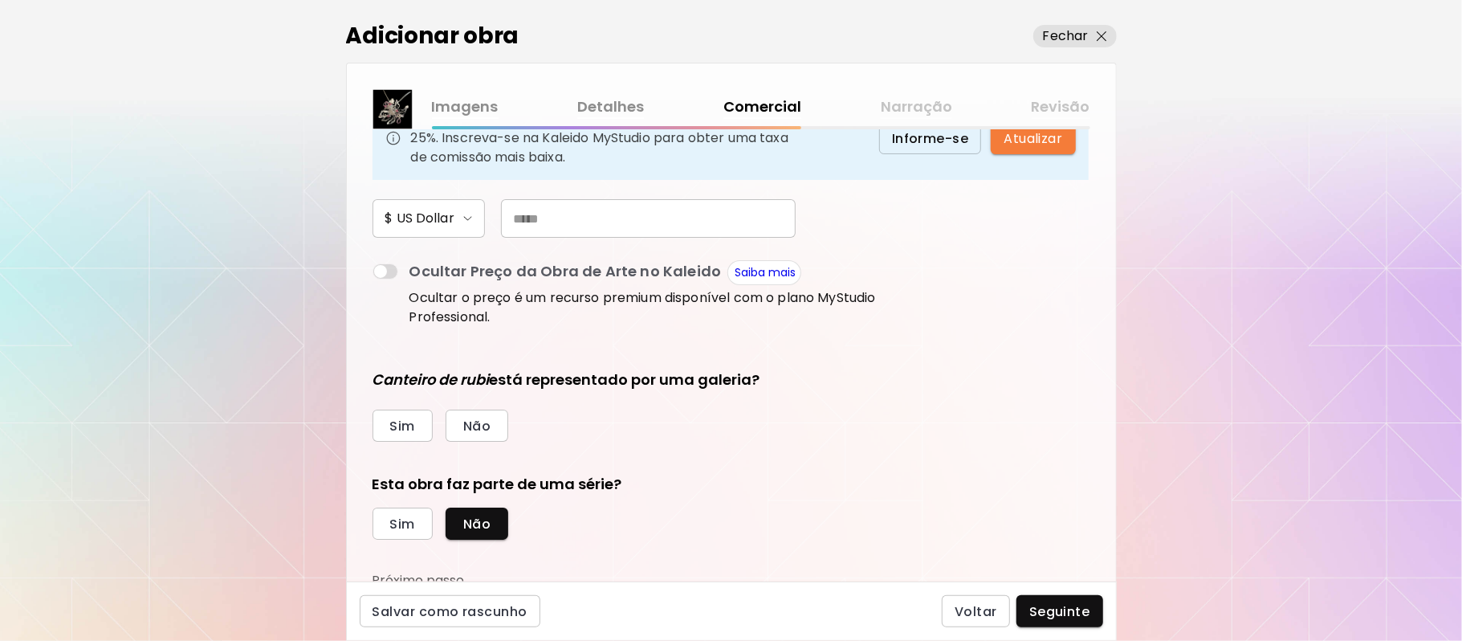
click at [1138, 445] on div "Adicionar obra Fechar Imagens Detalhes Comercial Narração Revisão Esta arte est…" at bounding box center [731, 320] width 1462 height 641
click at [596, 219] on input "text" at bounding box center [648, 218] width 295 height 39
type input "***"
click at [486, 427] on span "Não" at bounding box center [476, 425] width 27 height 17
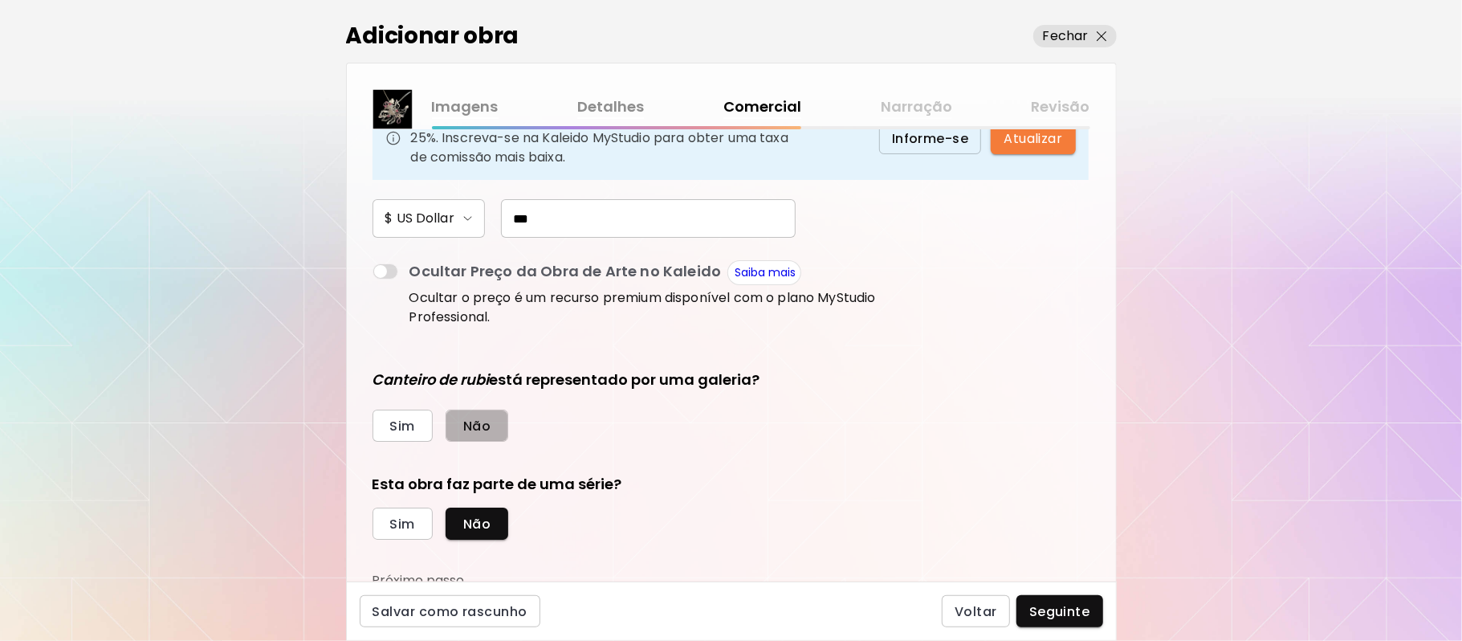
click at [486, 427] on span "Não" at bounding box center [476, 425] width 27 height 17
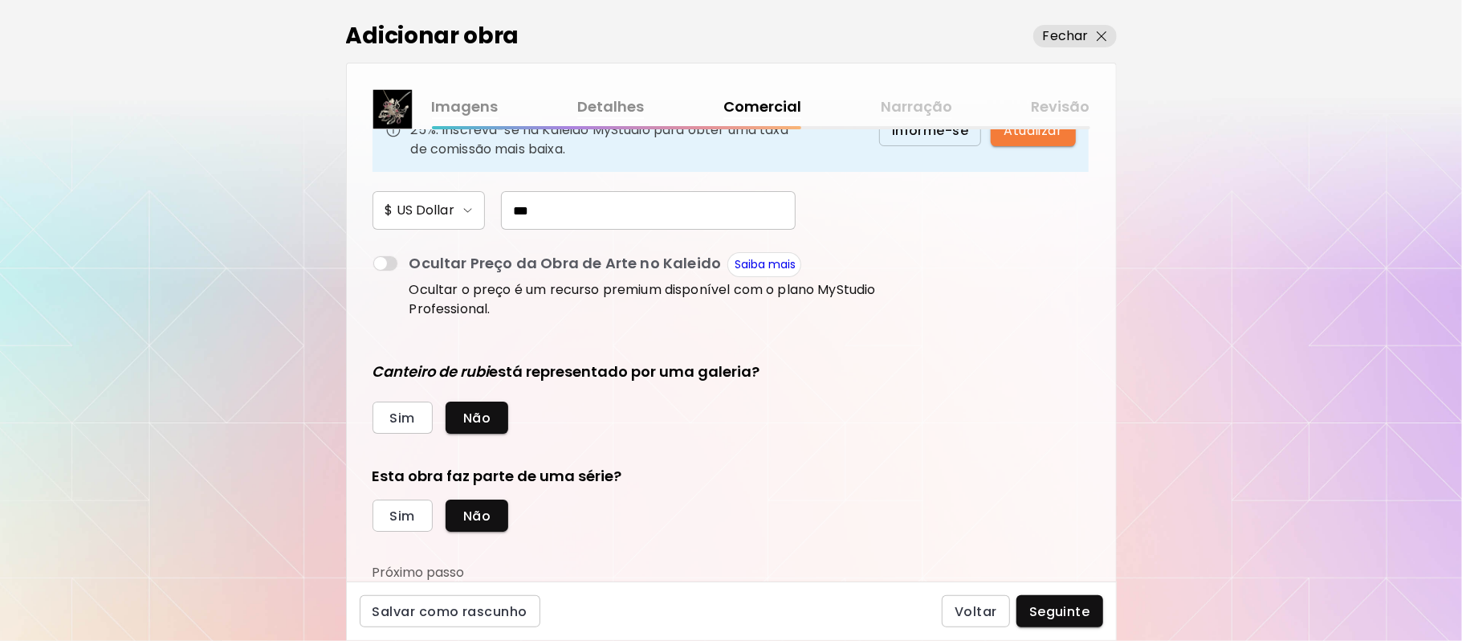
click at [1127, 599] on div "Adicionar obra Fechar Imagens Detalhes Comercial Narração Revisão Esta arte est…" at bounding box center [731, 320] width 1462 height 641
click at [409, 519] on span "Sim" at bounding box center [402, 515] width 25 height 17
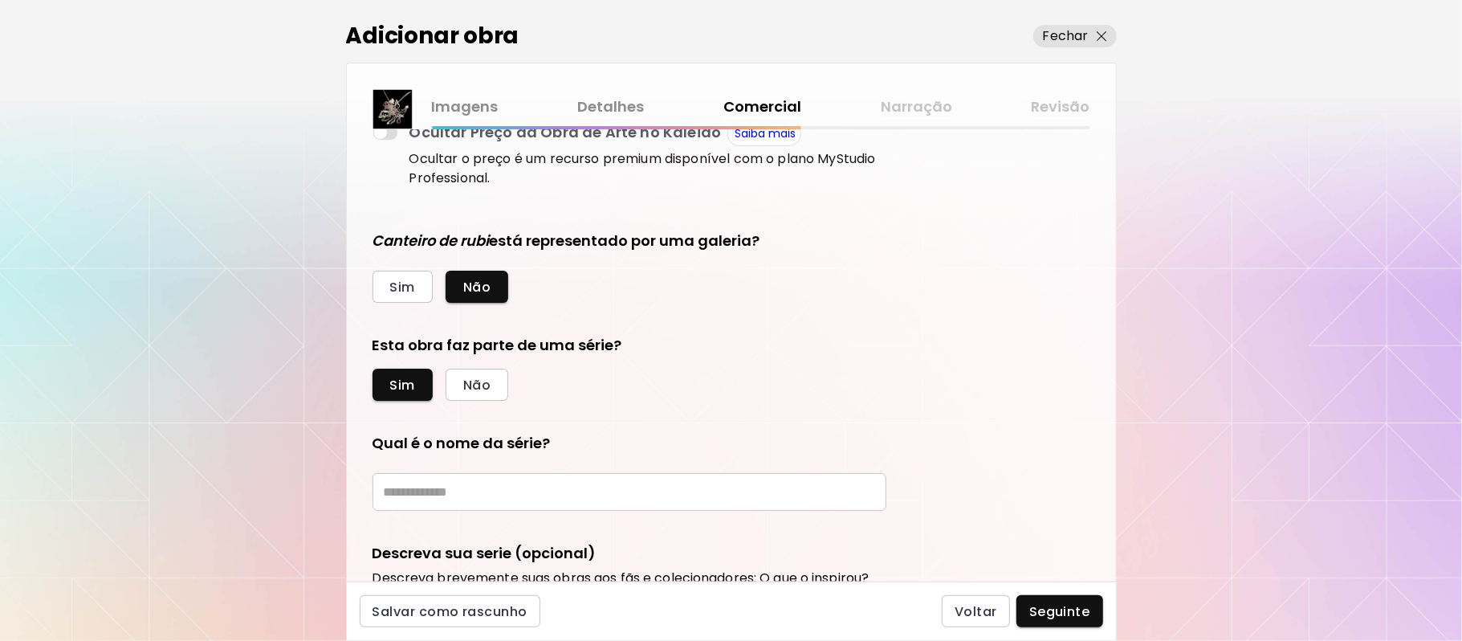
scroll to position [479, 0]
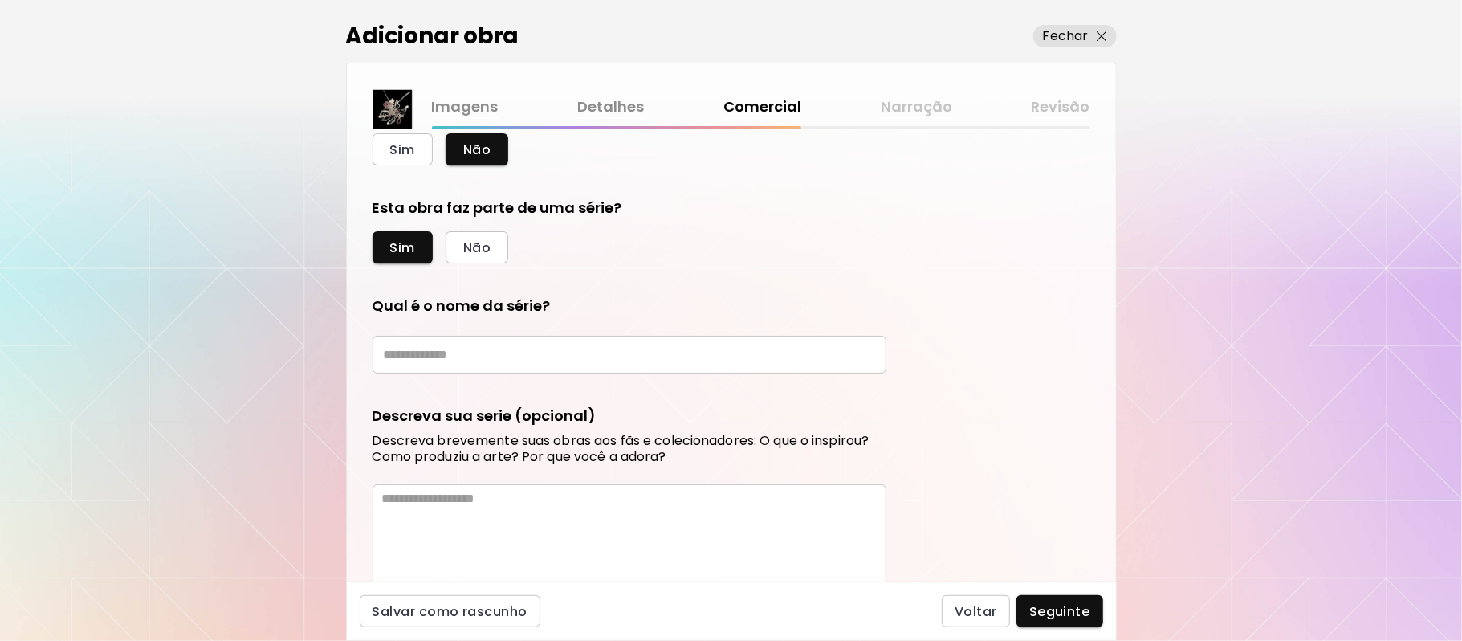
click at [1133, 473] on div "Adicionar obra Fechar Imagens Detalhes Comercial Narração Revisão Esta arte est…" at bounding box center [731, 320] width 1462 height 641
click at [649, 358] on input "text" at bounding box center [629, 355] width 514 height 38
click at [650, 353] on input "text" at bounding box center [629, 355] width 514 height 38
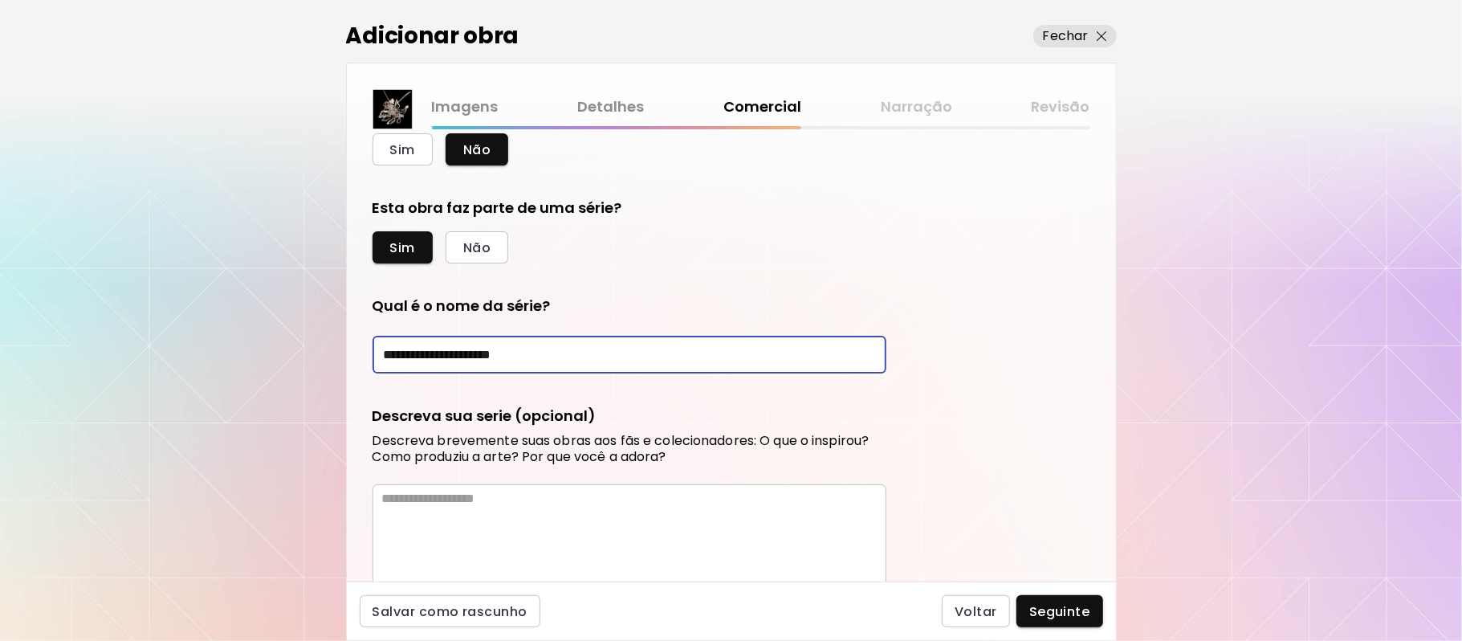
type input "**********"
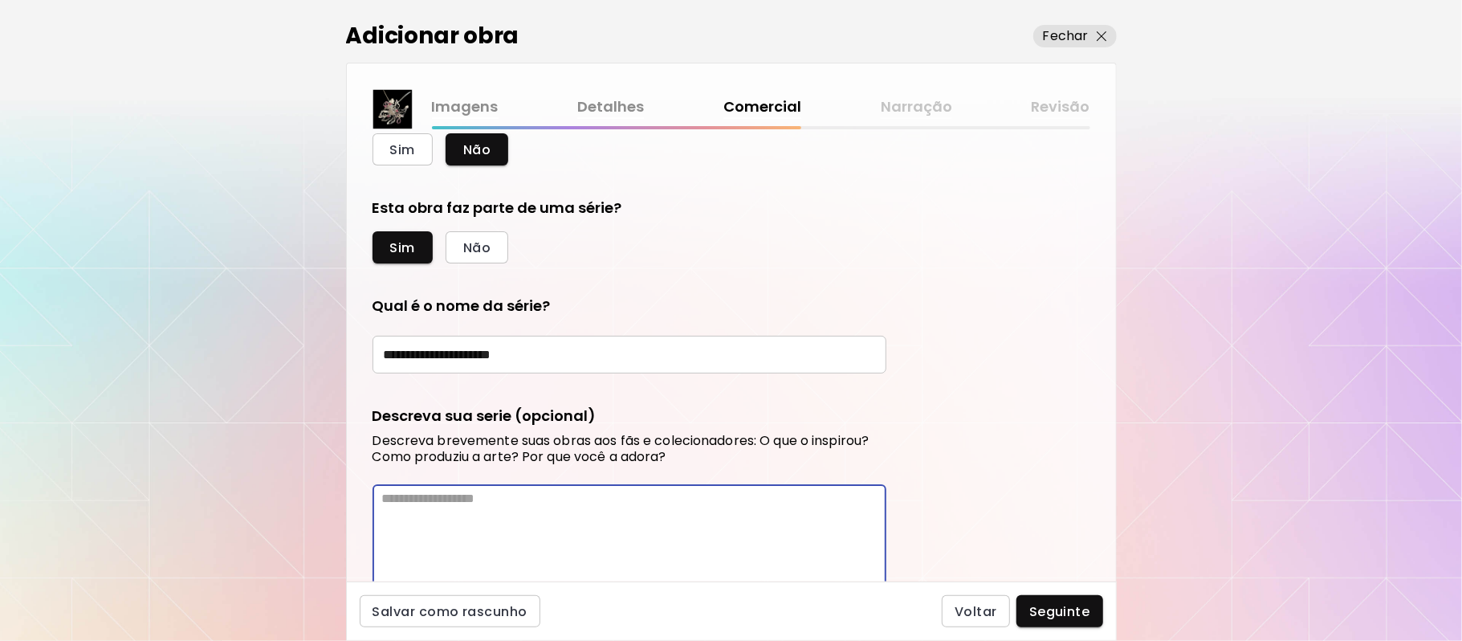
click at [547, 541] on textarea at bounding box center [634, 538] width 504 height 96
paste textarea "**********"
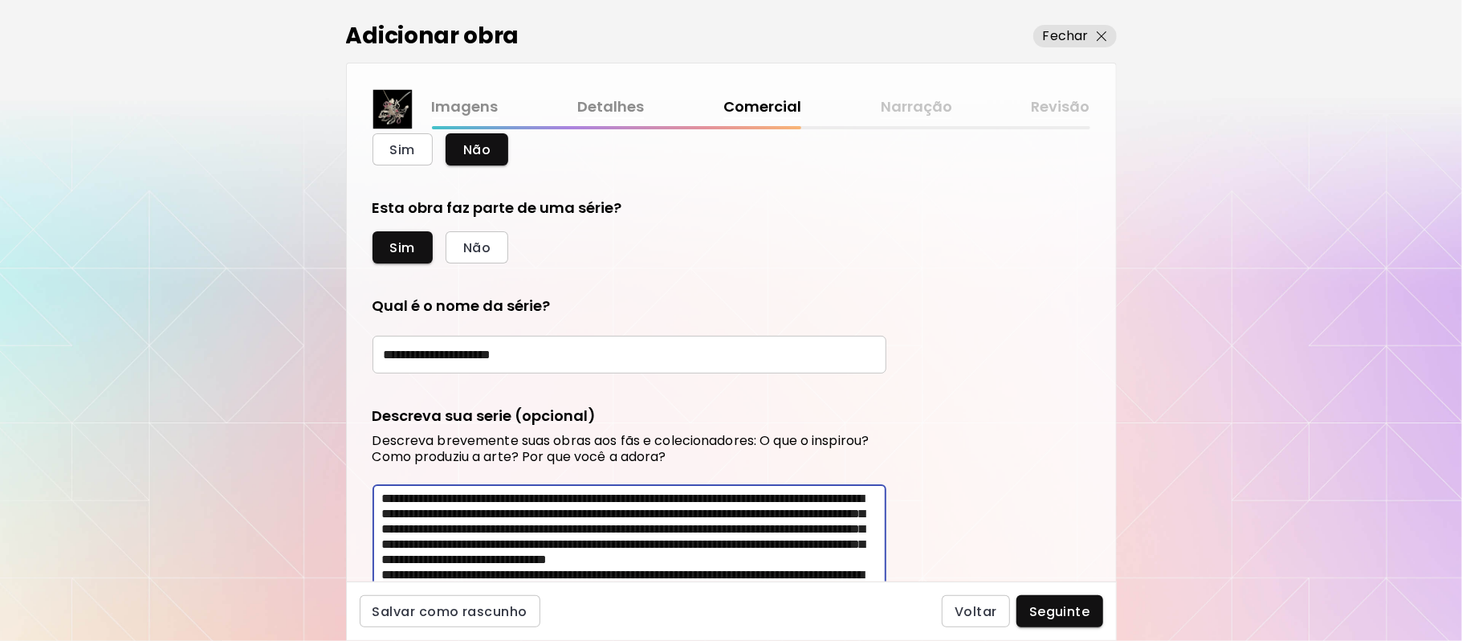
type textarea "**********"
click at [579, 433] on h6 "Descreva brevemente suas obras aos fãs e colecionadores: O que o inspirou? Como…" at bounding box center [629, 449] width 514 height 32
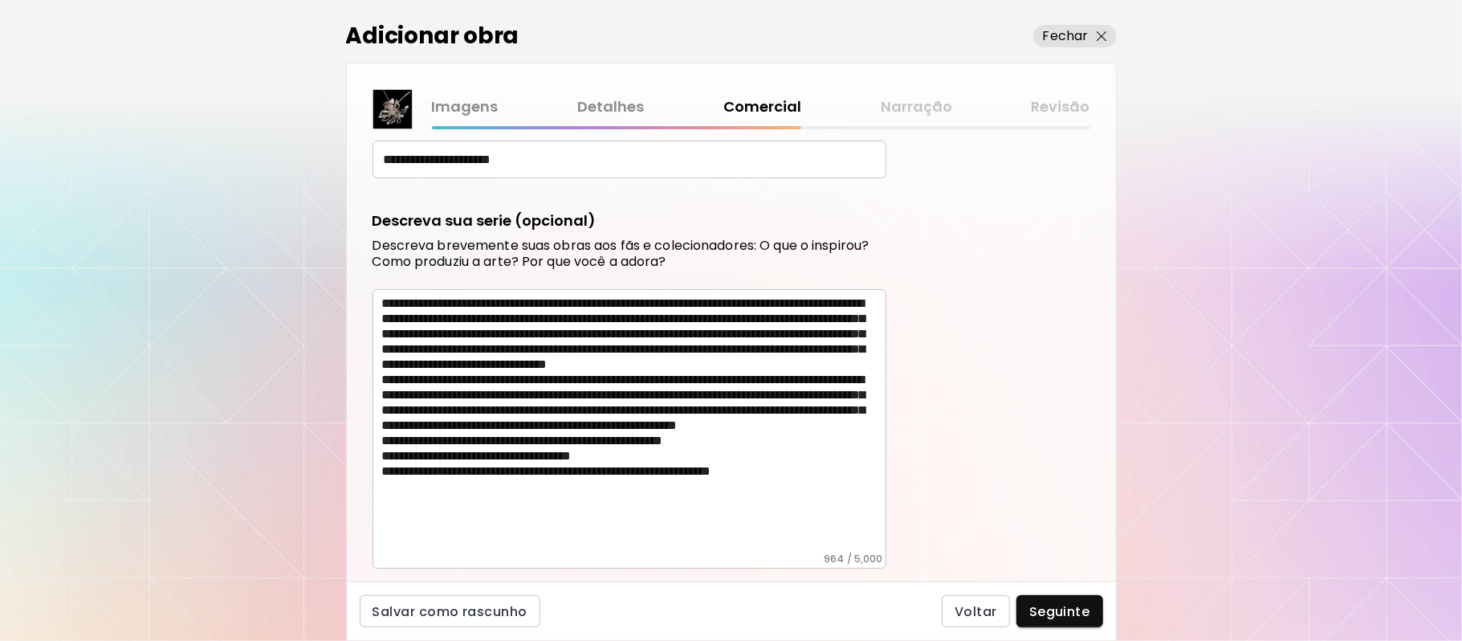
scroll to position [739, 0]
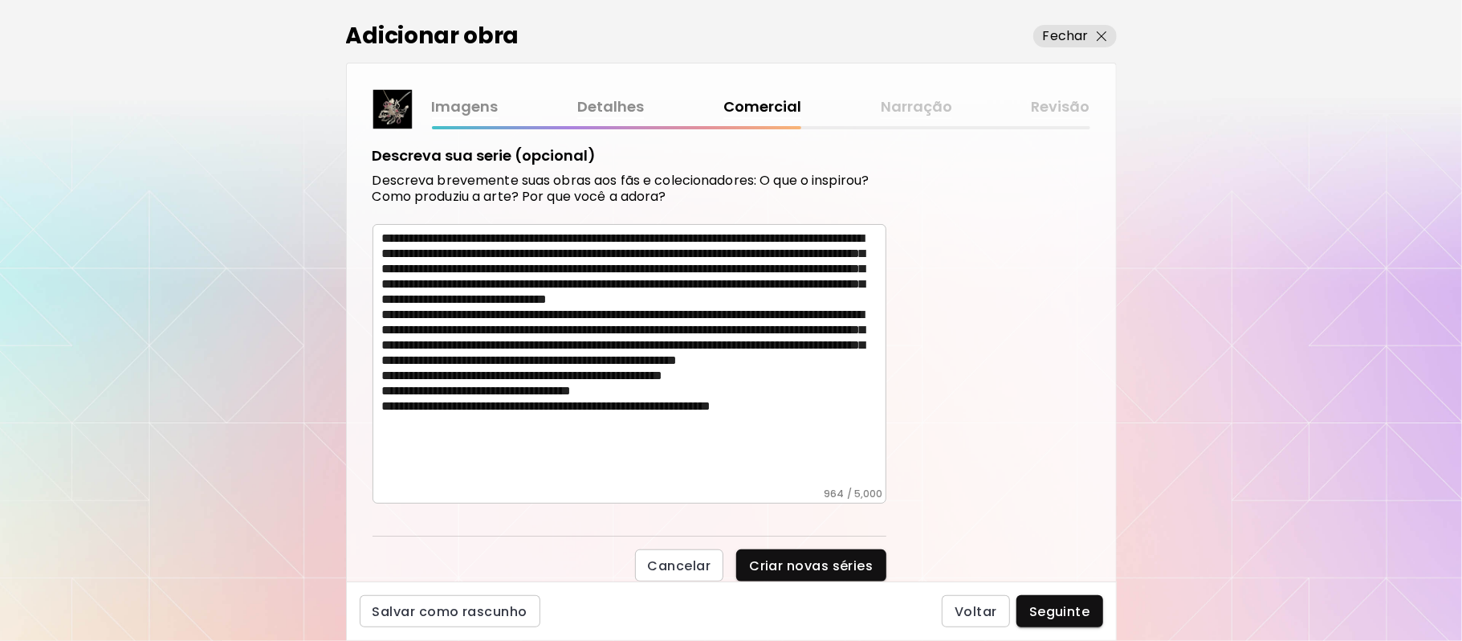
click at [1141, 575] on div "**********" at bounding box center [731, 320] width 1462 height 641
click at [1072, 612] on span "Seguinte" at bounding box center [1059, 611] width 61 height 17
click at [1072, 612] on div "Voltar Seguinte" at bounding box center [1022, 611] width 161 height 32
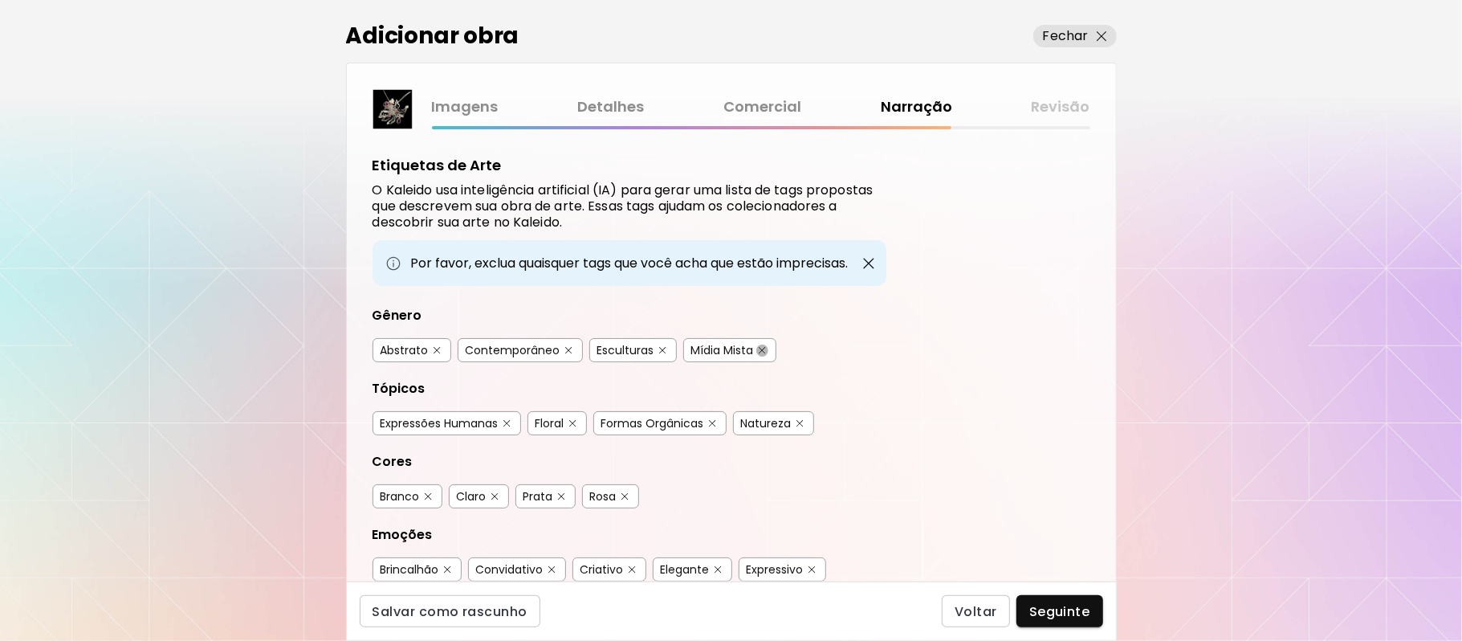
click at [768, 348] on button "button" at bounding box center [762, 350] width 12 height 12
click at [511, 422] on img "button" at bounding box center [506, 423] width 7 height 7
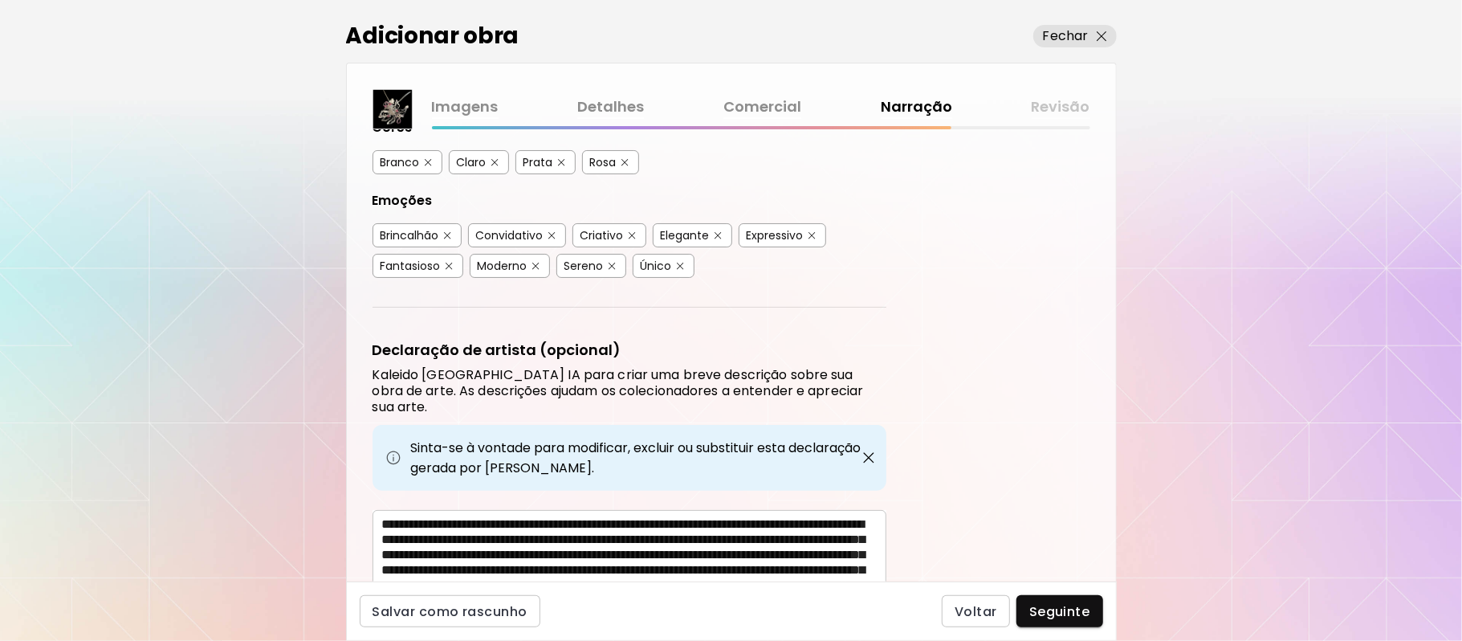
scroll to position [342, 0]
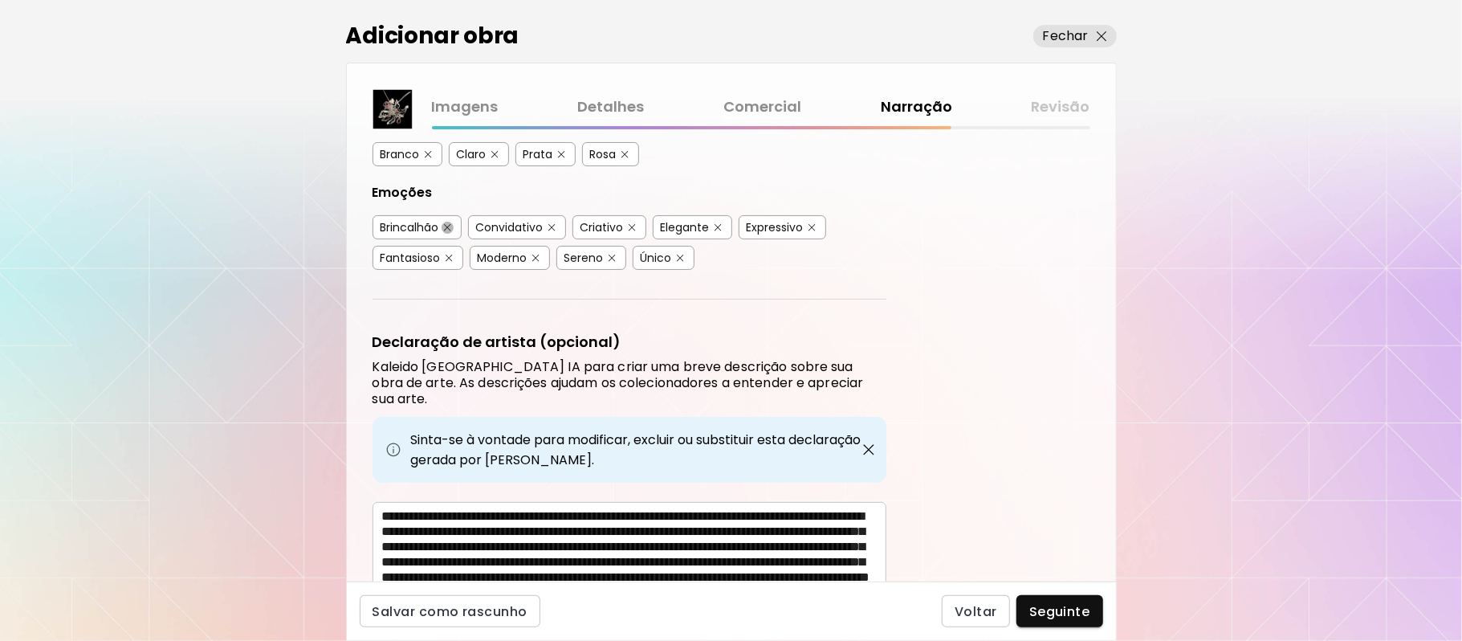
click at [451, 224] on img "button" at bounding box center [447, 227] width 7 height 7
click at [450, 224] on img "button" at bounding box center [447, 227] width 7 height 7
click at [445, 224] on img "button" at bounding box center [447, 227] width 7 height 7
click at [444, 232] on div "Brincalhão" at bounding box center [416, 227] width 89 height 24
click at [454, 223] on button "button" at bounding box center [447, 228] width 12 height 12
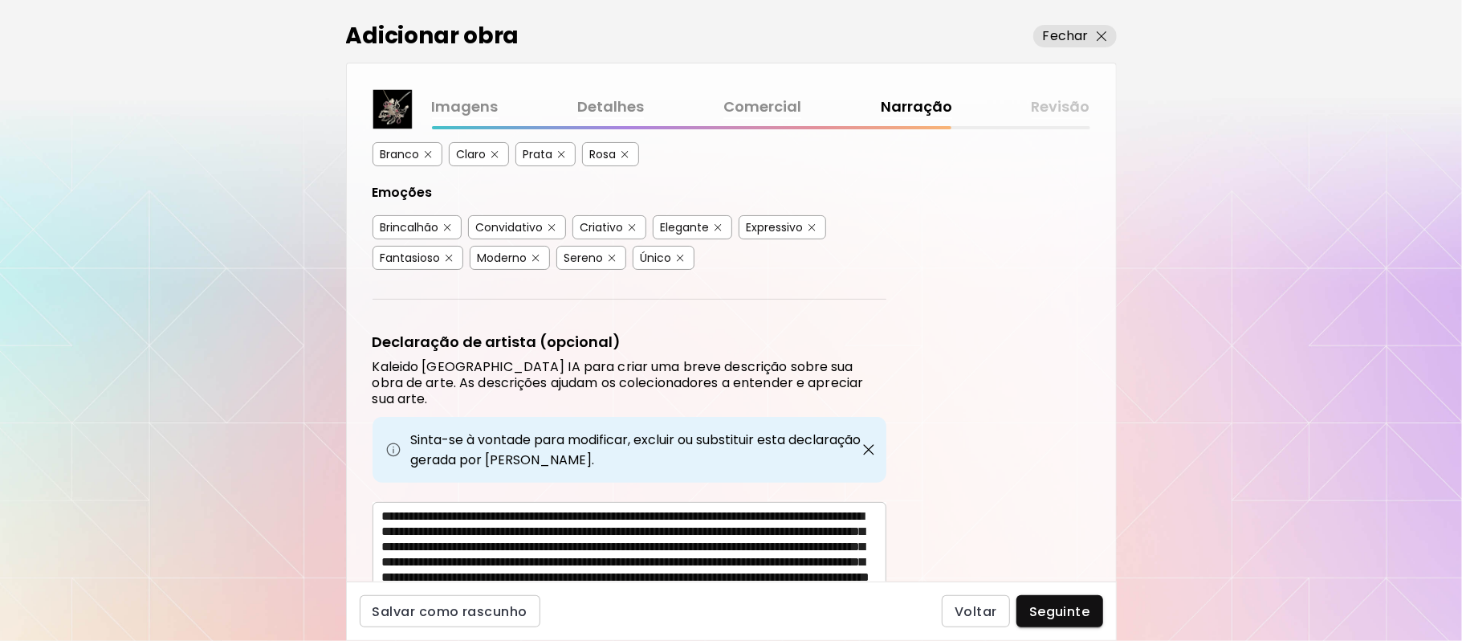
click at [451, 225] on img "button" at bounding box center [447, 227] width 7 height 7
click at [453, 225] on img "button" at bounding box center [446, 228] width 11 height 12
click at [451, 225] on img "button" at bounding box center [447, 227] width 7 height 7
click at [533, 255] on button "button" at bounding box center [536, 258] width 12 height 12
click at [615, 255] on img "button" at bounding box center [611, 257] width 7 height 7
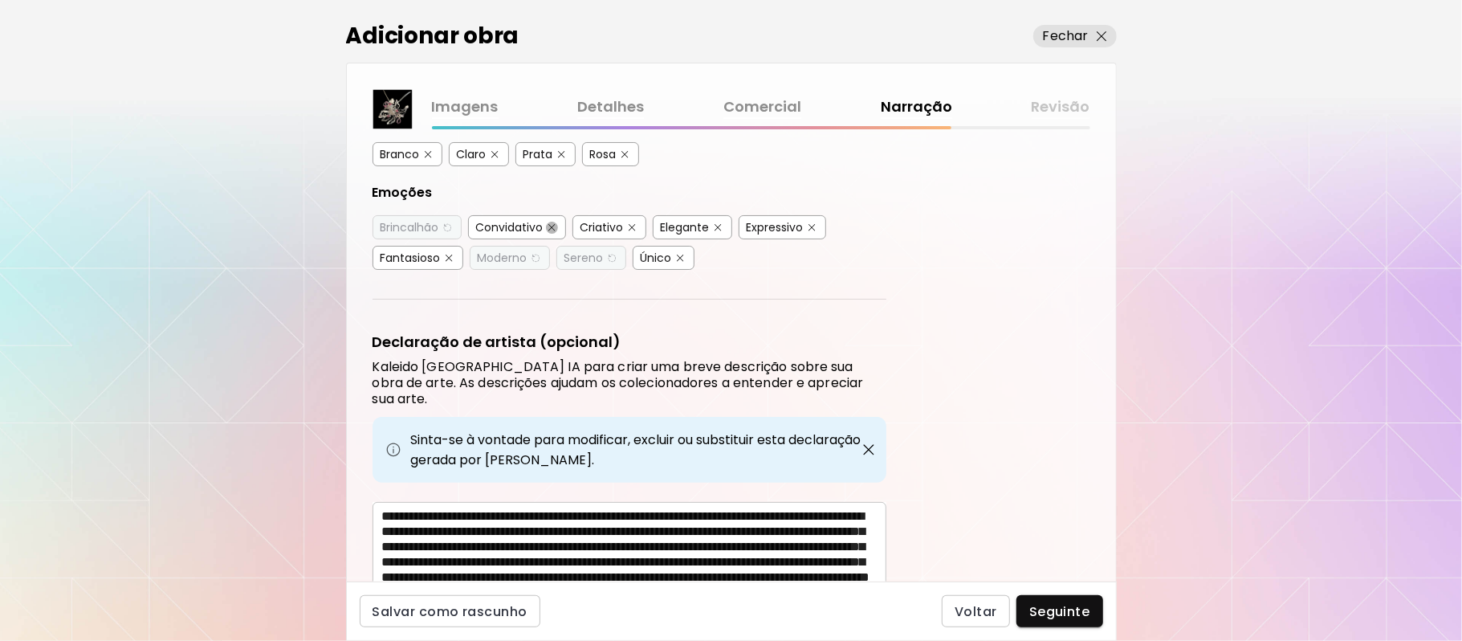
click at [553, 226] on img "button" at bounding box center [551, 227] width 7 height 7
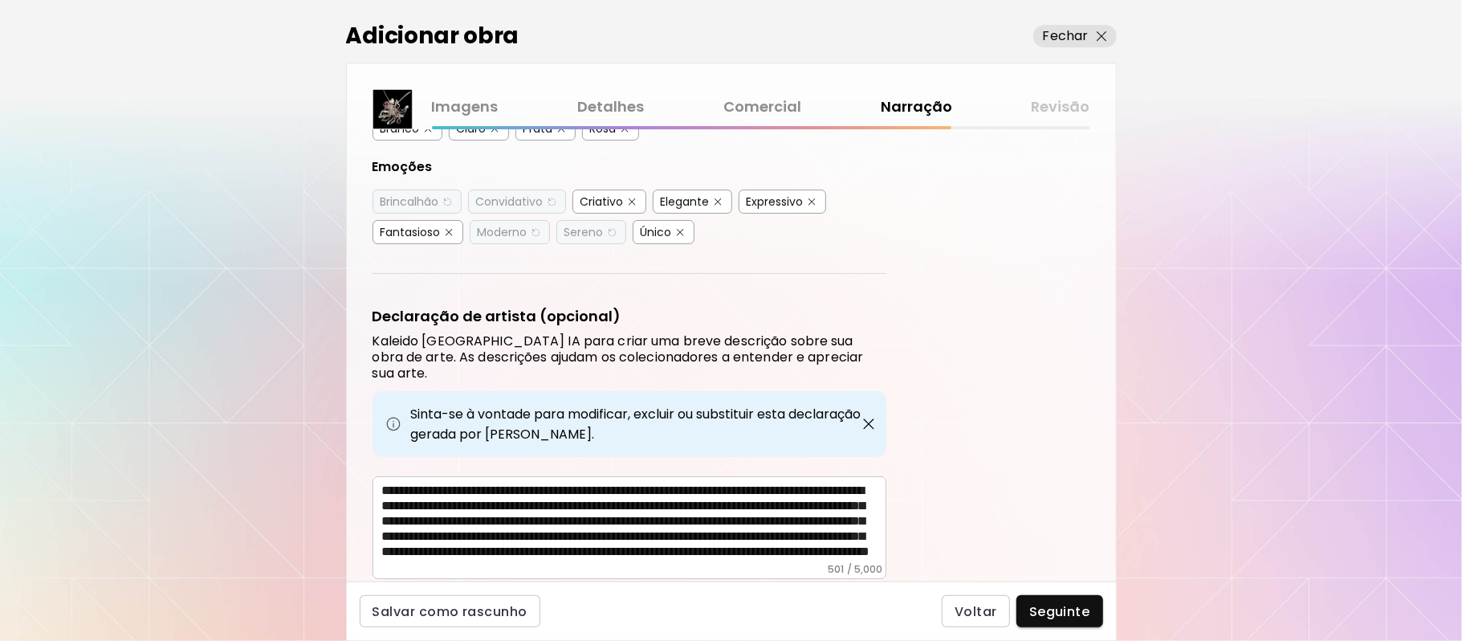
scroll to position [405, 0]
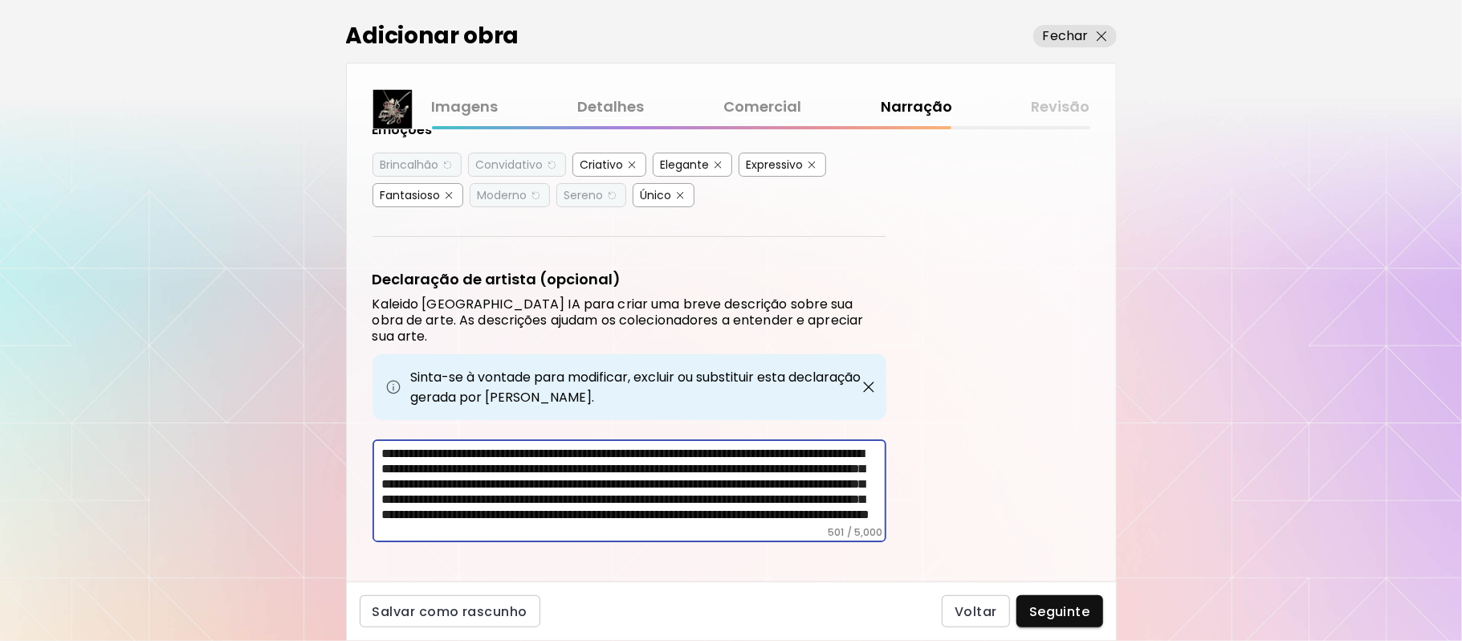
click at [710, 445] on textarea "**********" at bounding box center [634, 485] width 504 height 80
type textarea "**********"
click at [527, 196] on div "Moderno" at bounding box center [503, 195] width 50 height 16
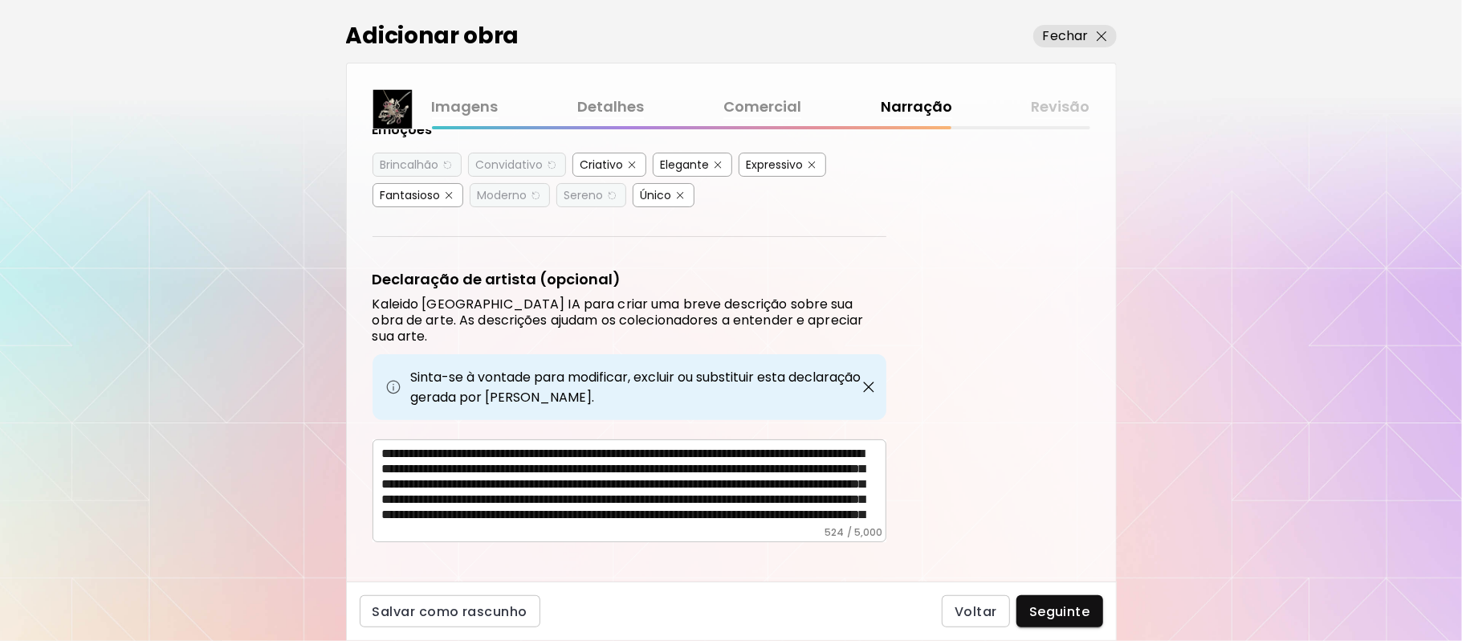
click at [1031, 432] on div "Etiquetas de Arte O Kaleido usa inteligência artificial (IA) para gerar uma lis…" at bounding box center [731, 355] width 769 height 452
click at [539, 191] on img "button" at bounding box center [535, 195] width 11 height 12
click at [1083, 610] on span "Seguinte" at bounding box center [1059, 611] width 61 height 17
click at [1083, 610] on div "Voltar Seguinte" at bounding box center [1022, 611] width 161 height 32
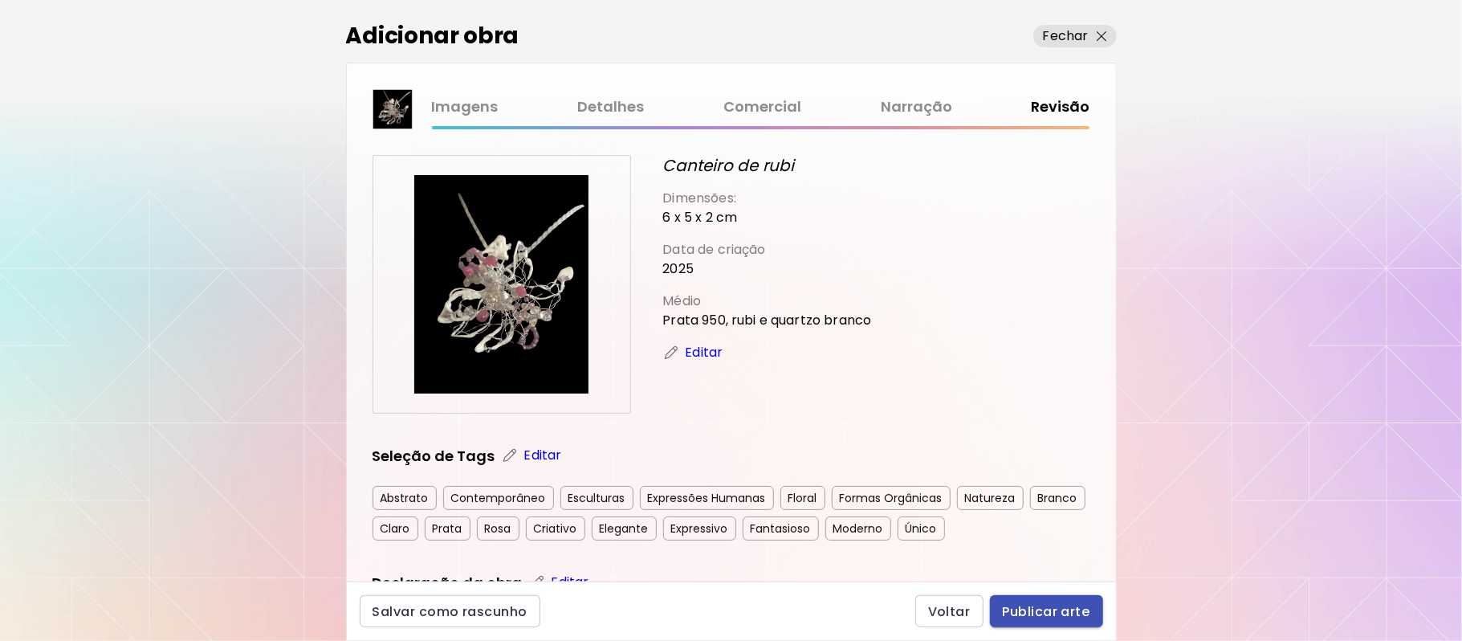
click at [1060, 615] on span "Publicar arte" at bounding box center [1046, 611] width 87 height 17
click at [1060, 615] on div "Voltar Publicar arte" at bounding box center [1009, 611] width 188 height 32
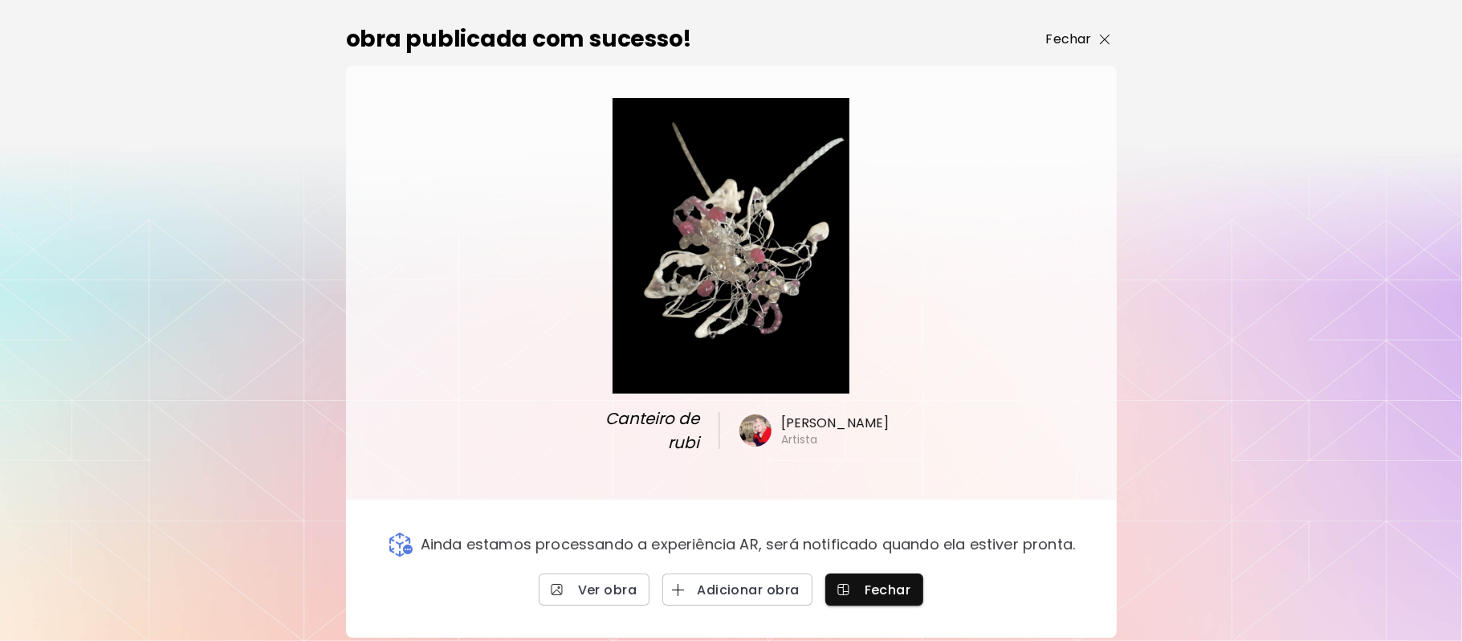
click at [1071, 40] on p "Fechar" at bounding box center [1069, 39] width 46 height 19
click at [1071, 40] on div "0 0" at bounding box center [842, 29] width 1240 height 58
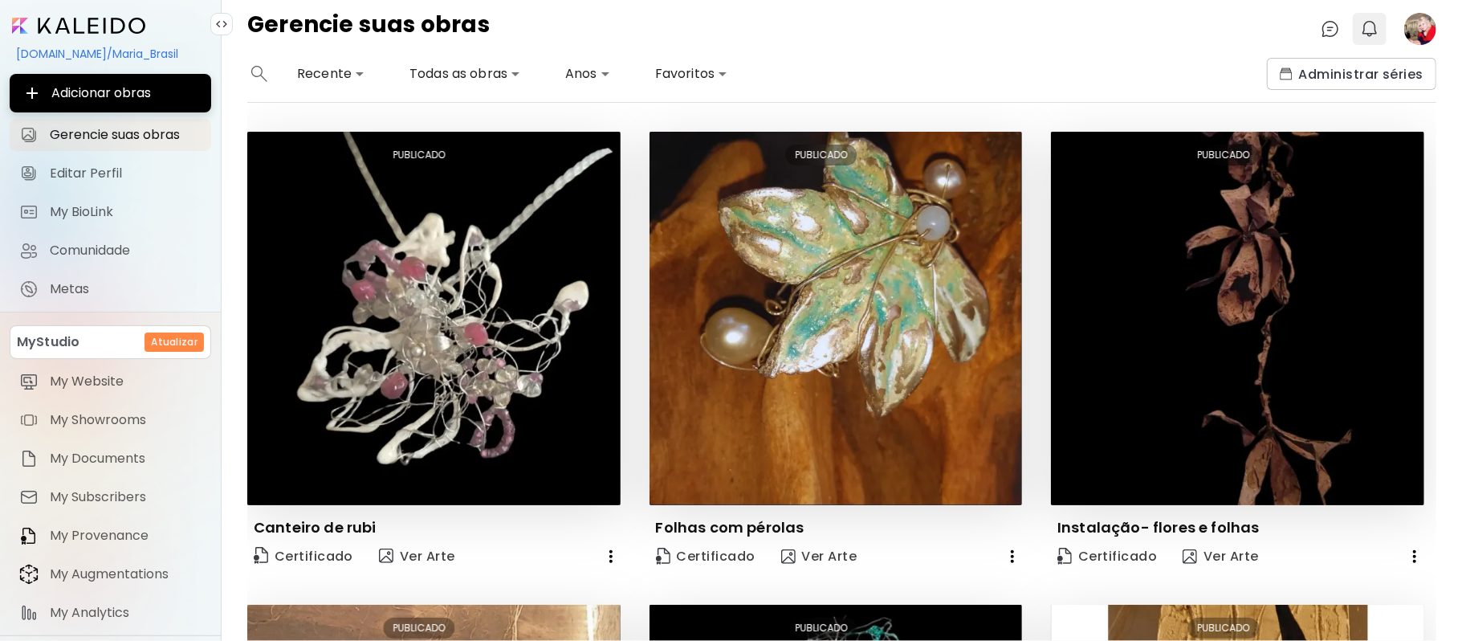
click at [1366, 30] on img "button" at bounding box center [1369, 28] width 19 height 19
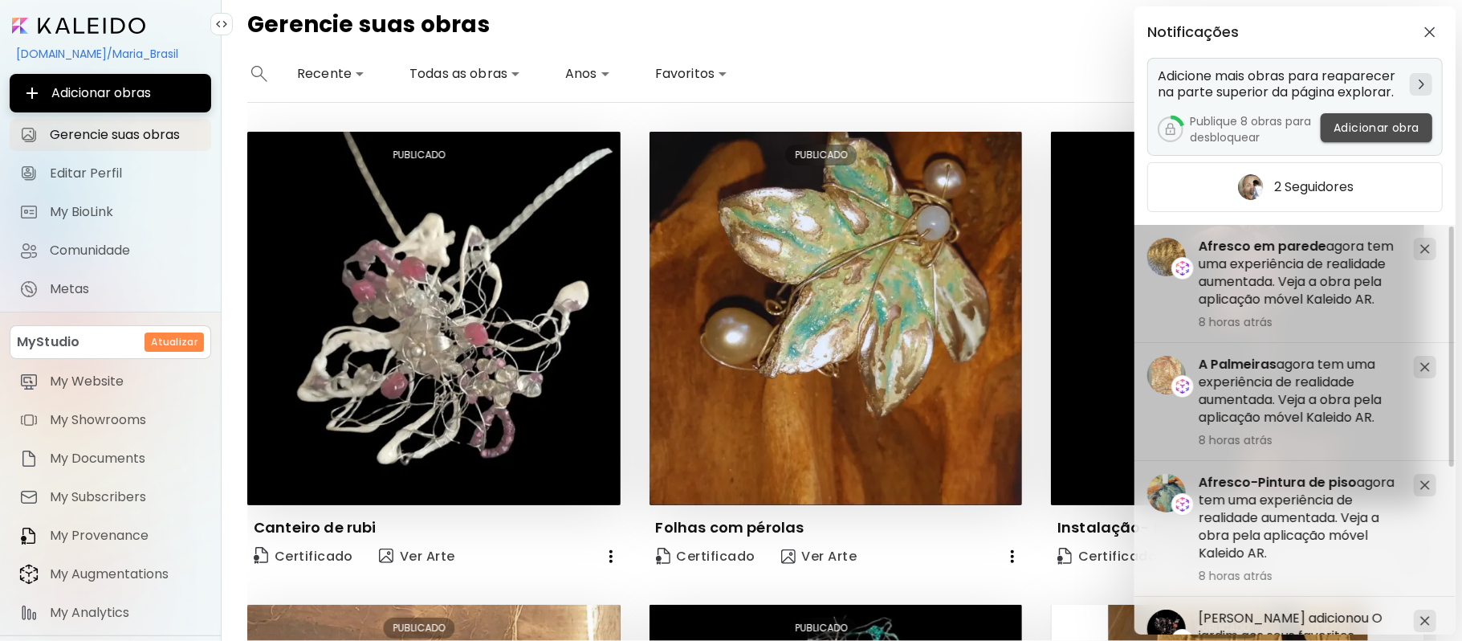
click at [1385, 128] on span "Adicionar obra" at bounding box center [1376, 128] width 86 height 17
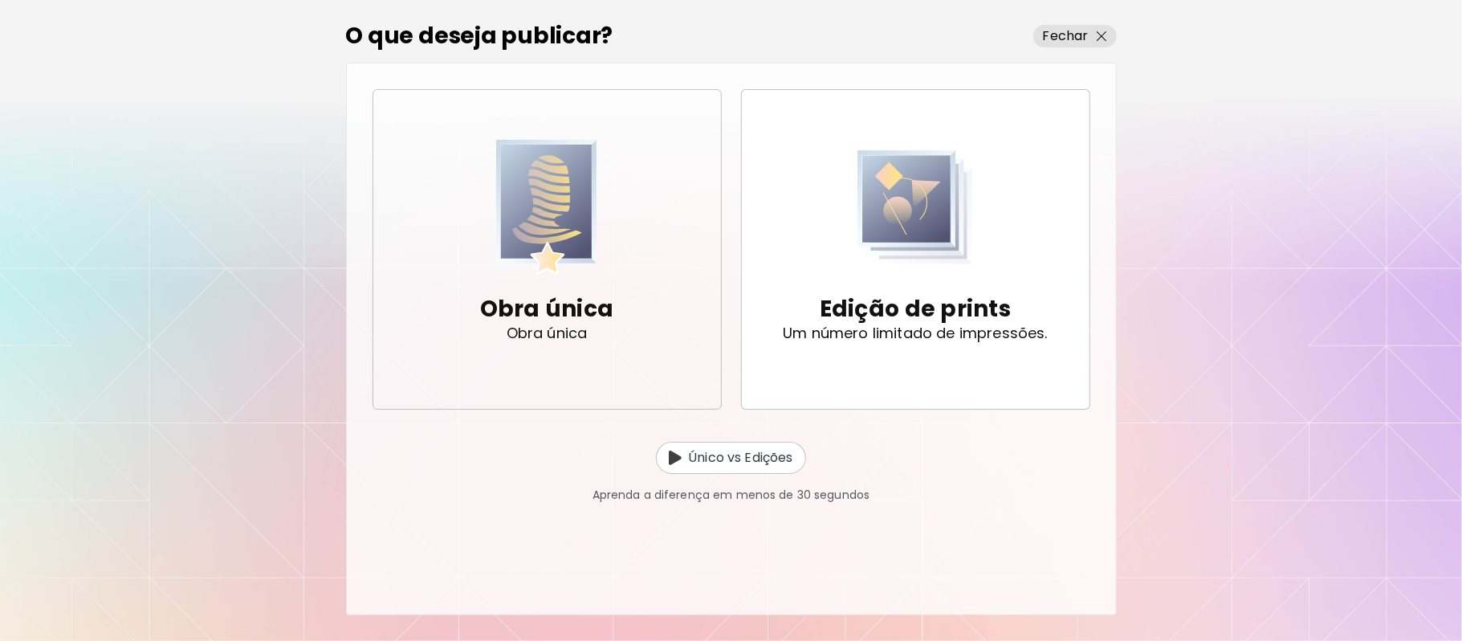
click at [573, 325] on p "Obra única" at bounding box center [547, 333] width 81 height 16
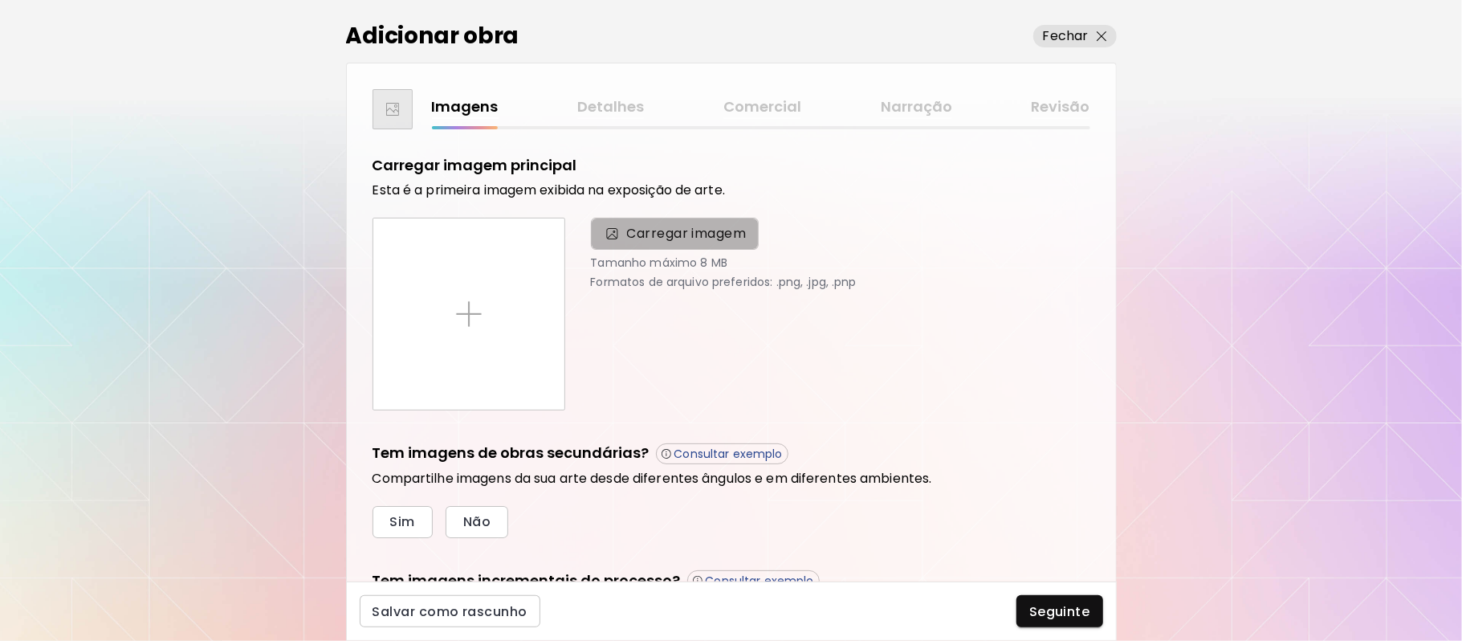
click at [674, 238] on span "Carregar imagem" at bounding box center [687, 233] width 120 height 19
click at [0, 0] on input "Carregar imagem" at bounding box center [0, 0] width 0 height 0
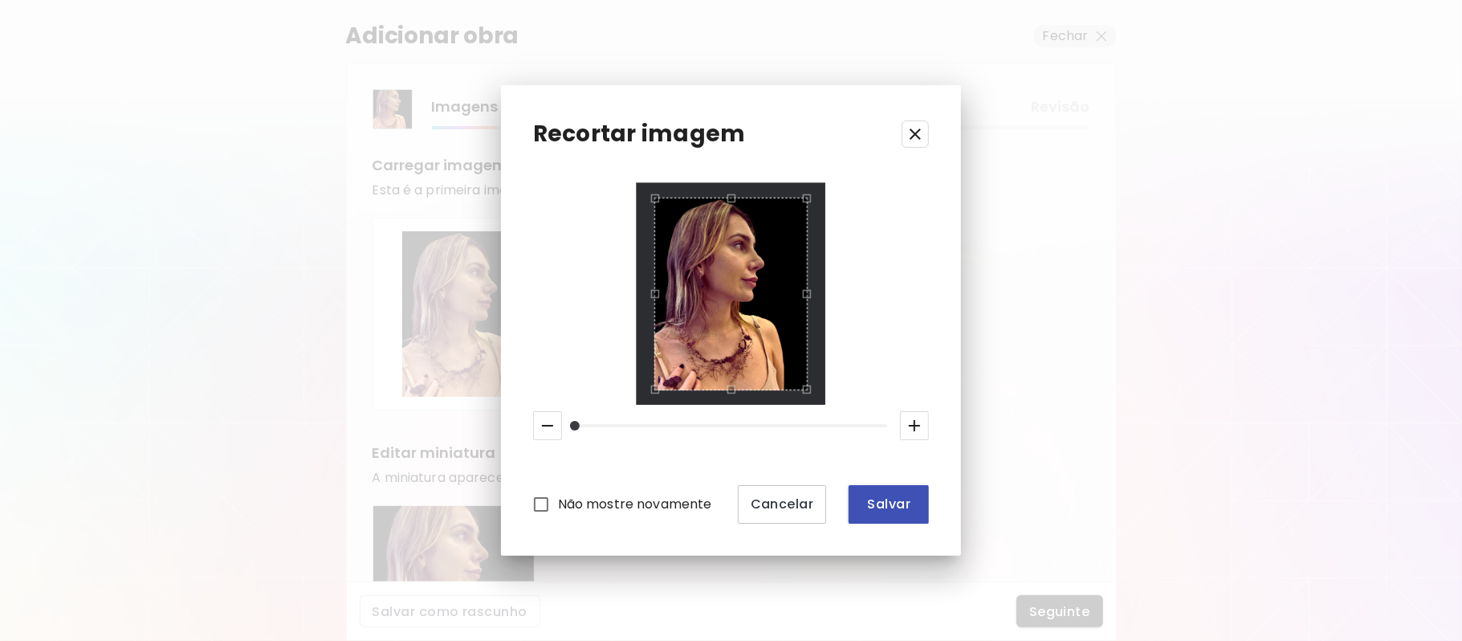
click at [867, 502] on span "Salvar" at bounding box center [888, 503] width 55 height 17
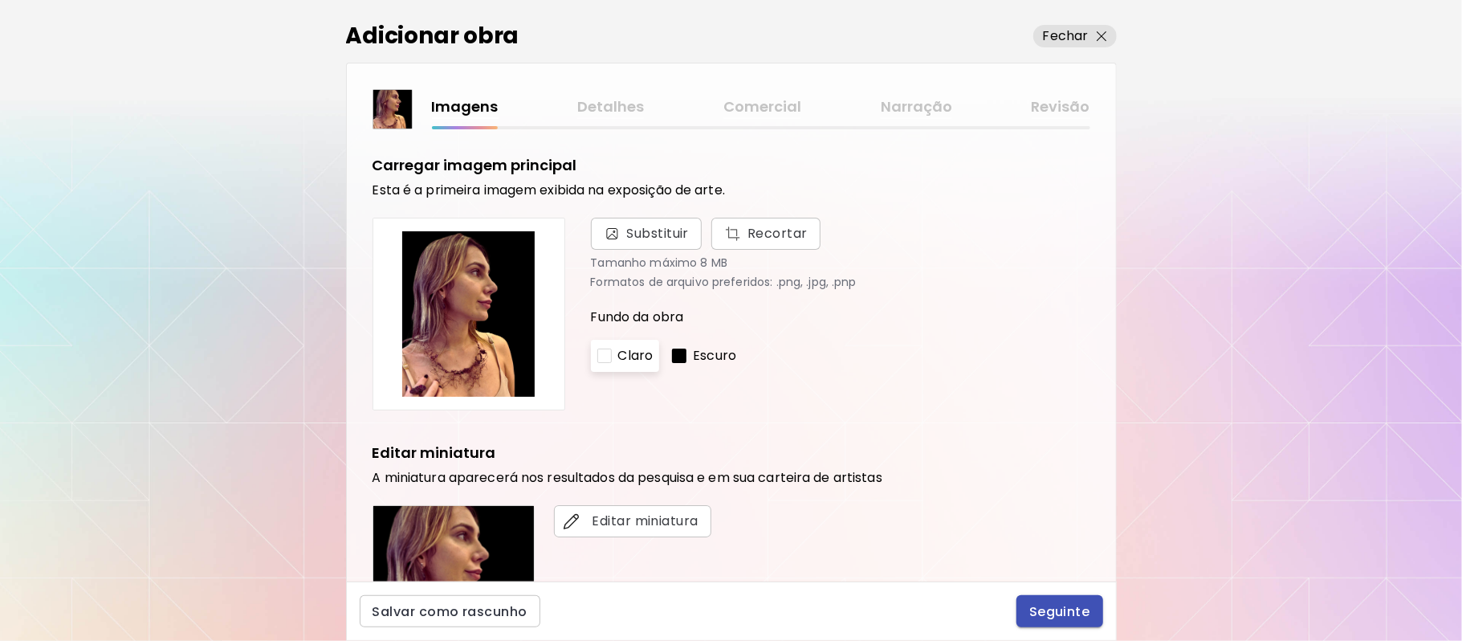
click at [1063, 608] on span "Seguinte" at bounding box center [1059, 611] width 61 height 17
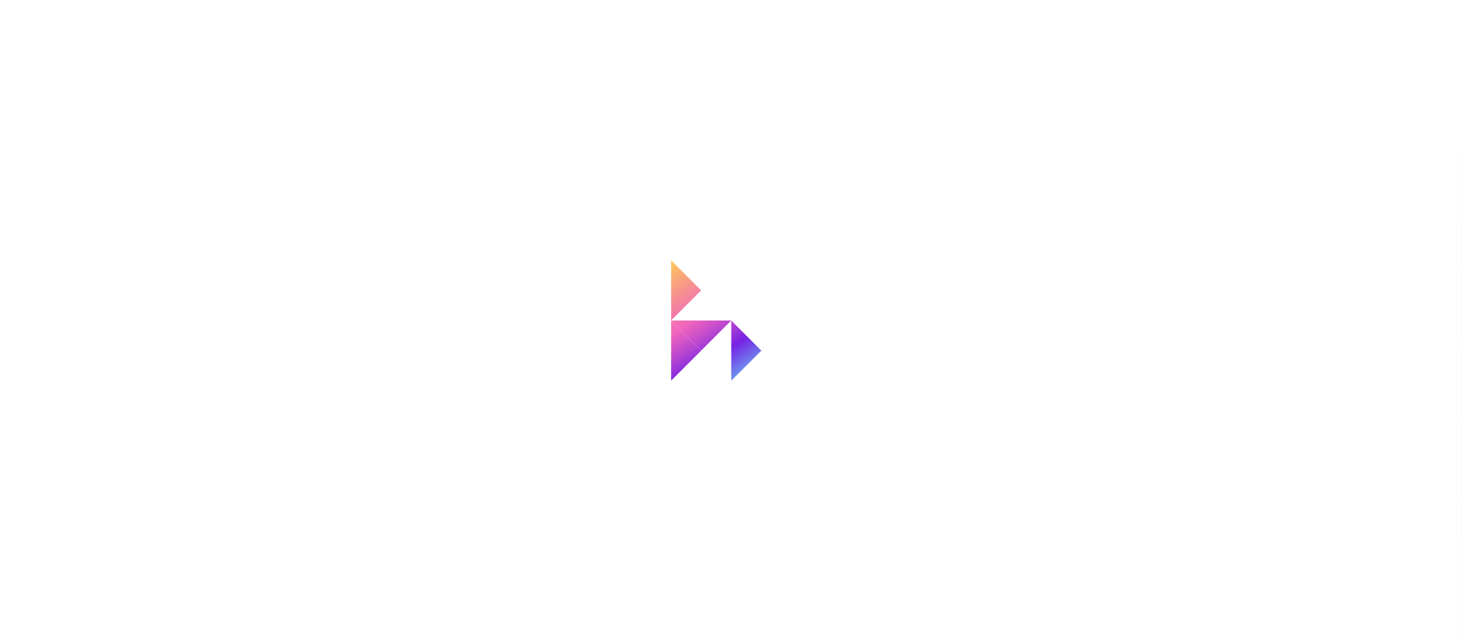
click at [1063, 608] on div at bounding box center [731, 320] width 1462 height 641
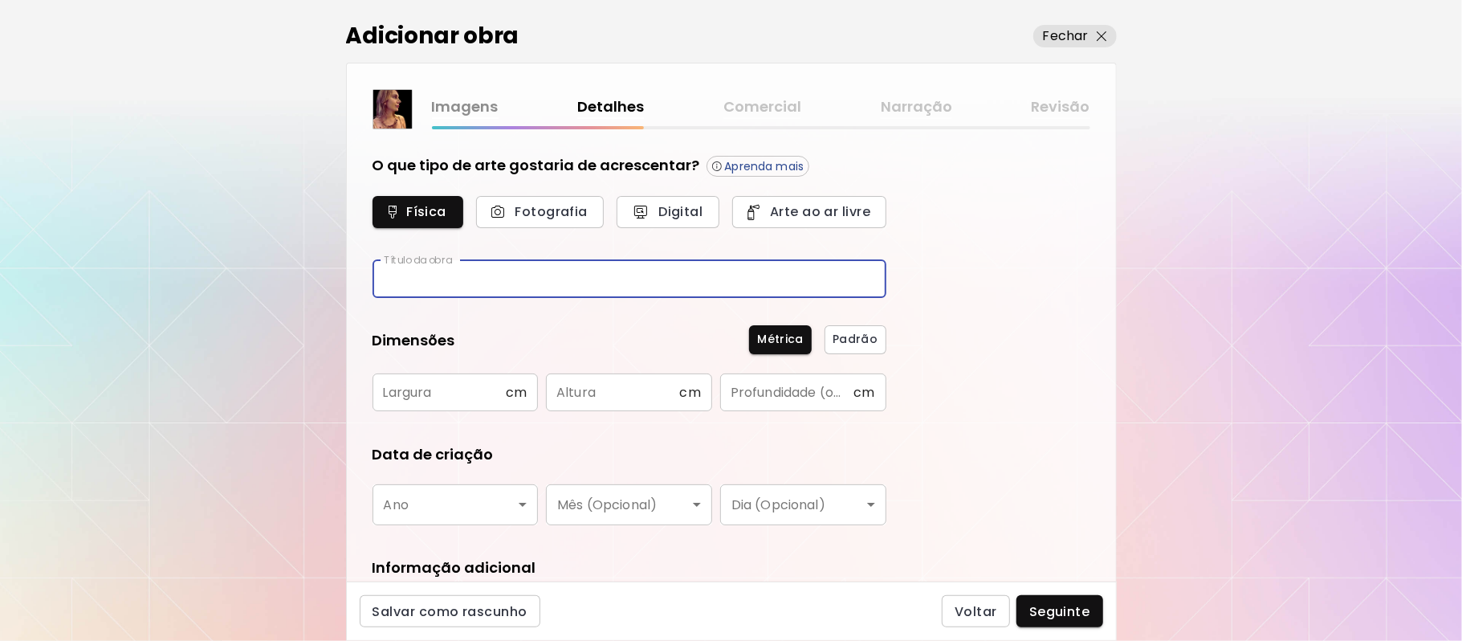
click at [466, 276] on input "text" at bounding box center [629, 279] width 514 height 38
click at [514, 274] on input "text" at bounding box center [629, 279] width 514 height 38
type input "*"
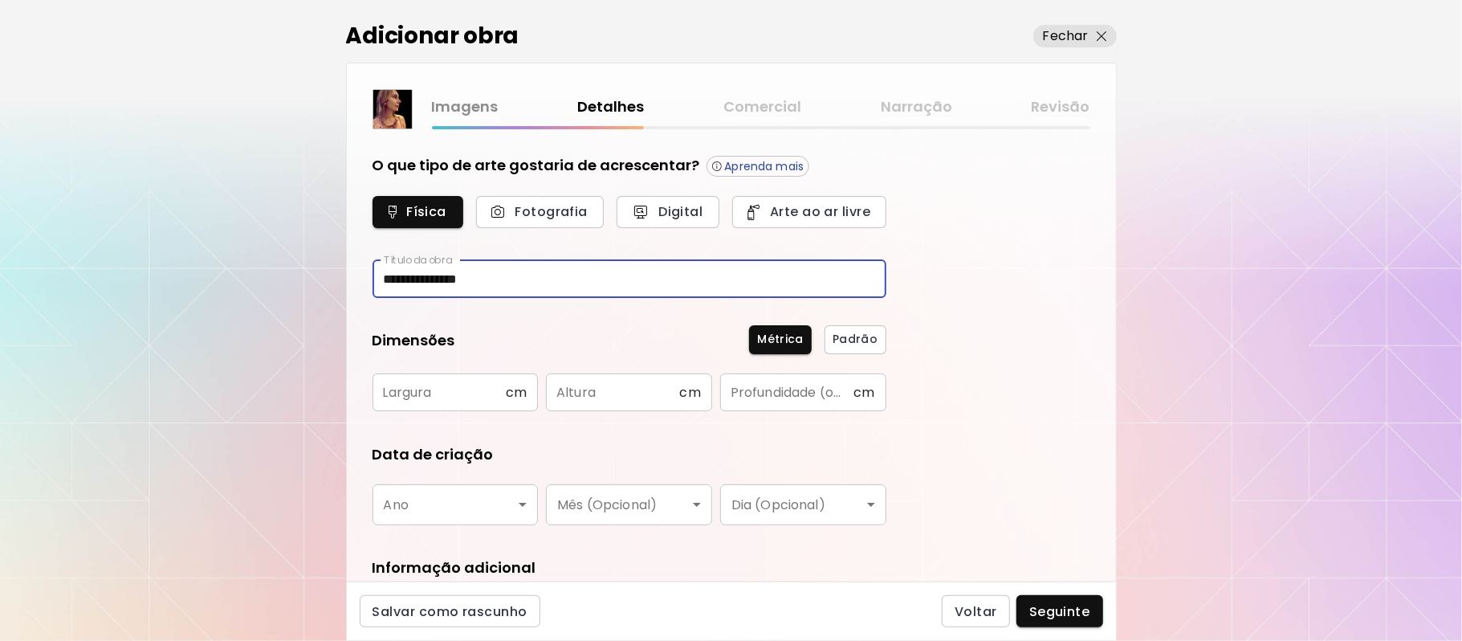
type input "**********"
click at [459, 395] on input "text" at bounding box center [438, 392] width 133 height 38
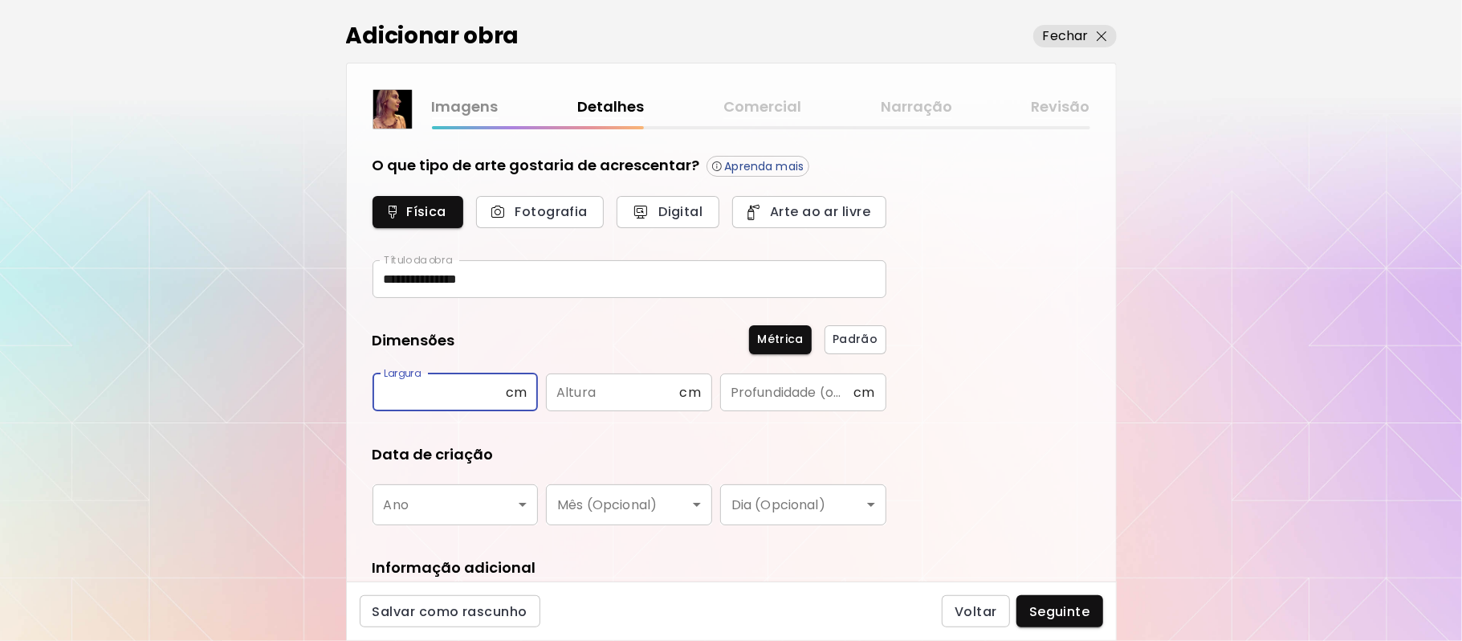
click at [459, 395] on input "text" at bounding box center [438, 392] width 133 height 38
type input "**"
click at [627, 397] on input "text" at bounding box center [612, 392] width 133 height 38
click at [624, 393] on input "text" at bounding box center [612, 392] width 133 height 38
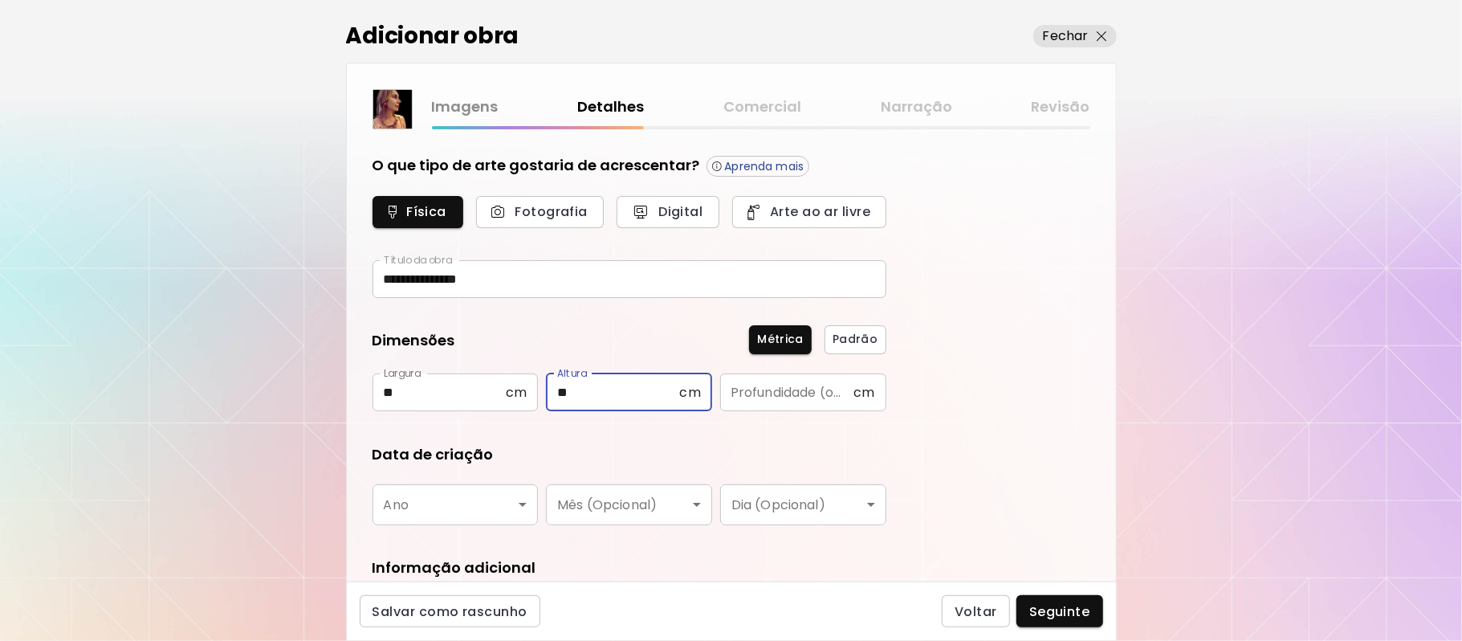
type input "**"
click at [769, 395] on input "text" at bounding box center [786, 392] width 133 height 38
click at [769, 395] on input "*" at bounding box center [786, 392] width 133 height 38
type input "*"
click at [527, 507] on body "**********" at bounding box center [731, 320] width 1462 height 641
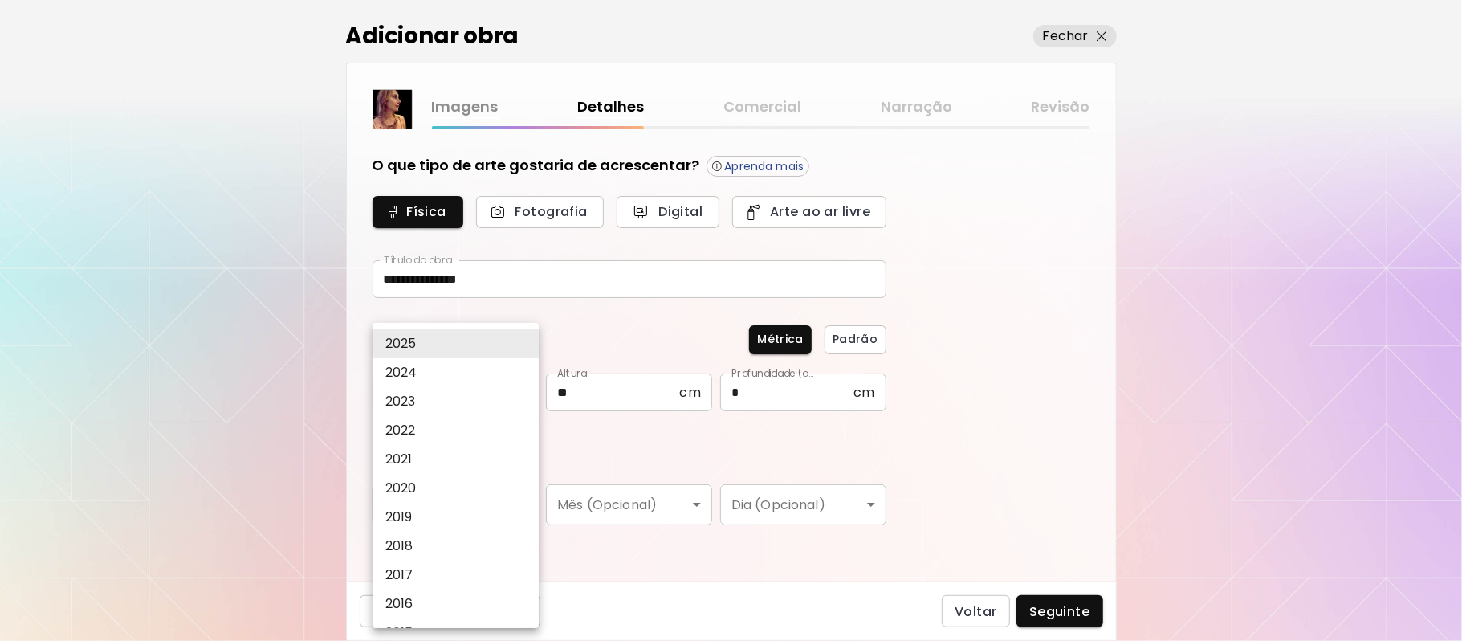
click at [527, 507] on div at bounding box center [731, 320] width 1462 height 641
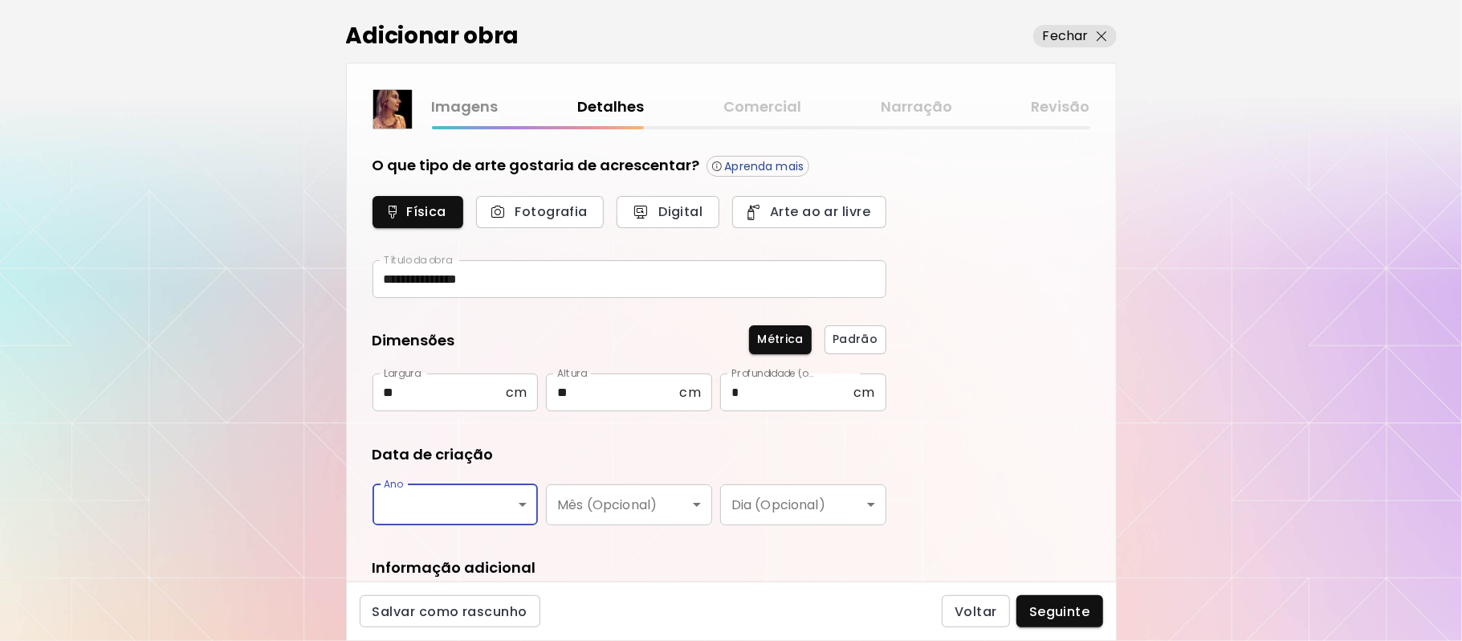
click at [518, 507] on body "**********" at bounding box center [731, 320] width 1462 height 641
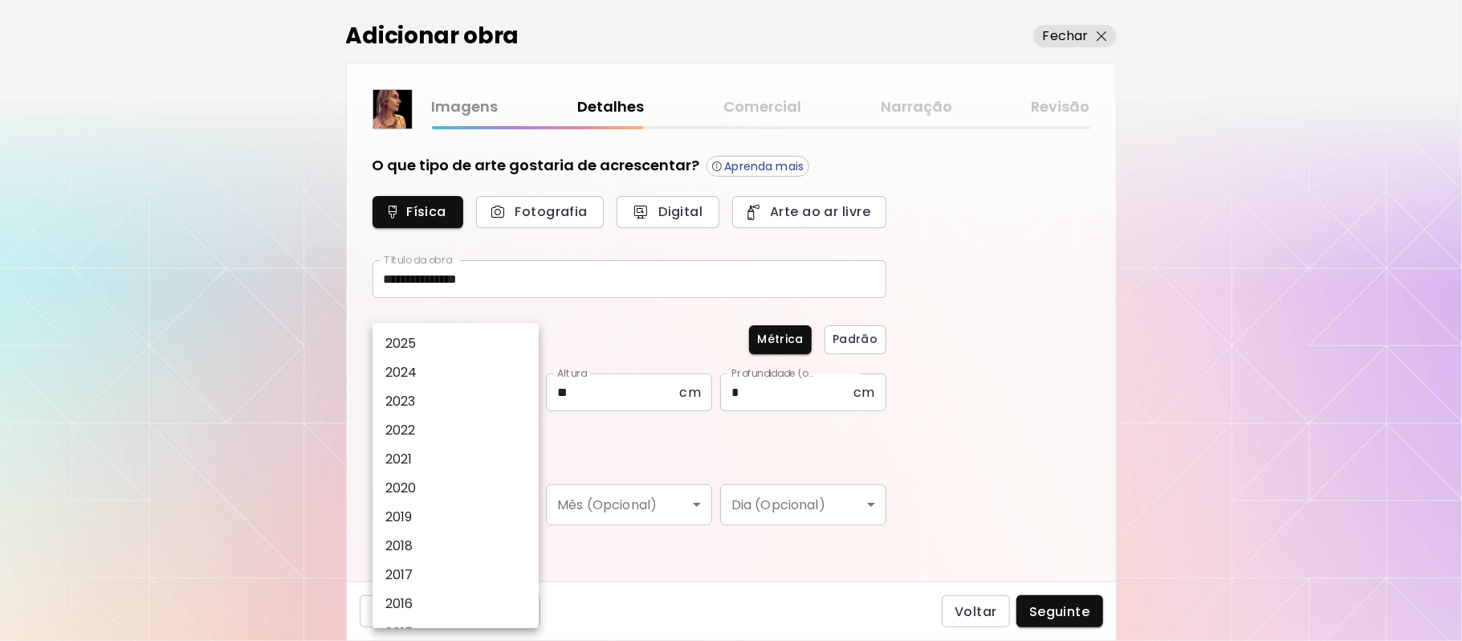
click at [517, 507] on body "**********" at bounding box center [731, 320] width 1462 height 641
click at [435, 337] on li "2025" at bounding box center [460, 343] width 177 height 29
type input "****"
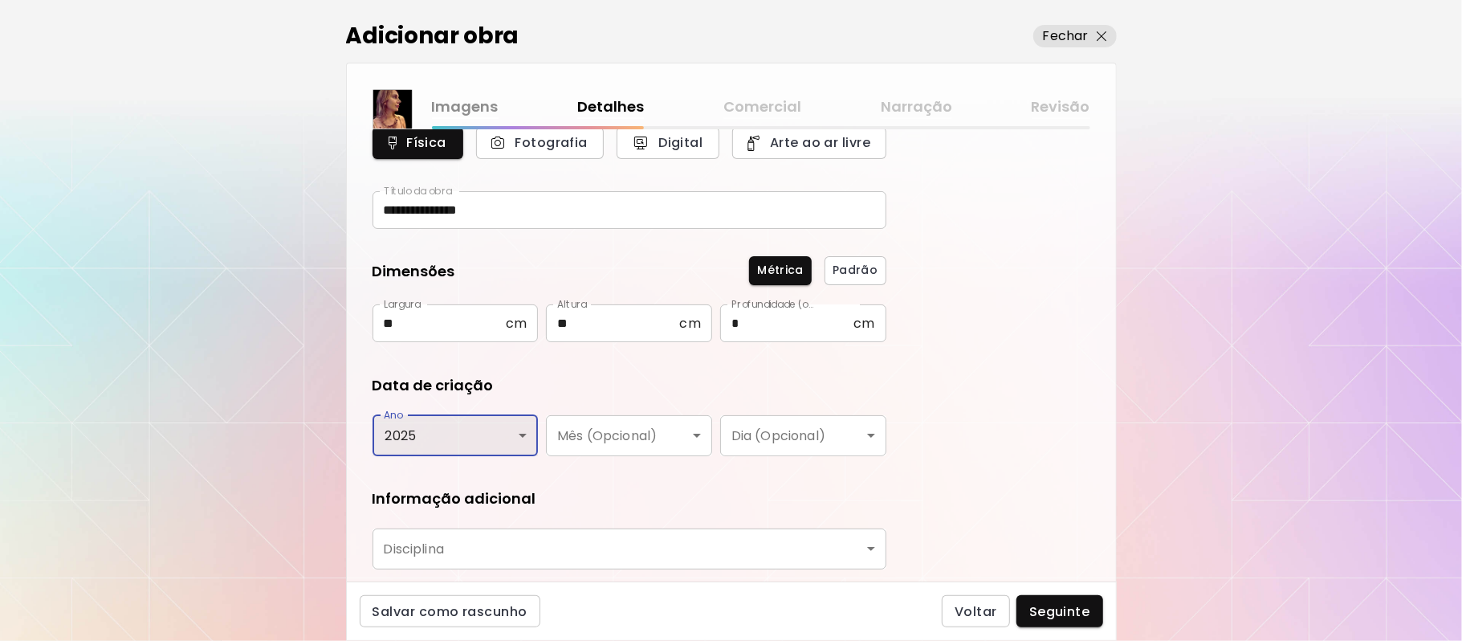
scroll to position [184, 0]
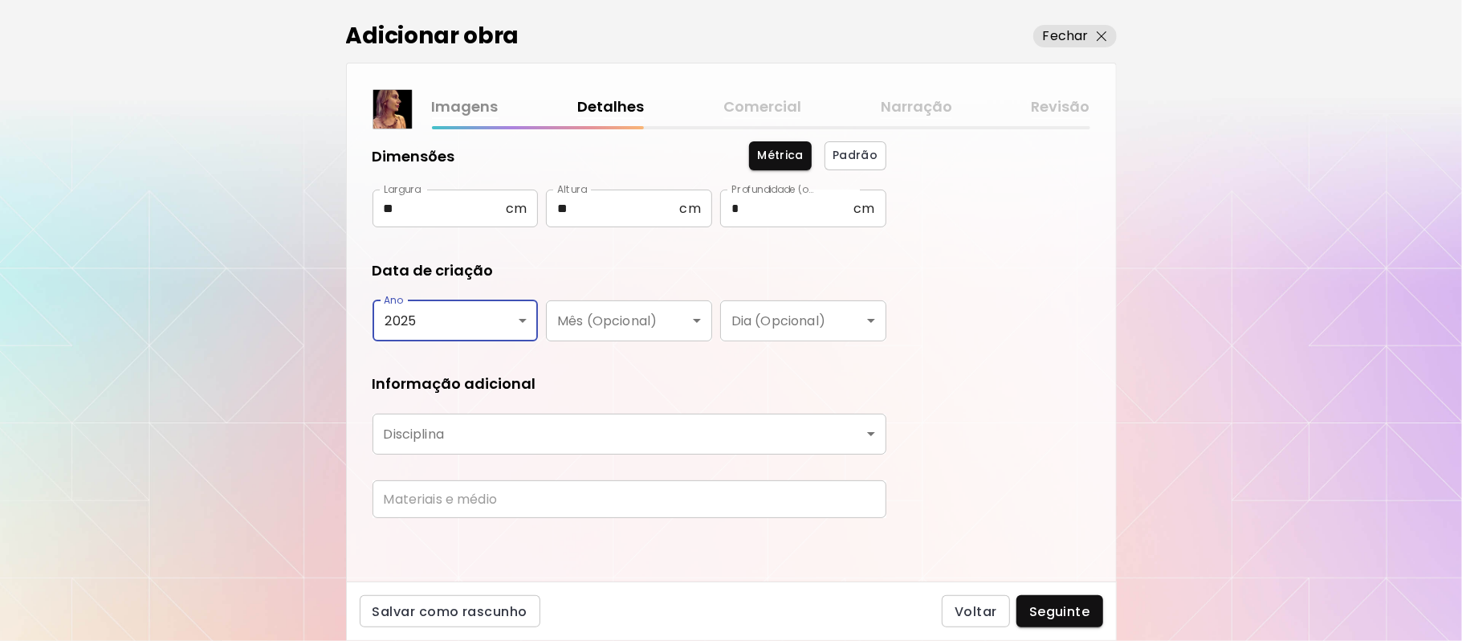
click at [857, 428] on body "**********" at bounding box center [731, 320] width 1462 height 641
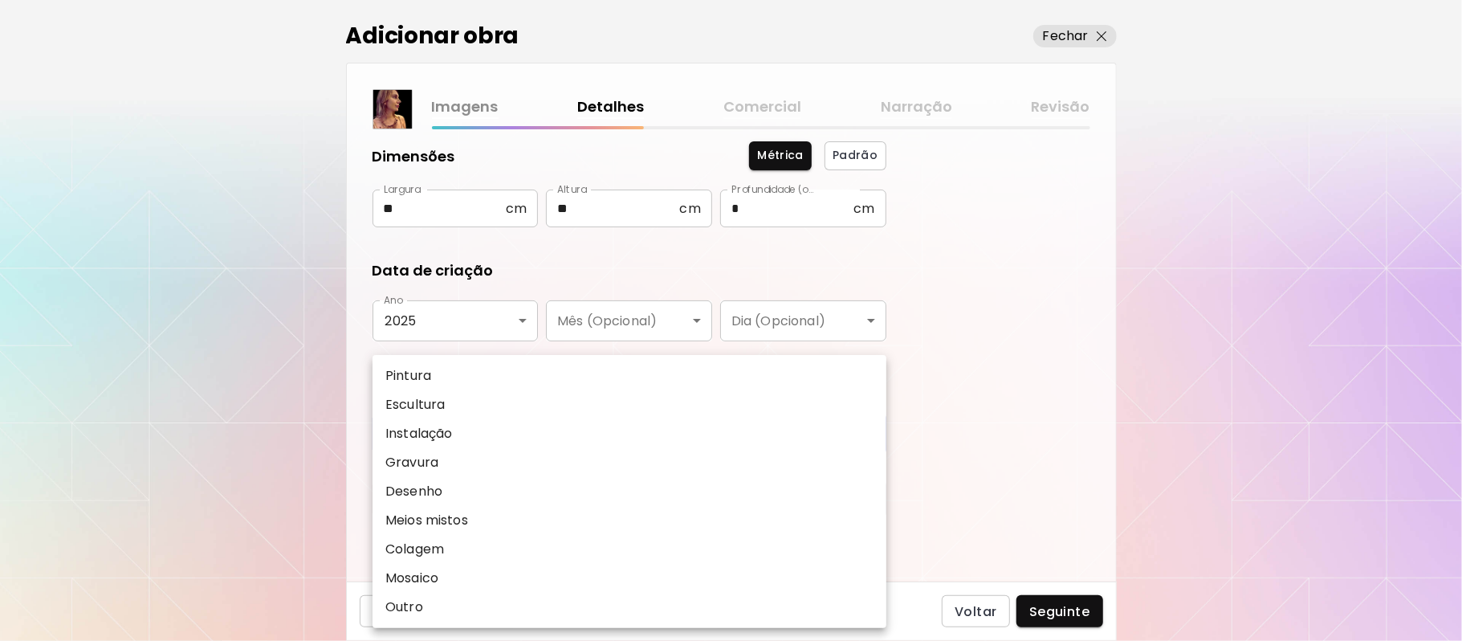
click at [857, 428] on li "Instalação" at bounding box center [629, 433] width 514 height 29
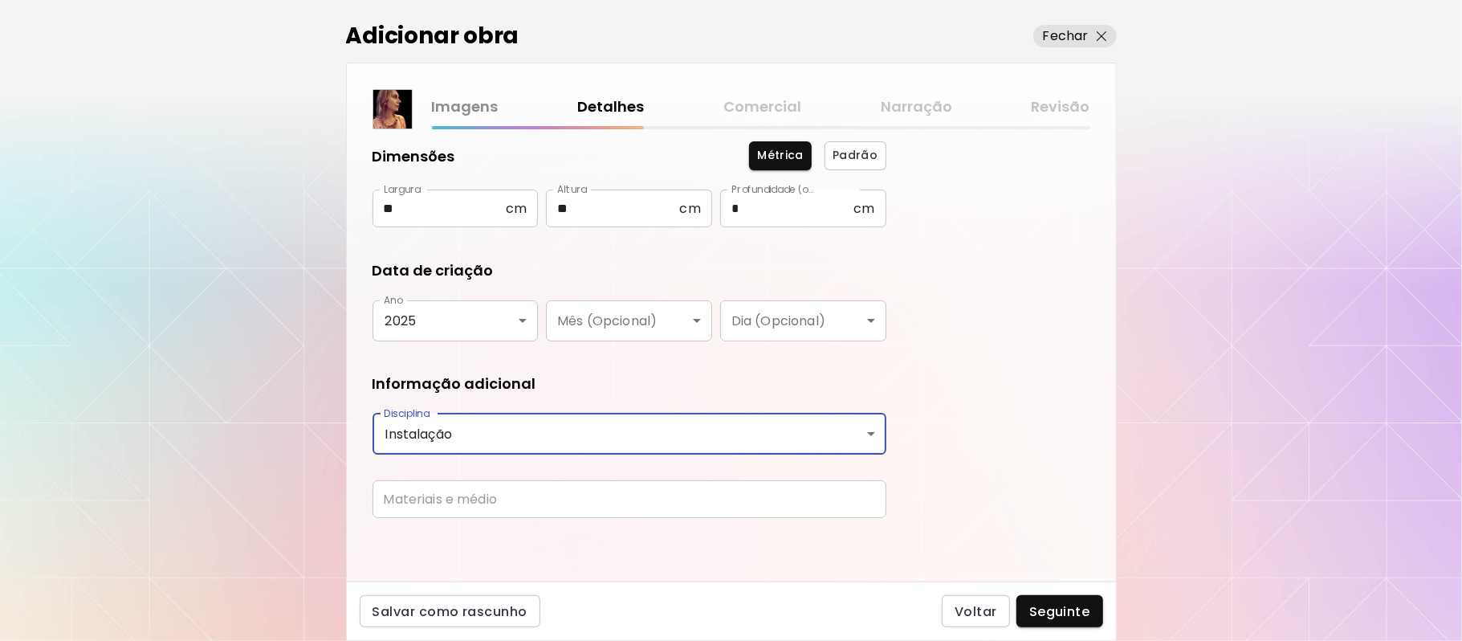
click at [868, 429] on body "**********" at bounding box center [731, 320] width 1462 height 641
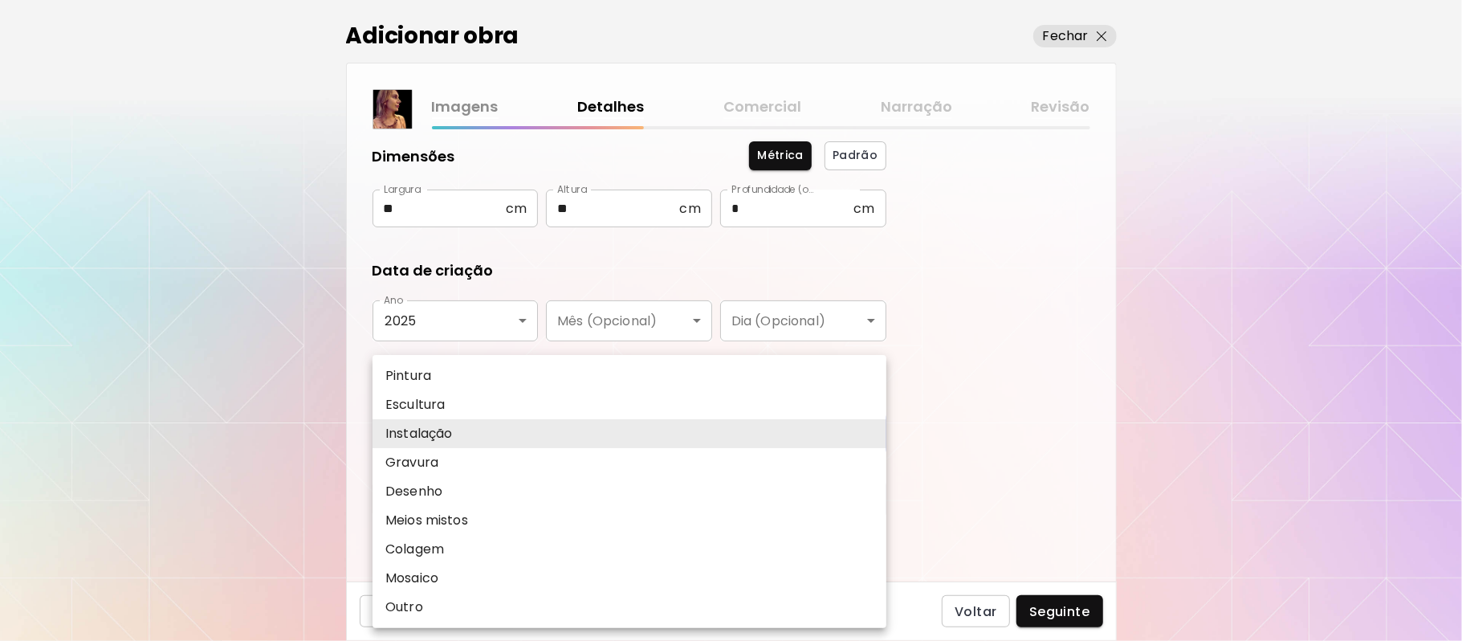
click at [868, 429] on li "Instalação" at bounding box center [629, 433] width 514 height 29
click at [852, 430] on body "**********" at bounding box center [731, 320] width 1462 height 641
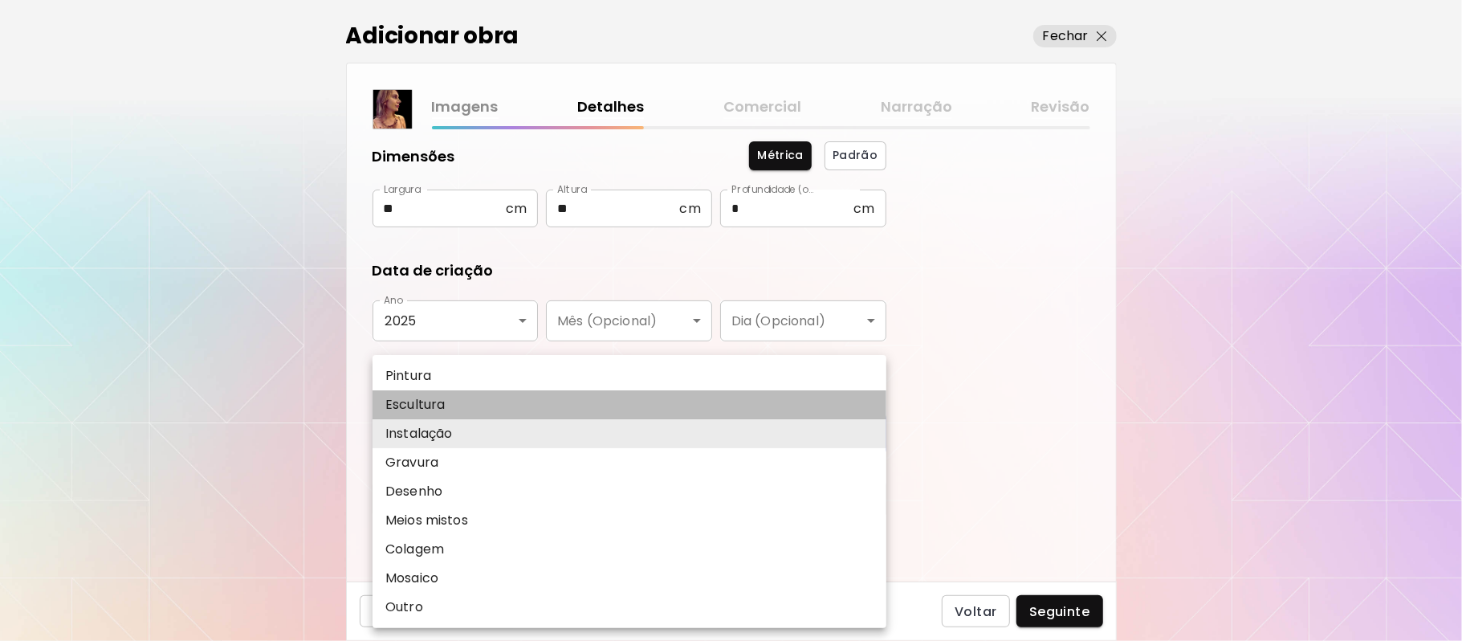
click at [474, 396] on li "Escultura" at bounding box center [629, 404] width 514 height 29
type input "*********"
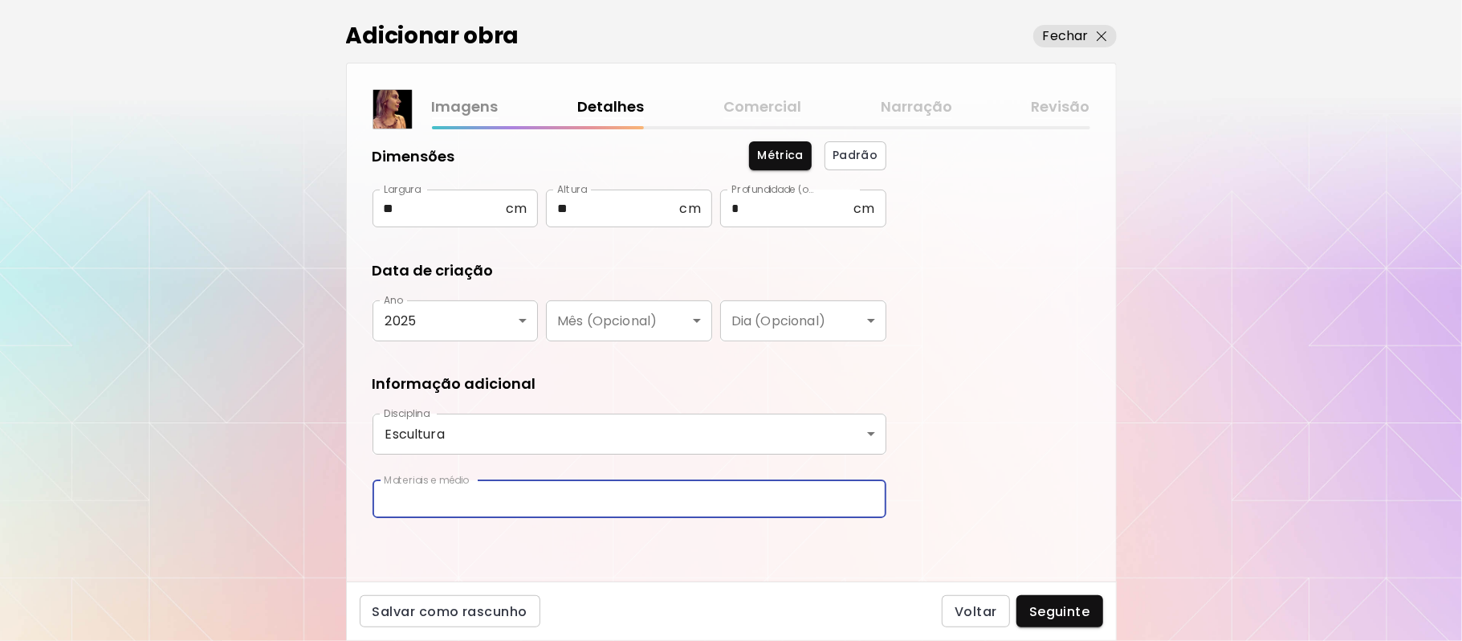
click at [519, 501] on input "text" at bounding box center [629, 499] width 514 height 38
click at [477, 498] on input "**********" at bounding box center [629, 499] width 514 height 38
click at [721, 496] on input "**********" at bounding box center [629, 499] width 514 height 38
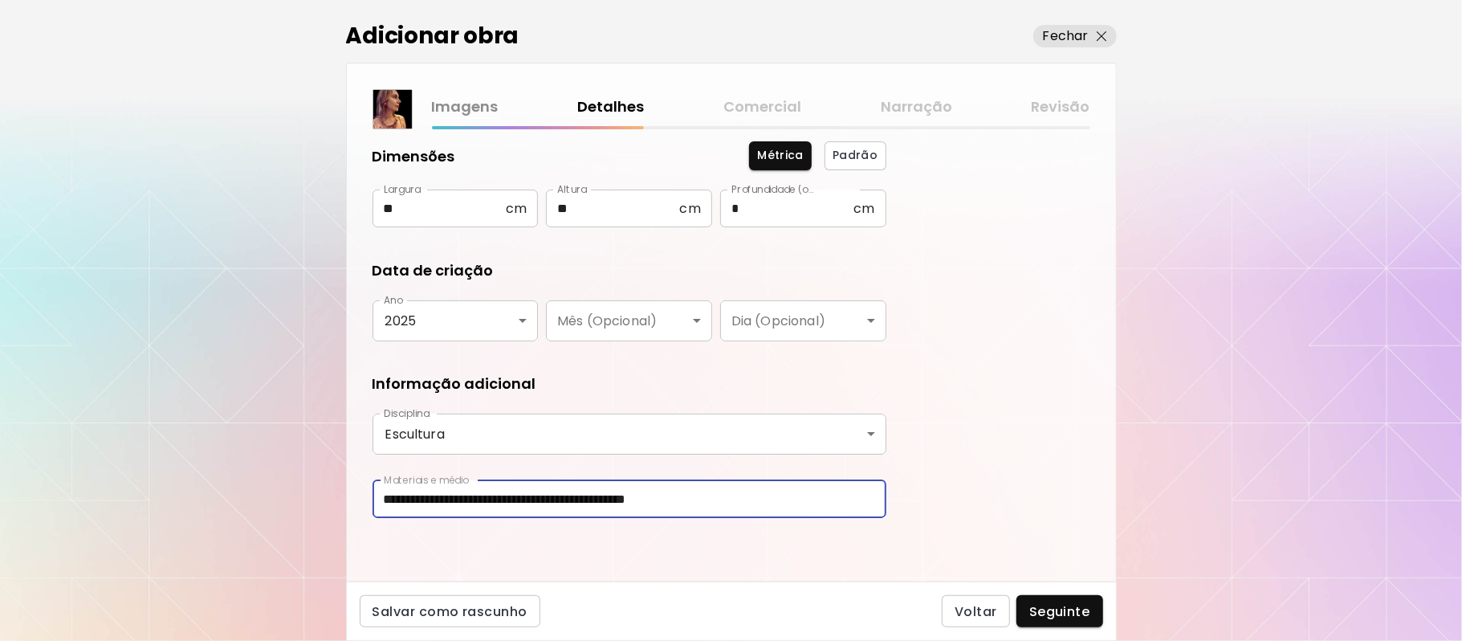
type input "**********"
click at [726, 559] on div "**********" at bounding box center [731, 355] width 769 height 452
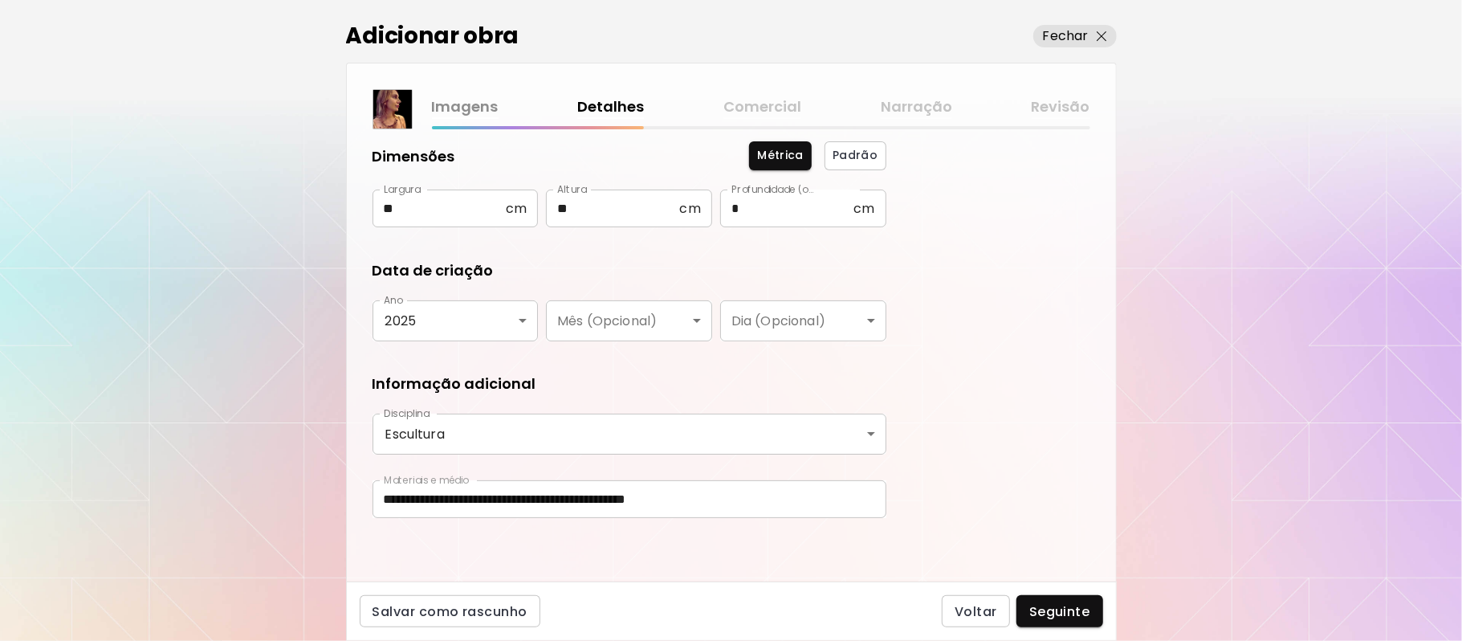
click at [726, 559] on div "**********" at bounding box center [731, 355] width 769 height 452
click at [794, 560] on div "**********" at bounding box center [731, 355] width 769 height 452
click at [1057, 610] on span "Seguinte" at bounding box center [1059, 611] width 61 height 17
click at [1057, 610] on div "Voltar Seguinte" at bounding box center [1022, 611] width 161 height 32
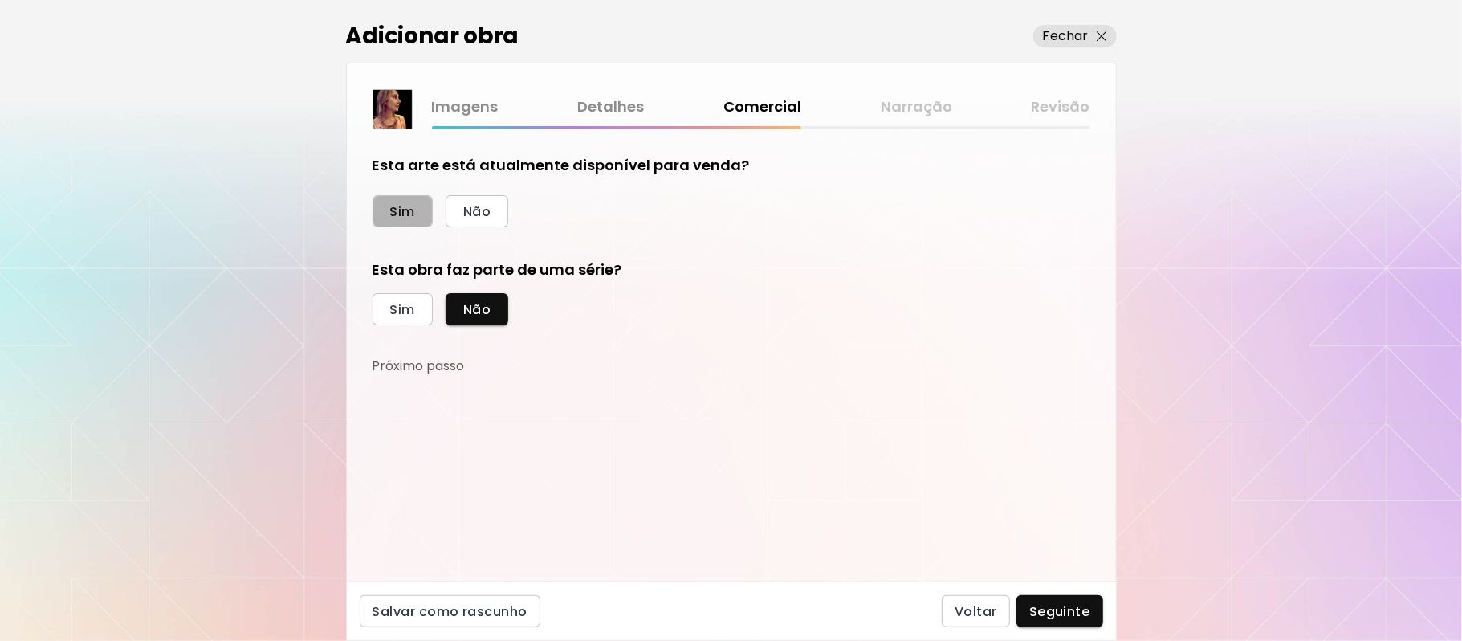
click at [402, 216] on span "Sim" at bounding box center [402, 211] width 25 height 17
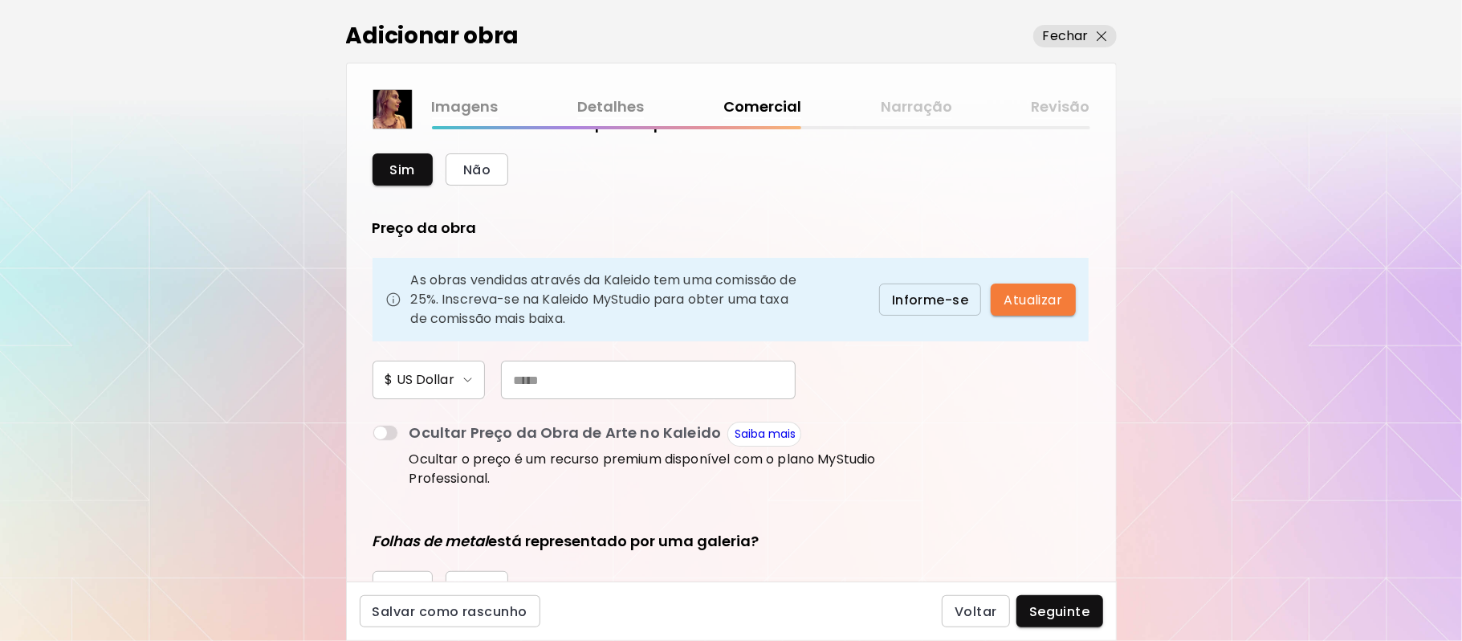
scroll to position [212, 0]
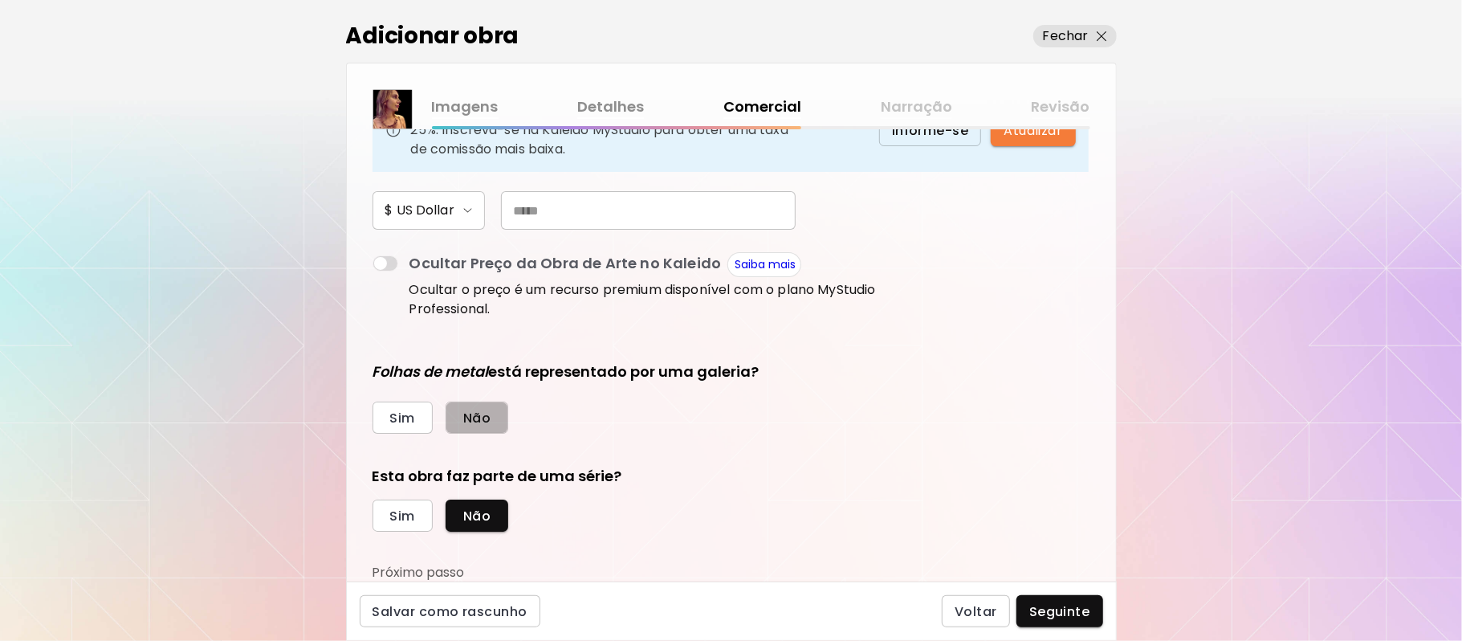
click at [476, 422] on span "Não" at bounding box center [476, 417] width 27 height 17
click at [405, 520] on span "Sim" at bounding box center [402, 515] width 25 height 17
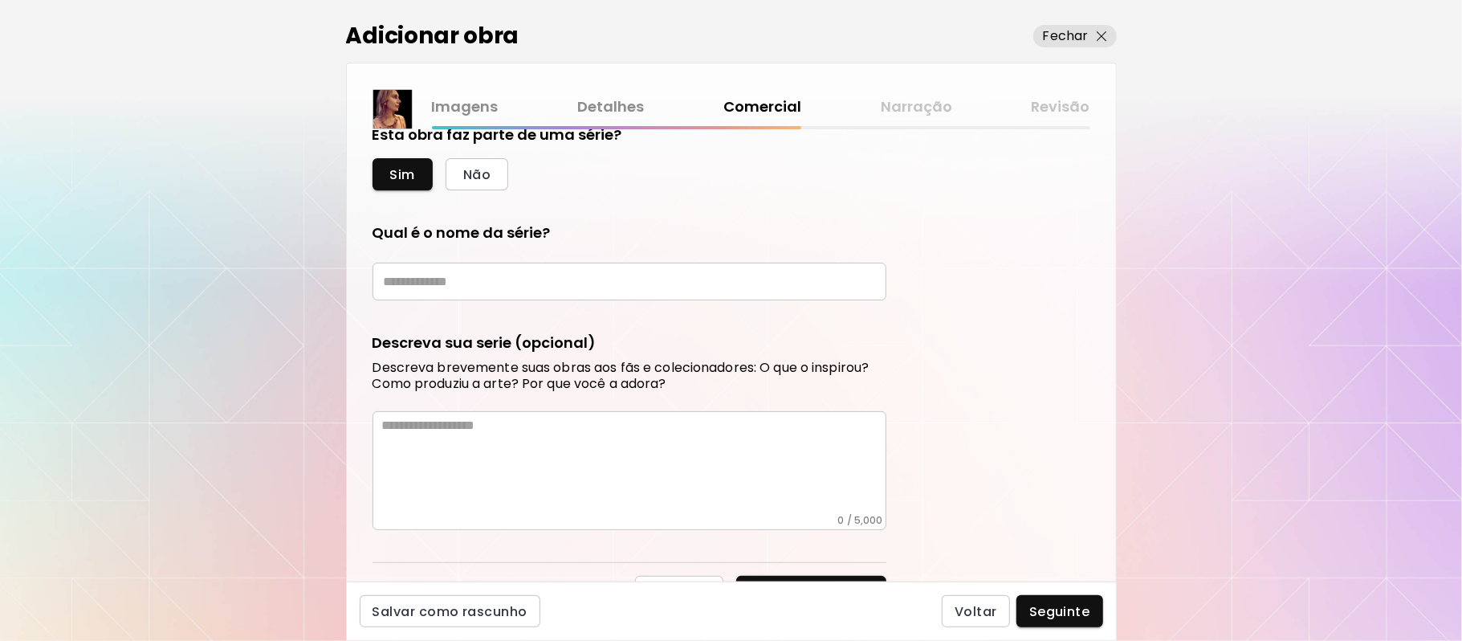
scroll to position [563, 0]
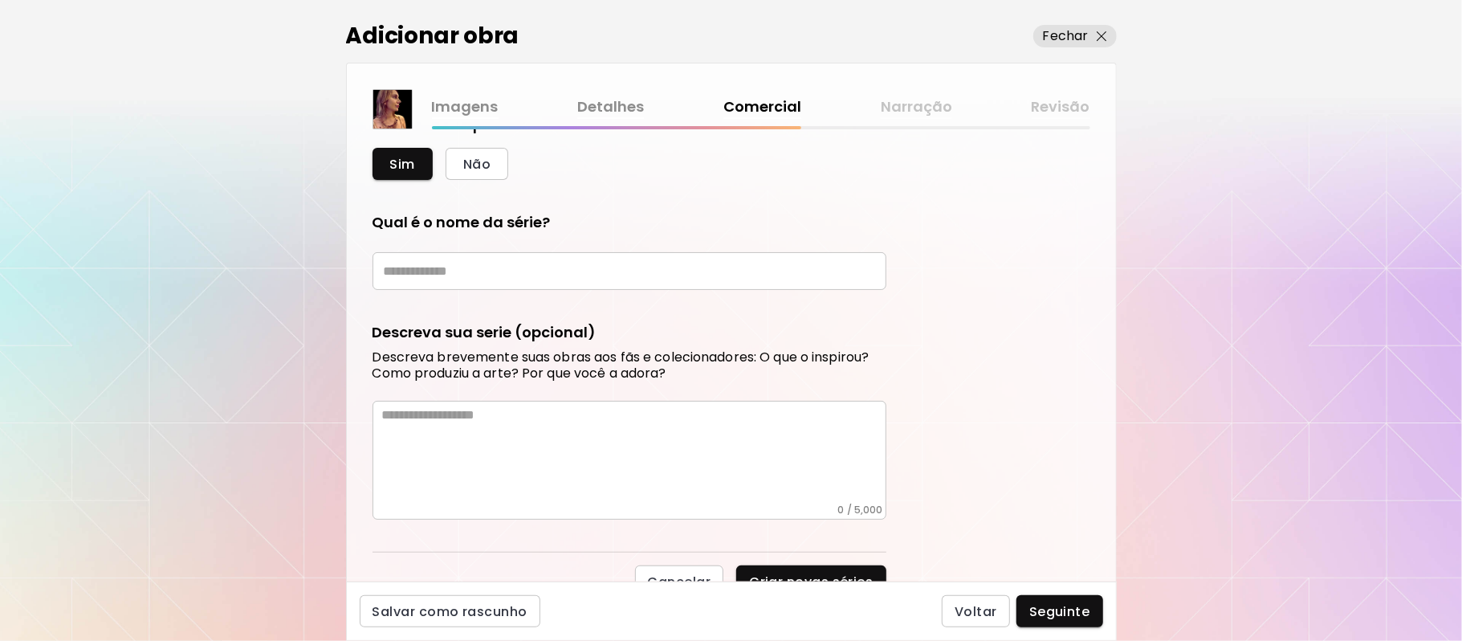
click at [1102, 511] on div "Esta arte está atualmente disponível para venda? Sim Não Preço da obra As obras…" at bounding box center [731, 355] width 769 height 452
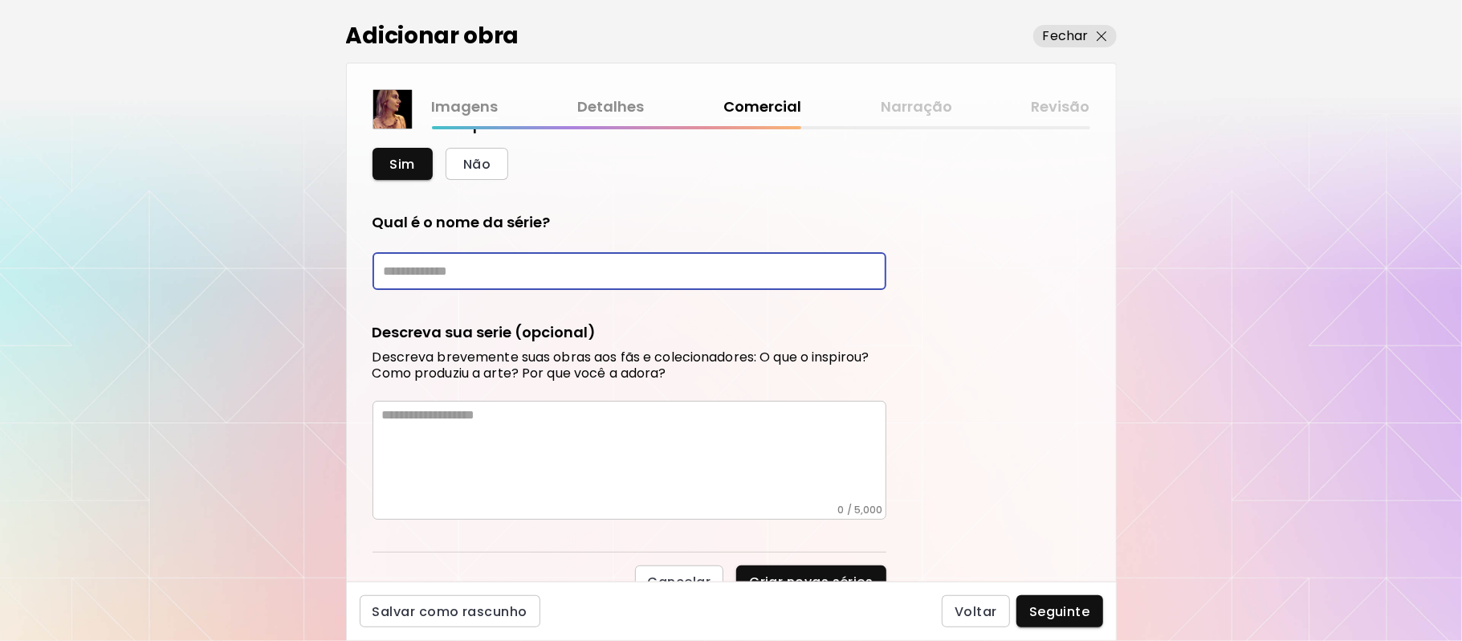
click at [518, 274] on input "text" at bounding box center [629, 271] width 514 height 38
type input "**********"
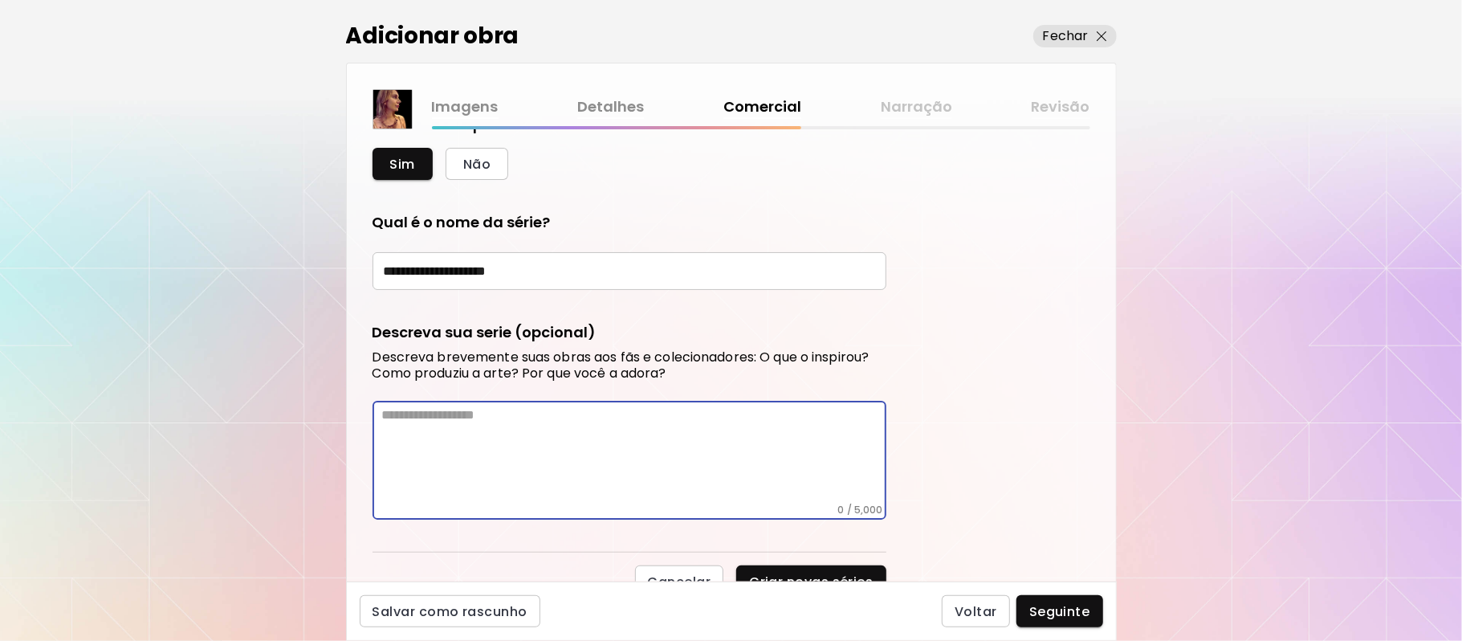
click at [482, 433] on textarea at bounding box center [634, 455] width 504 height 96
paste textarea "**********"
type textarea "**********"
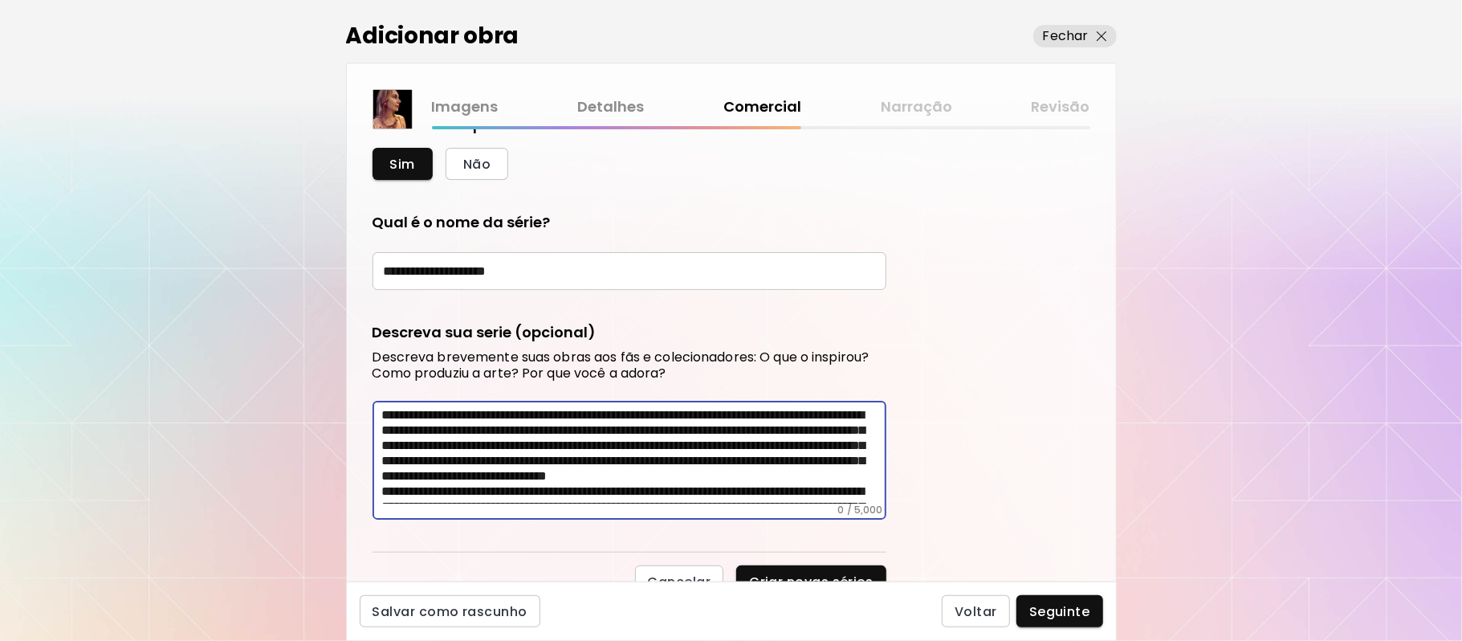
click at [524, 252] on input "**********" at bounding box center [629, 271] width 514 height 38
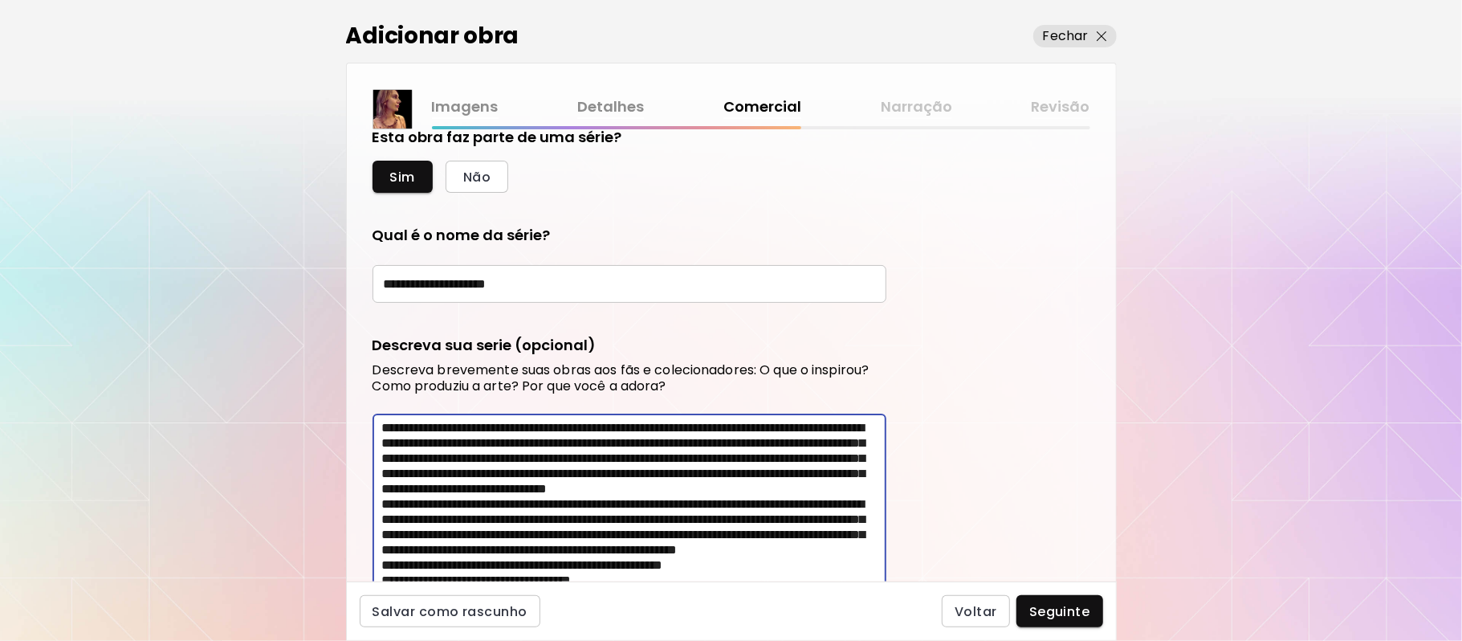
scroll to position [10, 0]
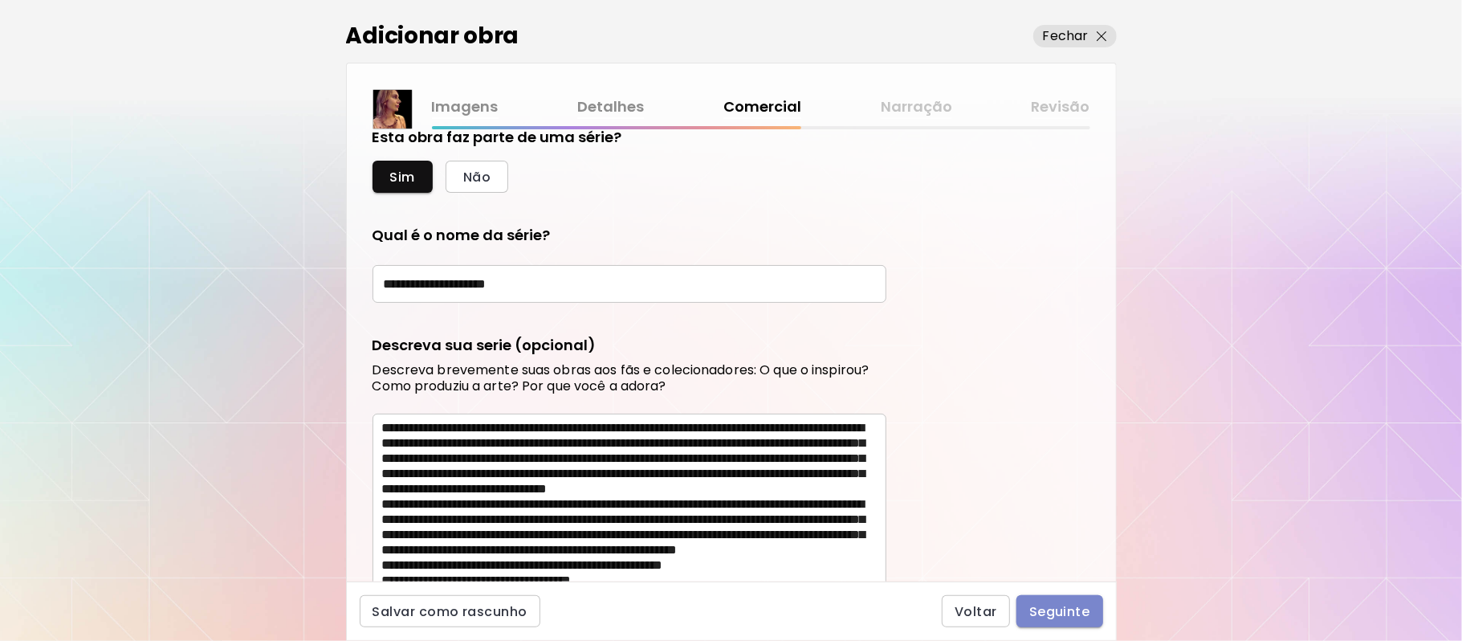
click at [1068, 608] on span "Seguinte" at bounding box center [1059, 611] width 61 height 17
click at [1068, 608] on div "Voltar Seguinte" at bounding box center [1022, 611] width 161 height 32
click at [1068, 608] on span "Seguinte" at bounding box center [1059, 611] width 61 height 17
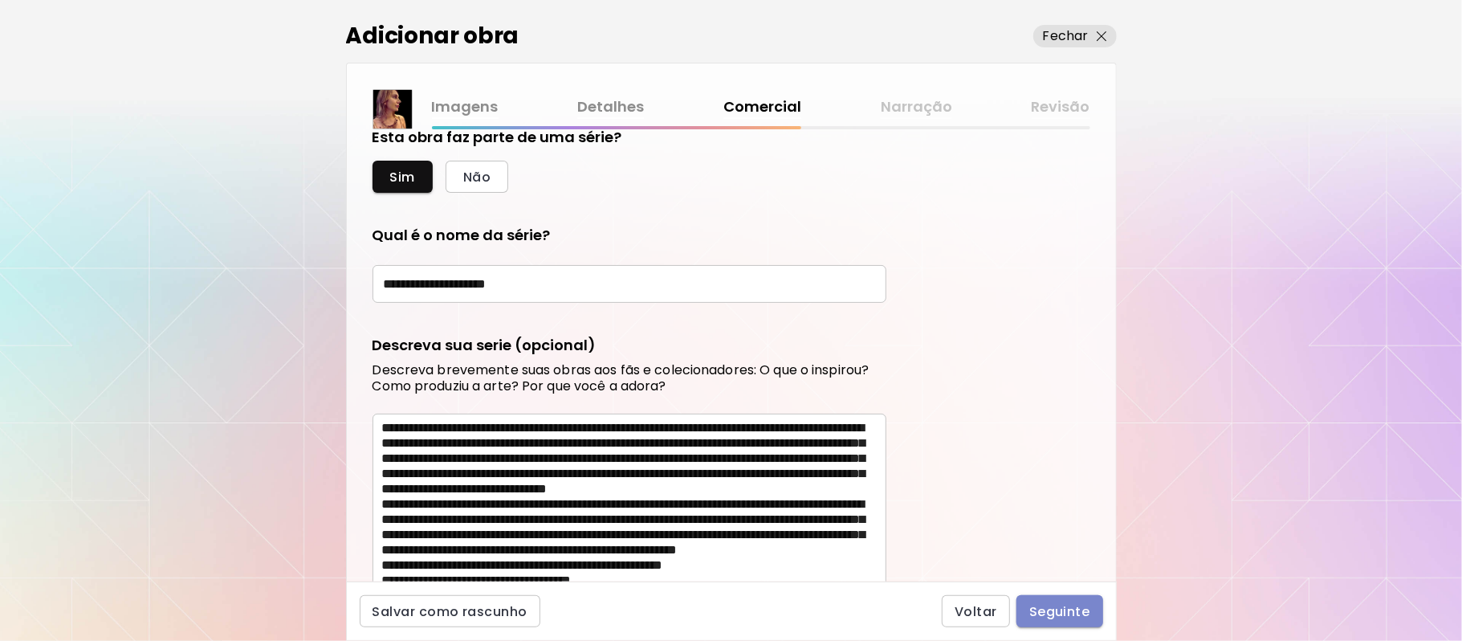
click at [1068, 608] on div "Voltar Seguinte" at bounding box center [1022, 611] width 161 height 32
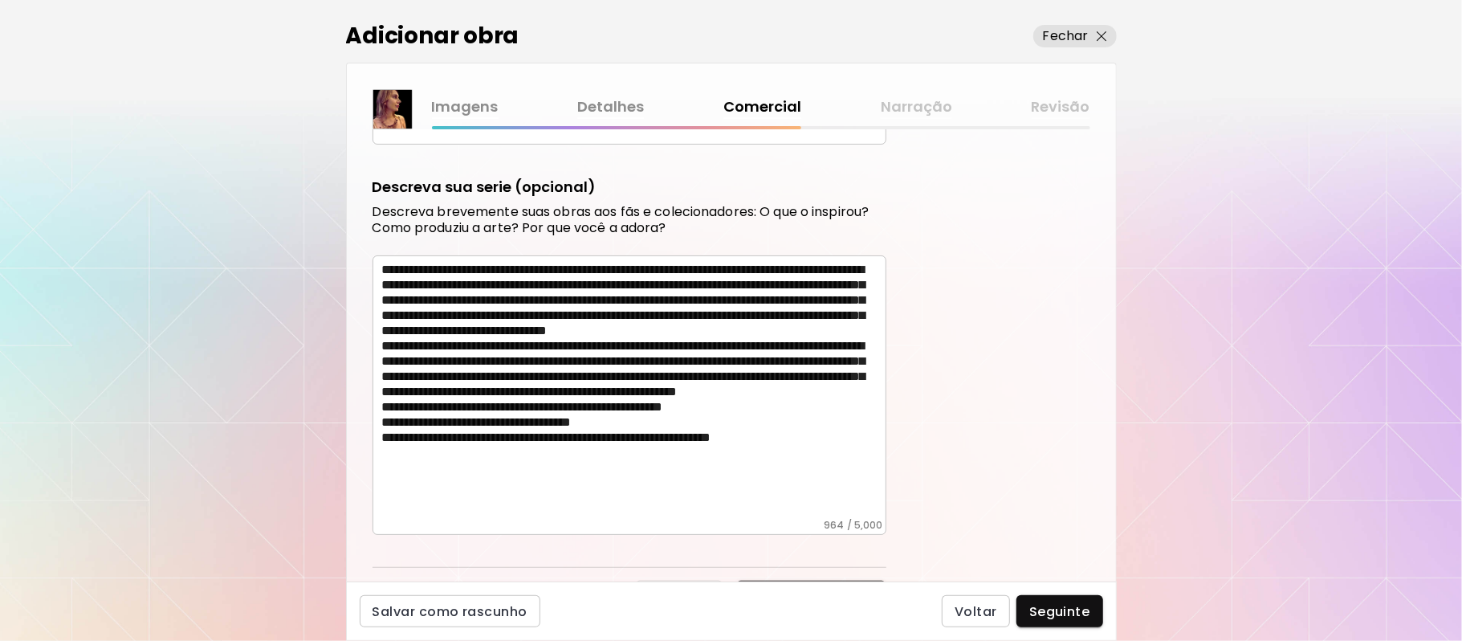
scroll to position [752, 0]
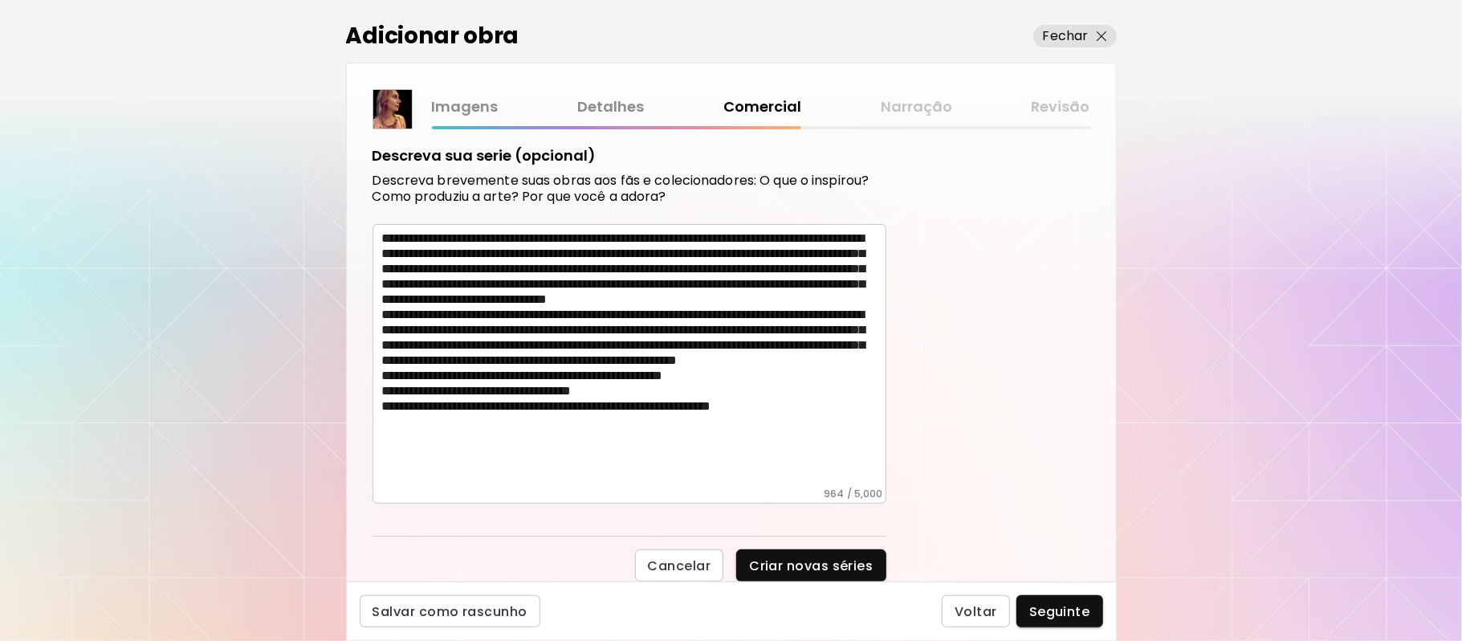
click at [1116, 610] on div "**********" at bounding box center [731, 320] width 1462 height 641
click at [1047, 608] on span "Seguinte" at bounding box center [1059, 611] width 61 height 17
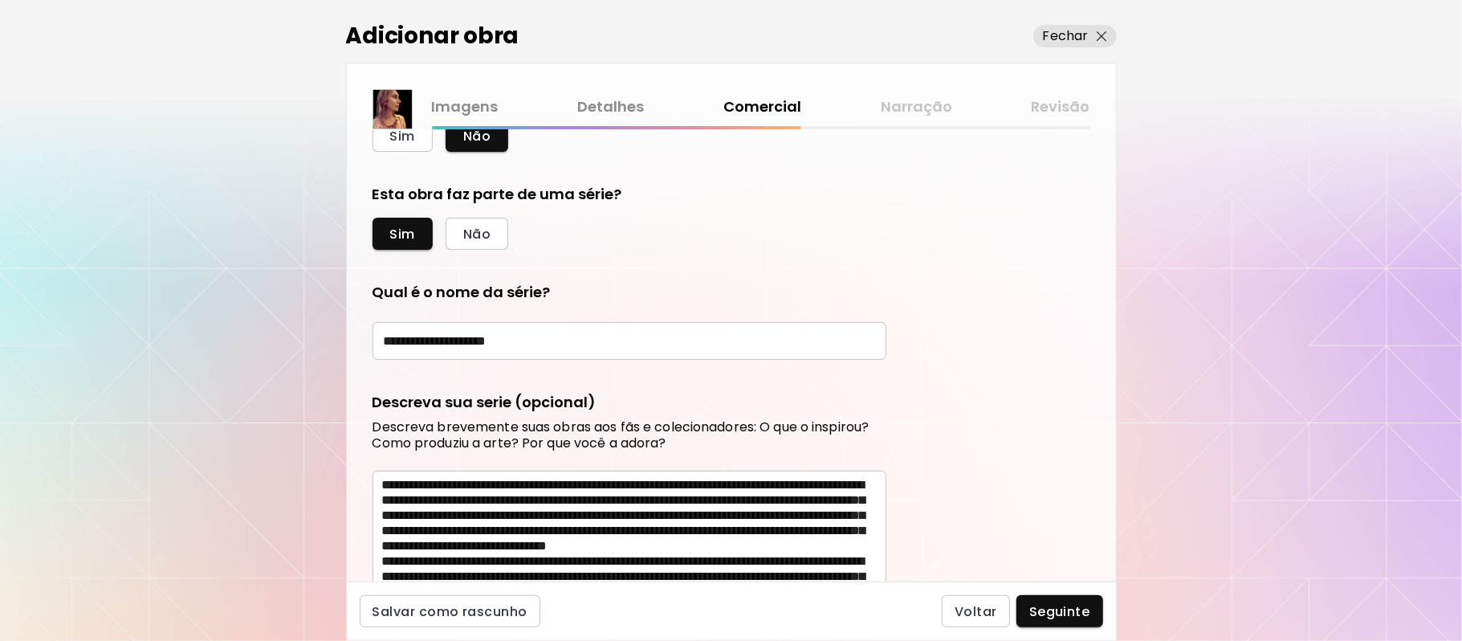
scroll to position [441, 0]
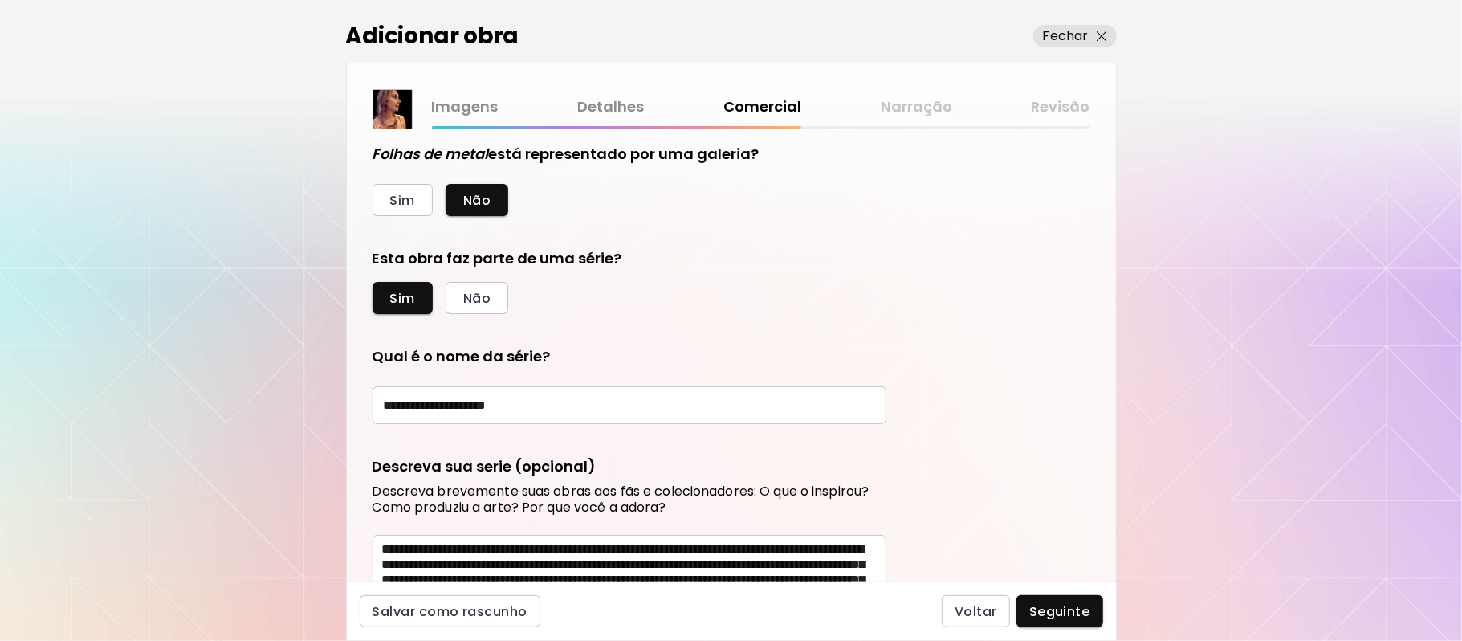
click at [1128, 409] on div "**********" at bounding box center [731, 320] width 1462 height 641
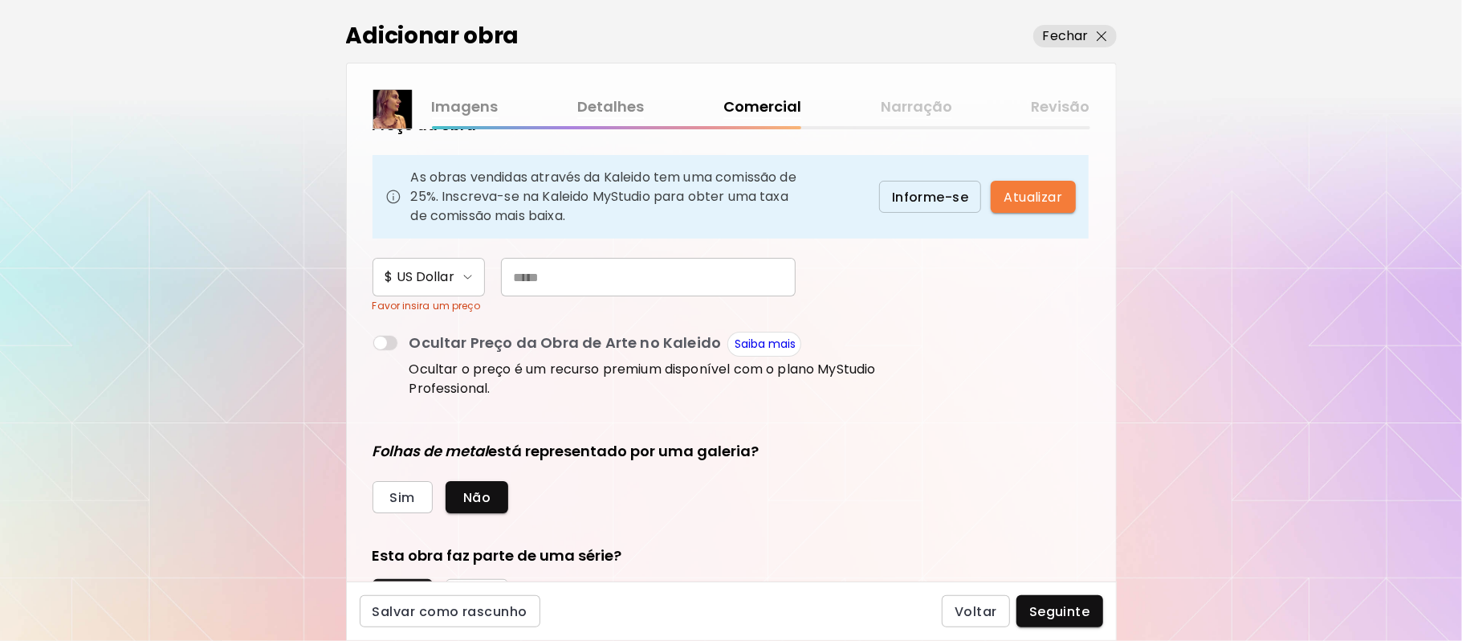
scroll to position [114, 0]
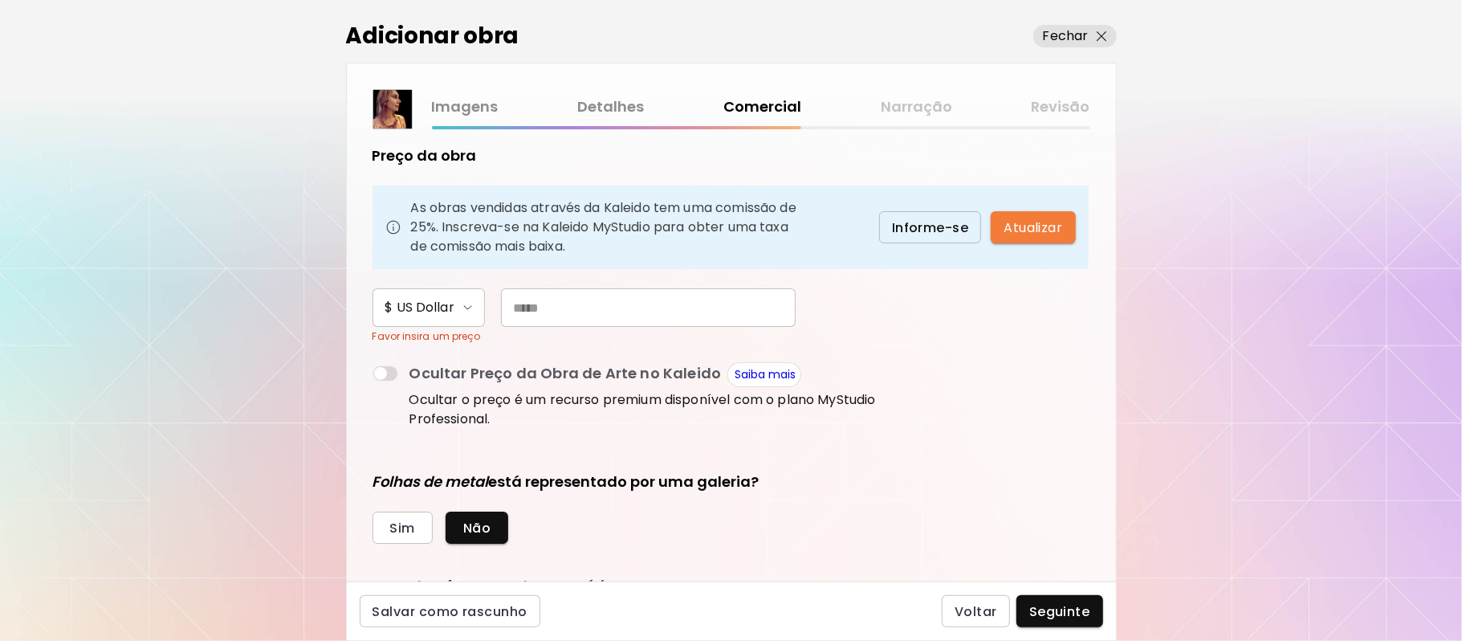
click at [624, 303] on input "text" at bounding box center [648, 307] width 295 height 39
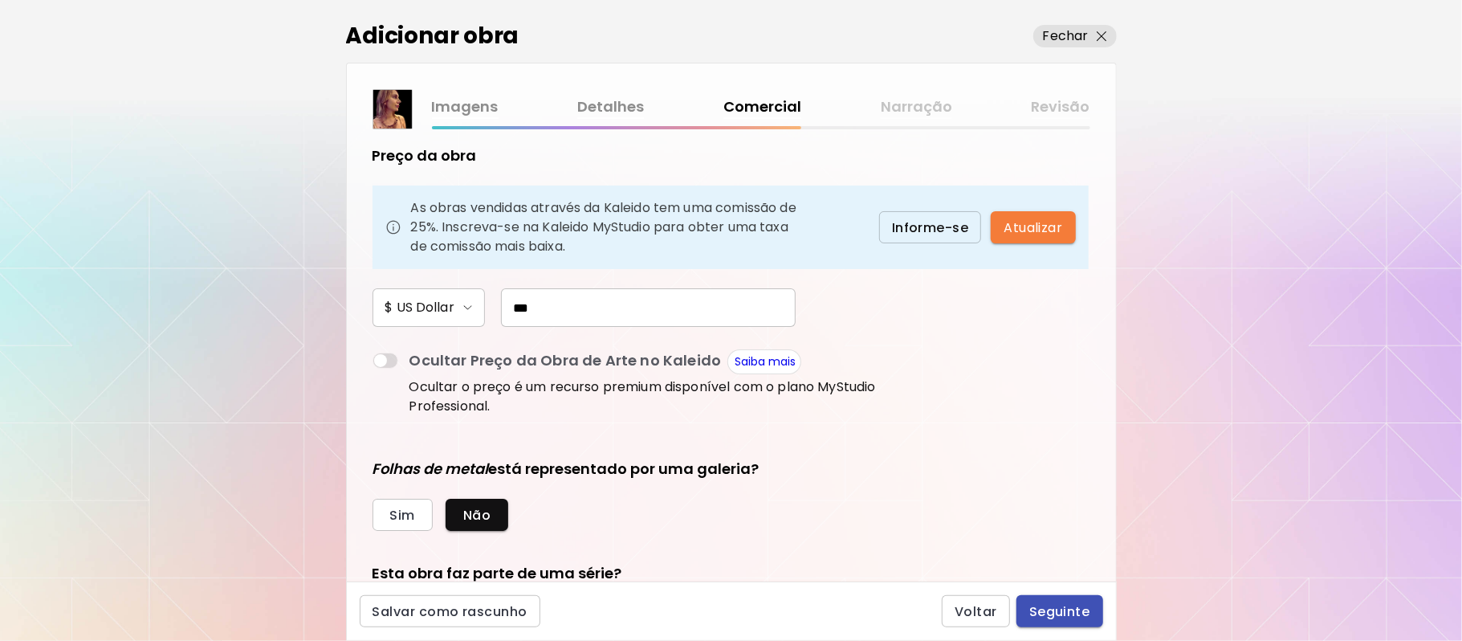
type input "***"
click at [1071, 614] on span "Seguinte" at bounding box center [1059, 611] width 61 height 17
click at [1071, 614] on div "Voltar Seguinte" at bounding box center [1022, 611] width 161 height 32
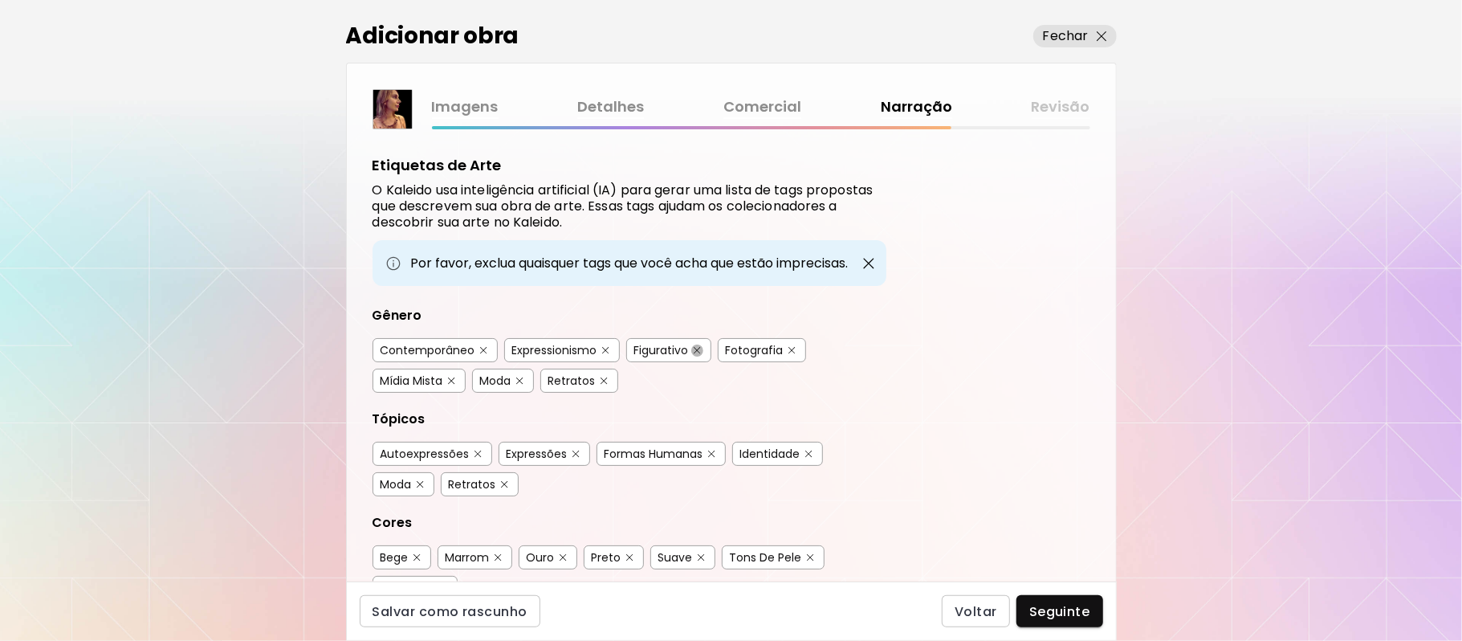
click at [697, 352] on img "button" at bounding box center [697, 350] width 7 height 7
click at [791, 347] on img "button" at bounding box center [791, 350] width 7 height 7
click at [700, 348] on img "button" at bounding box center [697, 350] width 7 height 7
click at [454, 379] on img "button" at bounding box center [451, 380] width 7 height 7
click at [607, 382] on img "button" at bounding box center [603, 380] width 7 height 7
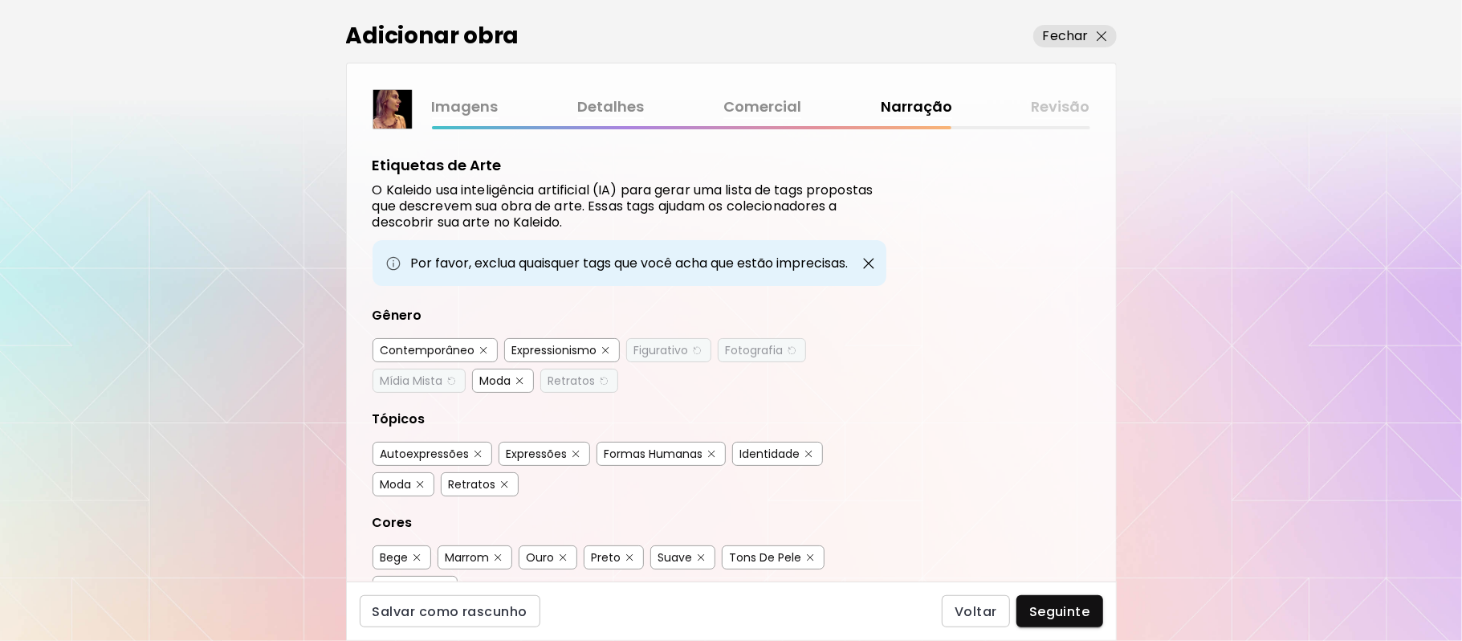
click at [710, 454] on img "button" at bounding box center [711, 453] width 7 height 7
click at [812, 450] on img "button" at bounding box center [808, 453] width 7 height 7
click at [501, 486] on img "button" at bounding box center [504, 484] width 7 height 7
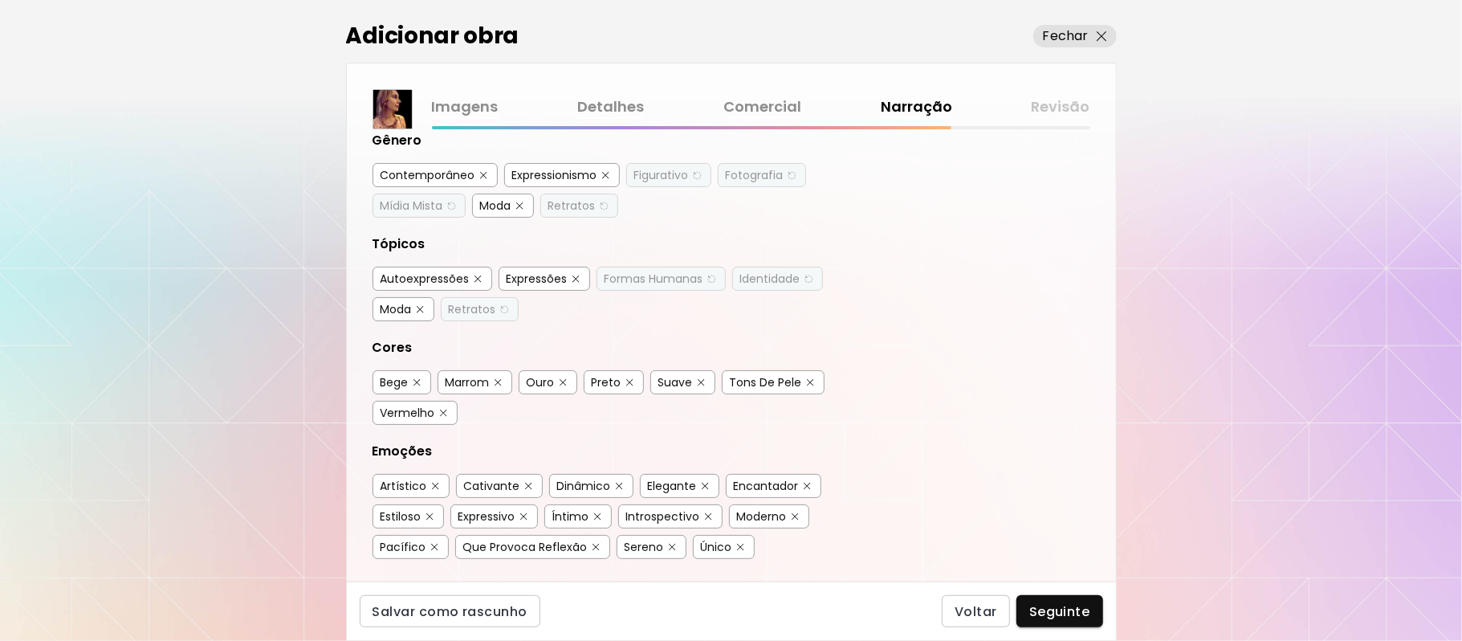
scroll to position [181, 0]
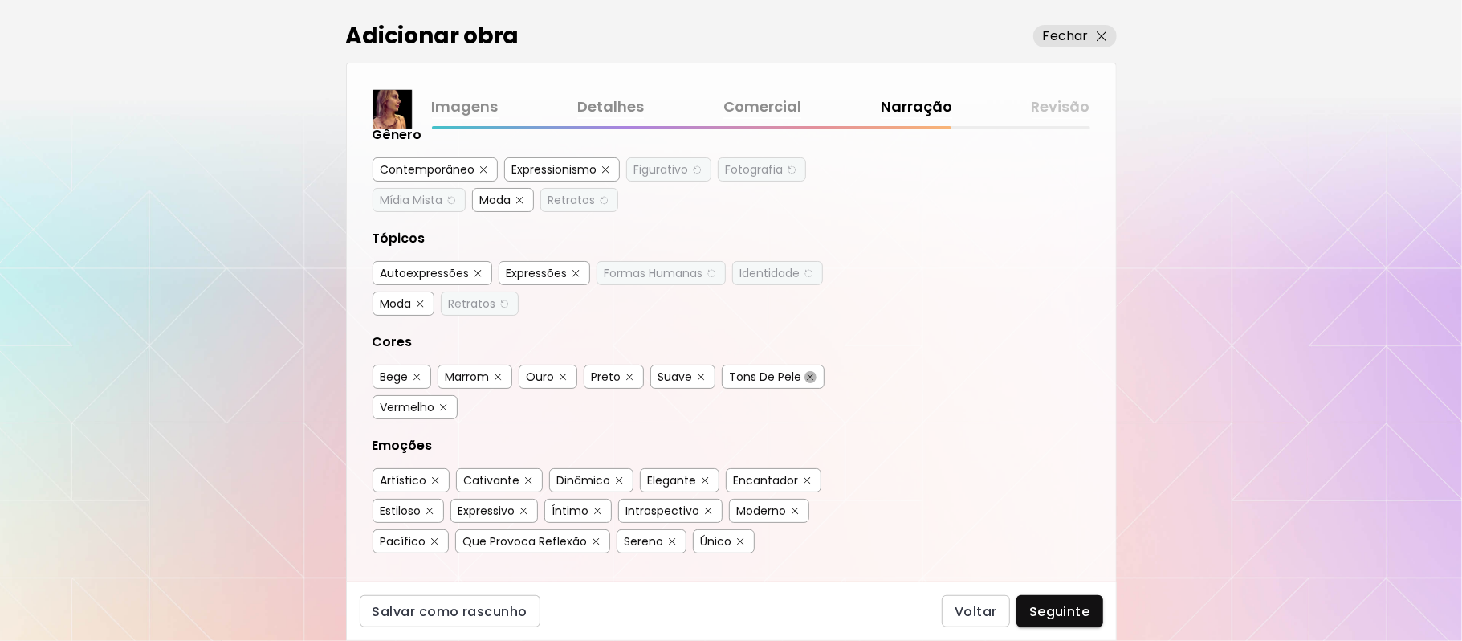
click at [808, 377] on img "button" at bounding box center [810, 376] width 7 height 7
click at [706, 509] on img "button" at bounding box center [708, 510] width 7 height 7
click at [797, 509] on img "button" at bounding box center [794, 510] width 7 height 7
click at [437, 539] on img "button" at bounding box center [434, 541] width 7 height 7
click at [669, 543] on img "button" at bounding box center [672, 541] width 7 height 7
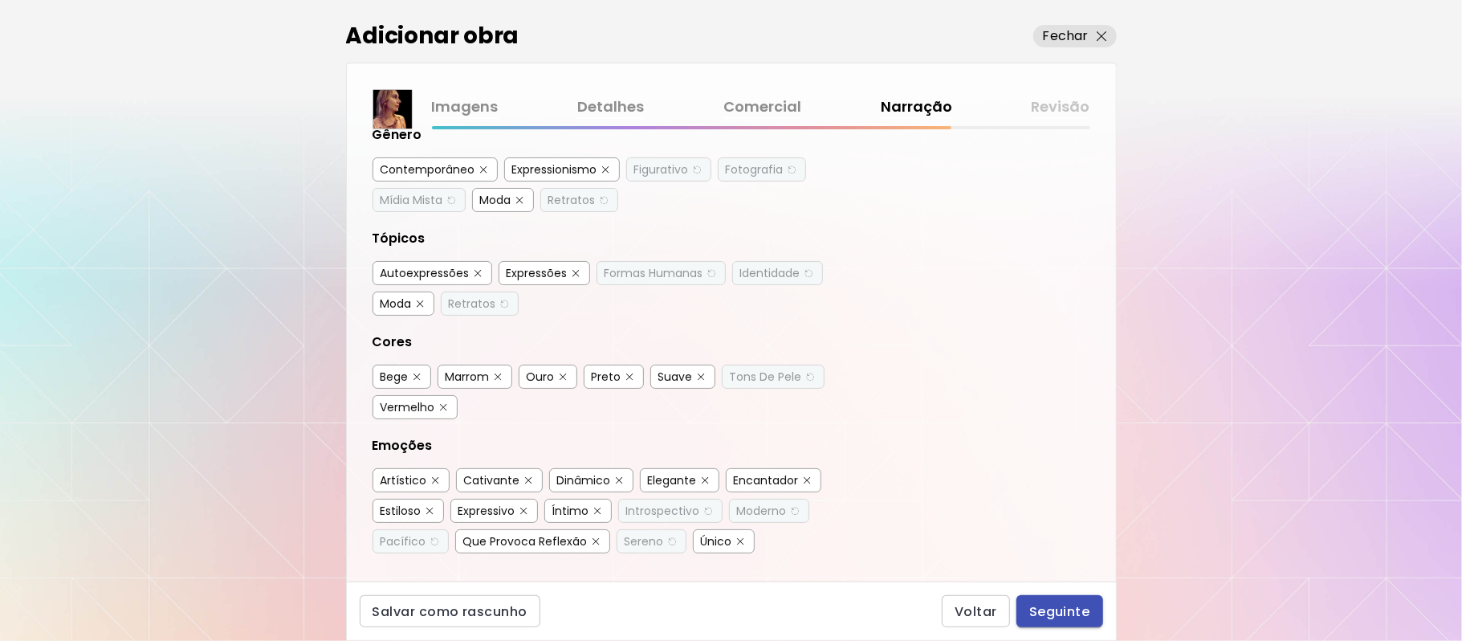
click at [1072, 620] on button "Seguinte" at bounding box center [1059, 611] width 87 height 32
click at [1072, 620] on div "Voltar Seguinte" at bounding box center [1022, 611] width 161 height 32
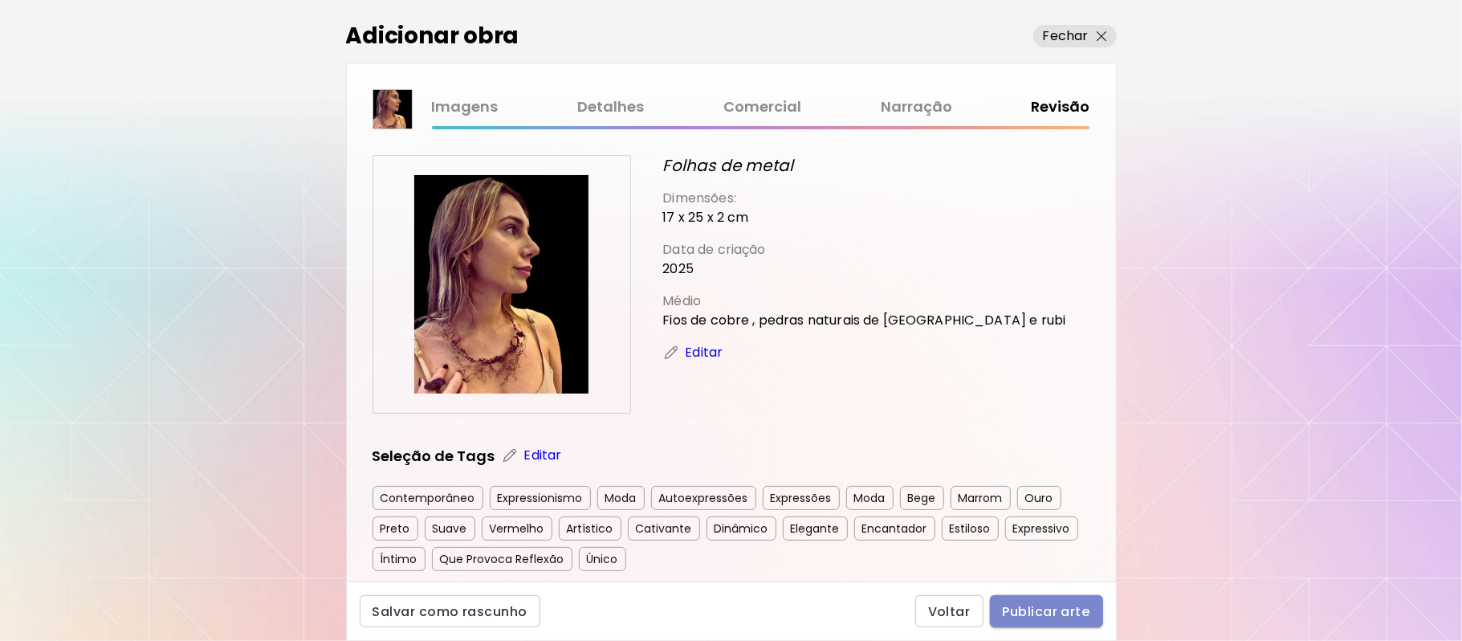
click at [1019, 610] on span "Publicar arte" at bounding box center [1046, 611] width 87 height 17
click at [1019, 610] on div "Voltar Publicar arte" at bounding box center [1009, 611] width 188 height 32
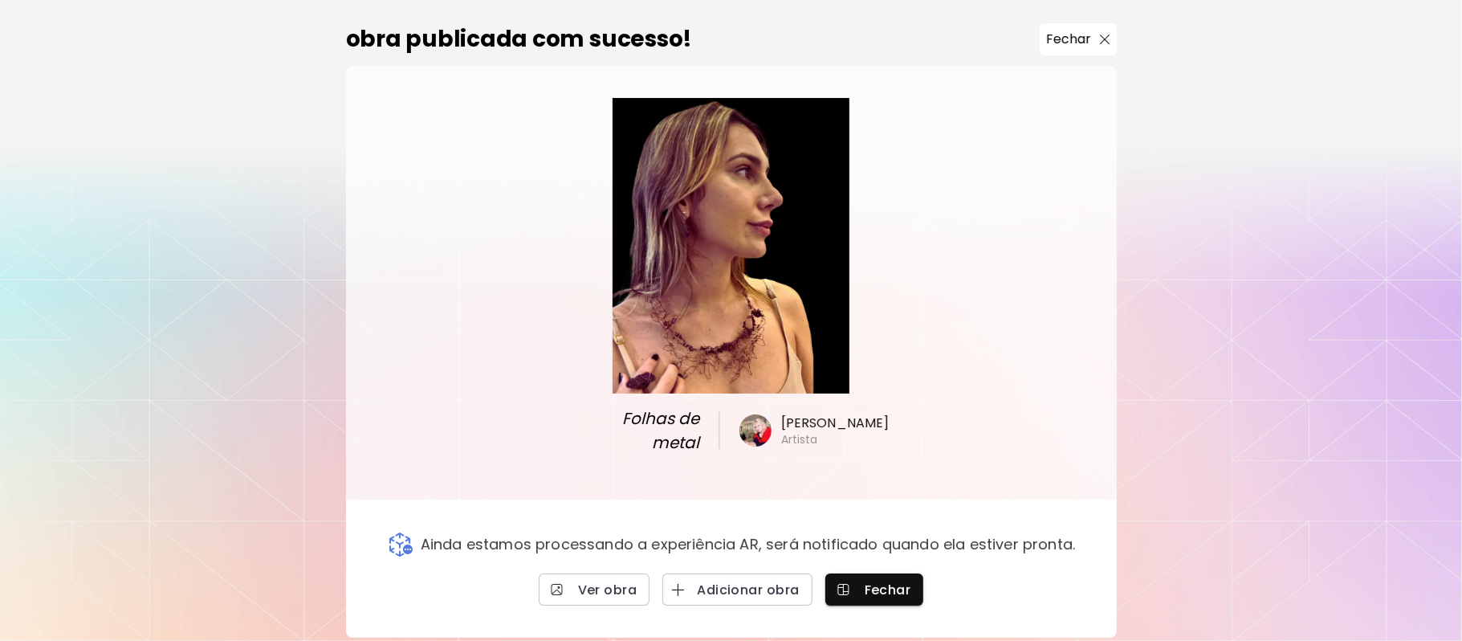
click at [1272, 517] on div "obra publicada com sucesso! Fechar Folhas de metal Maria Brasil Artista Ainda e…" at bounding box center [731, 320] width 1462 height 641
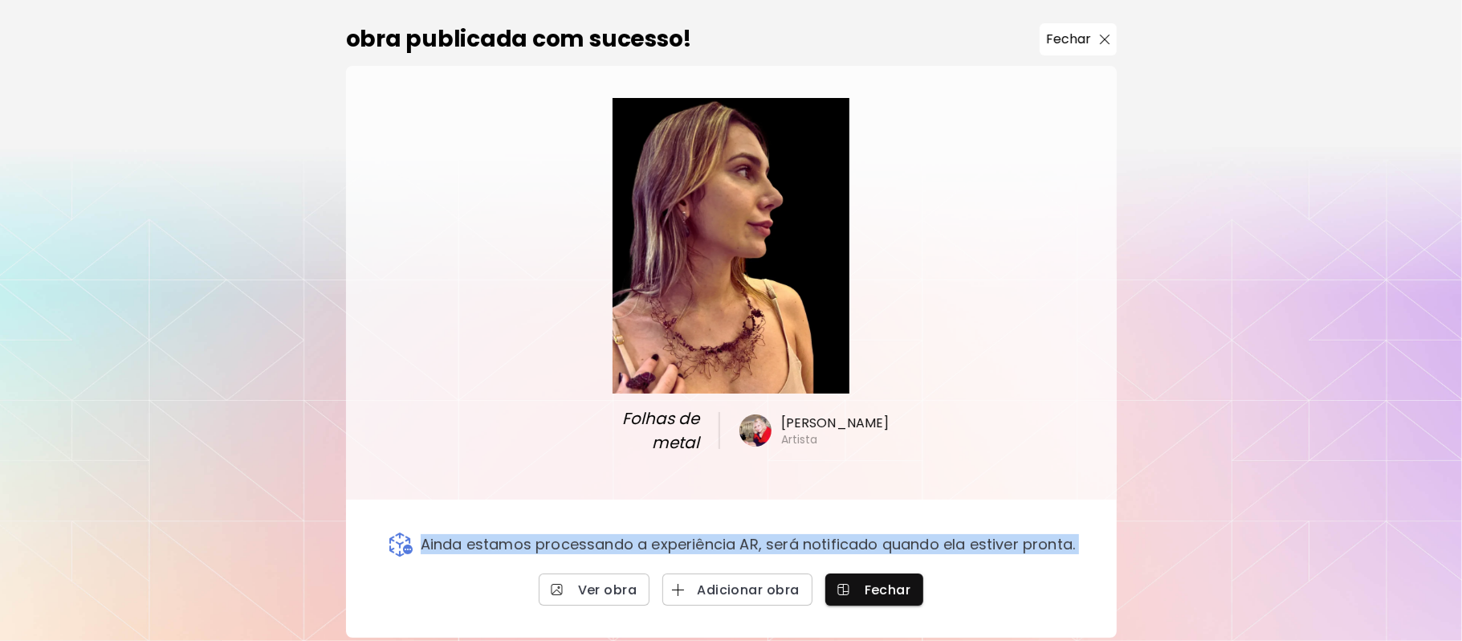
click at [1272, 517] on div "obra publicada com sucesso! Fechar Folhas de metal Maria Brasil Artista Ainda e…" at bounding box center [731, 320] width 1462 height 641
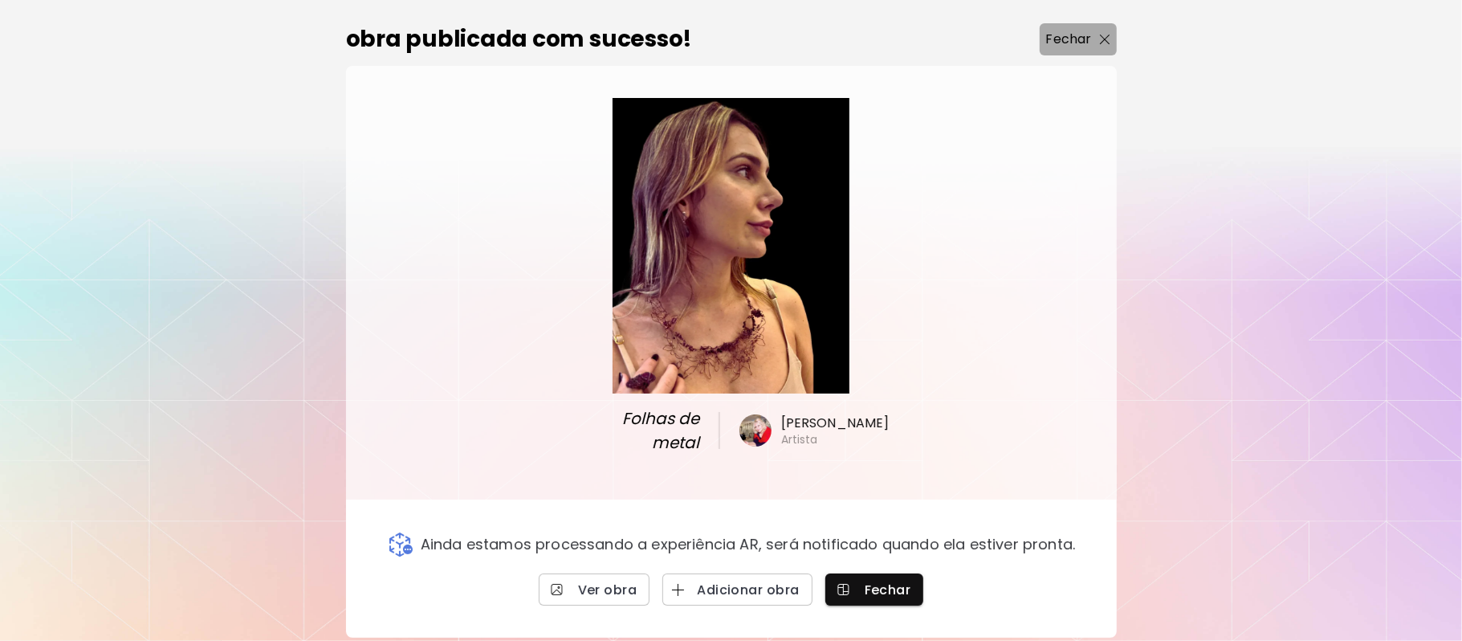
click at [1063, 50] on button "Fechar" at bounding box center [1077, 39] width 77 height 32
click at [1063, 50] on div "0 0" at bounding box center [842, 29] width 1240 height 58
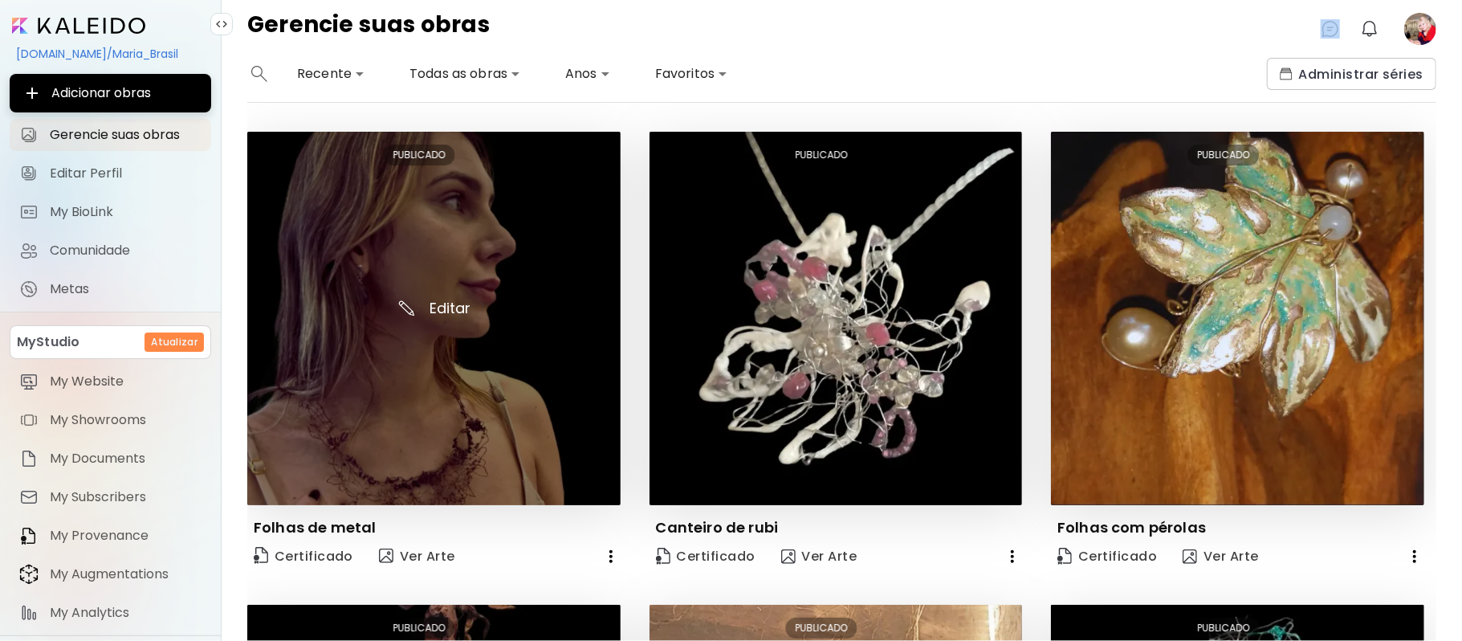
click at [459, 341] on img at bounding box center [433, 318] width 373 height 373
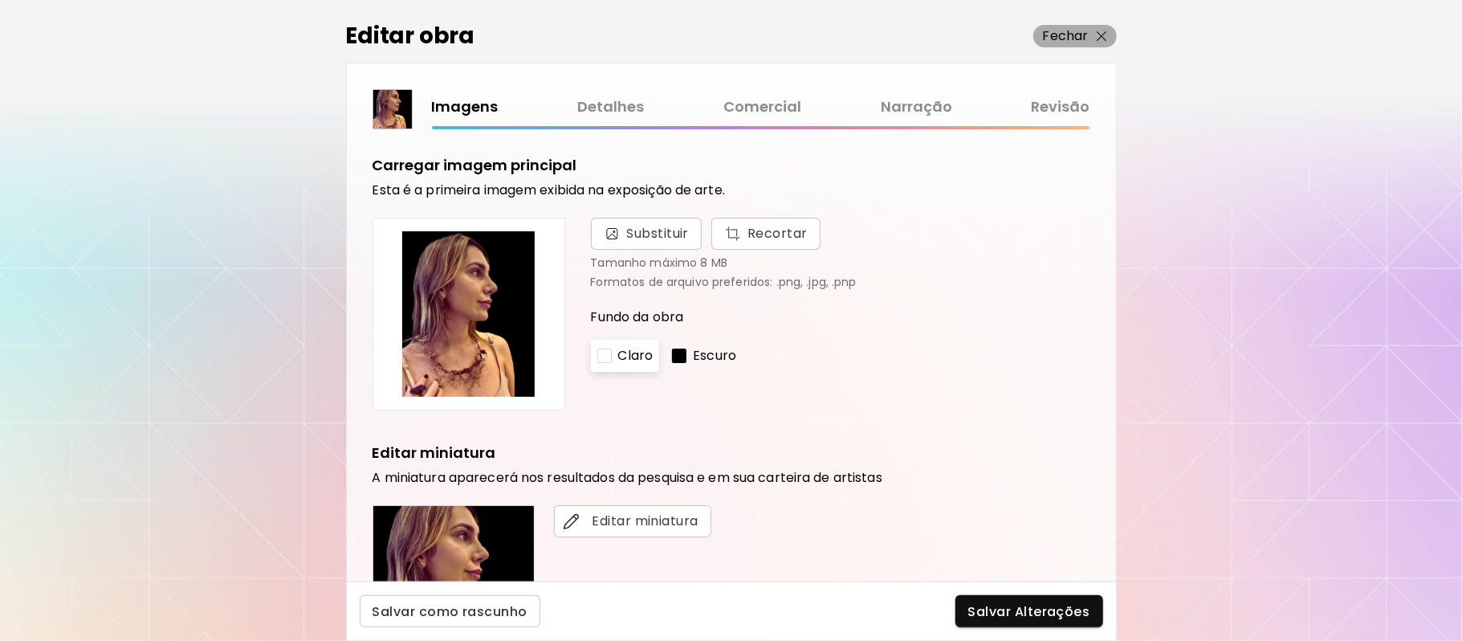
click at [1070, 36] on p "Fechar" at bounding box center [1066, 35] width 46 height 19
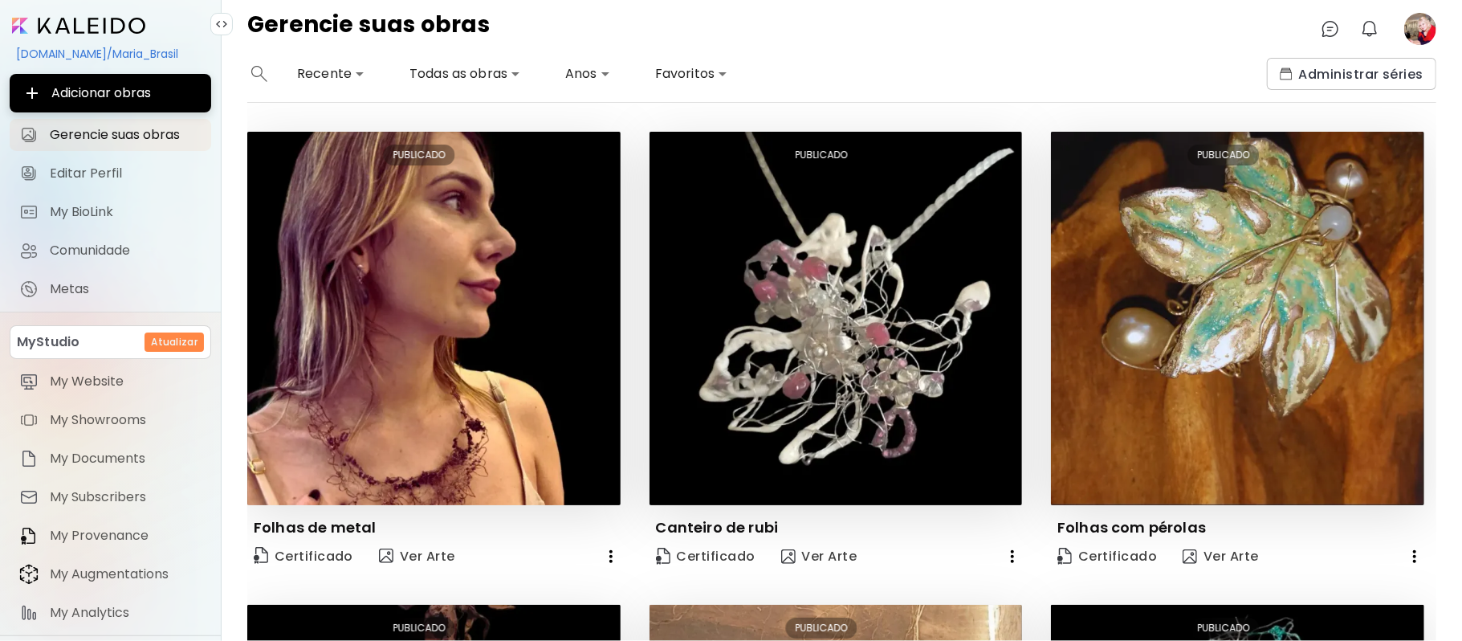
click at [1418, 26] on image at bounding box center [1420, 29] width 32 height 32
click at [1410, 29] on image at bounding box center [1420, 29] width 32 height 32
click at [1430, 18] on image at bounding box center [1420, 29] width 32 height 32
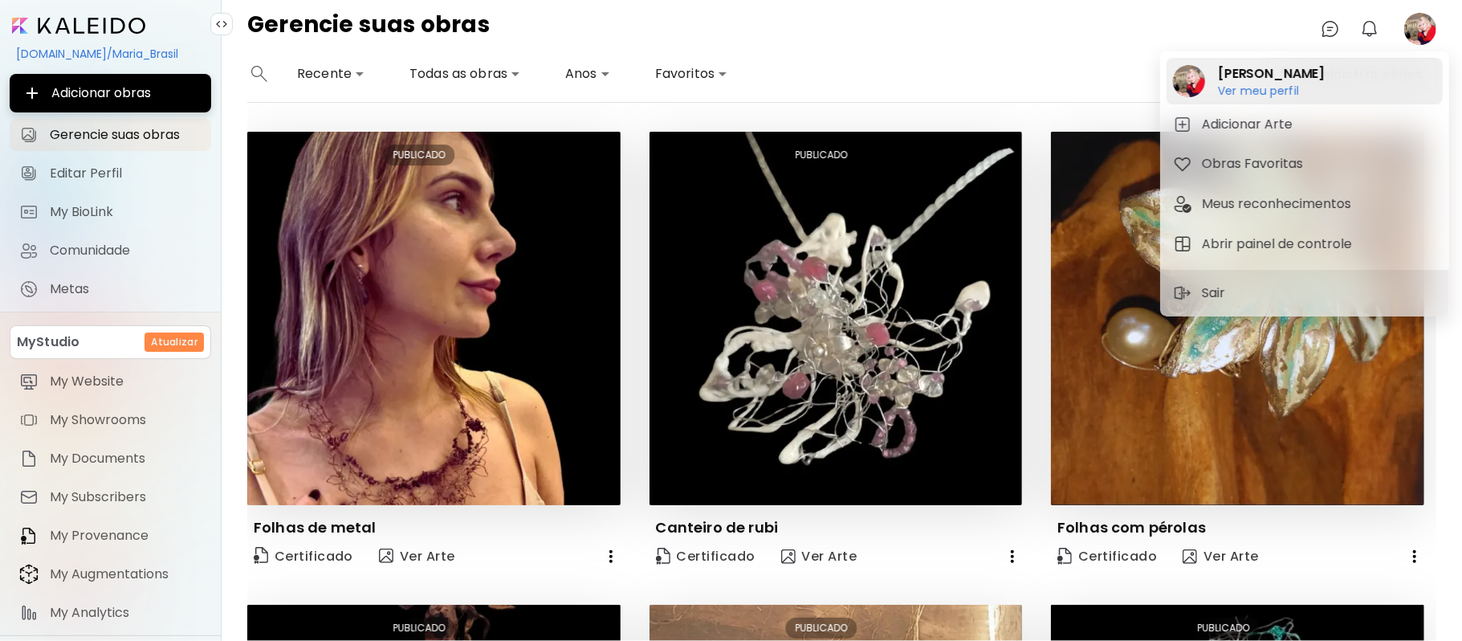
click at [1244, 83] on h6 "Ver meu perfil" at bounding box center [1271, 90] width 107 height 14
click at [1244, 82] on div at bounding box center [731, 320] width 1462 height 641
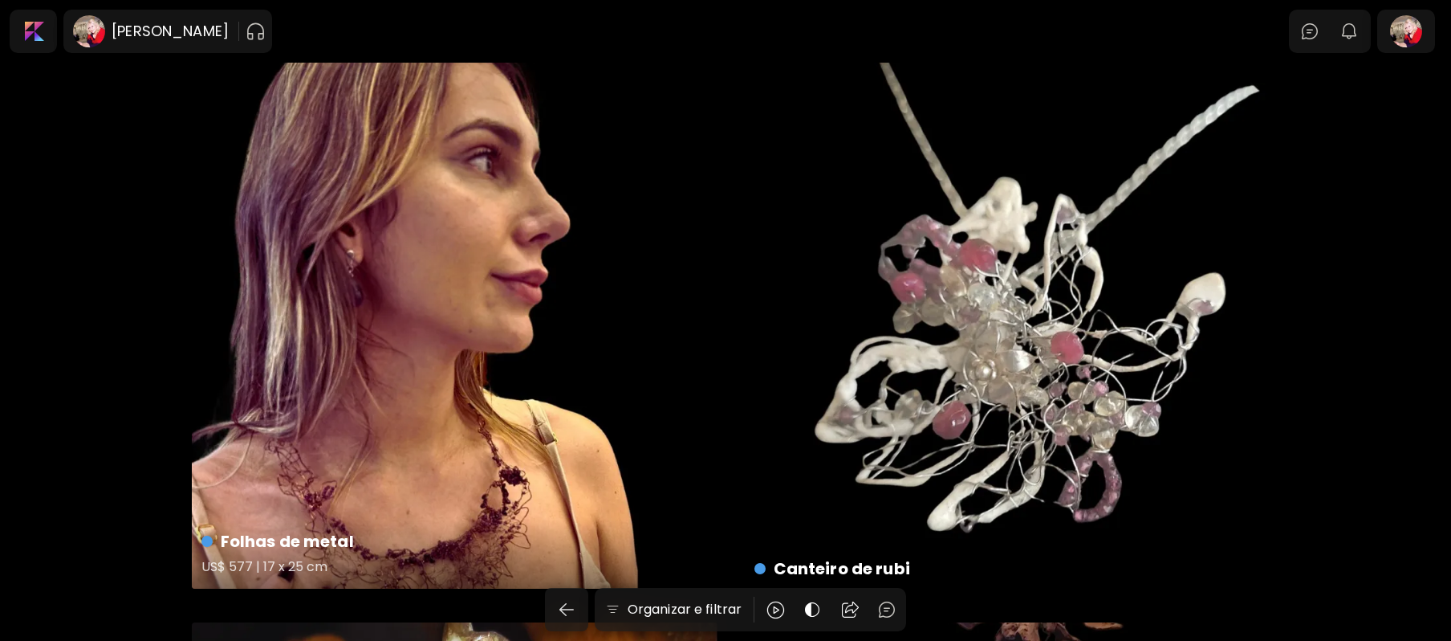
click at [522, 347] on div "Folhas de metal US$ 577 | 17 x 25 cm" at bounding box center [455, 326] width 526 height 526
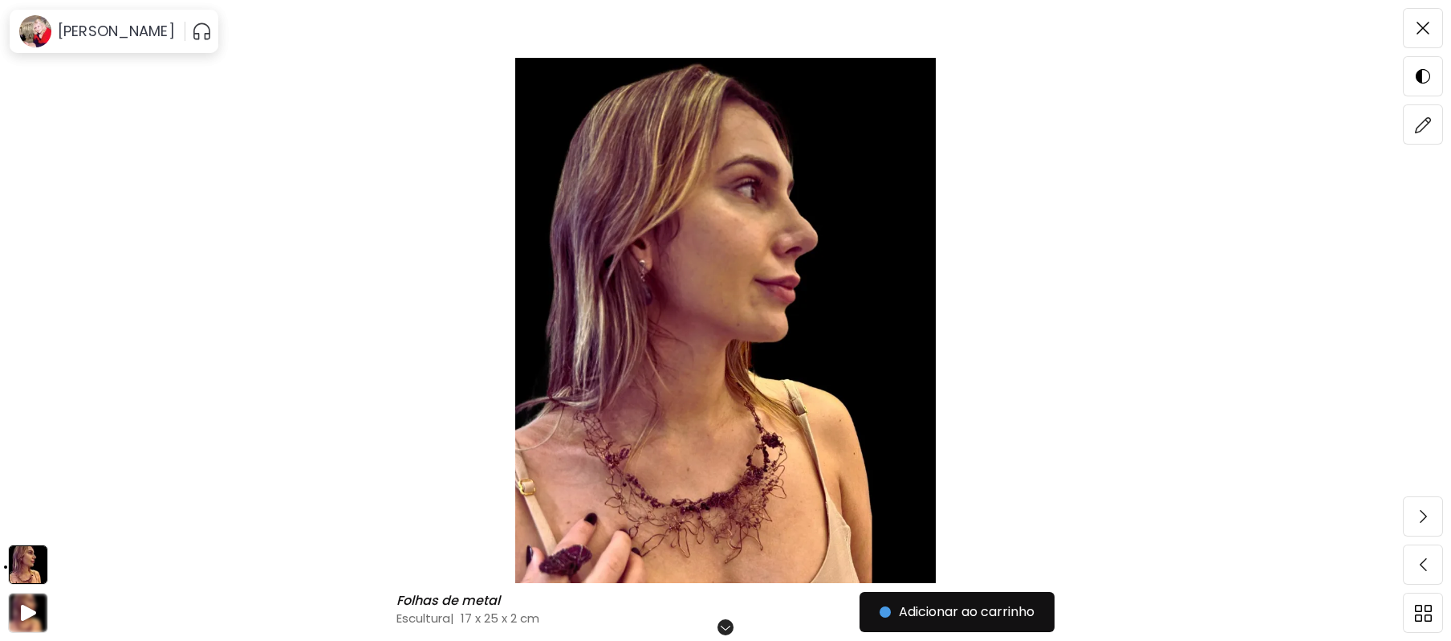
click at [656, 376] on img at bounding box center [725, 320] width 1316 height 525
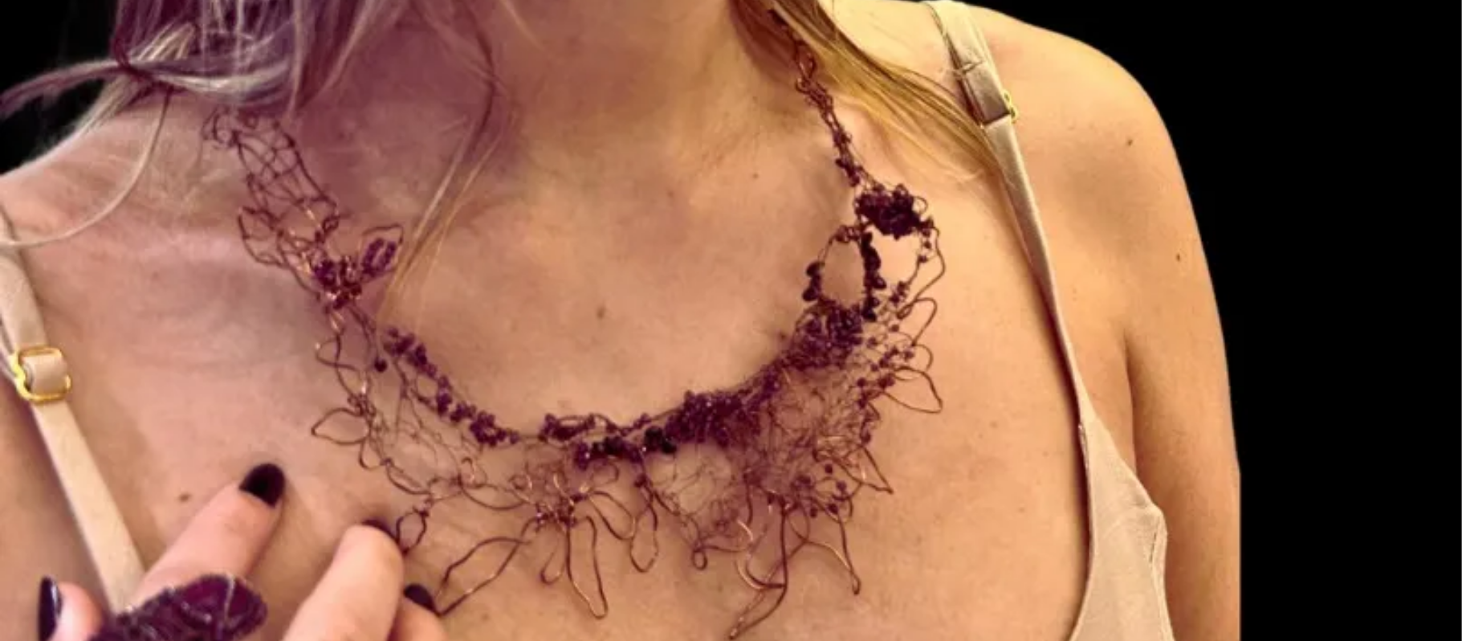
scroll to position [1173, 0]
